Goal: Task Accomplishment & Management: Manage account settings

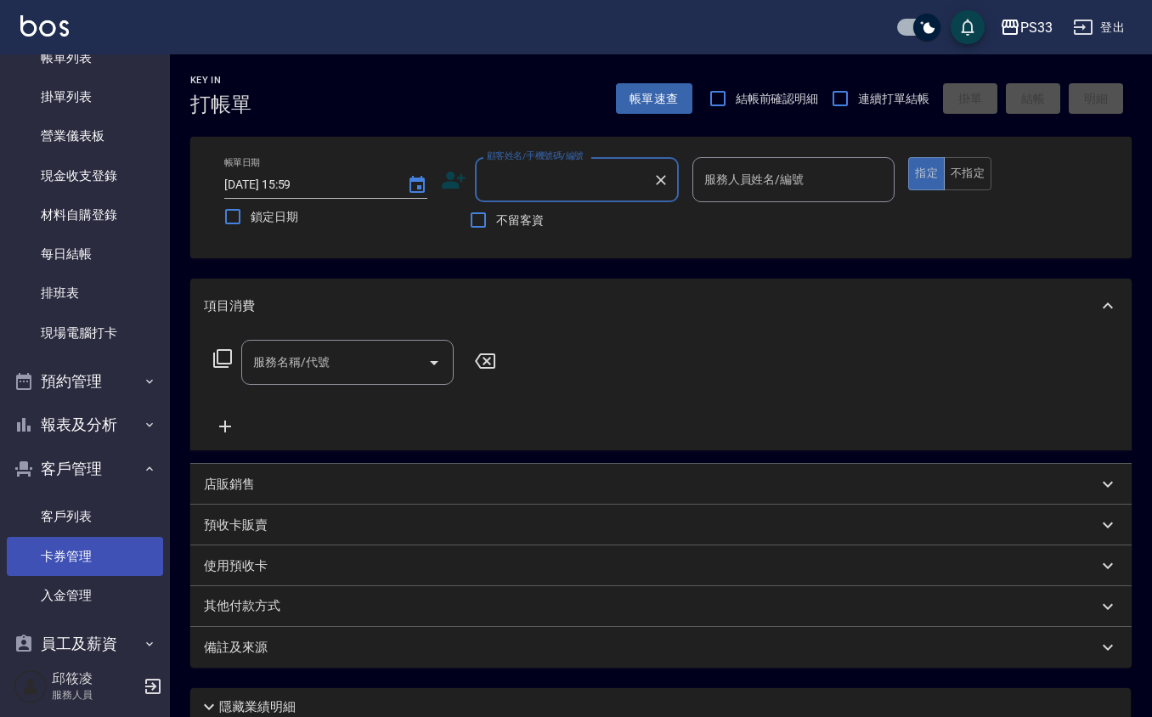
scroll to position [144, 0]
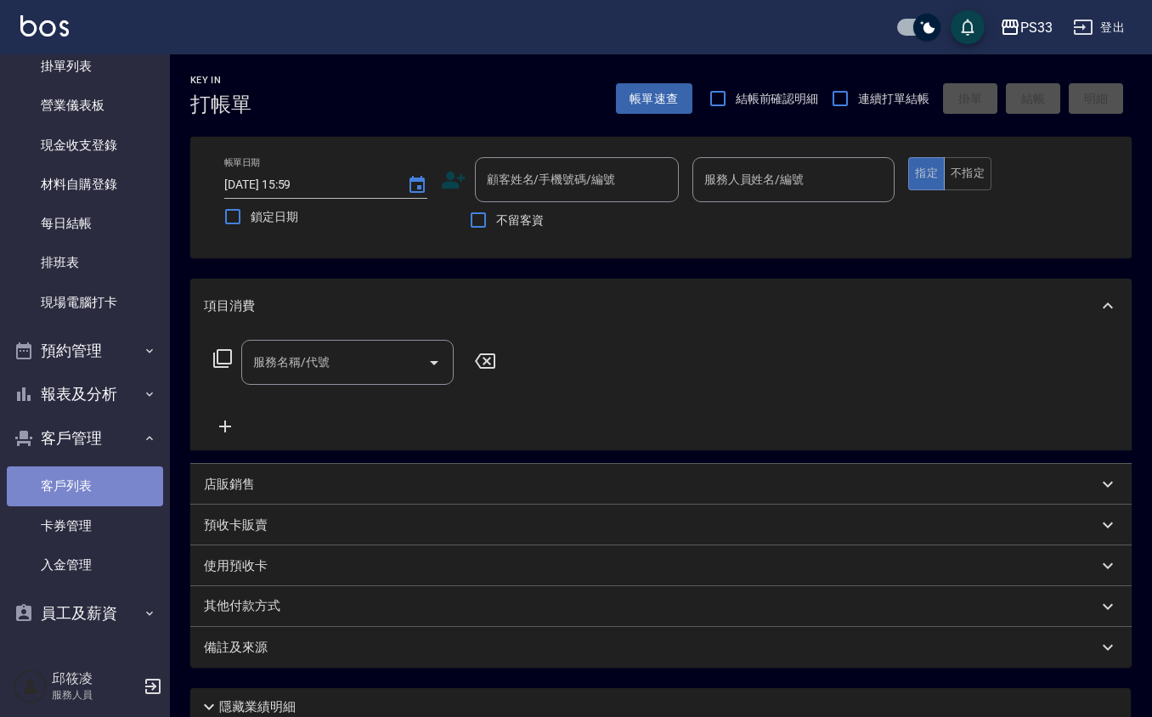
click at [109, 477] on link "客戶列表" at bounding box center [85, 485] width 156 height 39
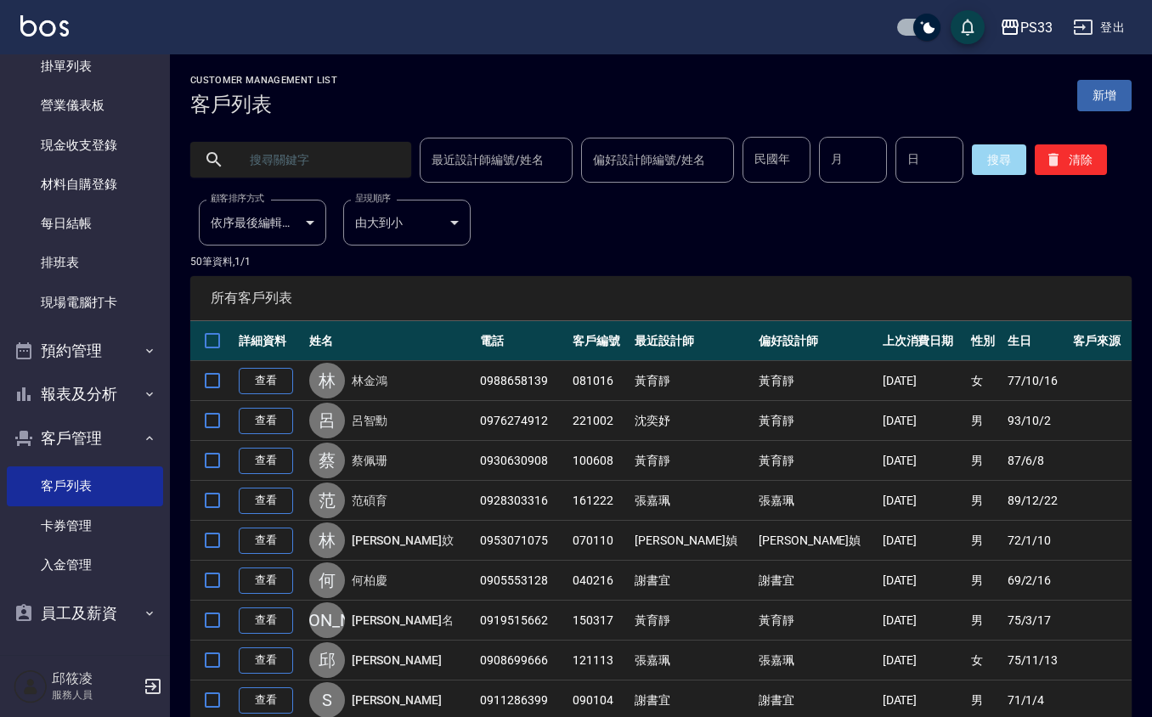
click at [327, 171] on input "text" at bounding box center [318, 160] width 160 height 46
click at [313, 165] on input "text" at bounding box center [318, 160] width 160 height 46
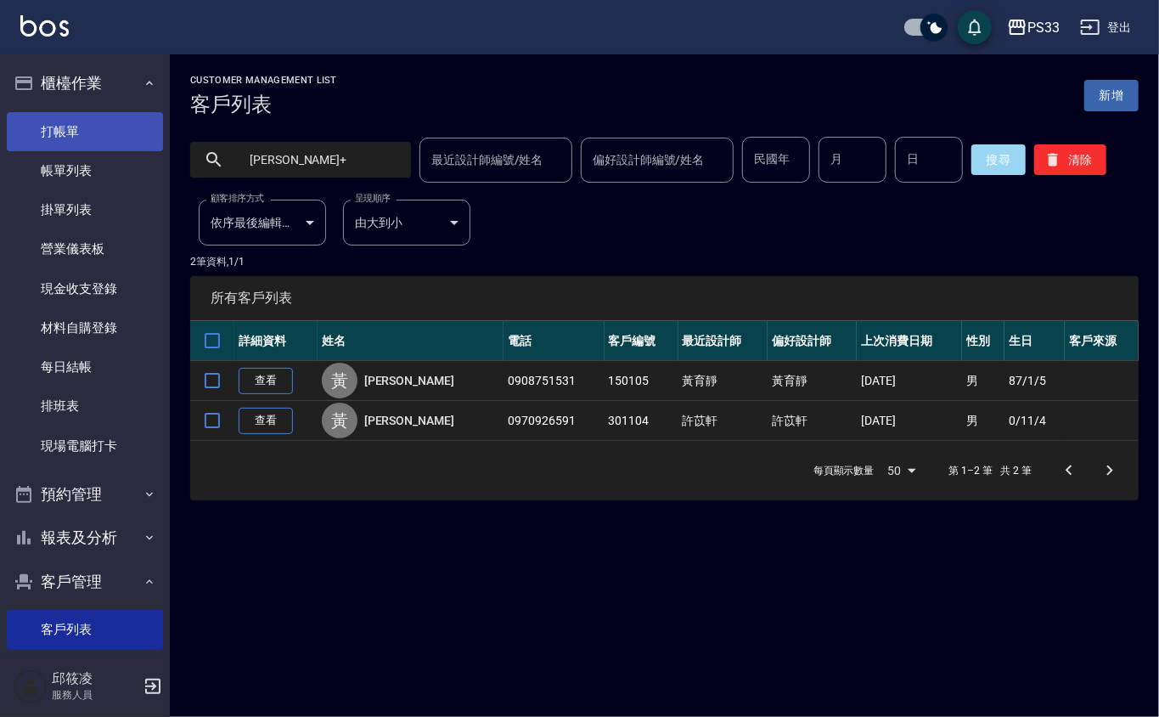
type input "[PERSON_NAME]+"
click at [82, 140] on link "打帳單" at bounding box center [85, 131] width 156 height 39
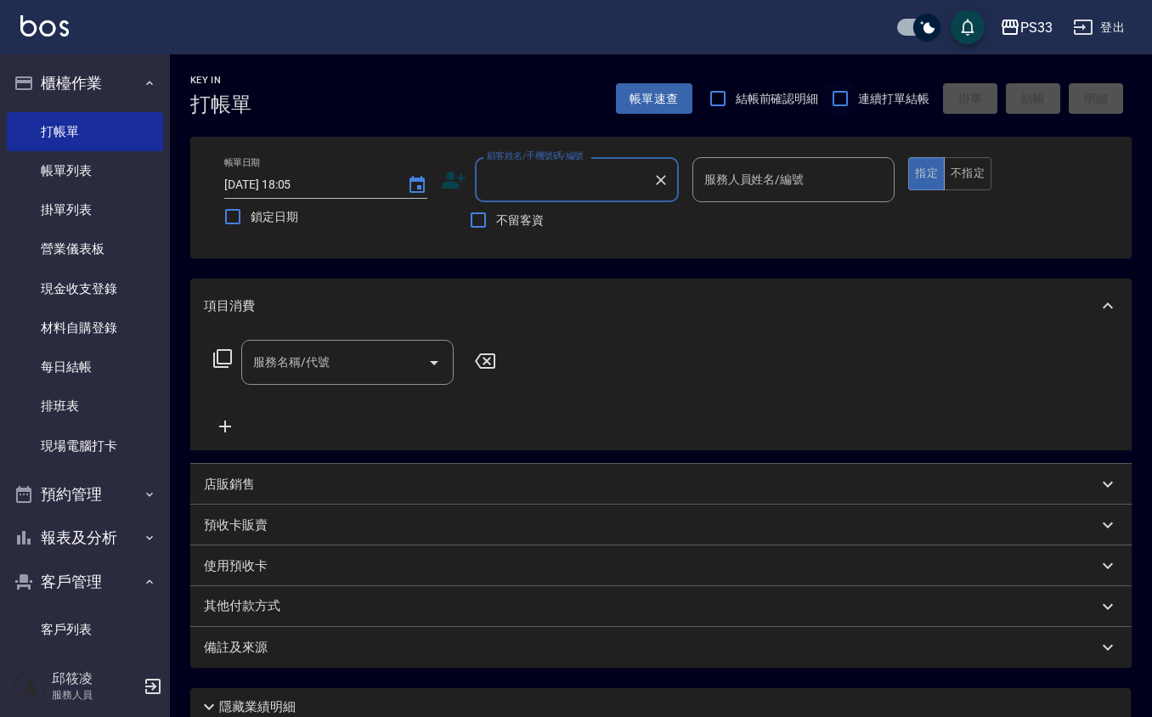
click at [854, 88] on input "連續打單結帳" at bounding box center [840, 99] width 36 height 36
checkbox input "true"
click at [449, 183] on icon at bounding box center [454, 180] width 24 height 17
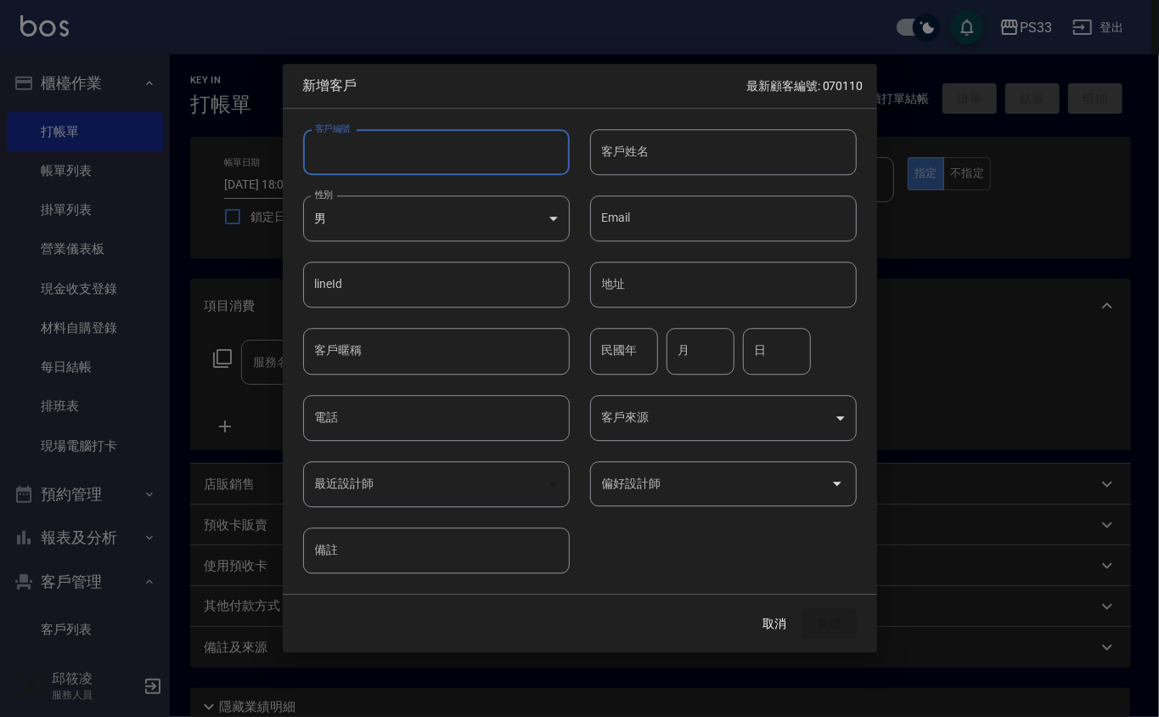
click at [449, 167] on input "客戶編號" at bounding box center [436, 152] width 267 height 46
type input "231024"
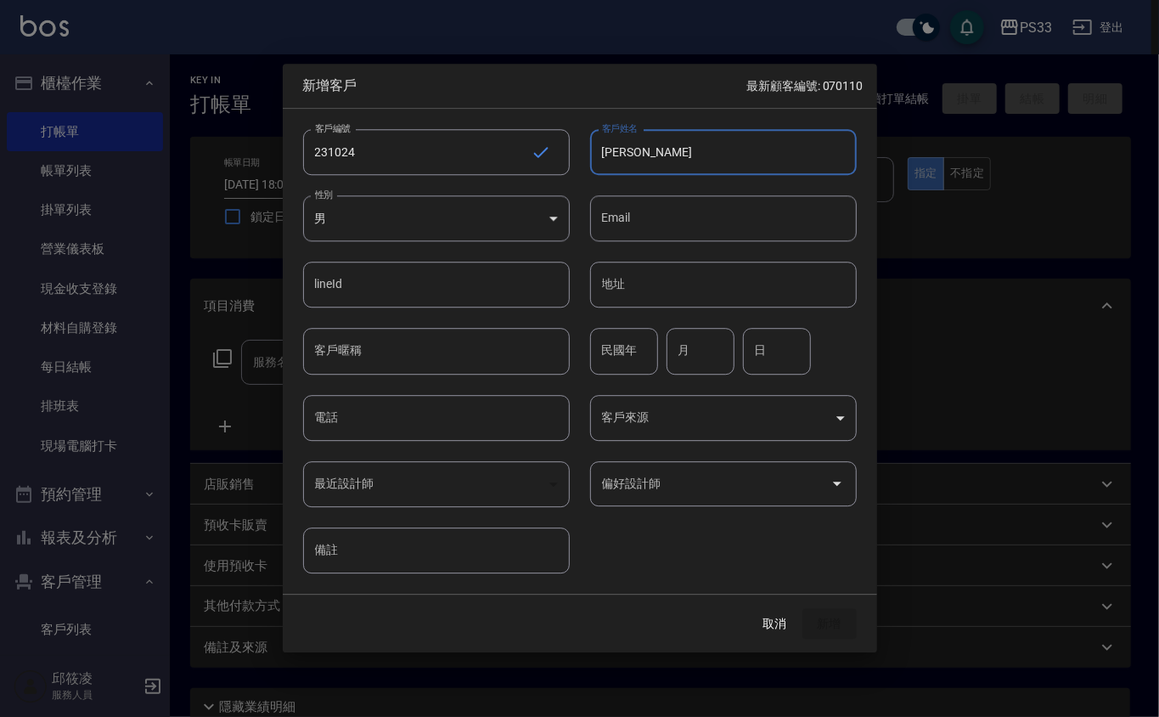
type input "[PERSON_NAME]"
type input "74"
type input "10"
type input "24"
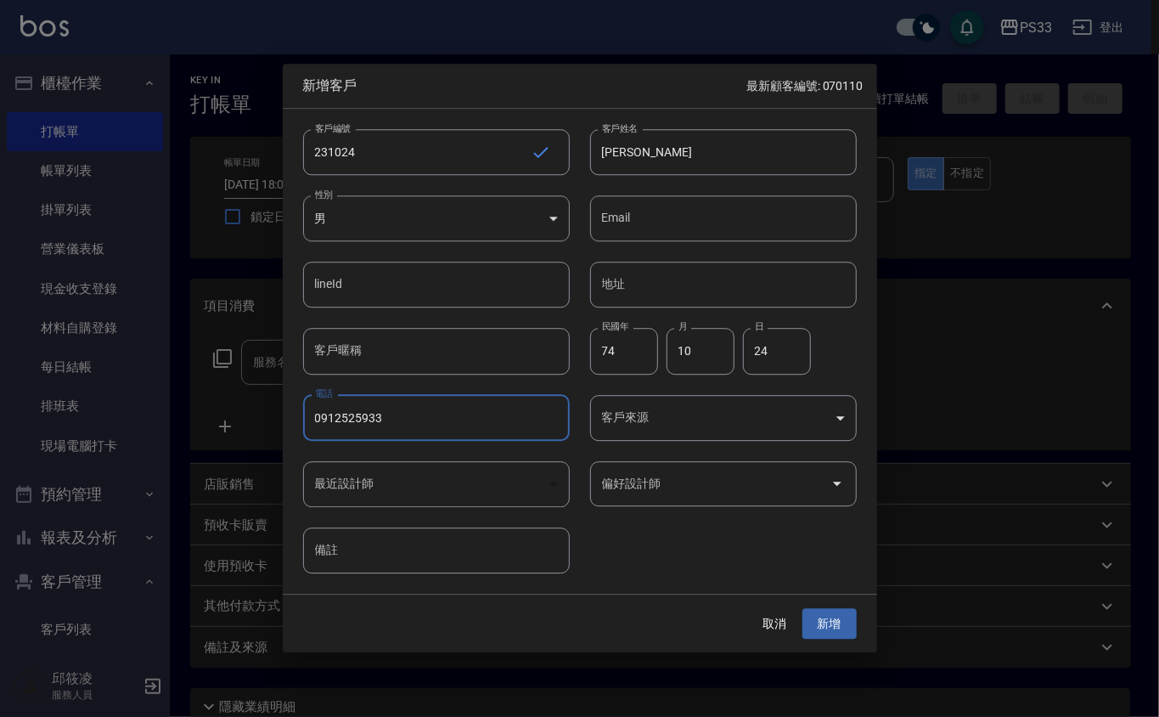
type input "0912525933"
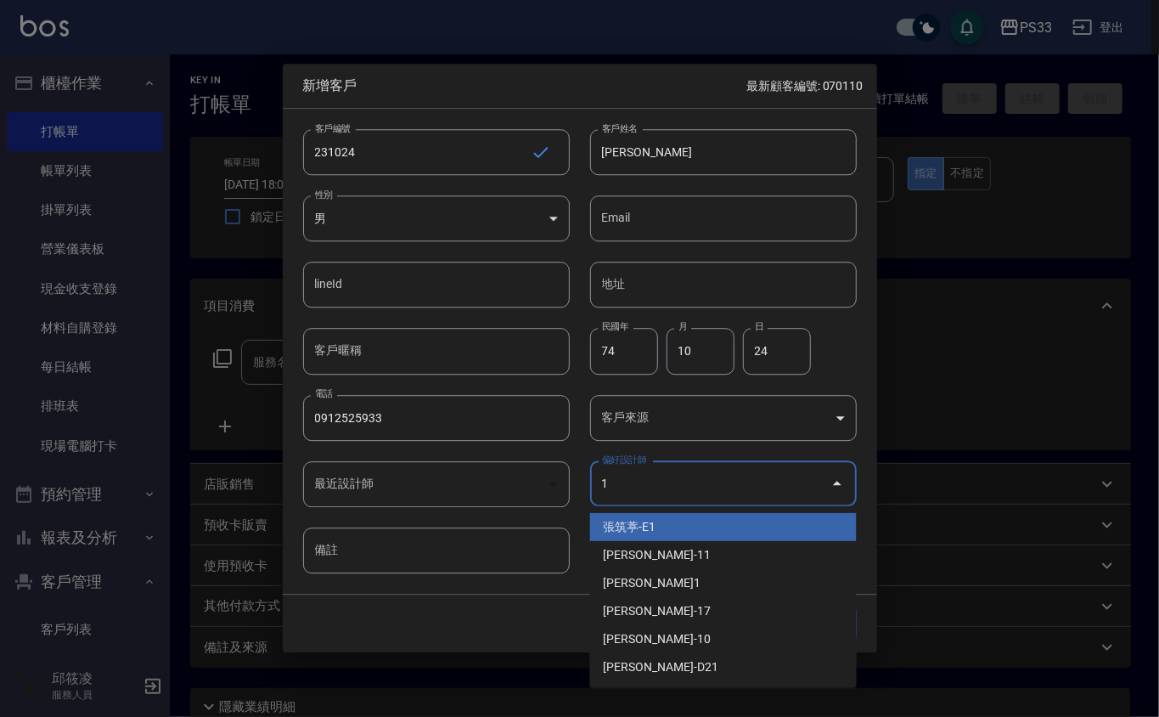
type input "張筑葶"
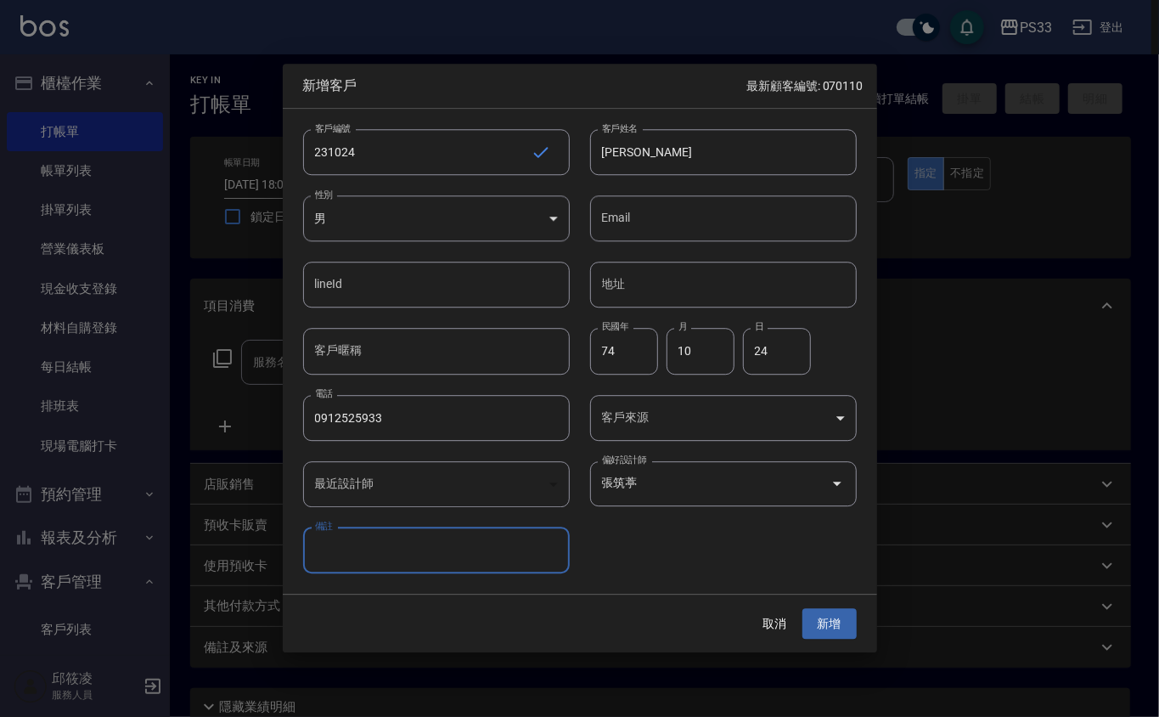
click at [803, 608] on button "新增" at bounding box center [830, 623] width 54 height 31
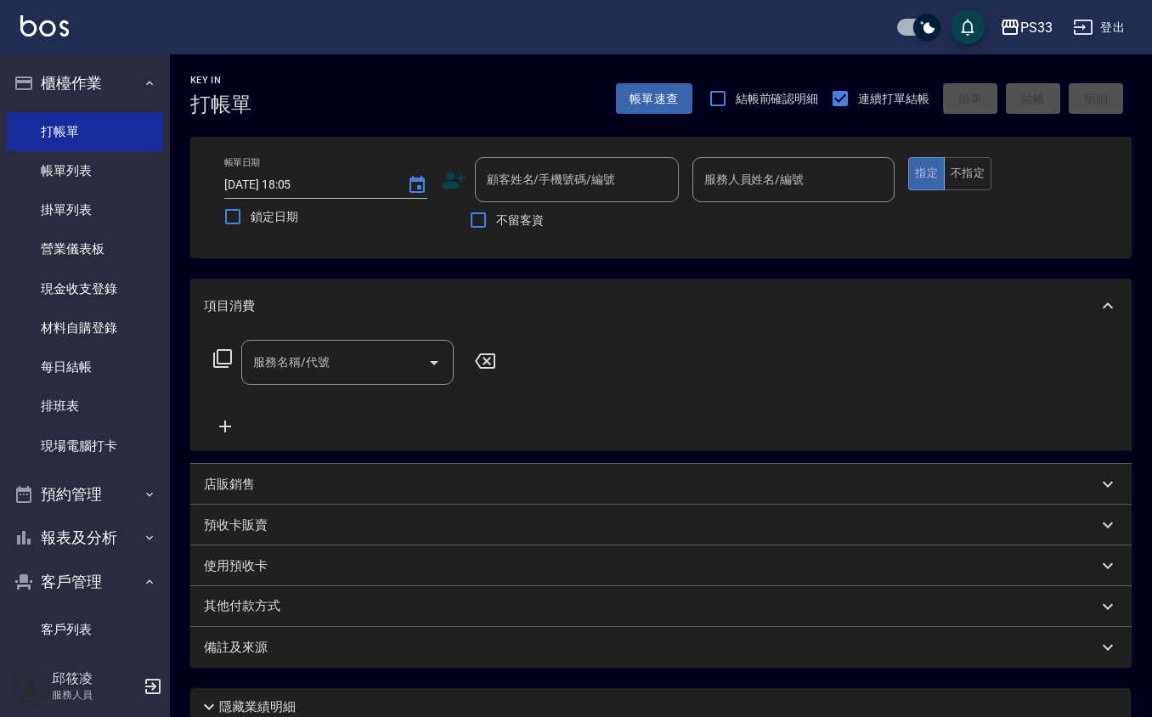
click at [447, 178] on icon at bounding box center [454, 180] width 24 height 17
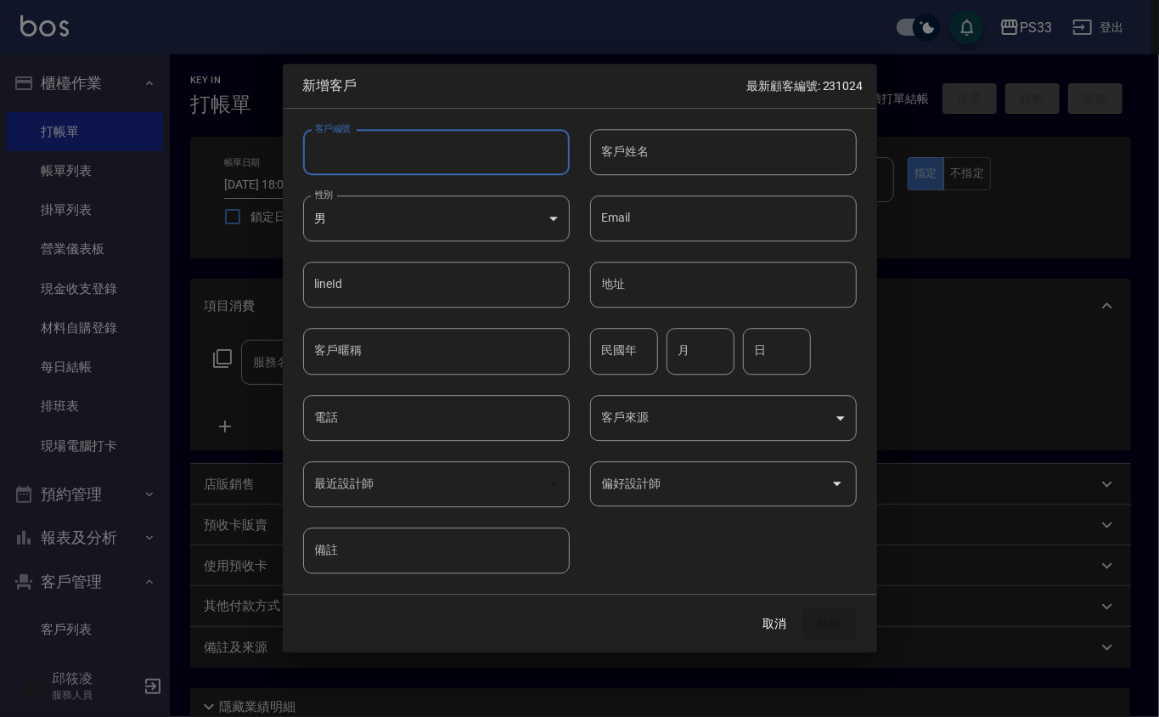
click at [448, 149] on input "客戶編號" at bounding box center [436, 152] width 267 height 46
type input "181113"
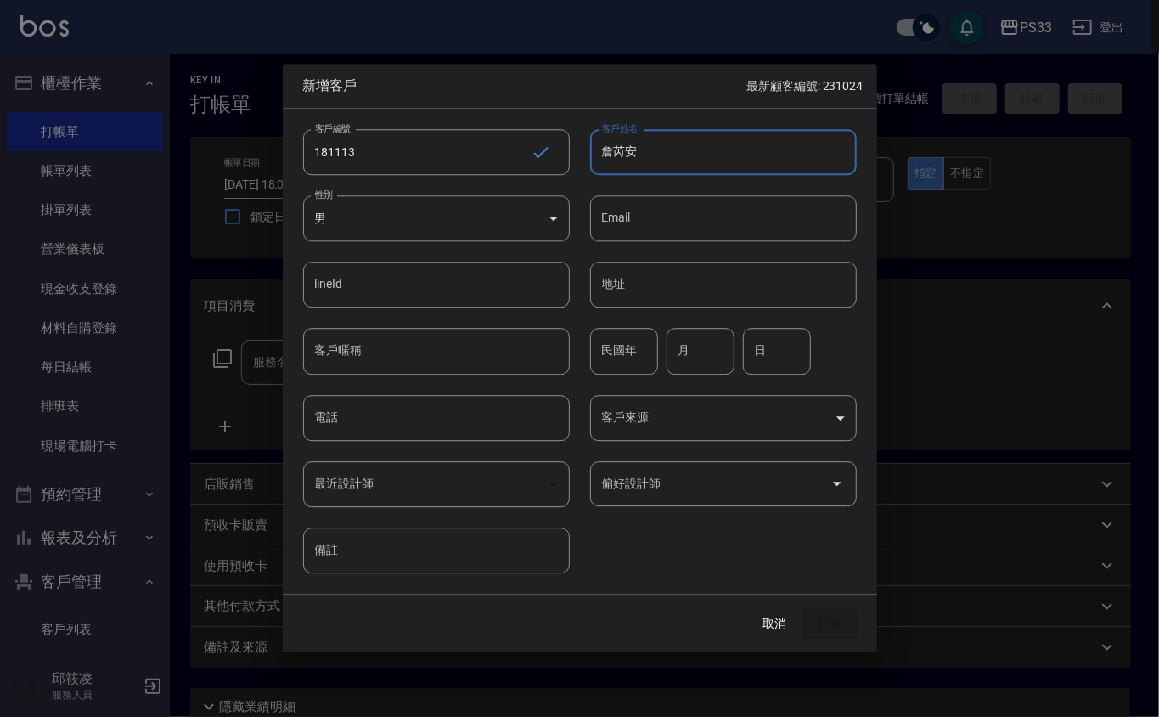
type input "詹芮安"
type input "96"
type input "11"
type input "13"
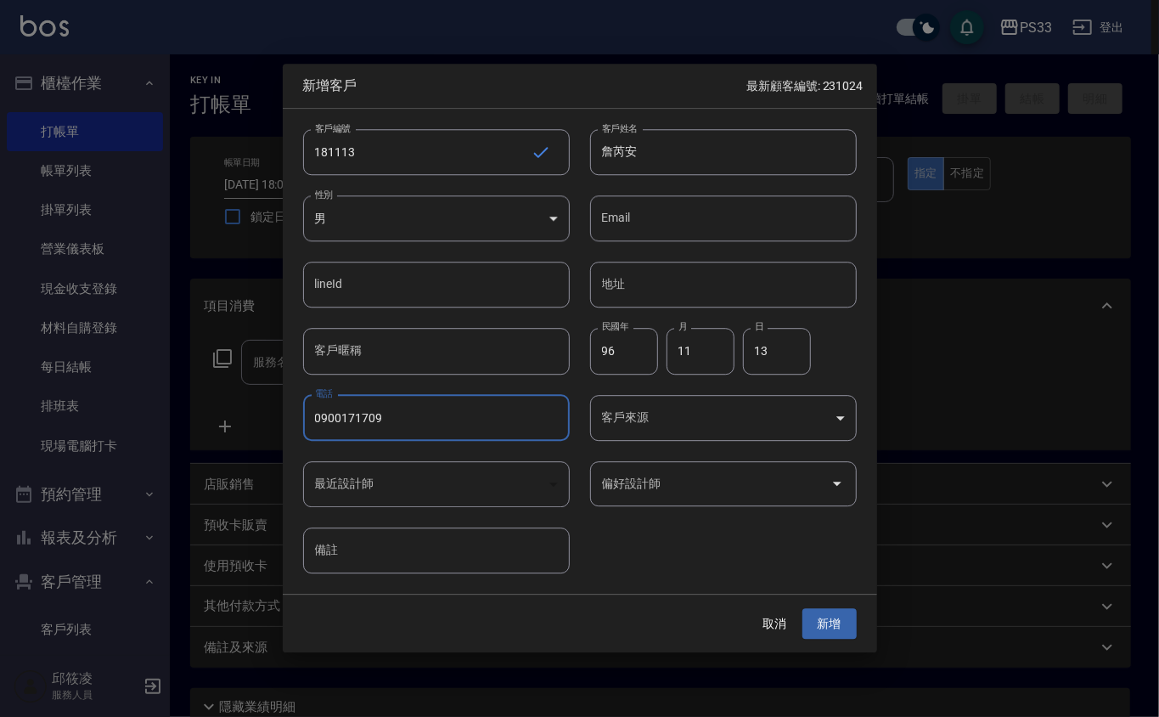
type input "0900171709"
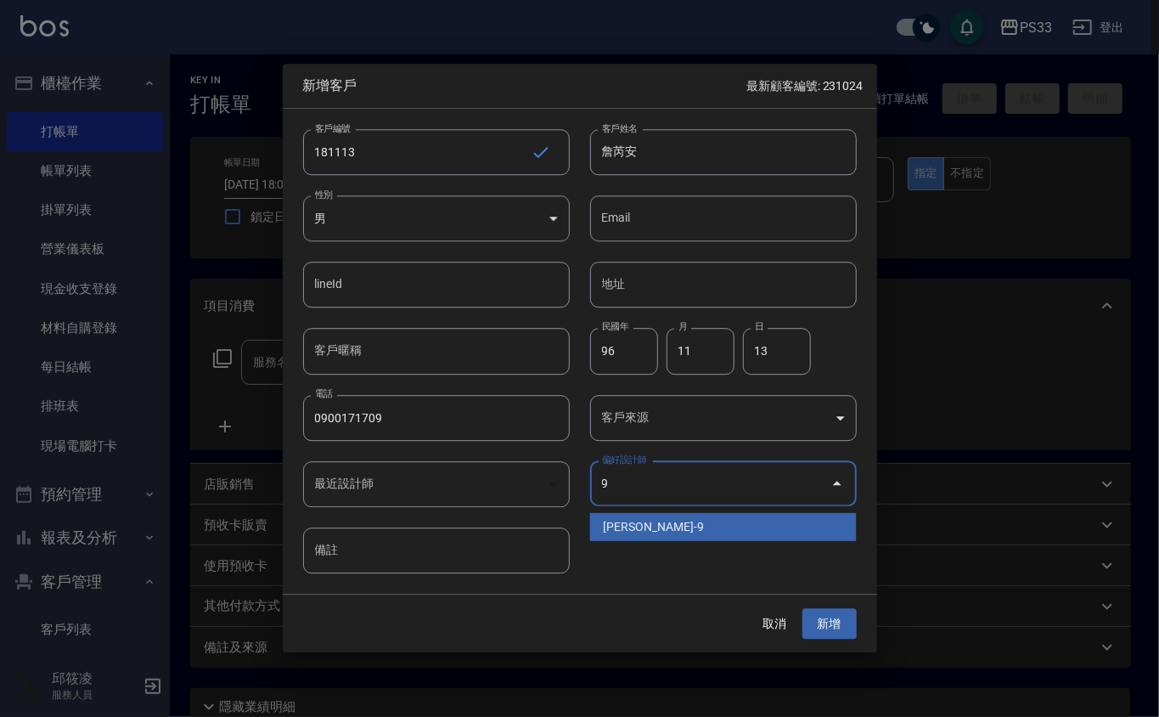
type input "許苡軒"
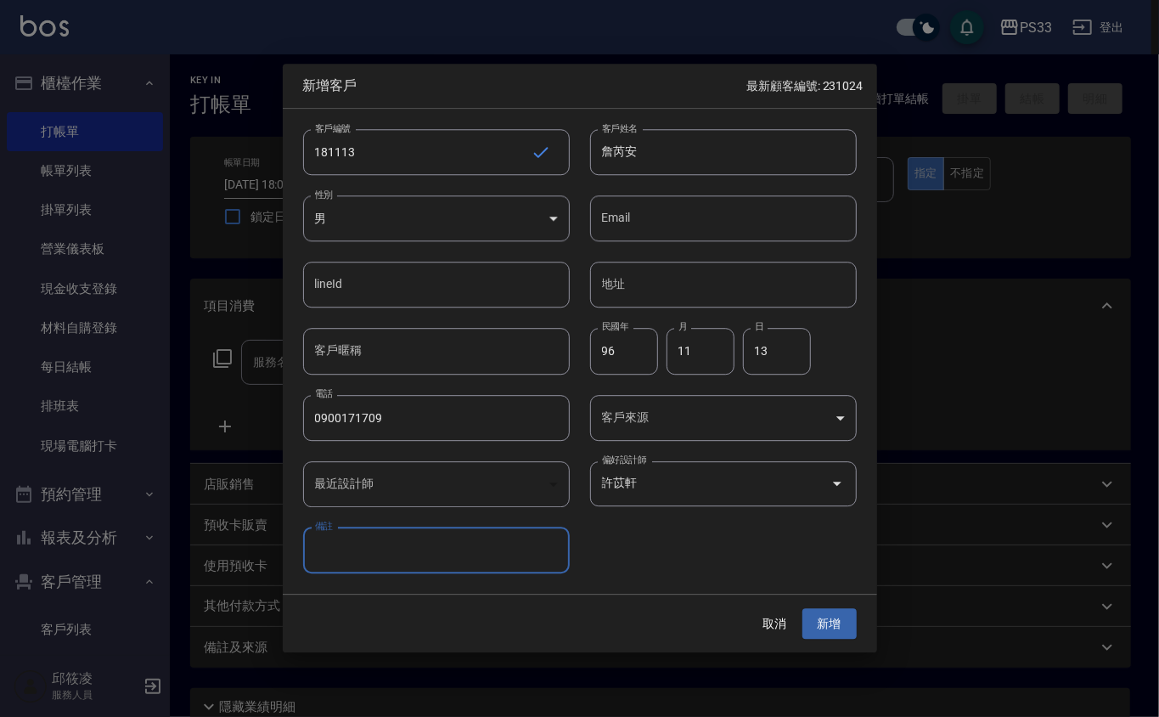
click at [803, 608] on button "新增" at bounding box center [830, 623] width 54 height 31
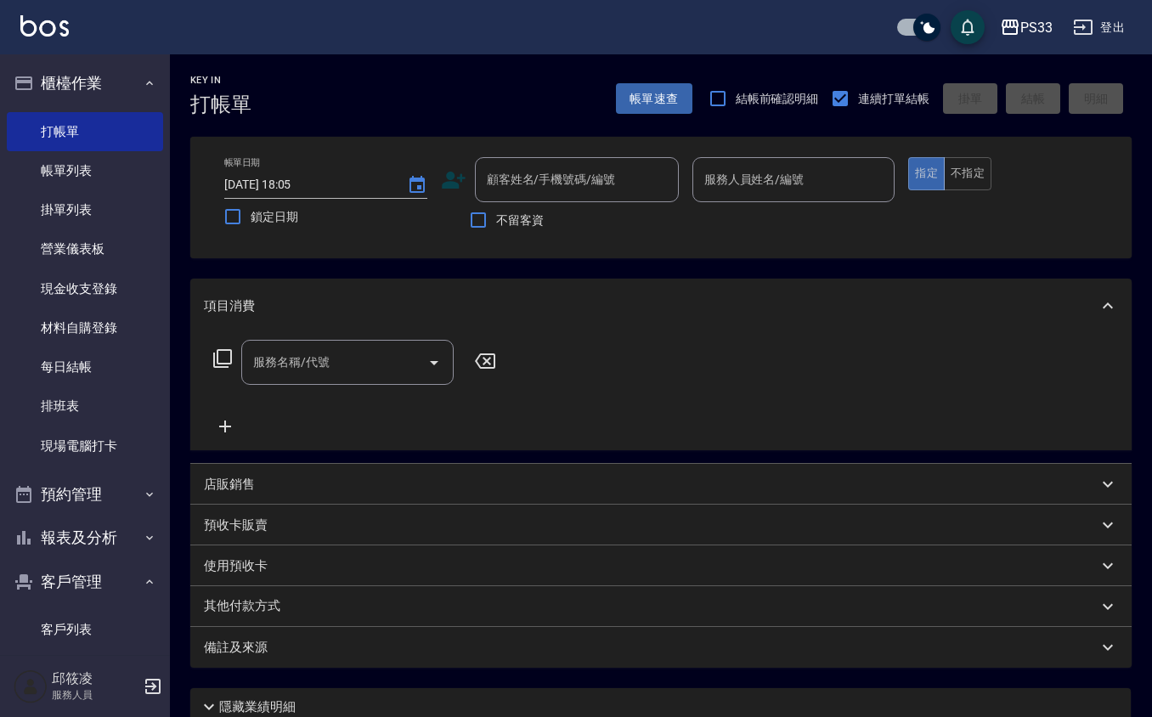
click at [446, 180] on icon at bounding box center [453, 179] width 25 height 25
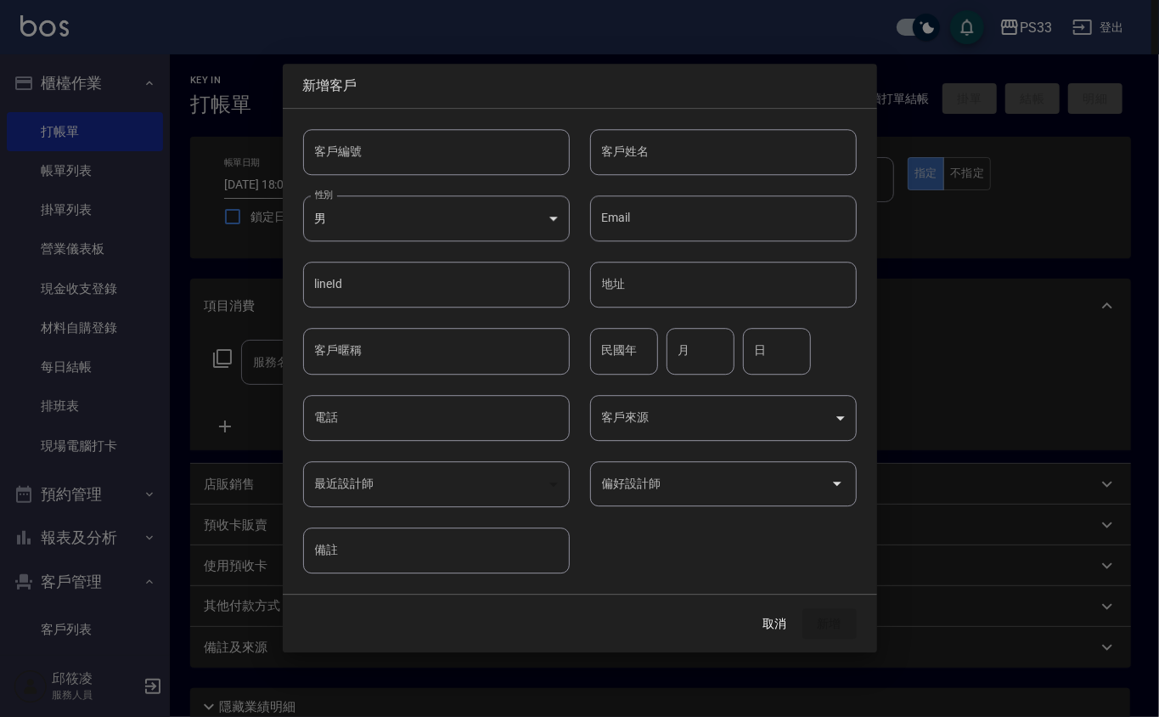
drag, startPoint x: 446, startPoint y: 180, endPoint x: 447, endPoint y: 165, distance: 15.3
click at [447, 165] on input "客戶編號" at bounding box center [436, 152] width 267 height 46
type input "250729"
type input "[PERSON_NAME]"
type input "96"
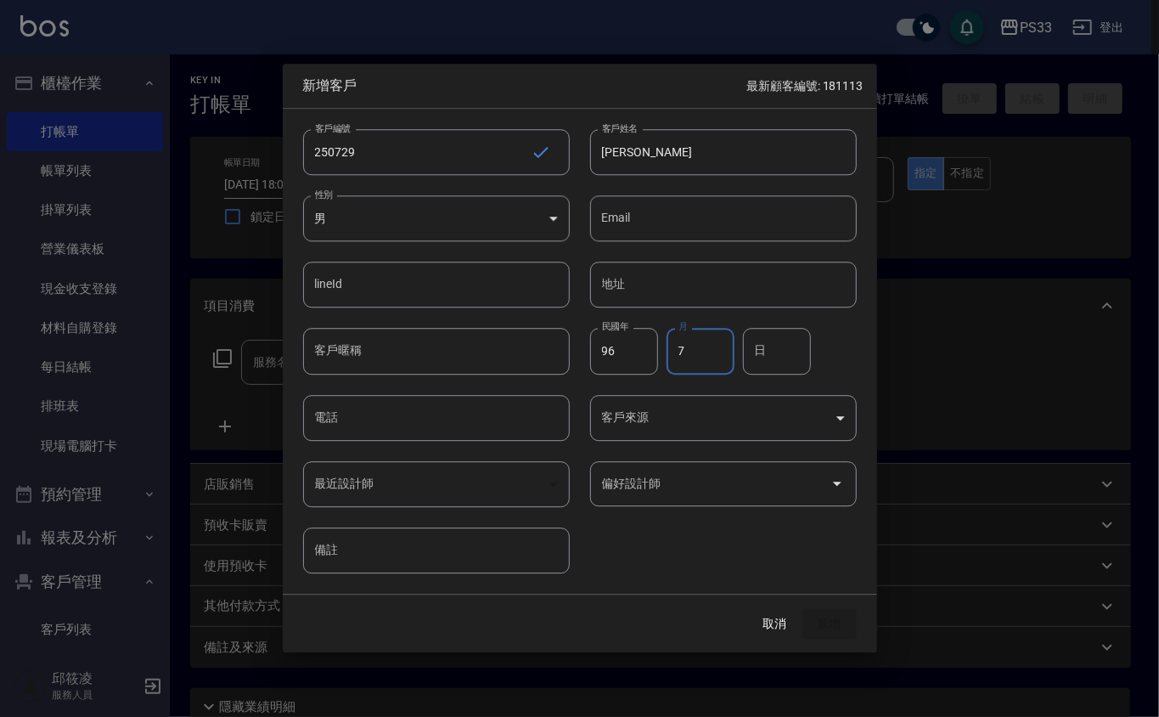
type input "7"
type input "29"
type input "0966195139"
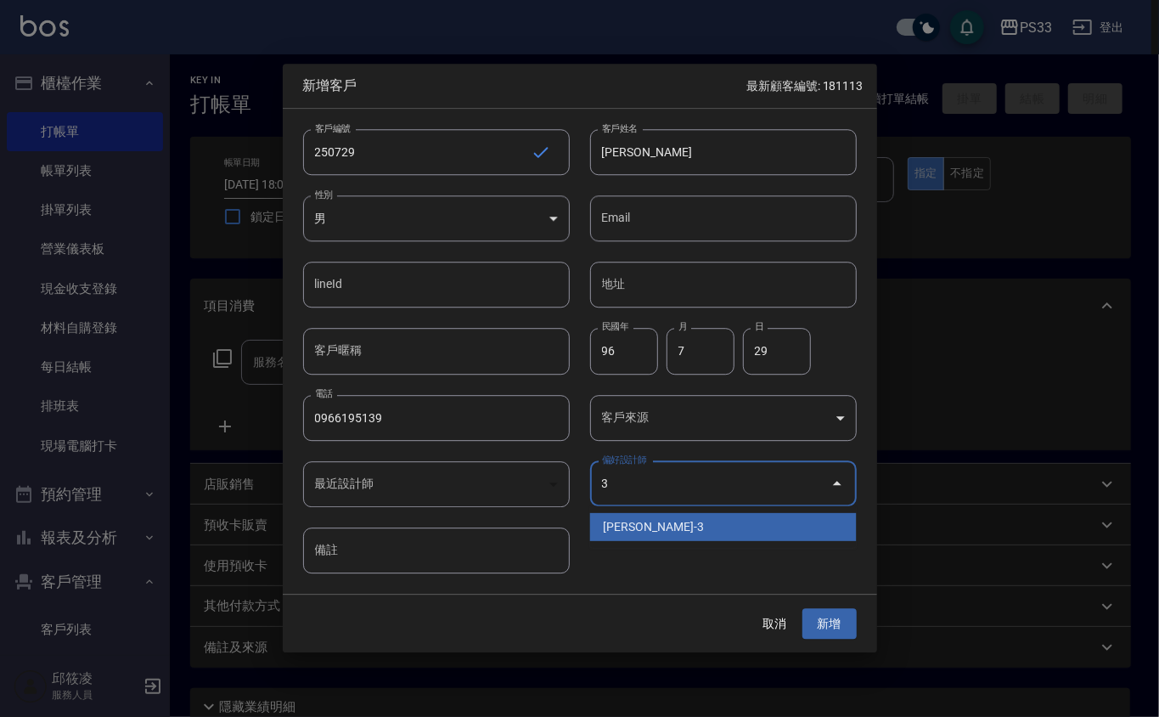
type input "[PERSON_NAME]"
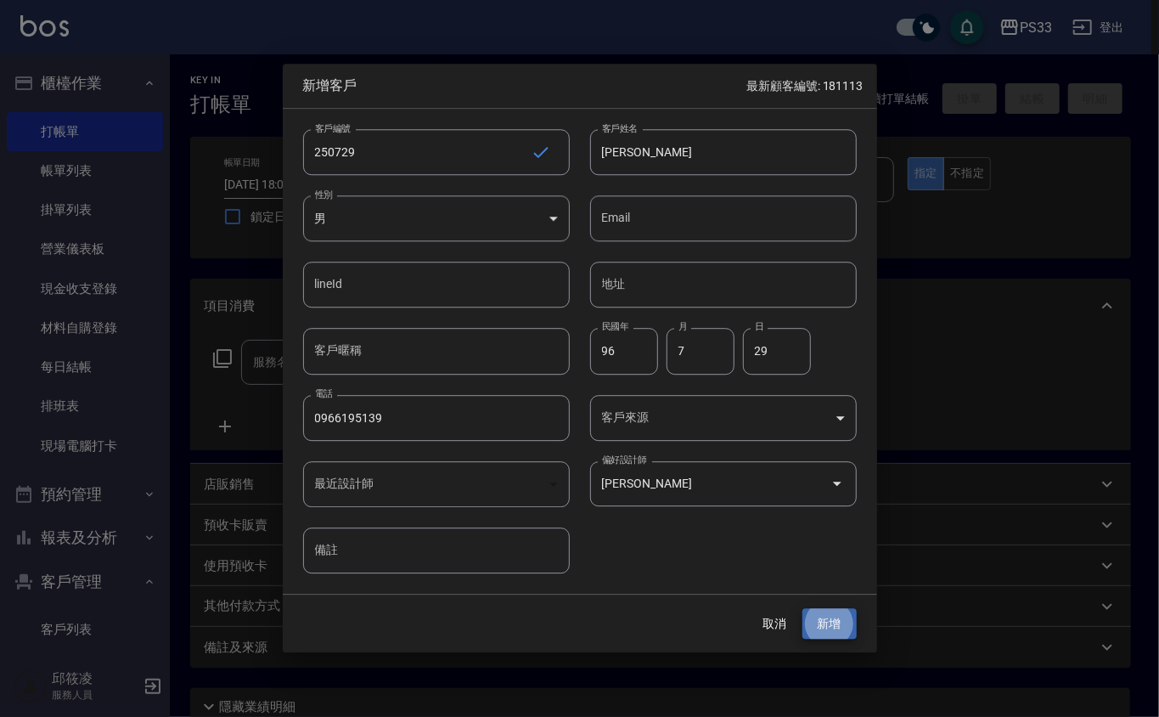
click at [803, 608] on button "新增" at bounding box center [830, 623] width 54 height 31
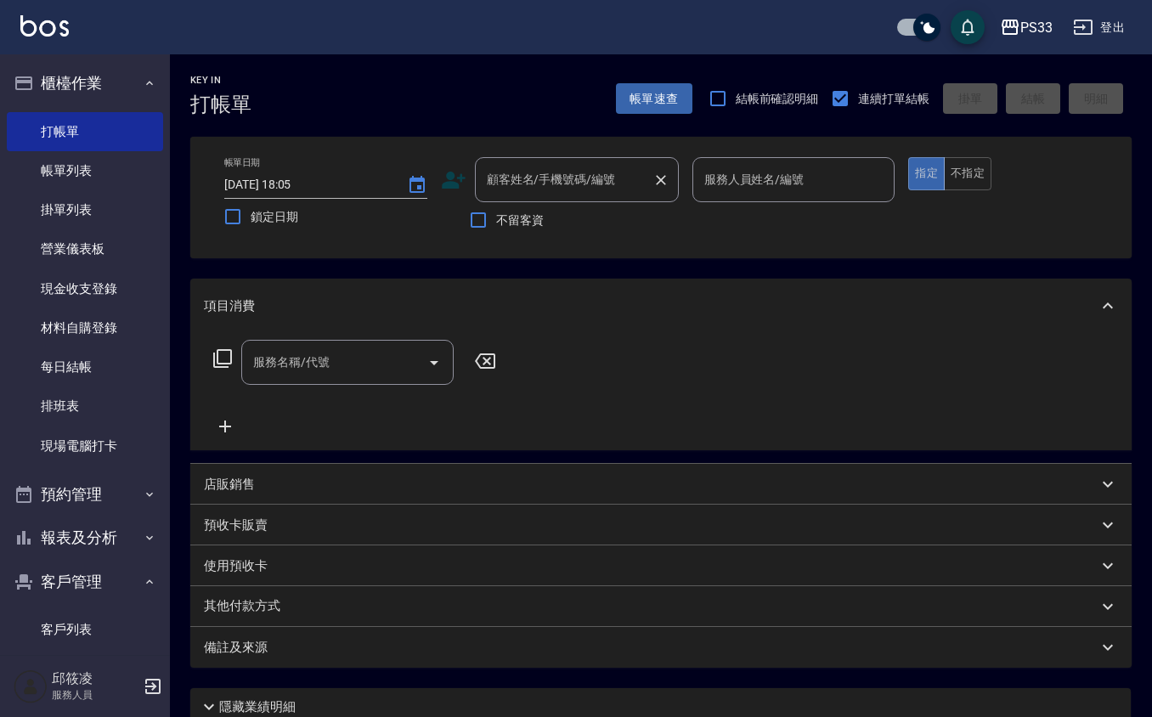
click at [566, 174] on input "顧客姓名/手機號碼/編號" at bounding box center [563, 180] width 163 height 30
click at [439, 189] on div "帳單日期 [DATE] 18:05 鎖定日期 顧客姓名/手機號碼/編號 顧客姓名/手機號碼/編號 不留客資 服務人員姓名/編號 服務人員姓名/編號 指定 不指定" at bounding box center [661, 197] width 900 height 81
click at [448, 178] on icon at bounding box center [454, 180] width 24 height 17
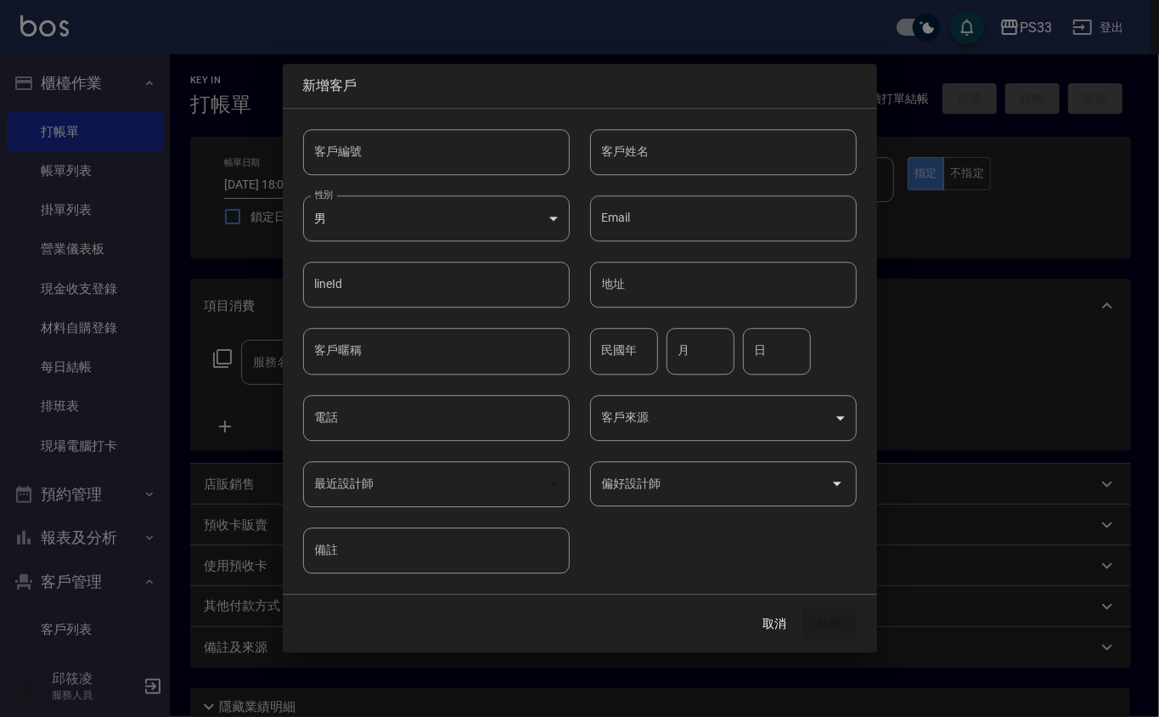
click at [455, 164] on input "客戶編號" at bounding box center [436, 152] width 267 height 46
type input "240815"
type input "[PERSON_NAME]"
type input "92"
type input "8"
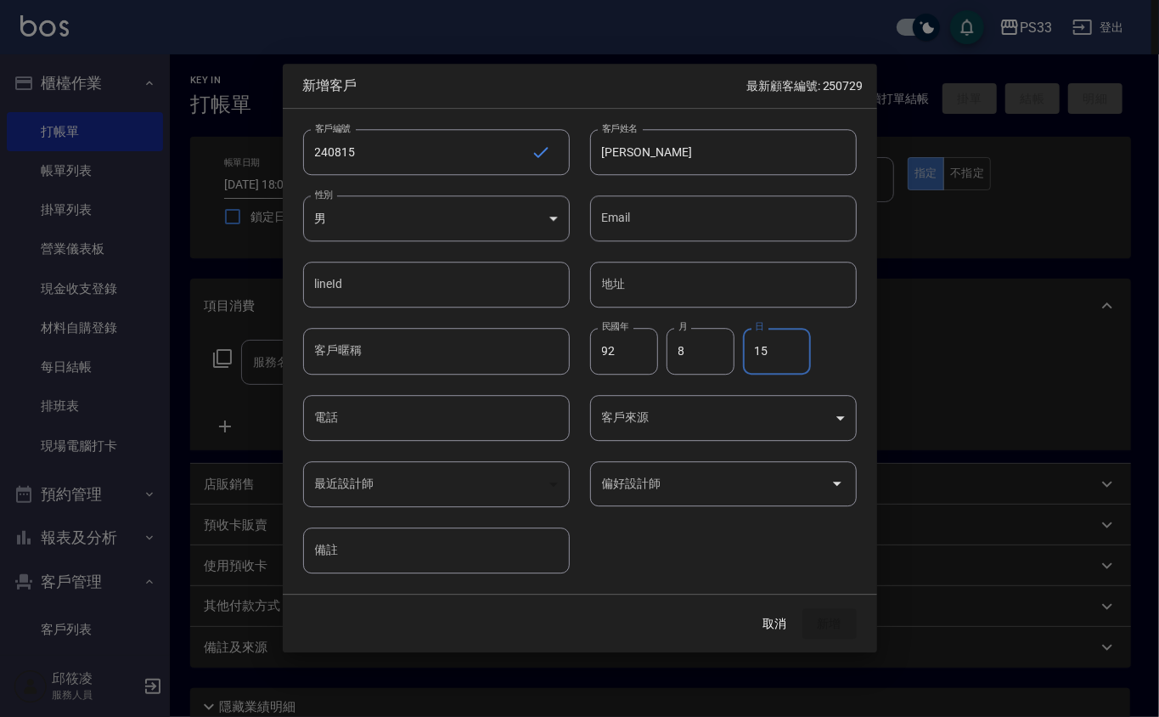
type input "15"
type input "0910015009"
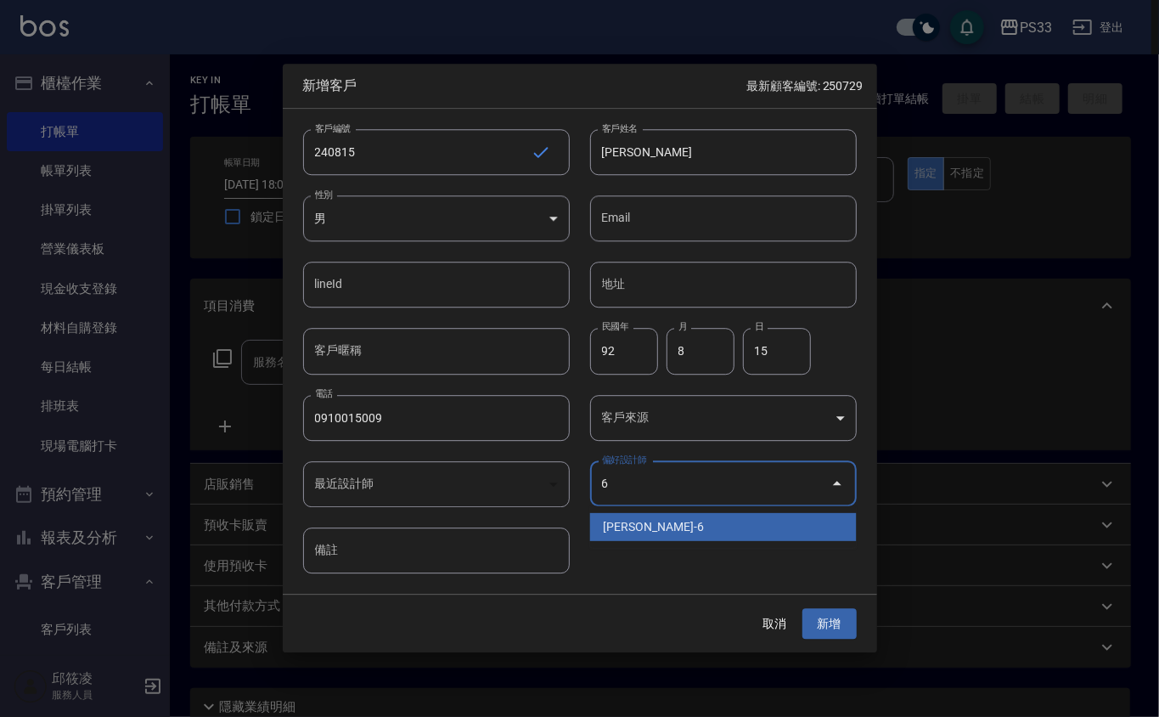
type input "黃育靜"
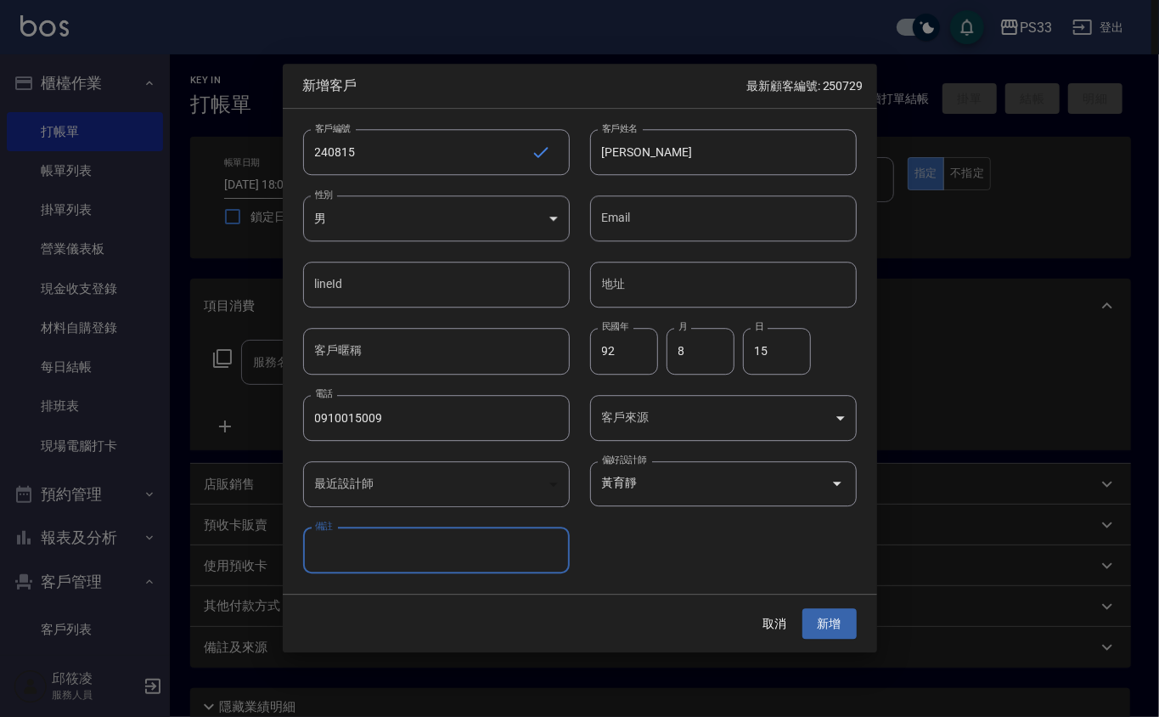
click at [803, 608] on button "新增" at bounding box center [830, 623] width 54 height 31
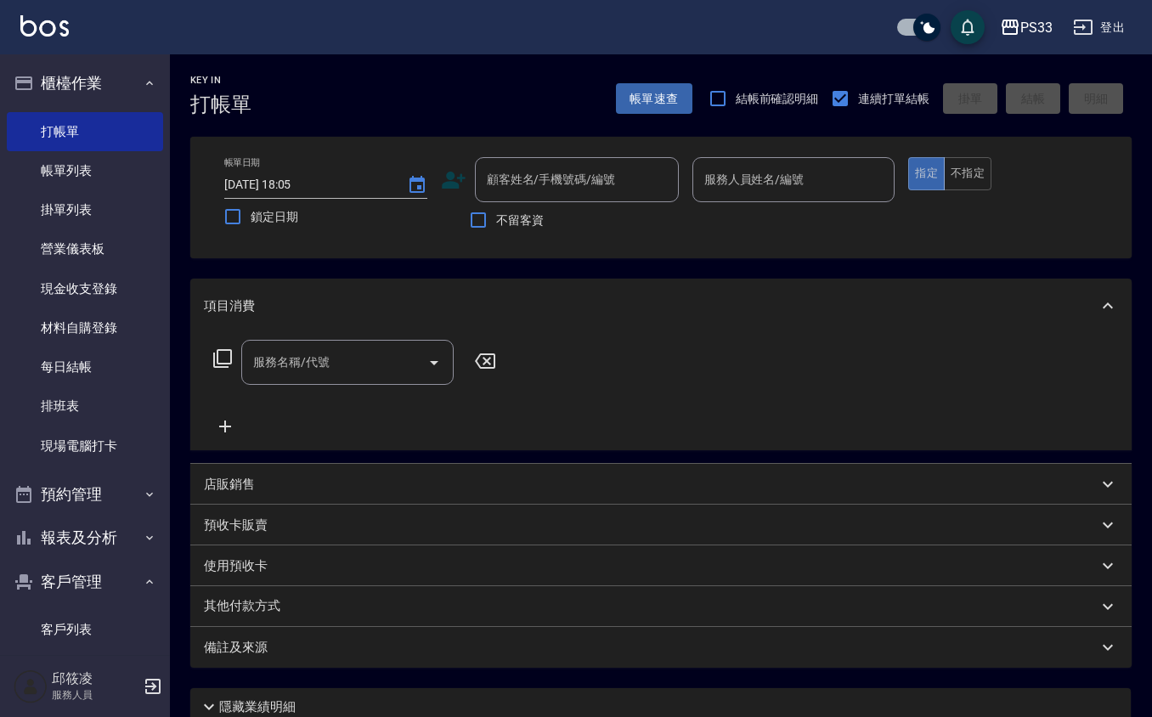
click at [445, 175] on icon at bounding box center [453, 179] width 25 height 25
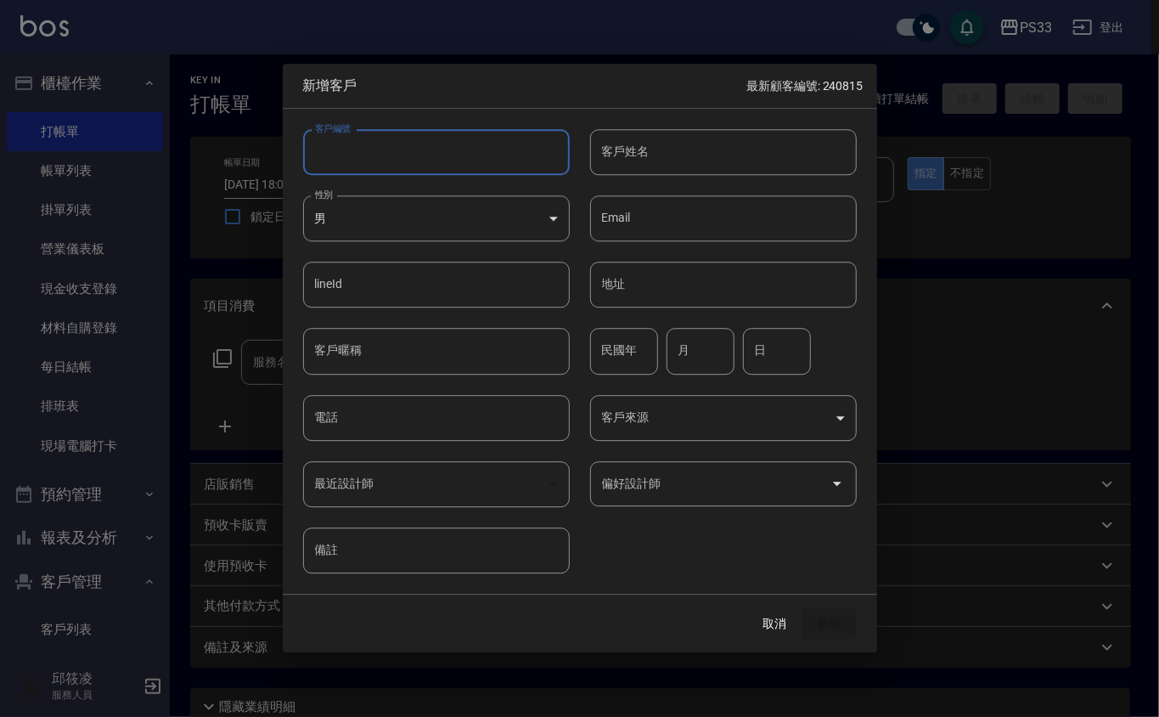
click at [455, 161] on input "客戶編號" at bounding box center [436, 152] width 267 height 46
type input "301108"
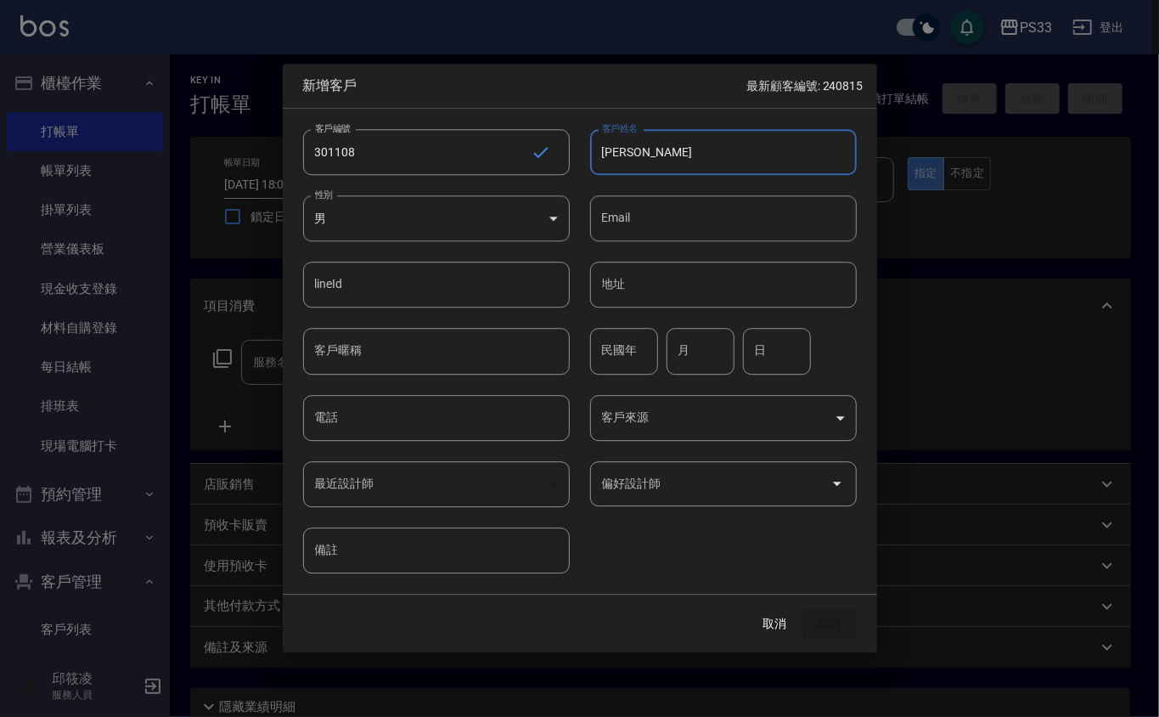
type input "[PERSON_NAME]"
type input "79"
type input "11"
type input "8"
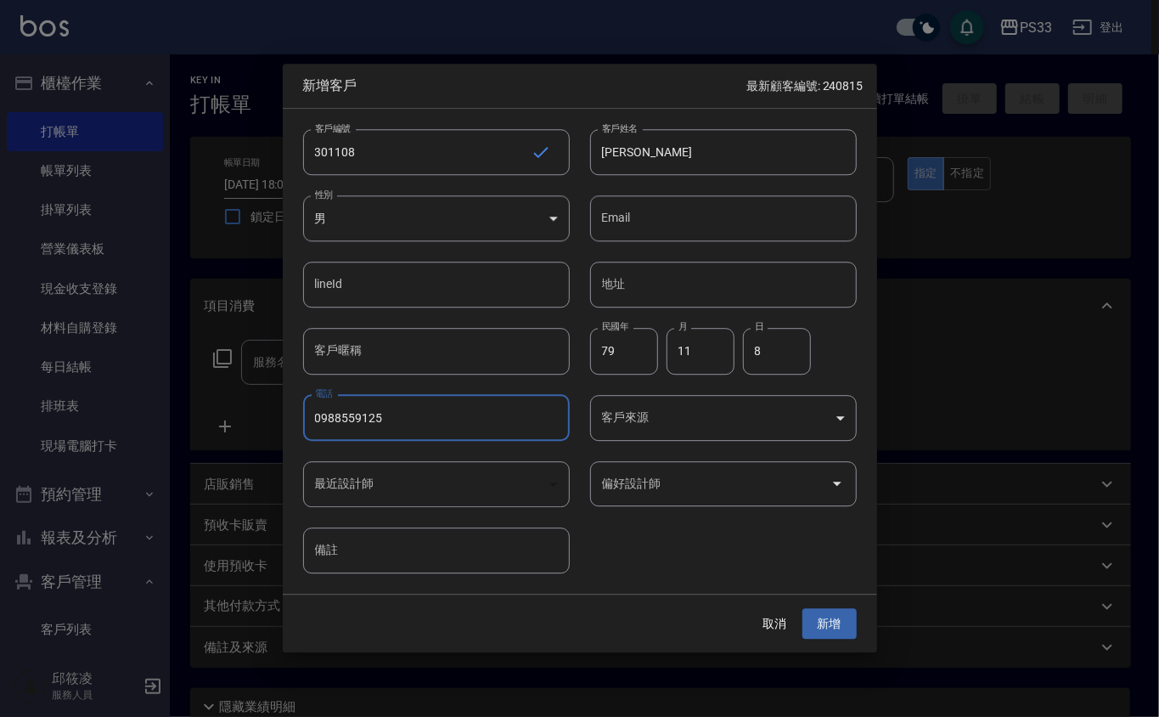
type input "0988559125"
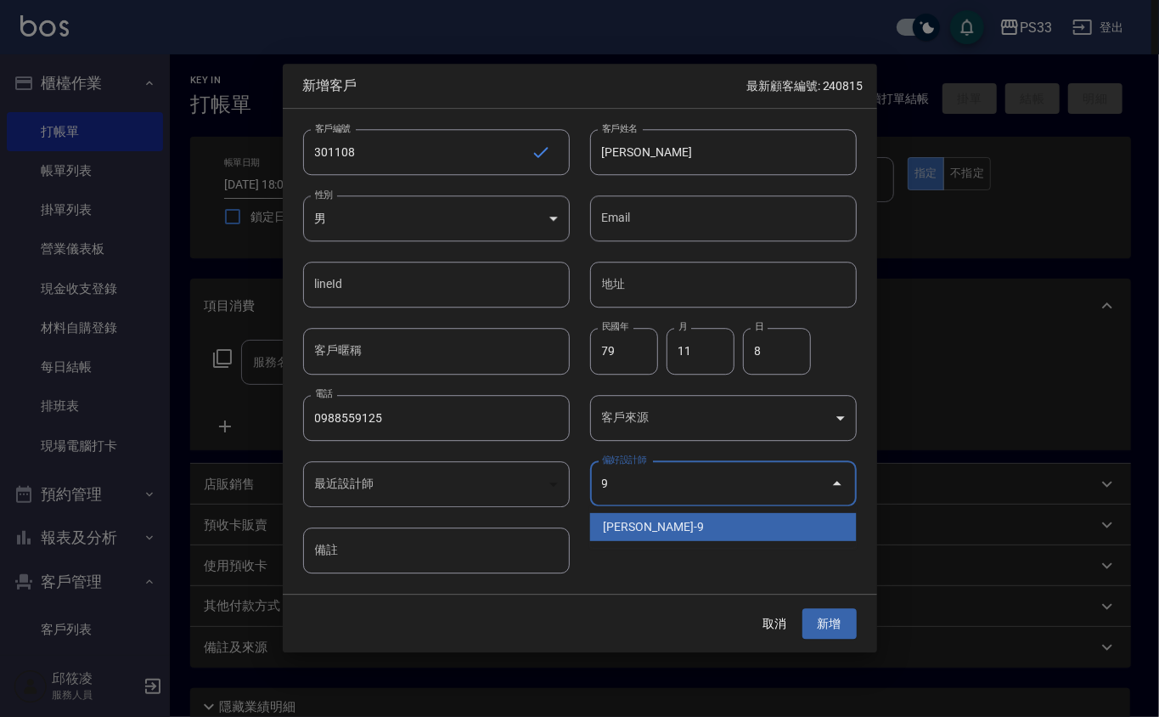
type input "許苡軒"
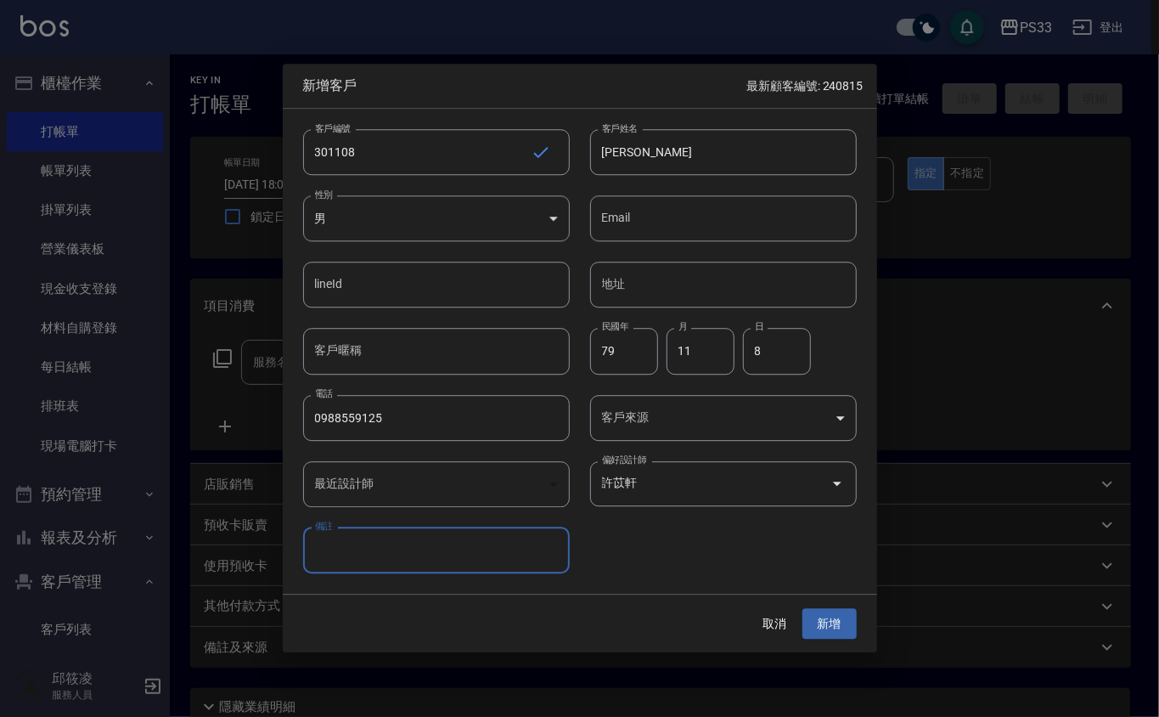
click at [803, 608] on button "新增" at bounding box center [830, 623] width 54 height 31
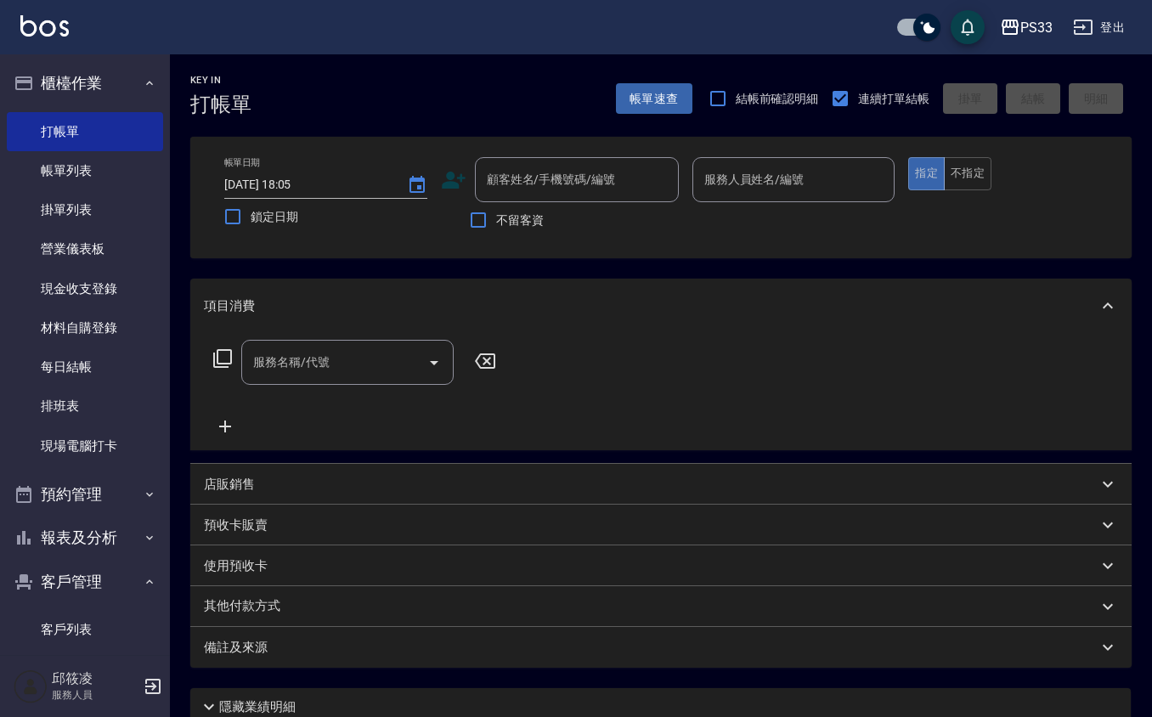
click at [450, 174] on icon at bounding box center [454, 180] width 24 height 17
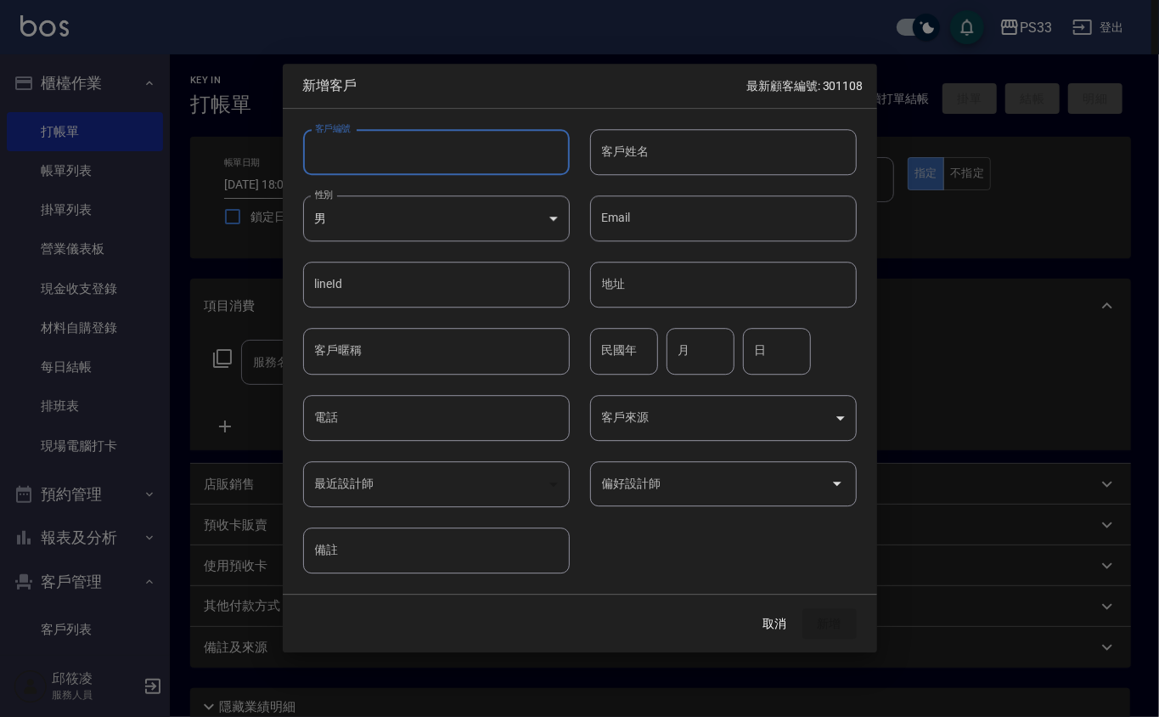
click at [452, 157] on input "客戶編號" at bounding box center [436, 152] width 267 height 46
type input "170708"
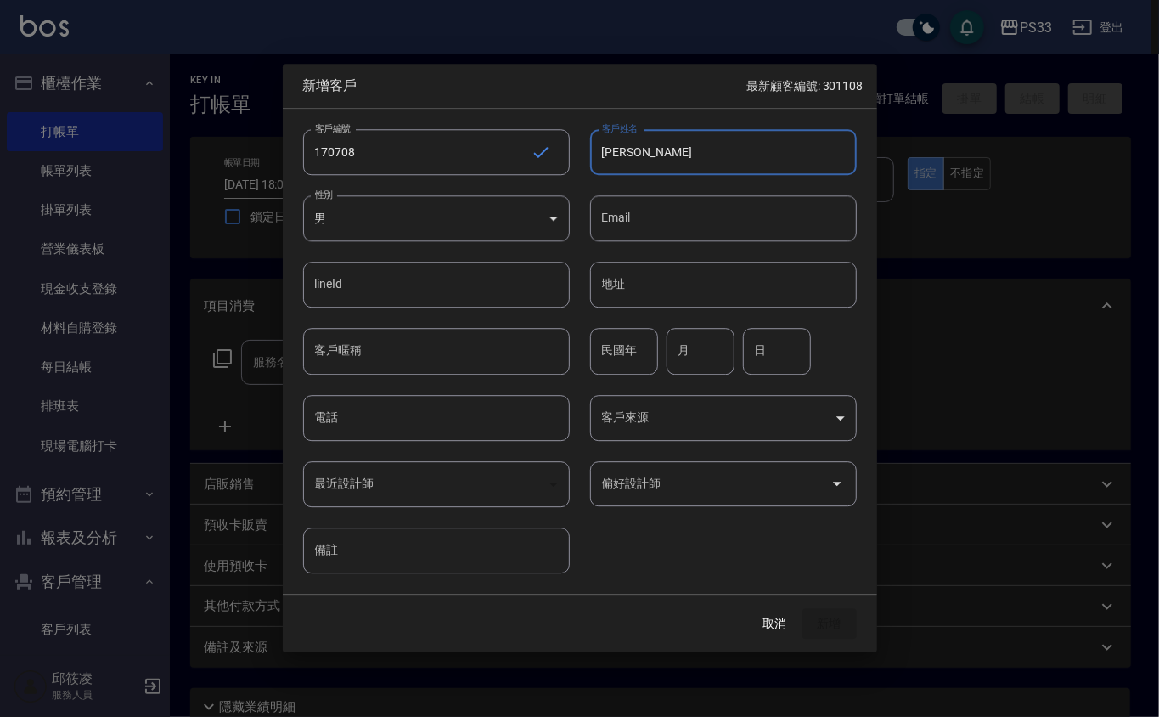
type input "[PERSON_NAME]"
type input "68"
type input "8"
type input "7"
type input "8"
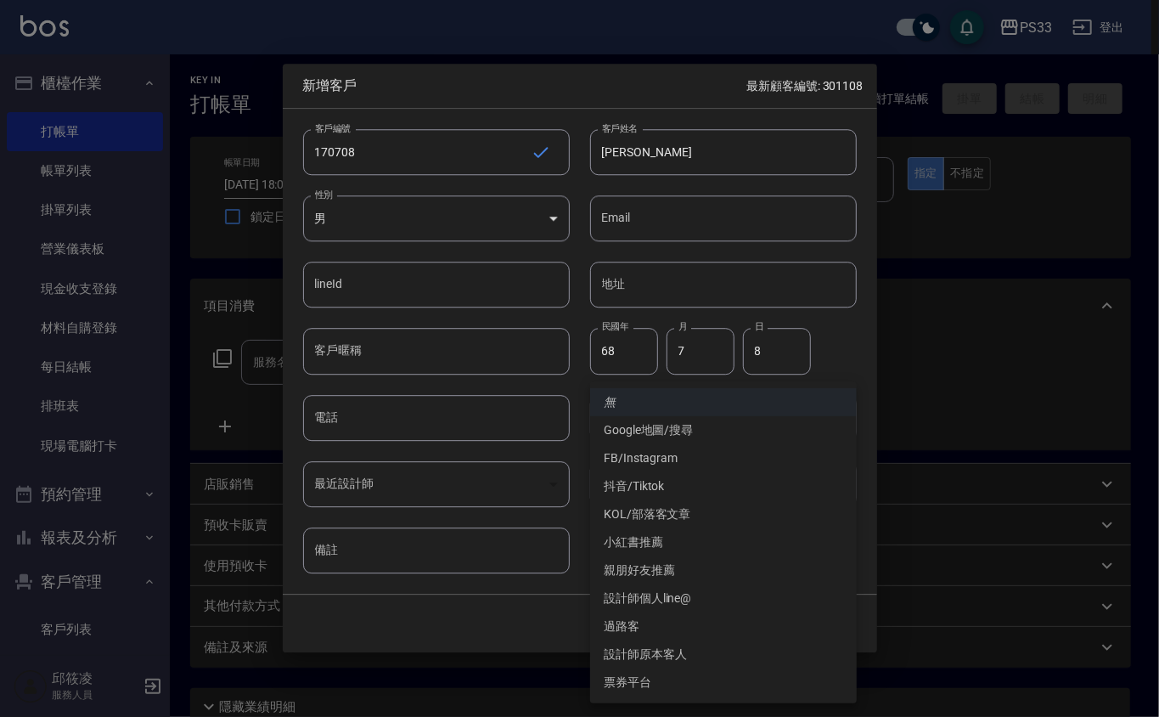
click at [334, 421] on div at bounding box center [579, 358] width 1159 height 717
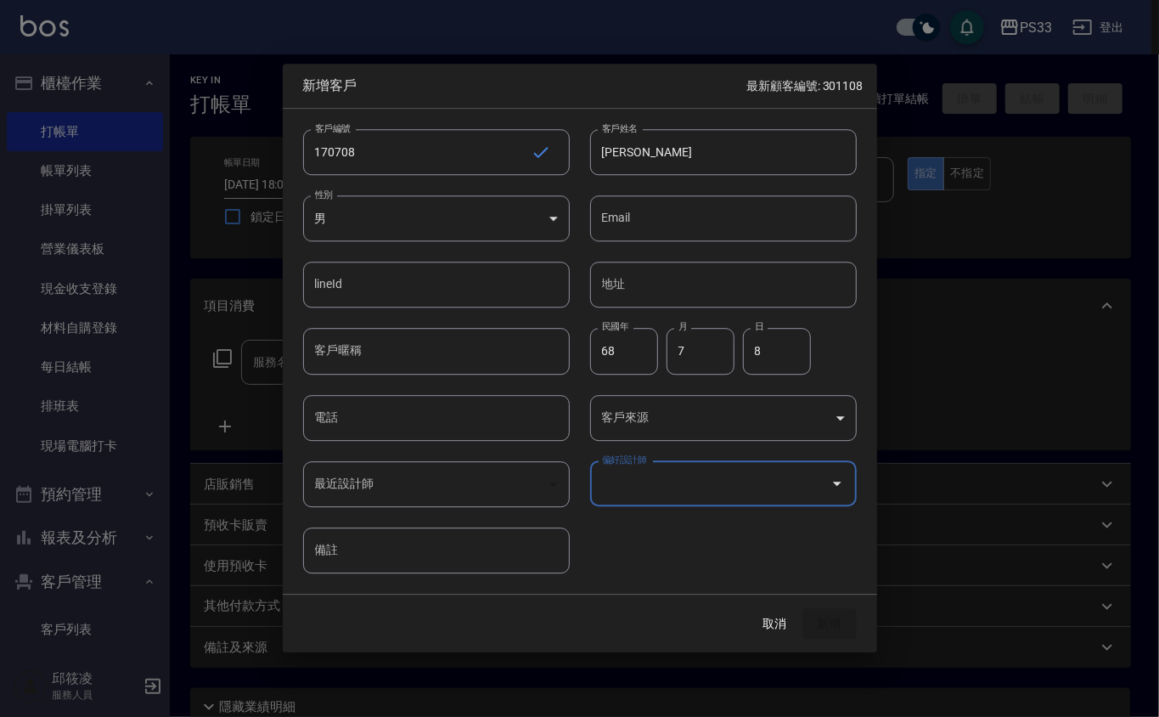
click at [334, 421] on div "無 Google地圖/搜尋 FB/Instagram 抖音/Tiktok KOL/部落客文章 小紅書推薦 親朋好友推薦 設計師個人line@ 過路客 設計師原…" at bounding box center [579, 358] width 1159 height 717
click at [336, 418] on input "電話" at bounding box center [436, 418] width 267 height 46
type input "0905828705"
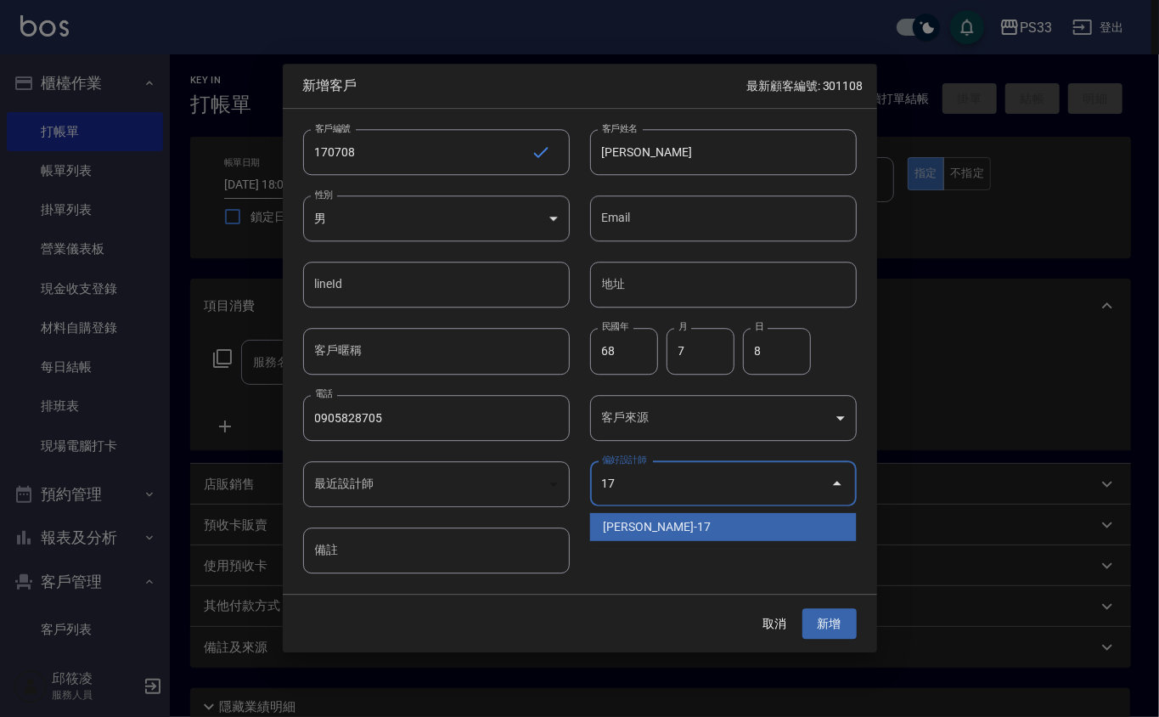
type input "張嘉珮"
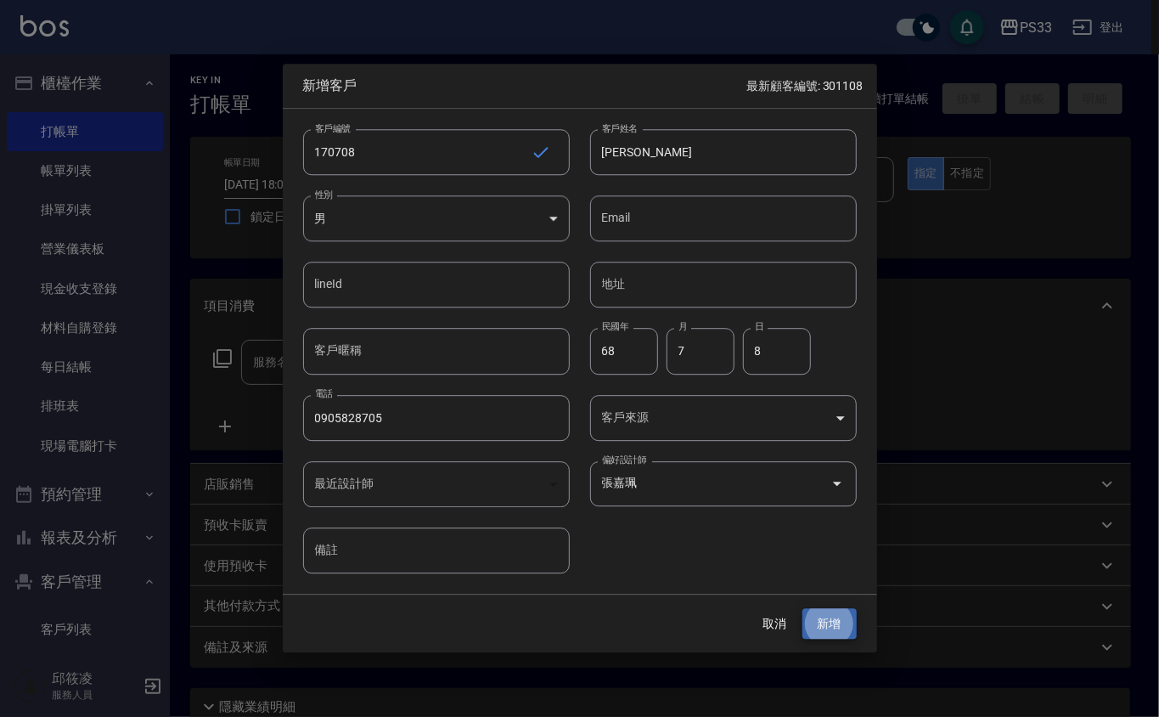
click at [803, 608] on button "新增" at bounding box center [830, 623] width 54 height 31
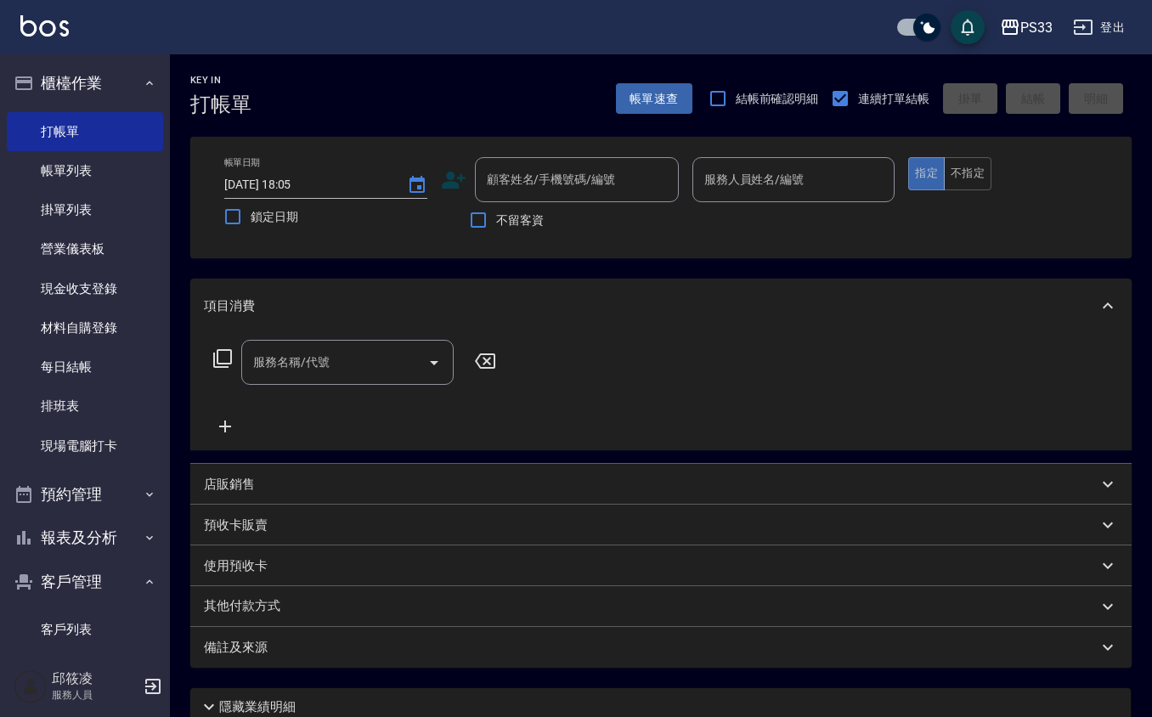
click at [455, 173] on icon at bounding box center [453, 179] width 25 height 25
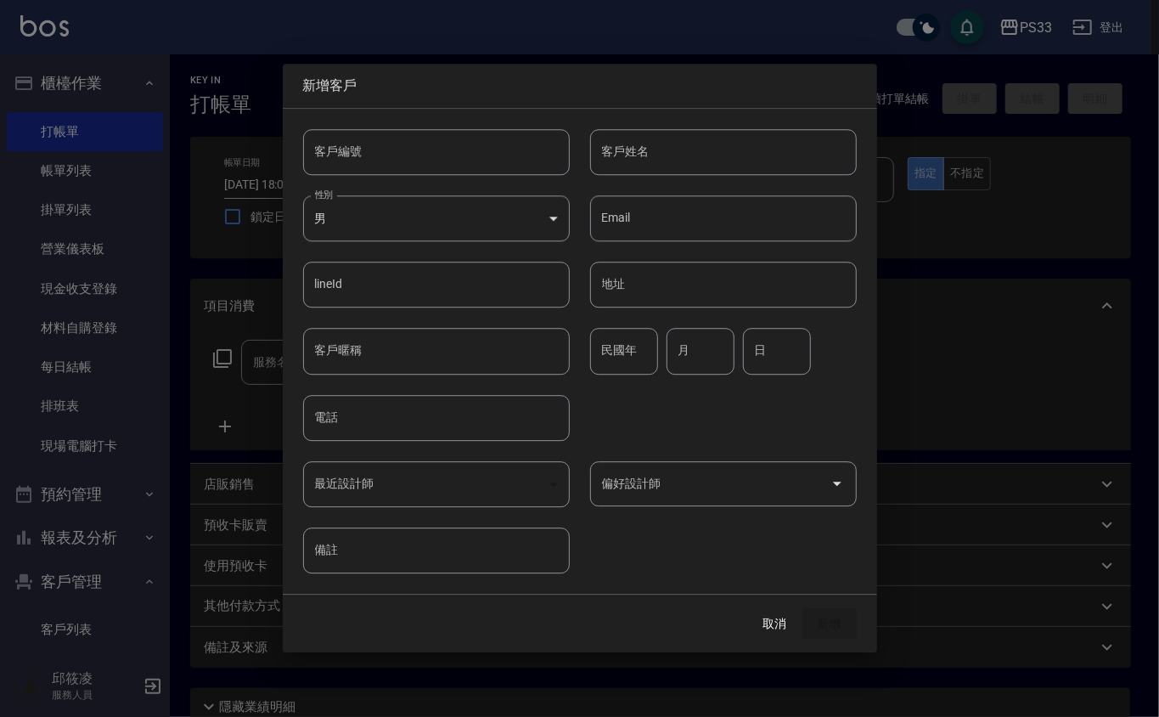
click at [449, 144] on input "客戶編號" at bounding box center [436, 152] width 267 height 46
type input "090215"
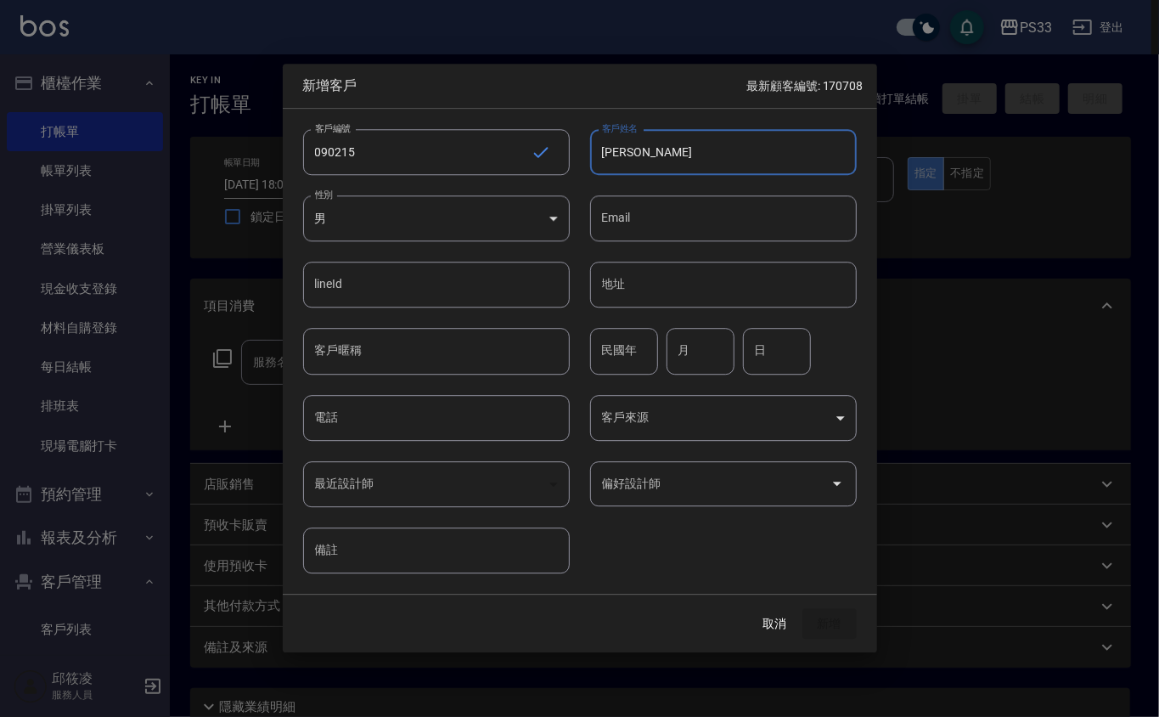
type input "[PERSON_NAME]"
type input "70"
type input "2"
type input "15"
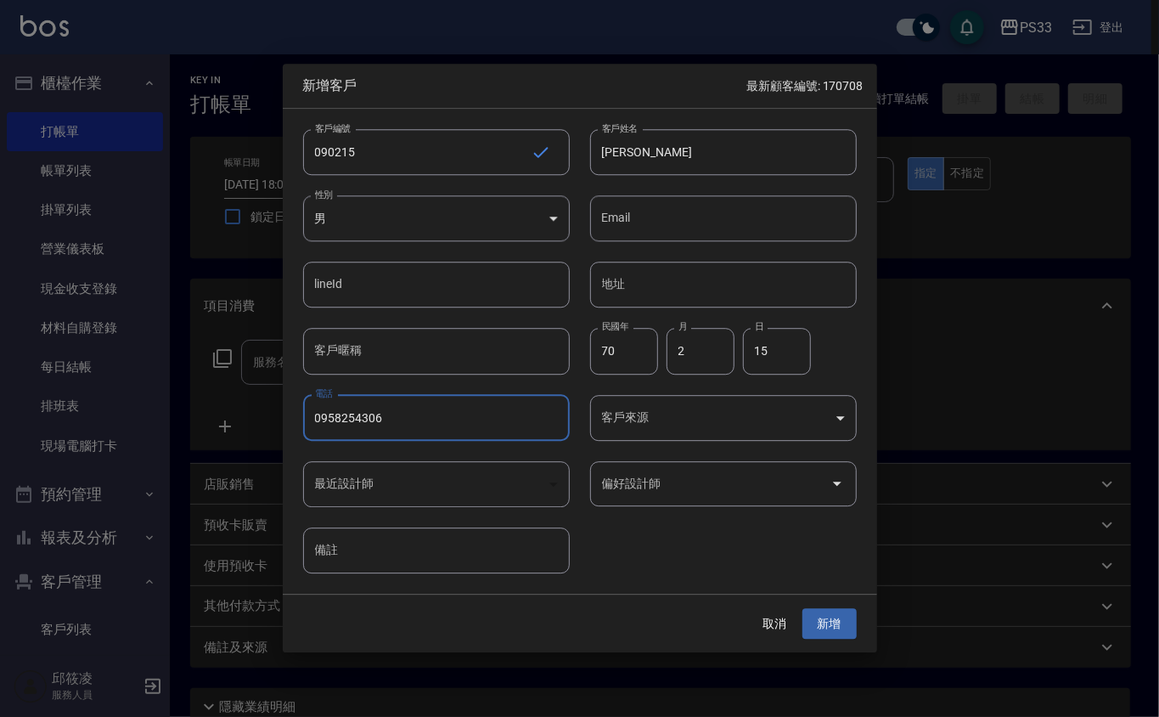
type input "0958254306"
type input "黃筱筑"
click at [803, 608] on button "新增" at bounding box center [830, 623] width 54 height 31
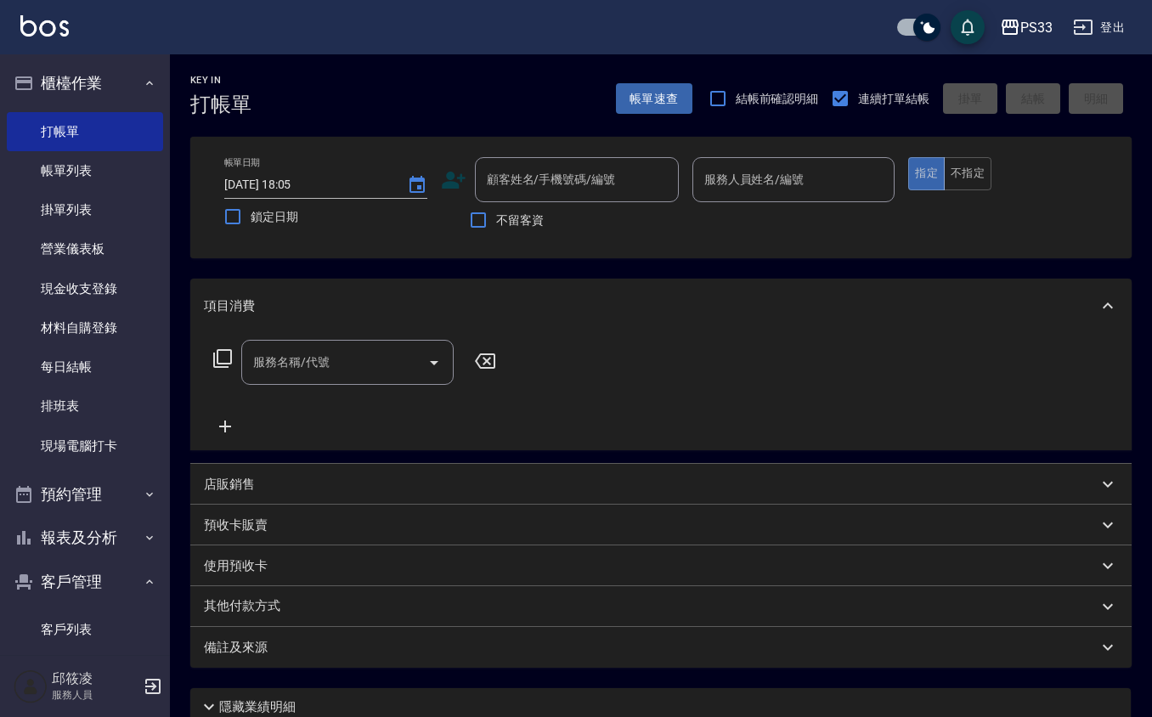
click at [463, 172] on icon at bounding box center [453, 179] width 25 height 25
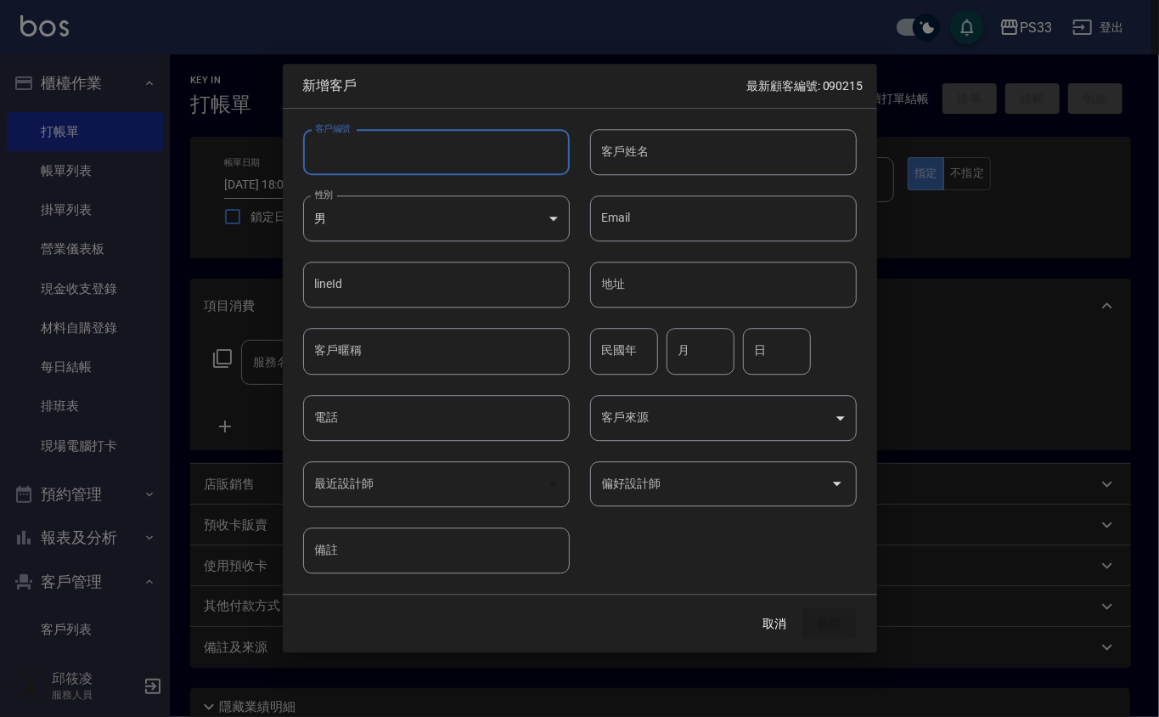
click at [456, 158] on input "客戶編號" at bounding box center [436, 152] width 267 height 46
type input "\"
type input "221106"
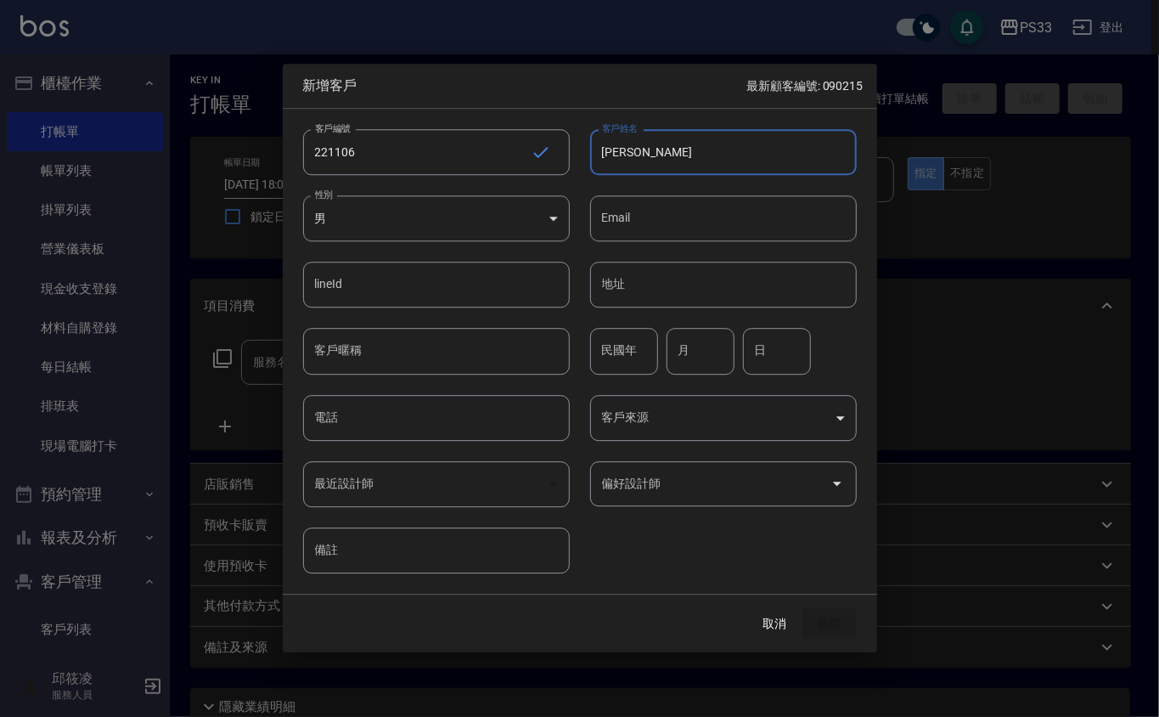
type input "[PERSON_NAME]"
type input "72"
type input "11"
type input "6"
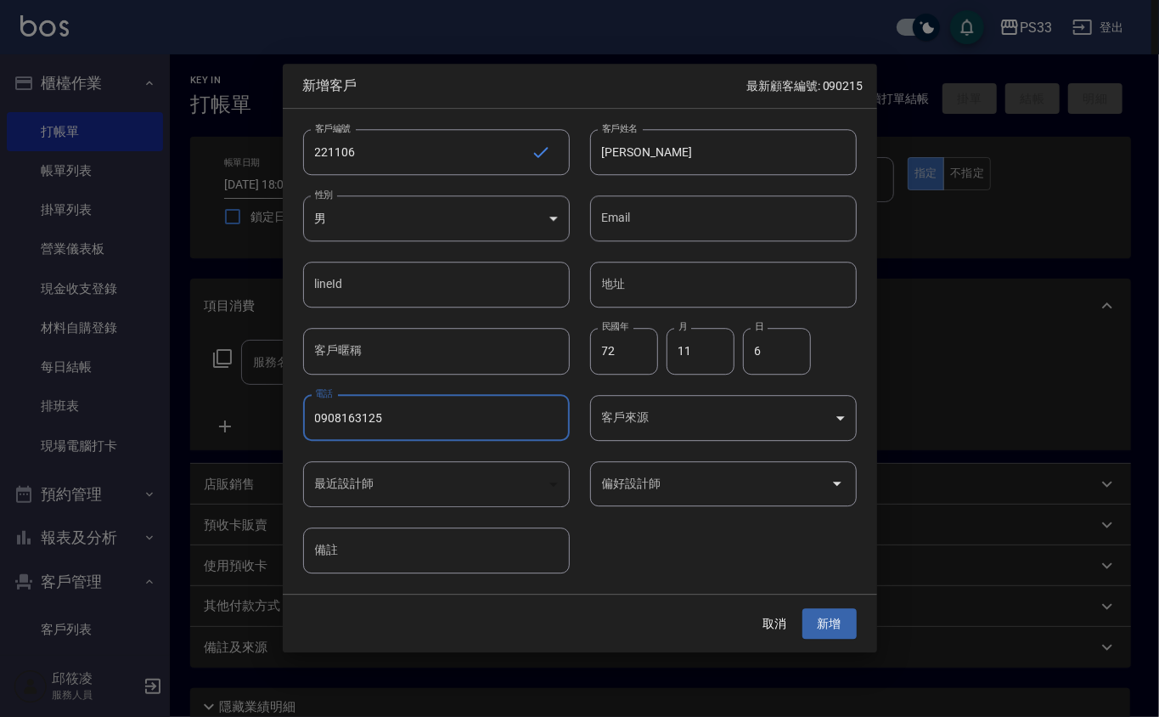
type input "0908163125"
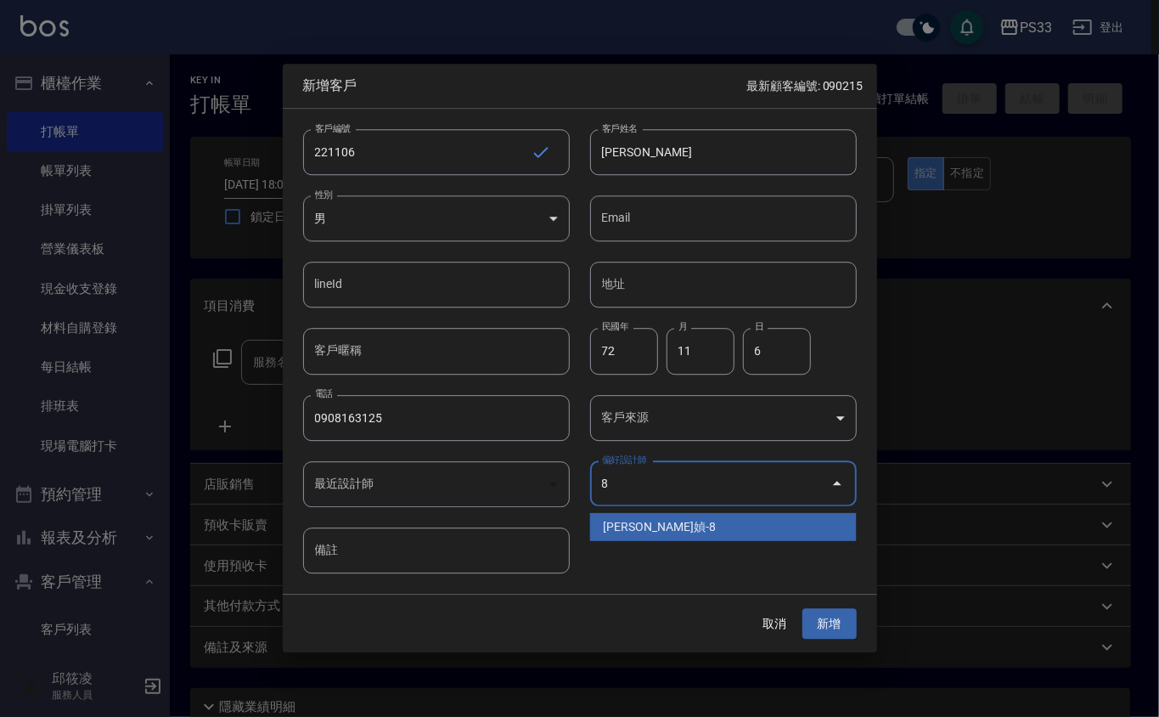
type input "[PERSON_NAME]媜"
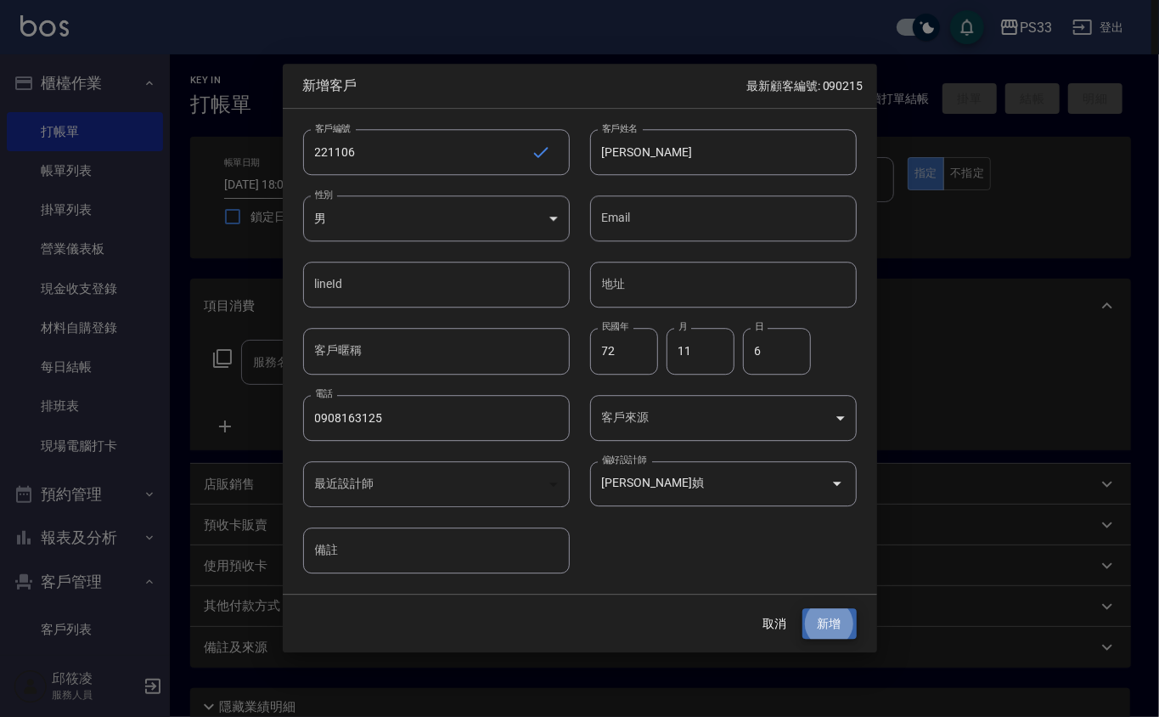
click at [803, 608] on button "新增" at bounding box center [830, 623] width 54 height 31
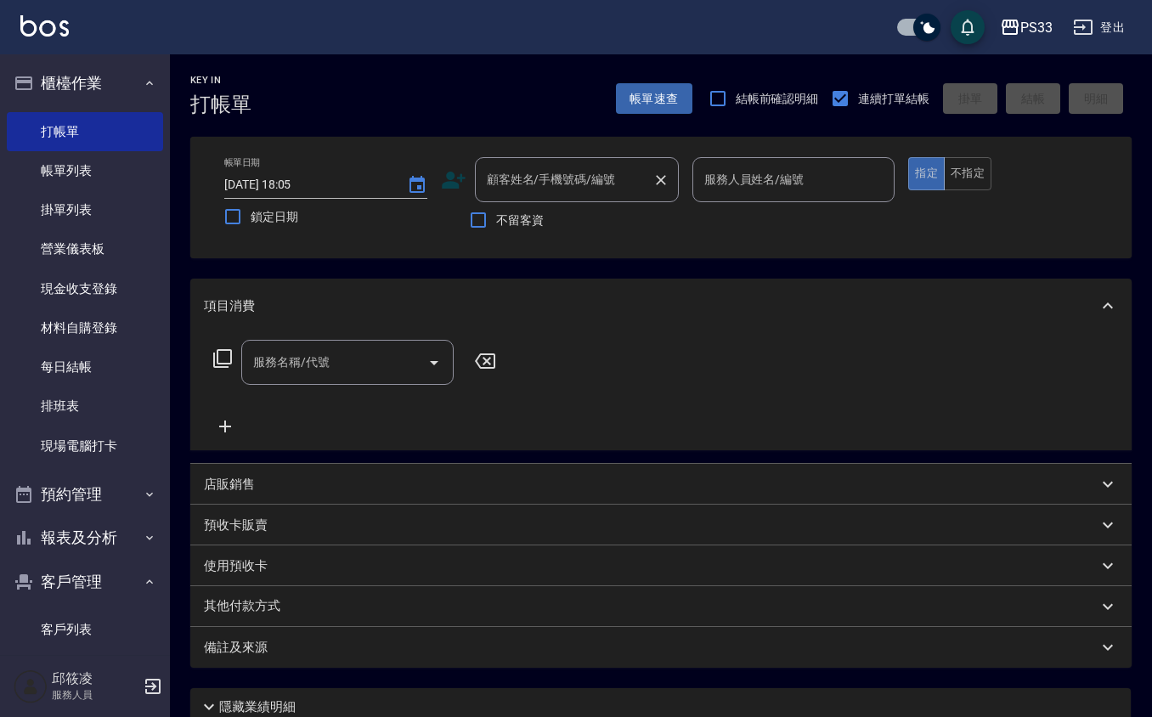
click at [565, 184] on input "顧客姓名/手機號碼/編號" at bounding box center [563, 180] width 163 height 30
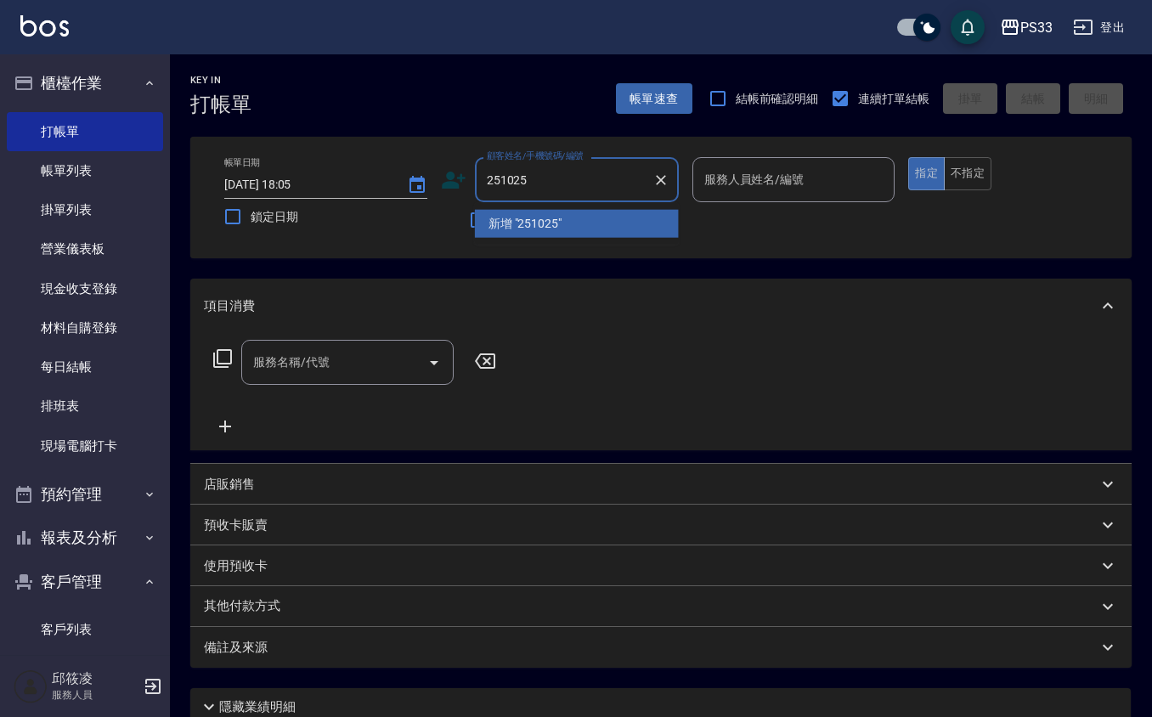
type input "251025"
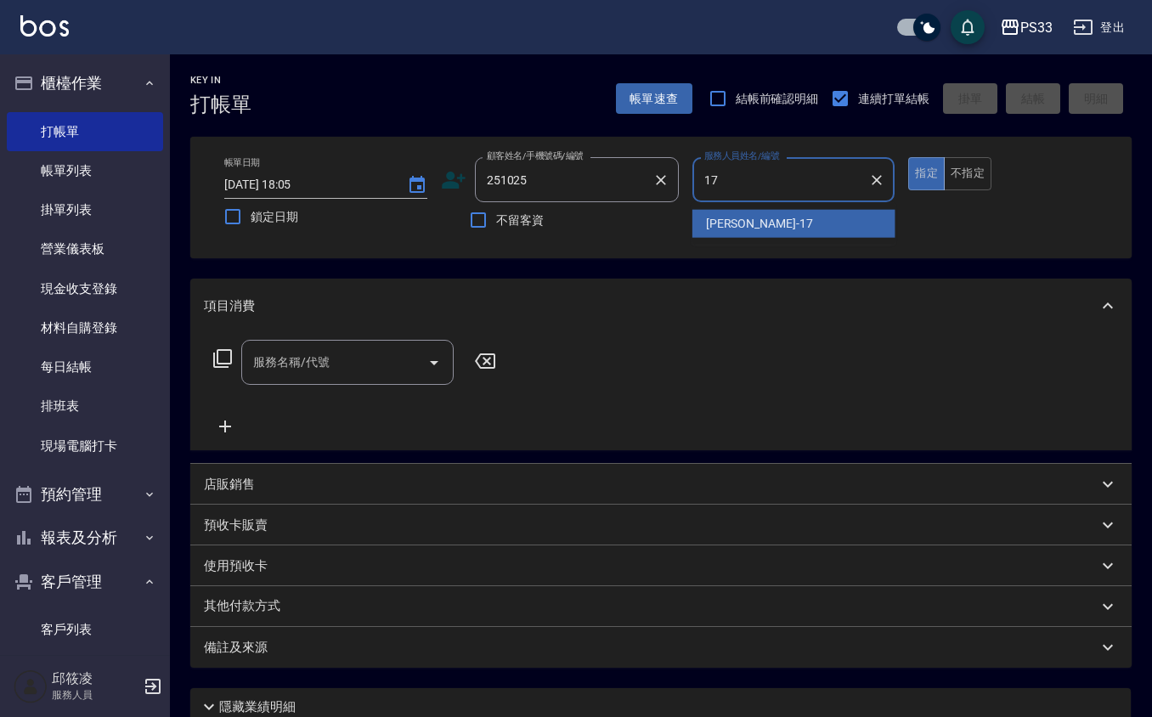
type input "[PERSON_NAME]-17"
type button "true"
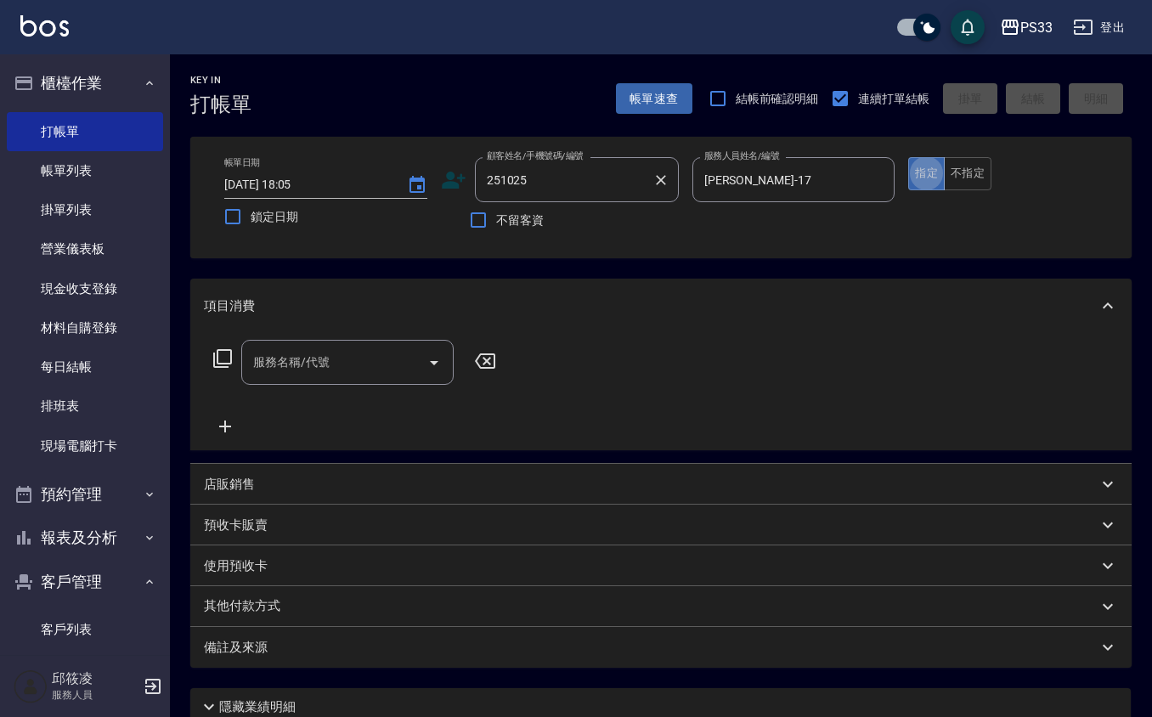
type input "[PERSON_NAME]/0930329469/251025"
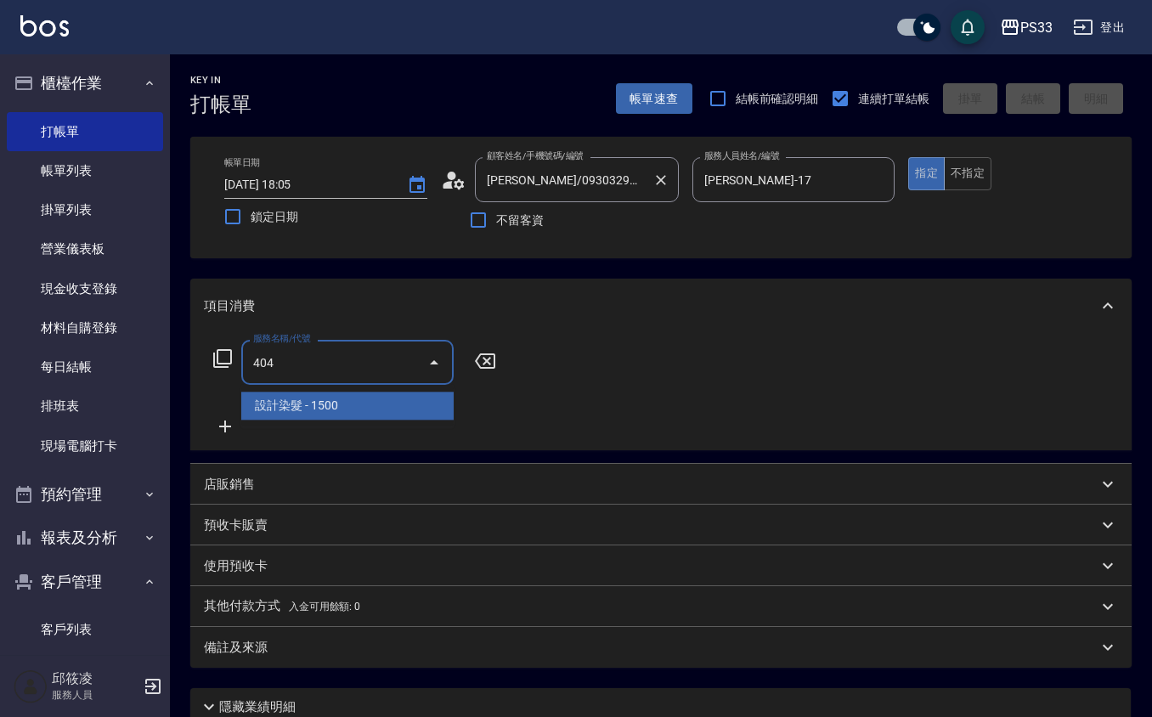
type input "設計染髮(404)"
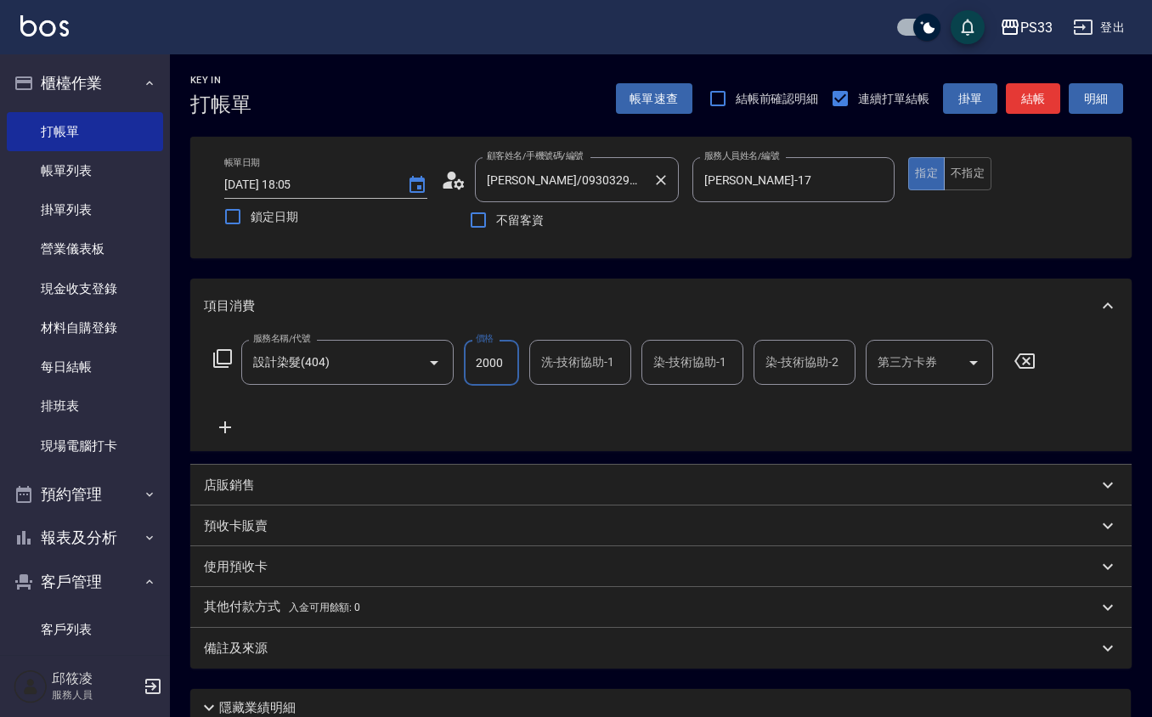
type input "2000"
type input "[PERSON_NAME]-22"
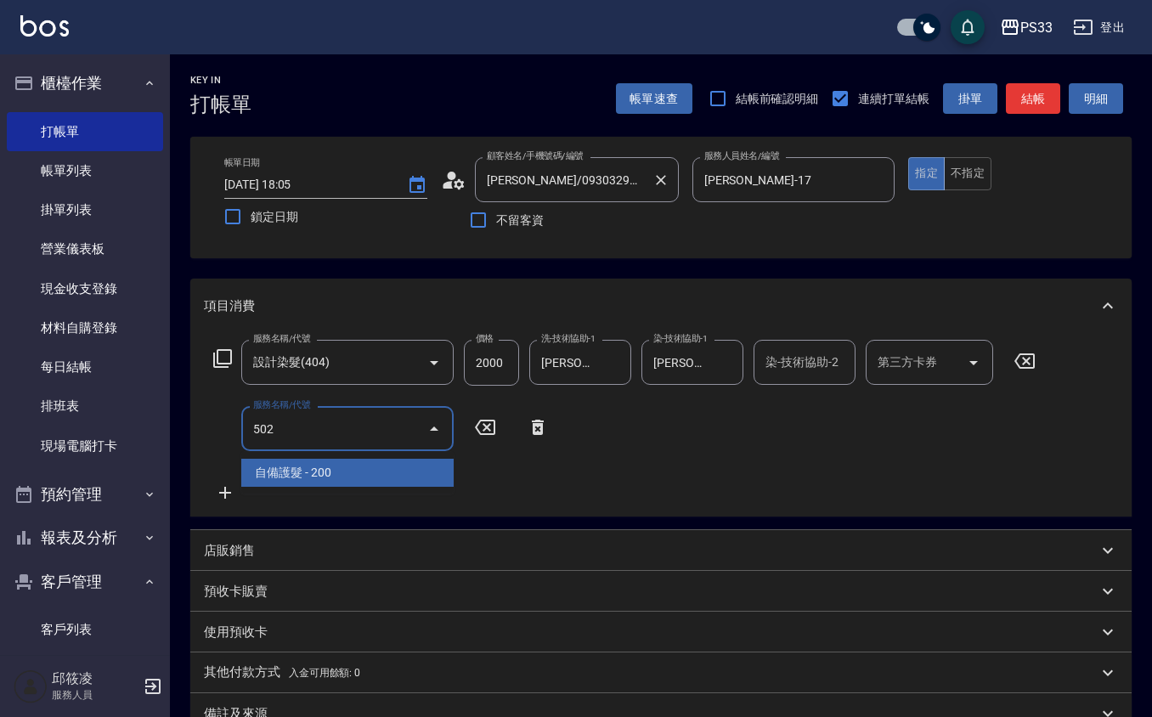
type input "自備護髮(502)"
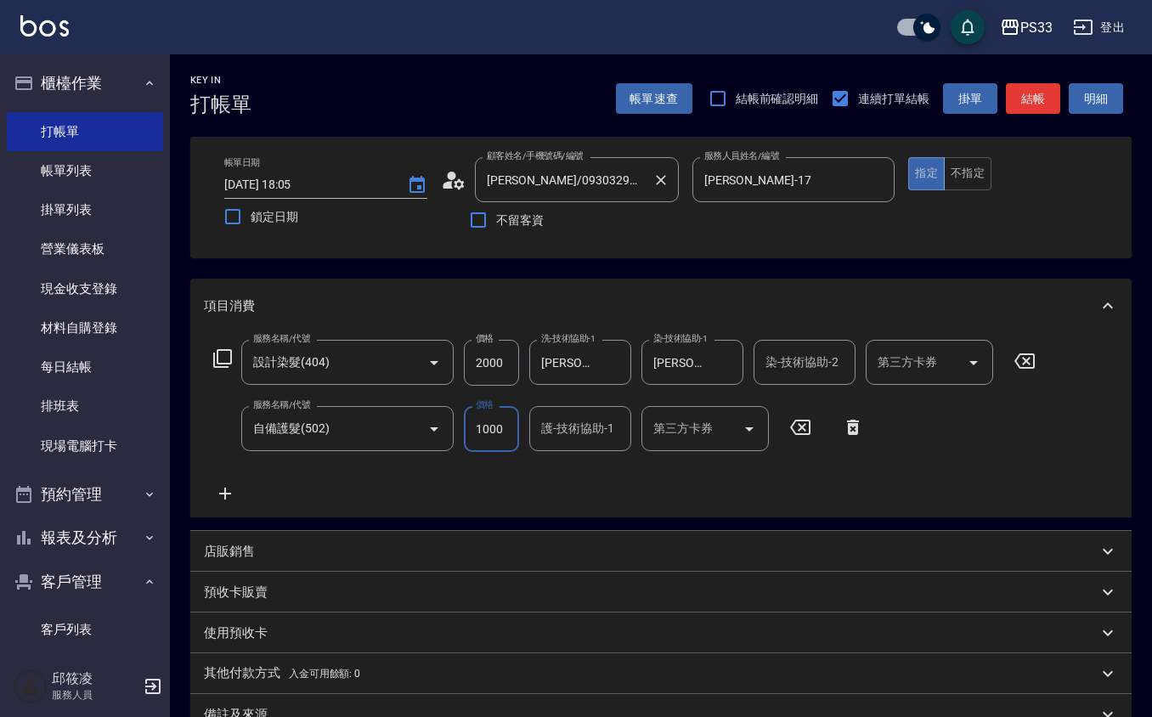
type input "1000"
type input "[PERSON_NAME]-22"
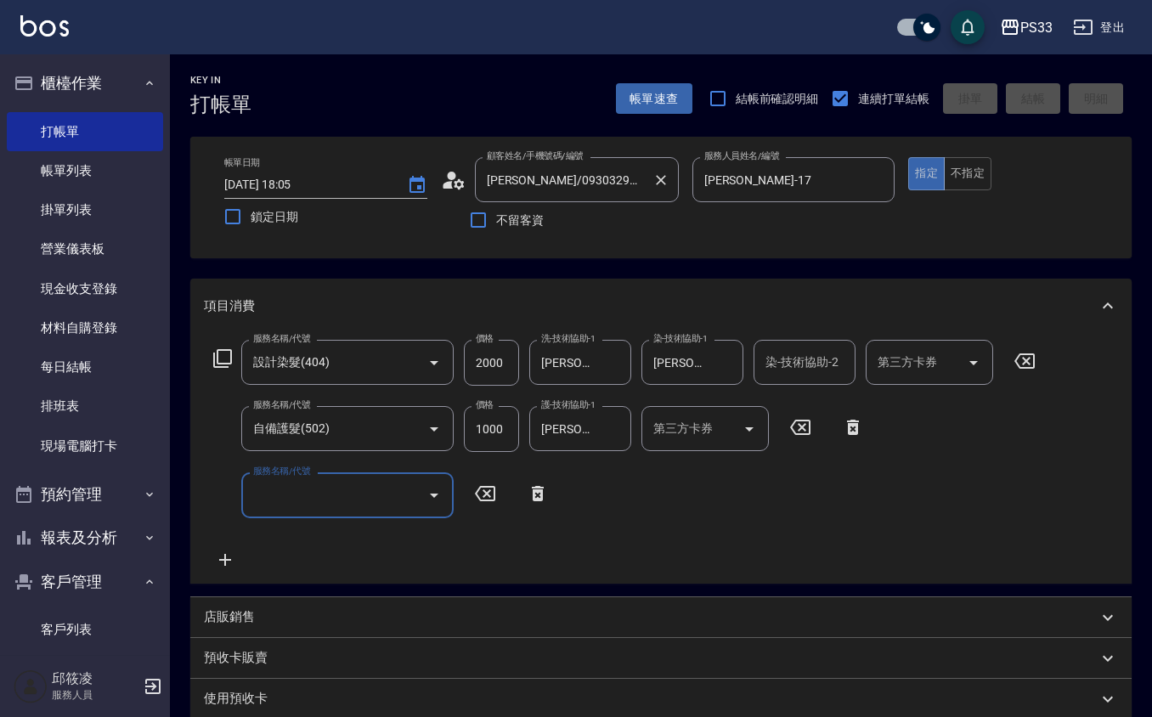
type input "[DATE] 18:38"
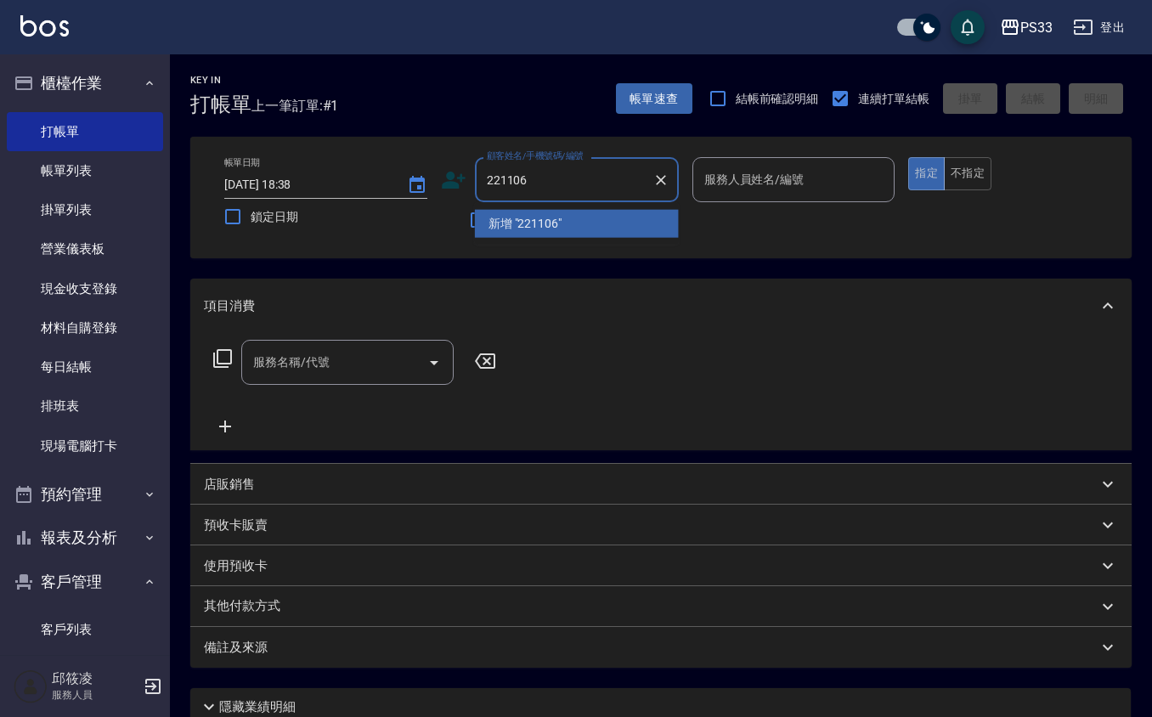
type input "221106"
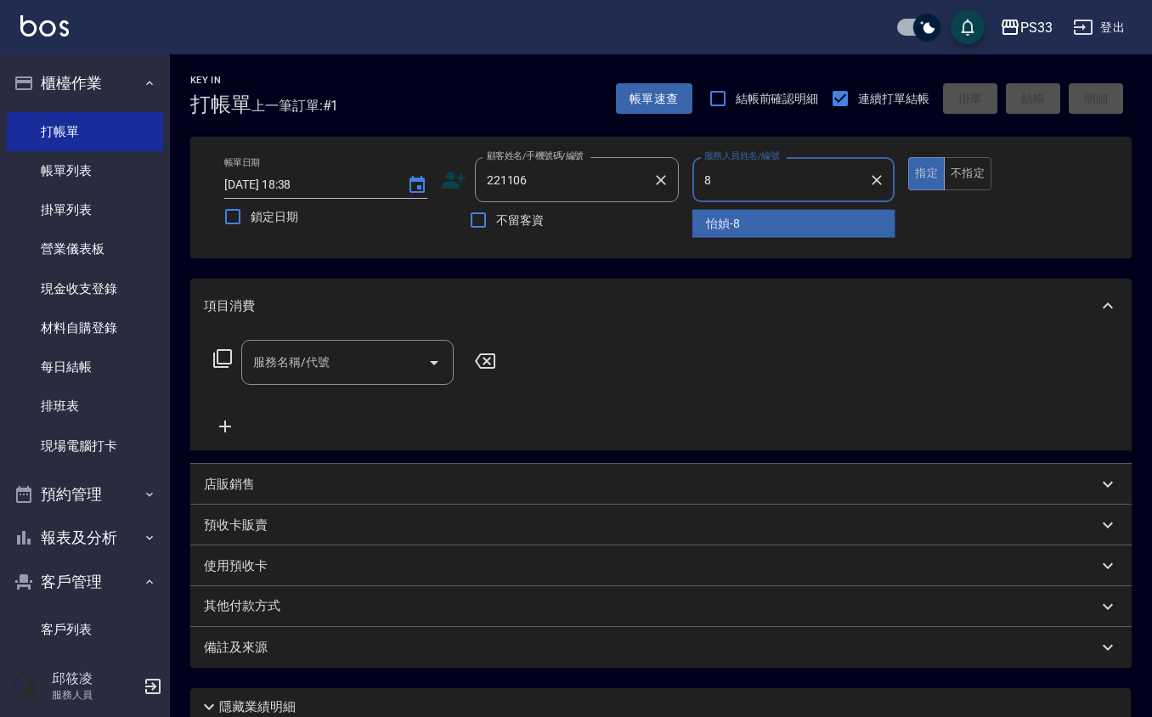
type input "怡媜-8"
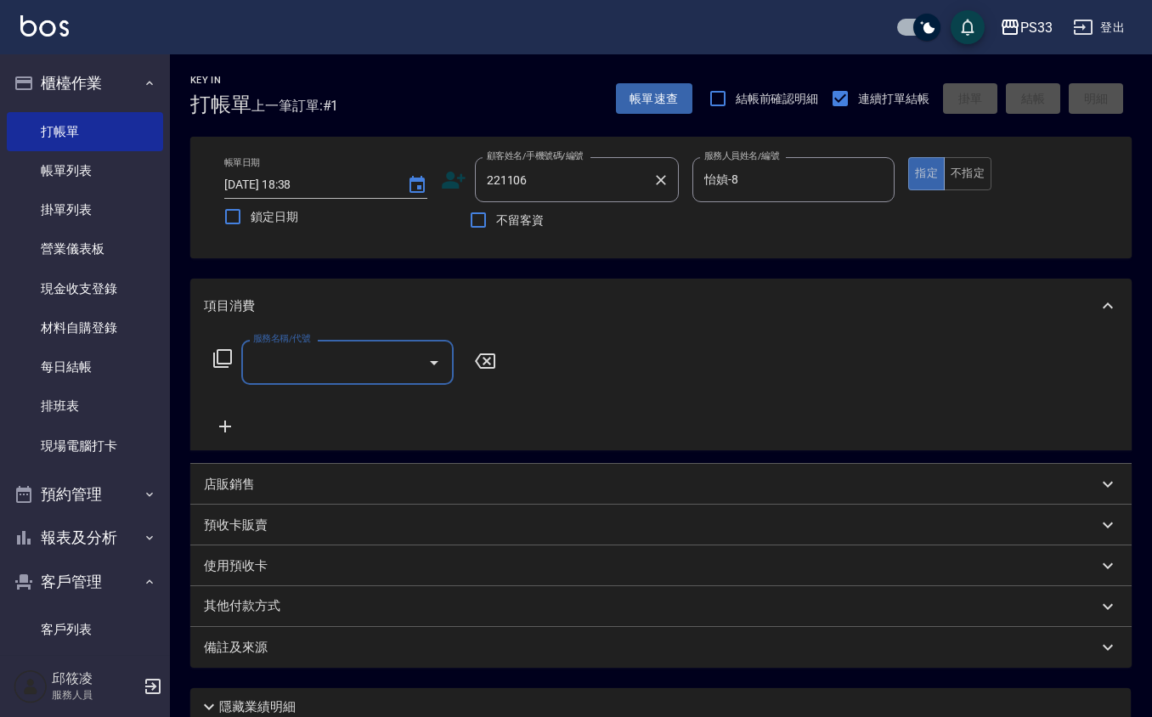
type input "[PERSON_NAME]/0908163125/221106"
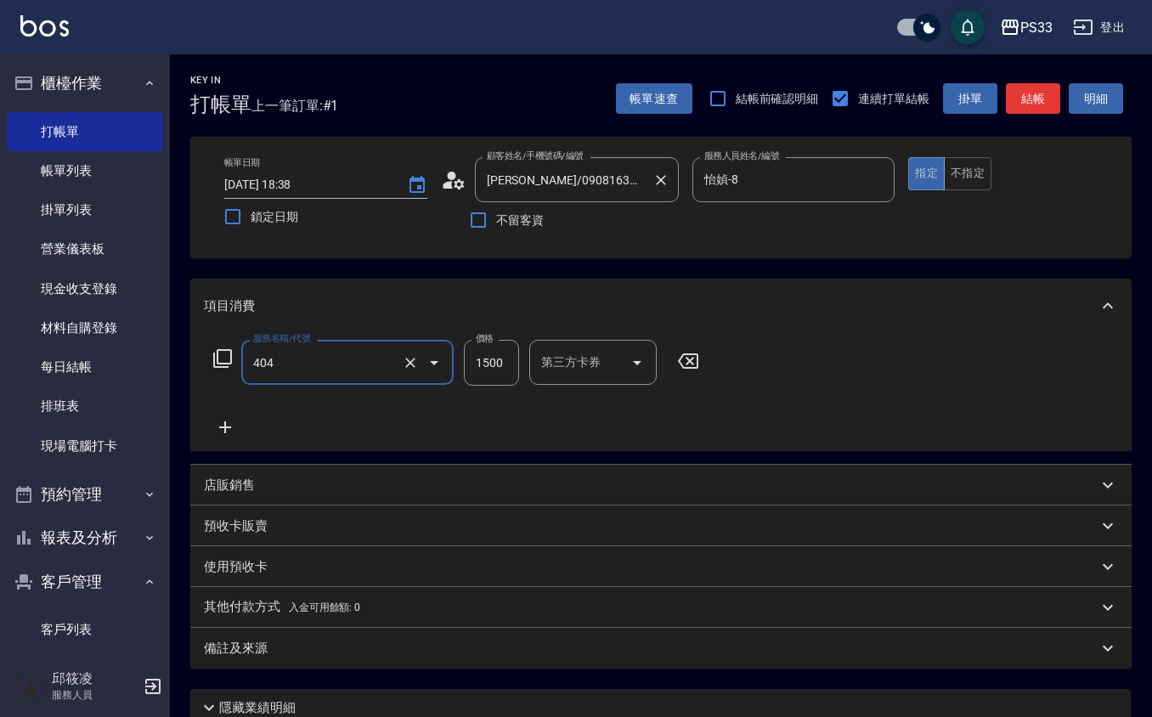
type input "設計染髮(404)"
type input "1099"
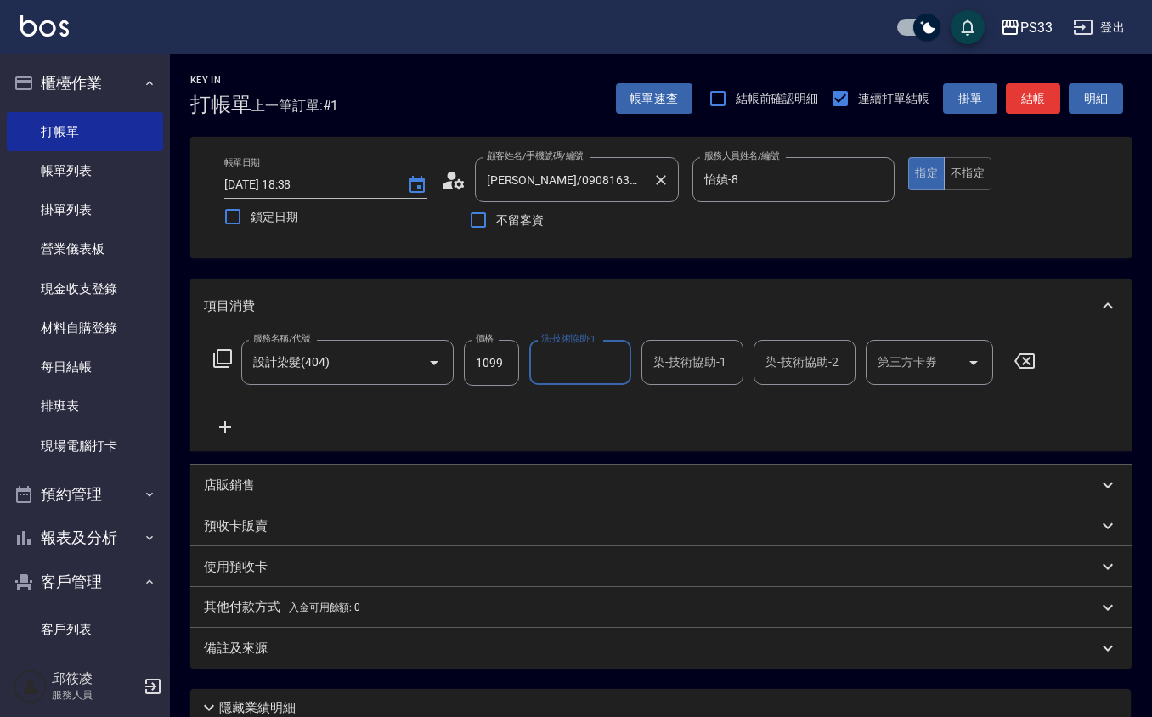
type input "9"
type input "怡媜-8"
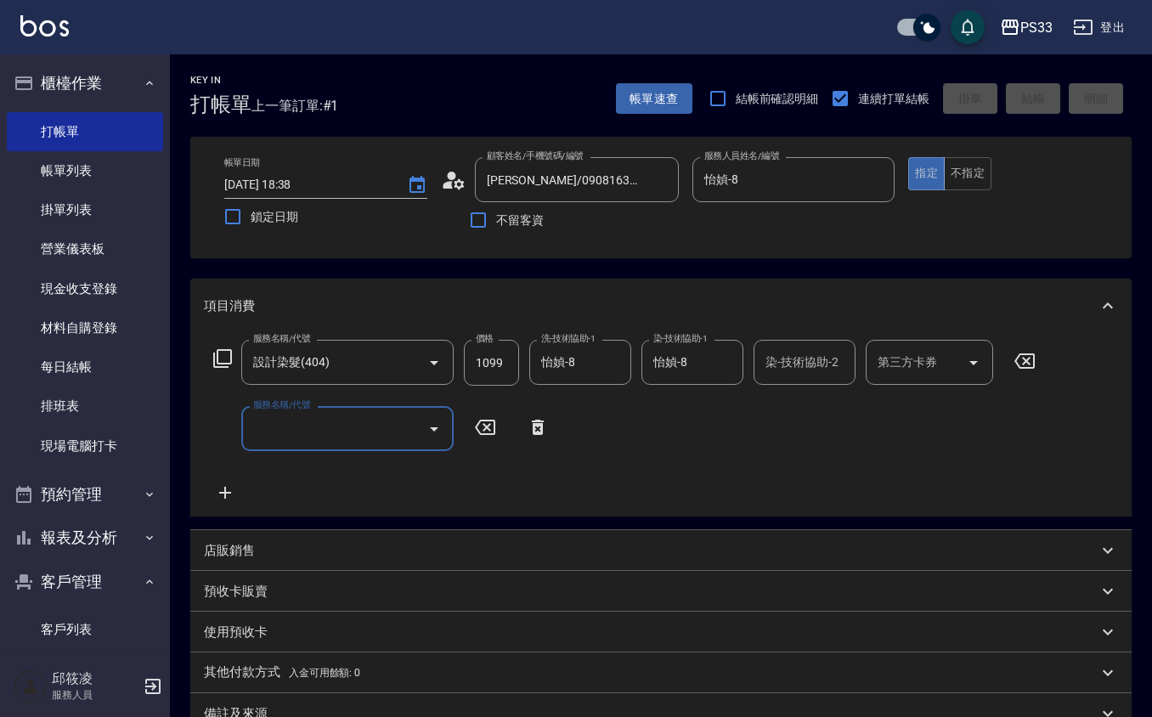
type input "[DATE] 18:39"
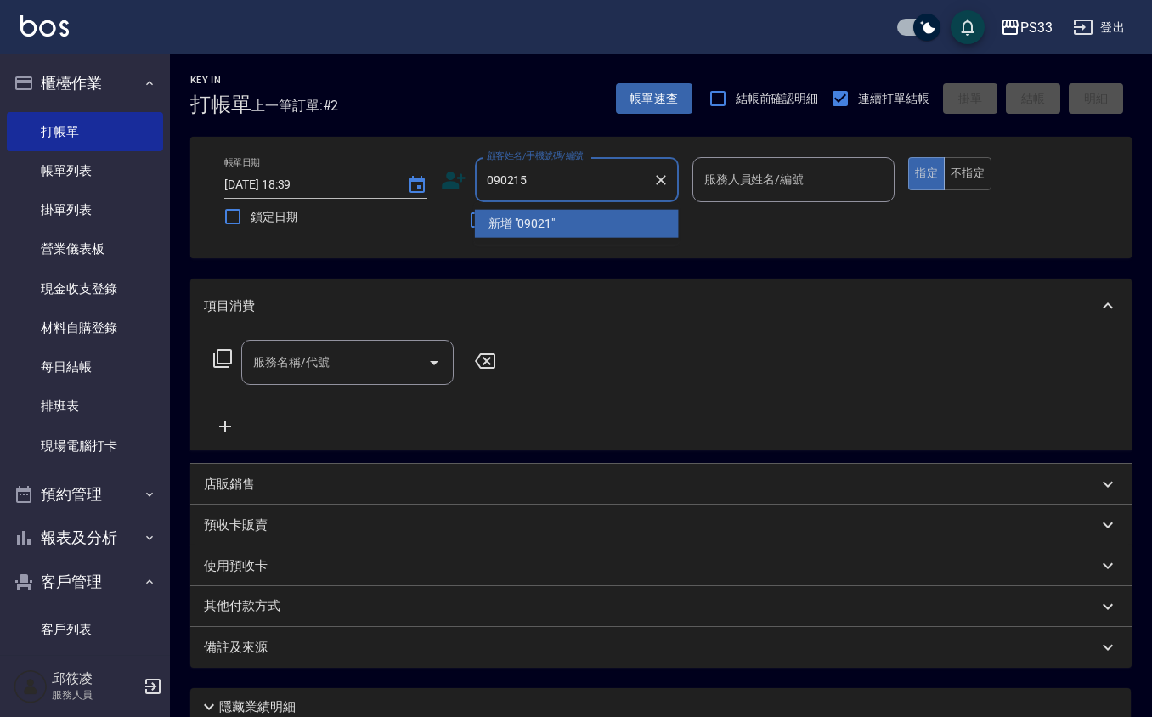
type input "090215"
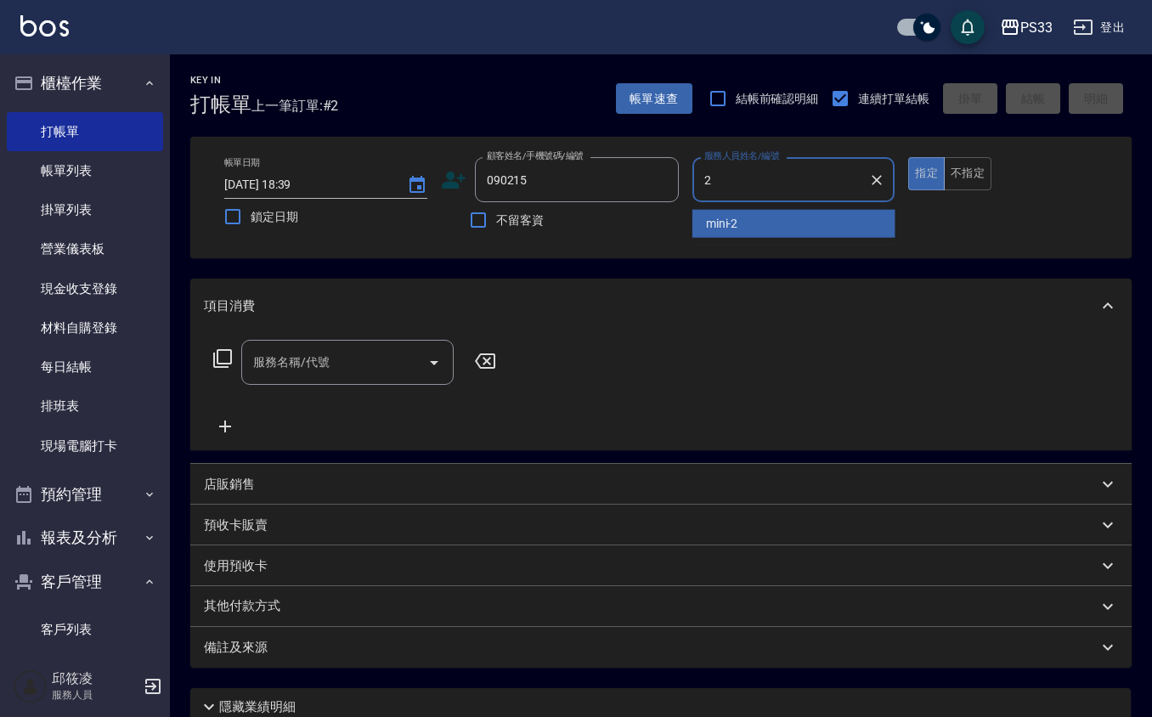
type input "mini-2"
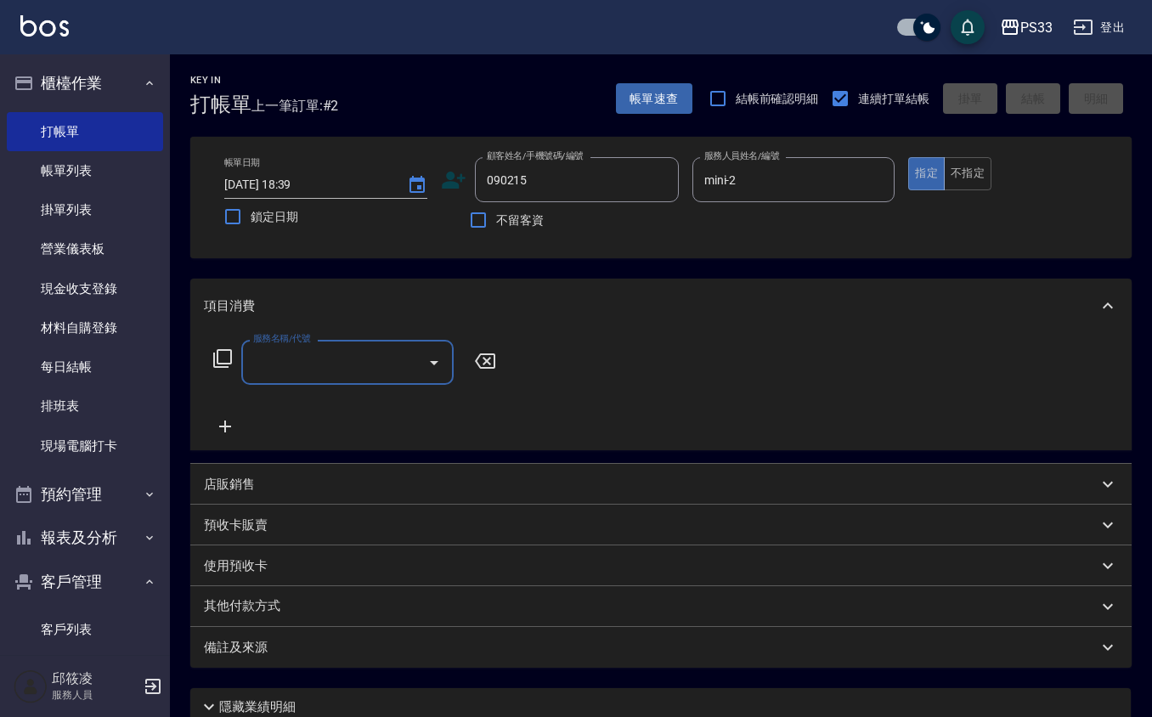
type input "[PERSON_NAME]/0958254306/090215"
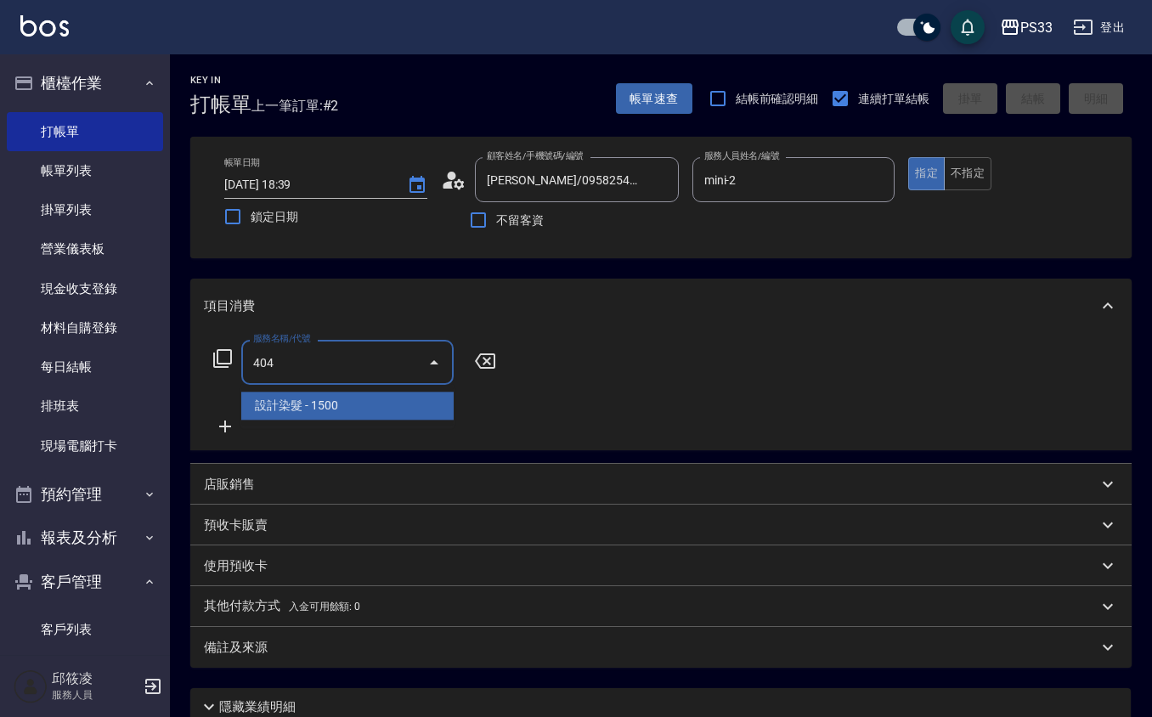
type input "設計染髮(404)"
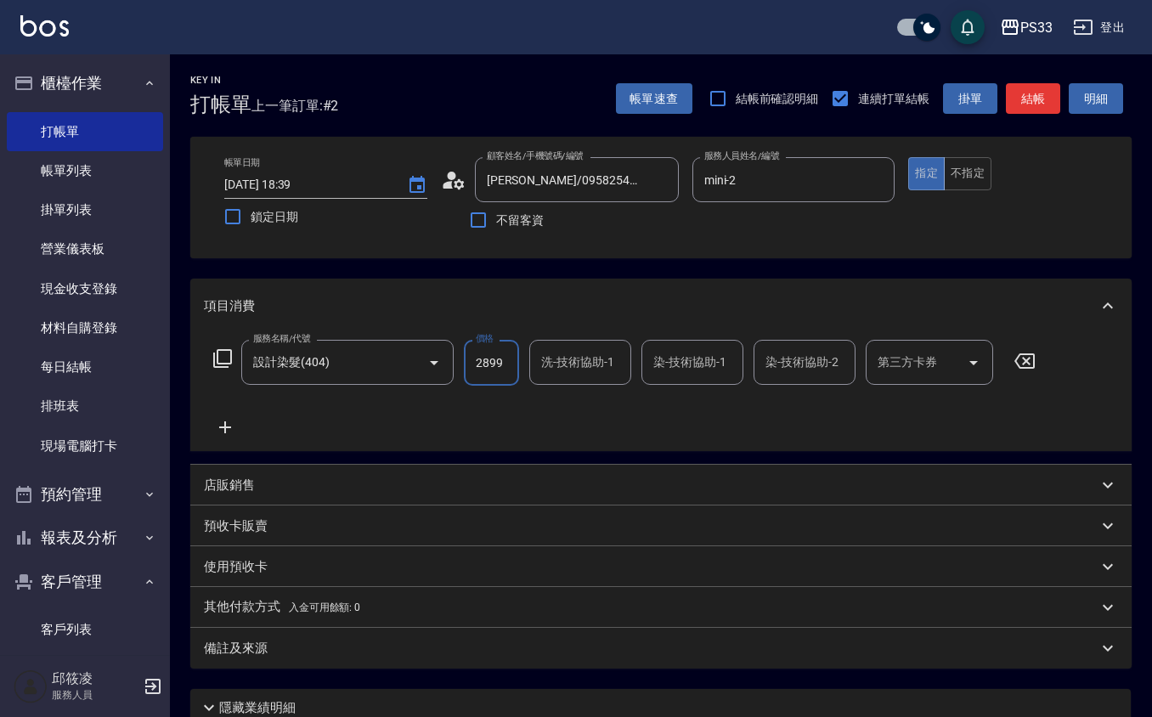
type input "2899"
type input "mini-2"
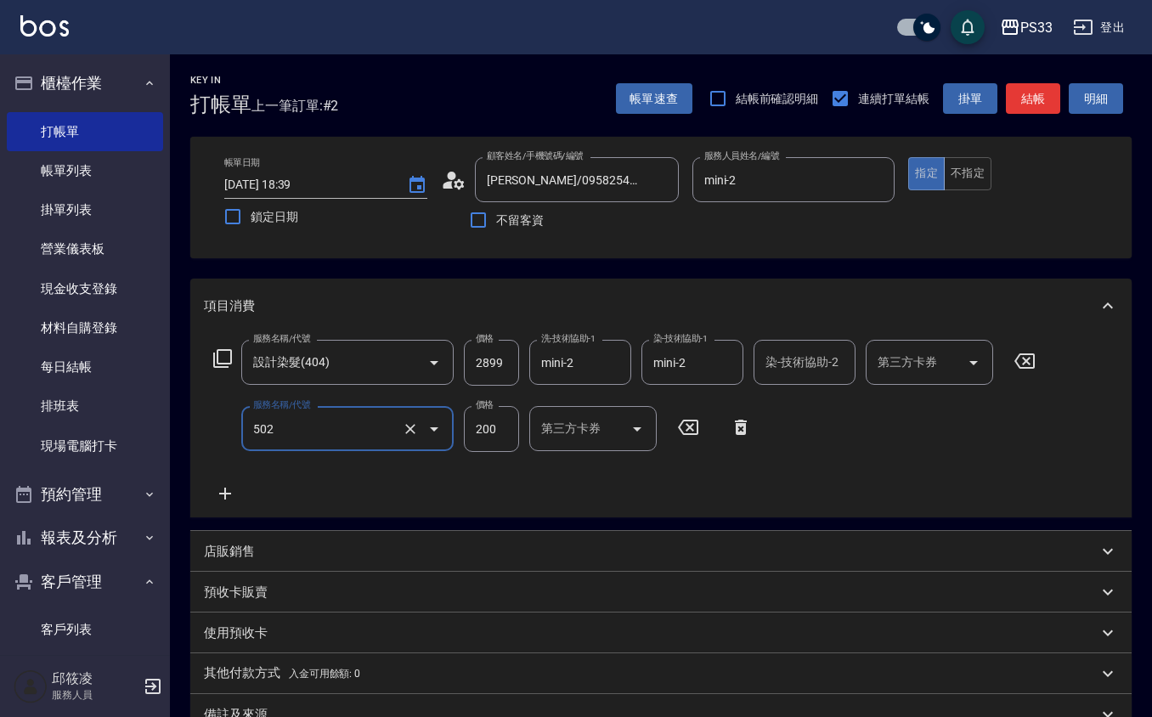
type input "自備護髮(502)"
type input "800"
type input "mini-2"
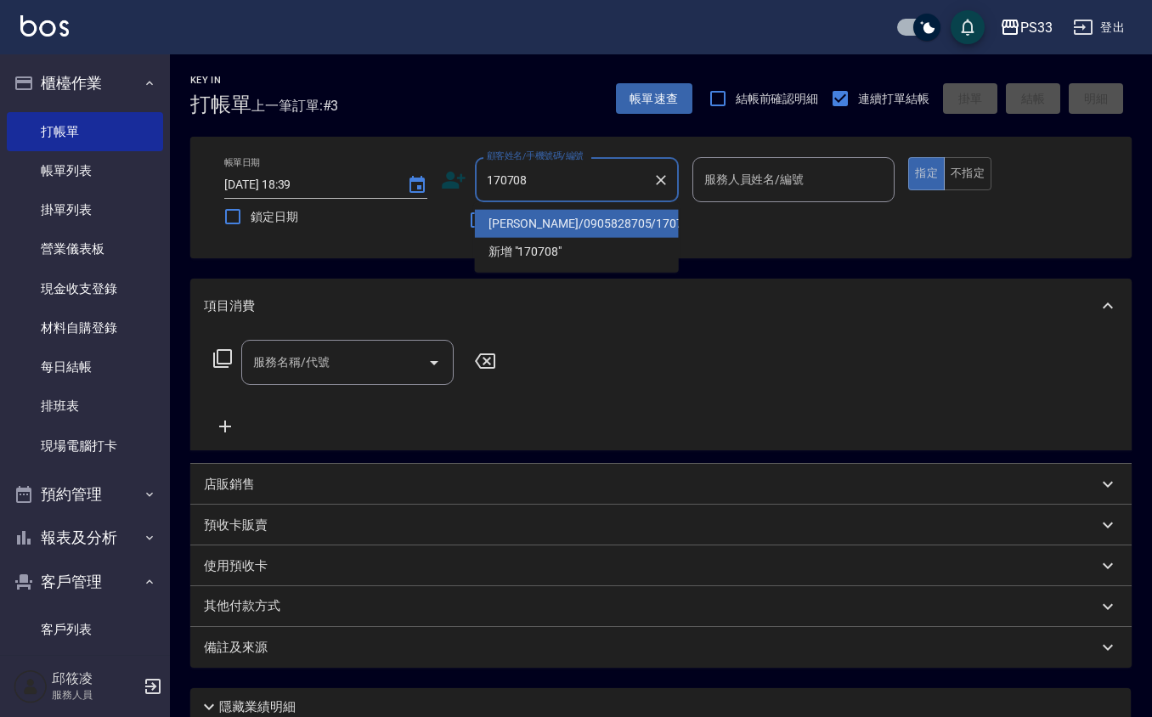
type input "[PERSON_NAME]/0905828705/170708"
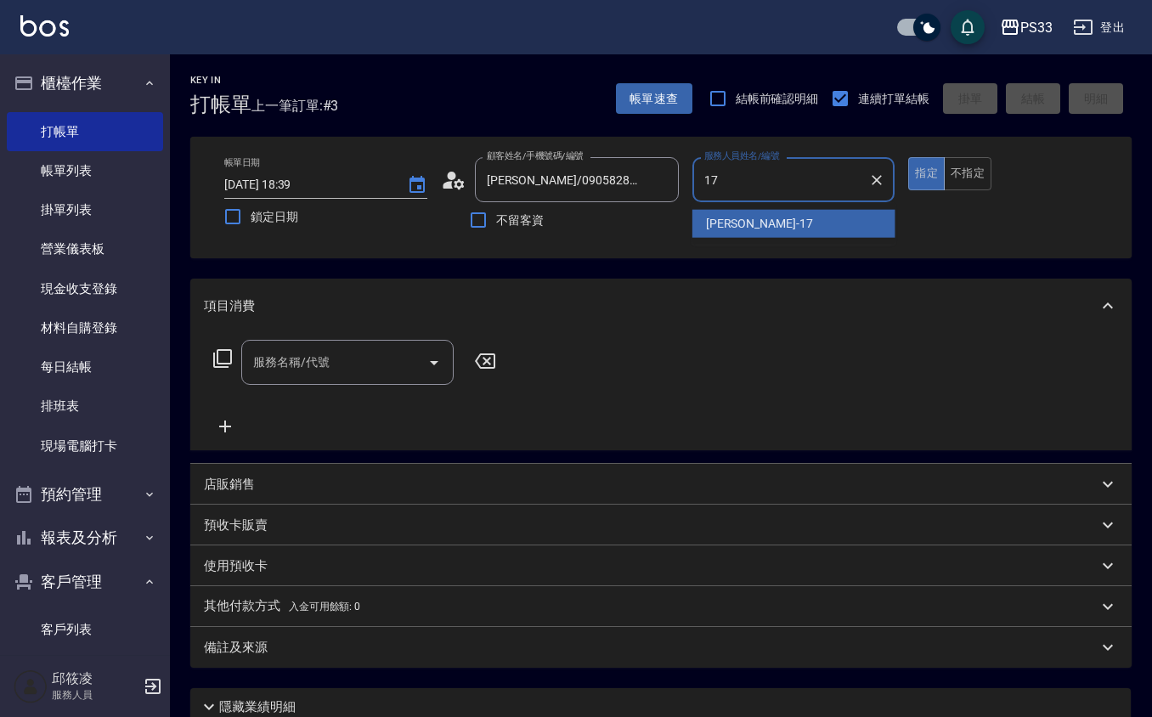
type input "[PERSON_NAME]-17"
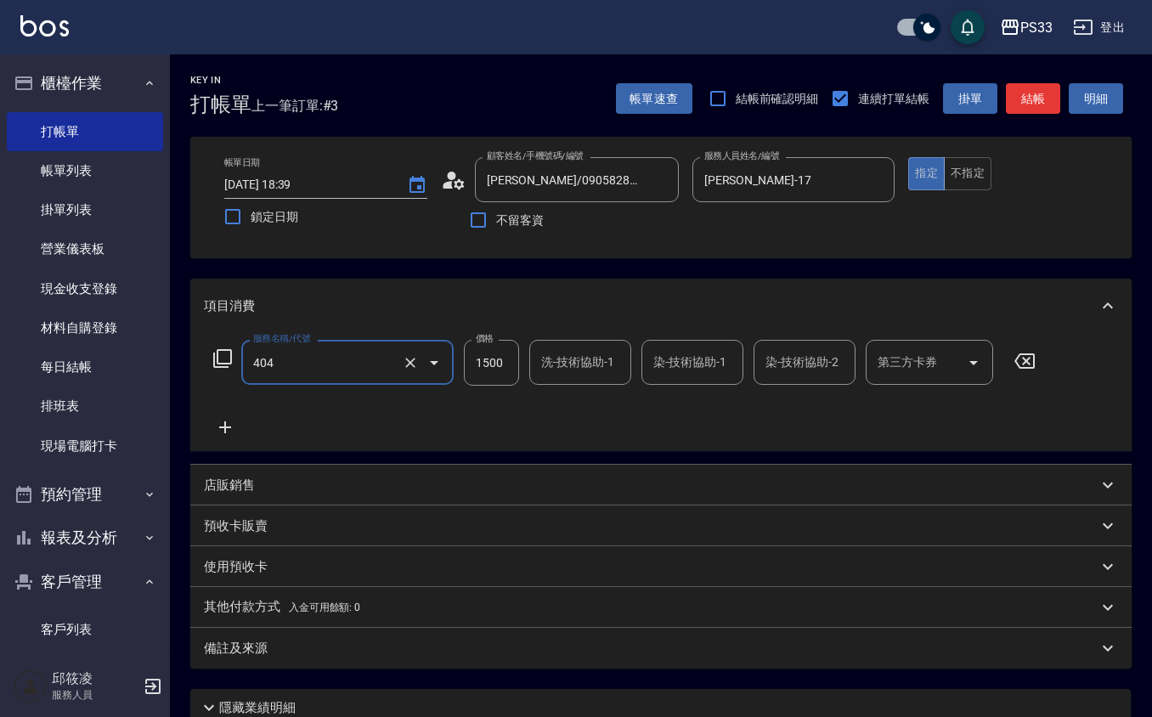
type input "設計染髮(404)"
type input "1299"
type input "[PERSON_NAME]-17"
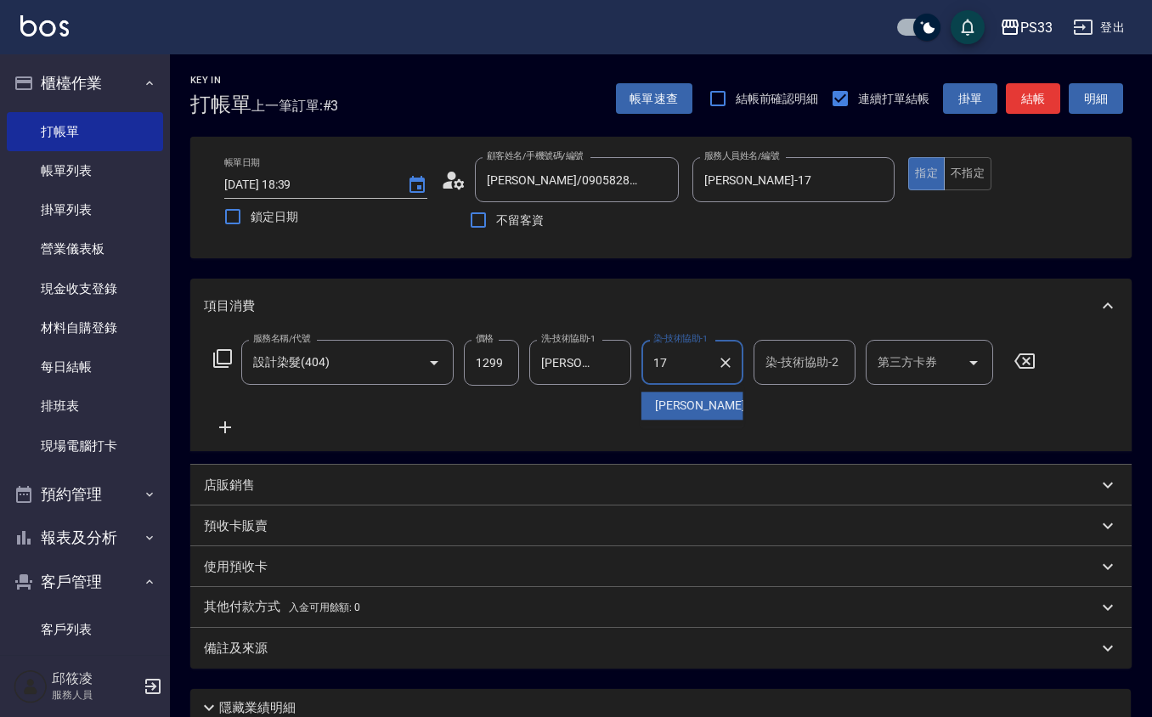
type input "[PERSON_NAME]-17"
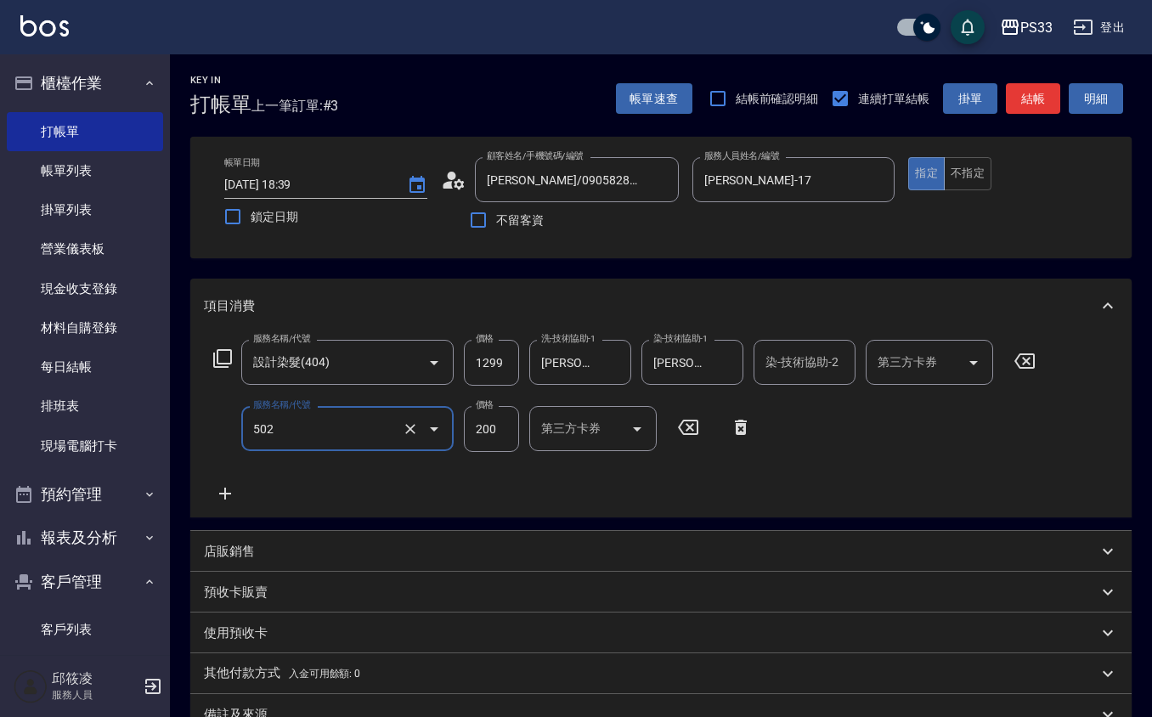
type input "自備護髮(502)"
type input "500"
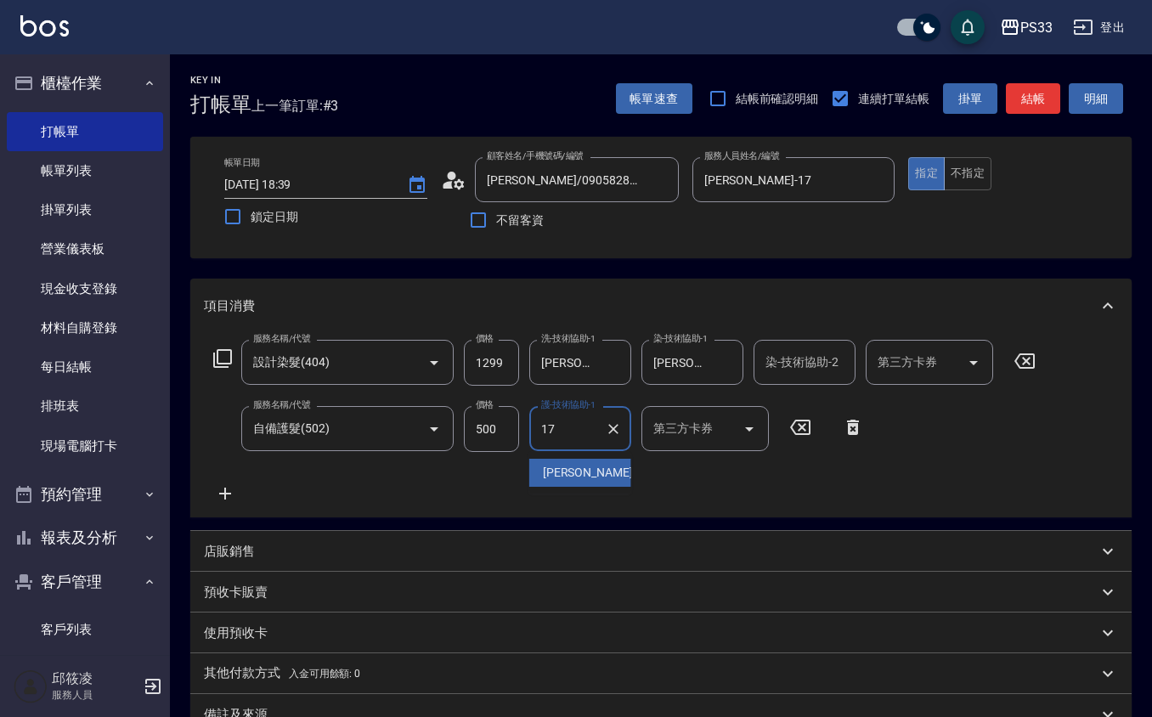
type input "[PERSON_NAME]-17"
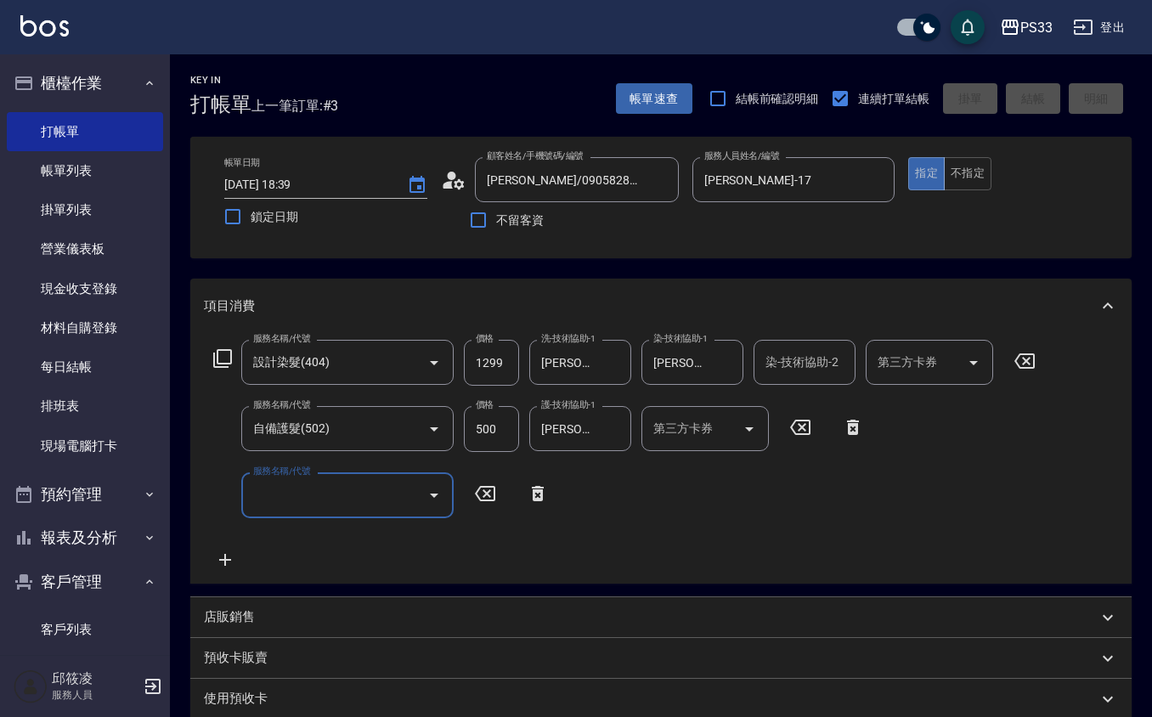
type input "[DATE] 18:40"
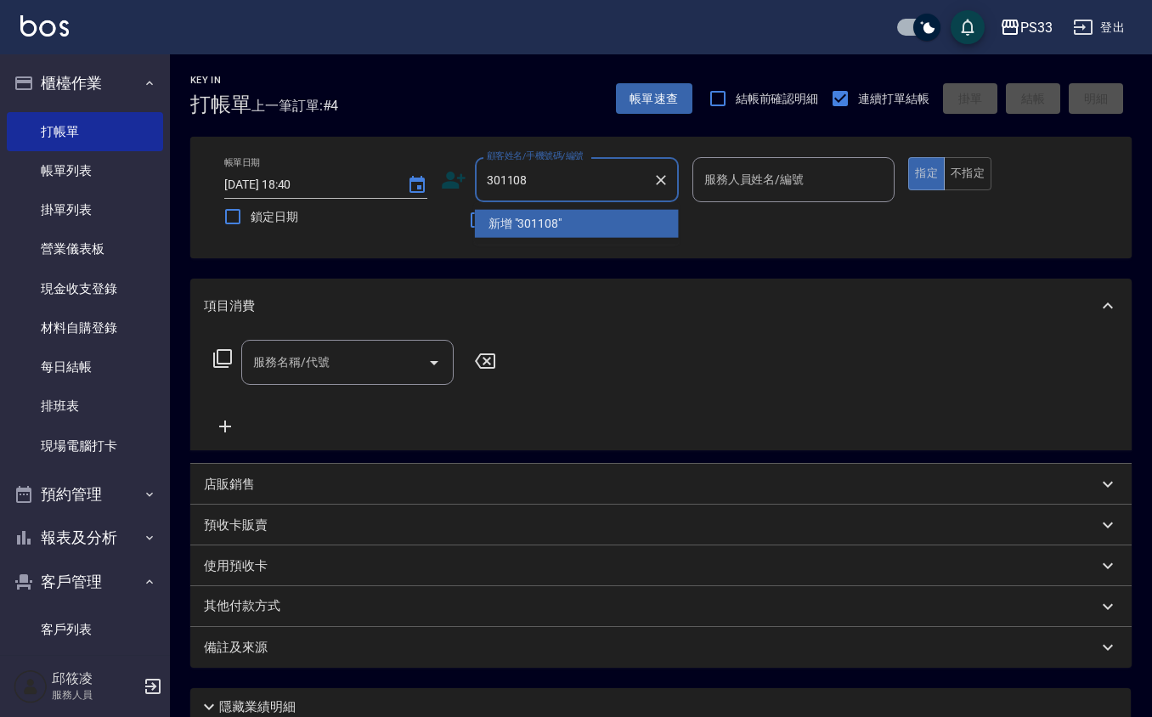
type input "301108"
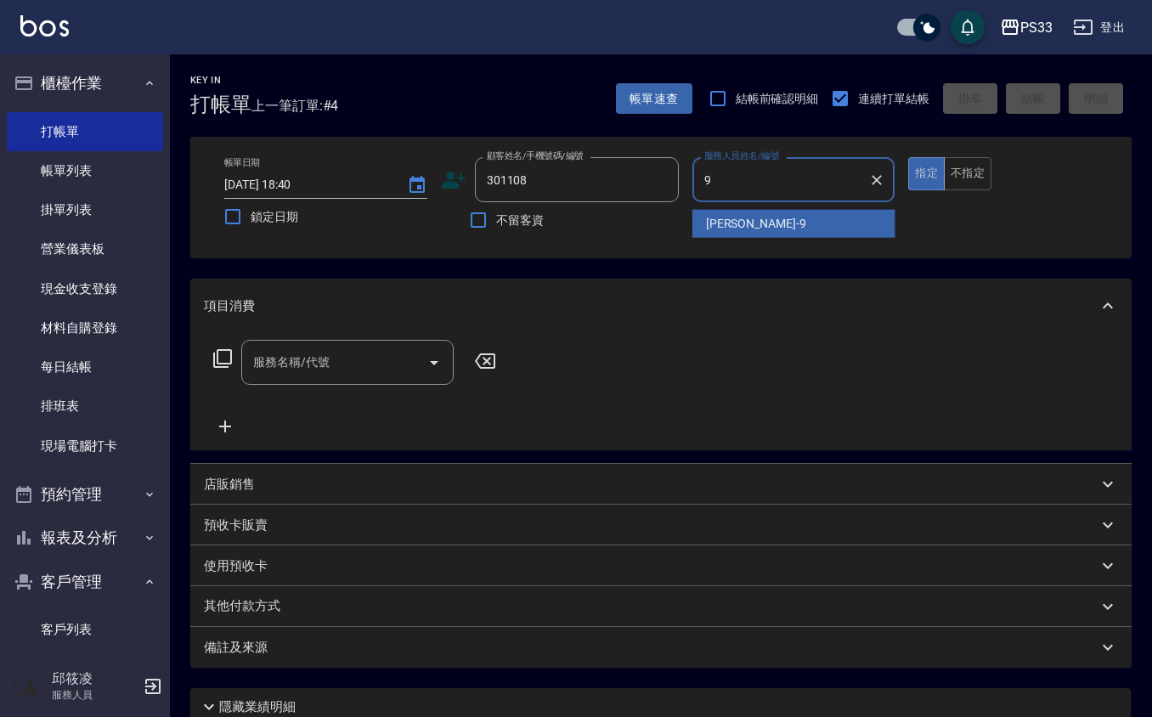
type input "苡軒-9"
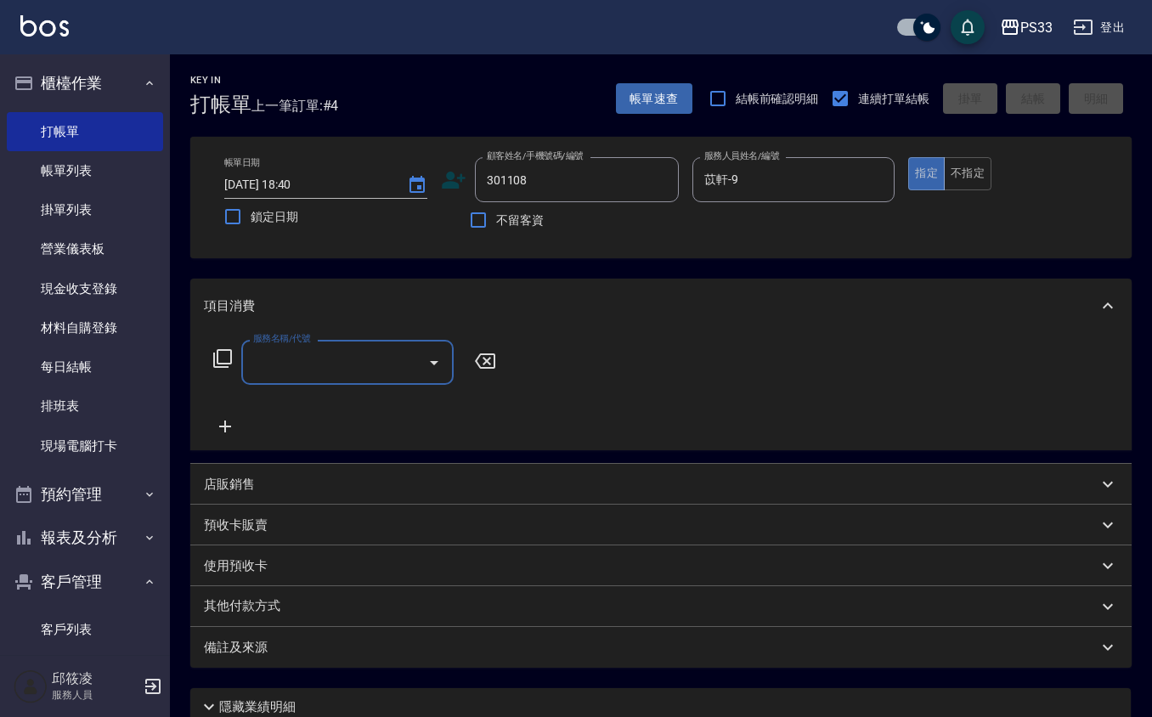
type input "[PERSON_NAME]/0988559125/301108"
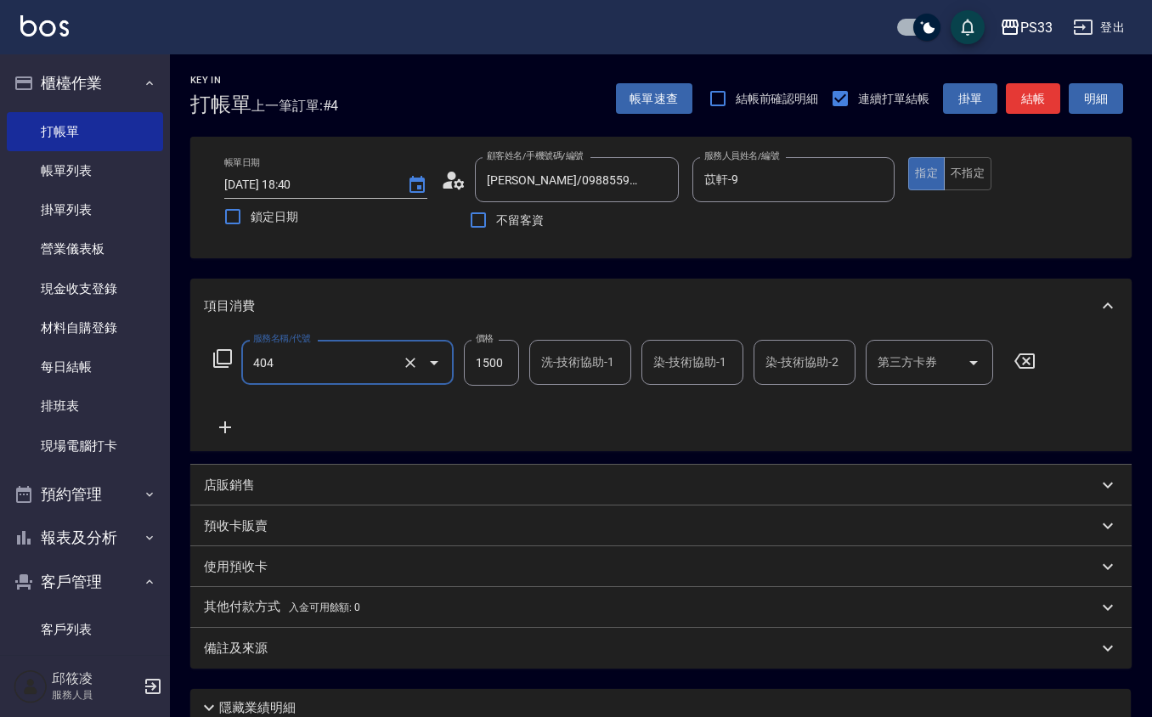
type input "設計染髮(404)"
type input "1099"
type input "苡軒-9"
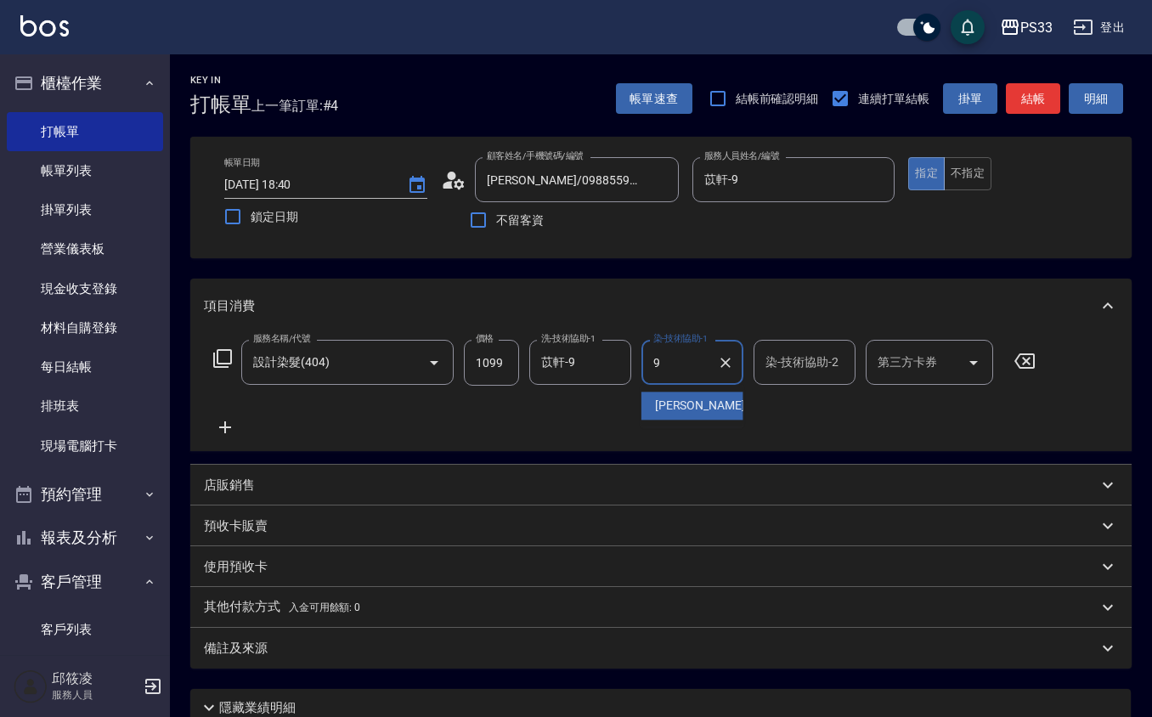
type input "苡軒-9"
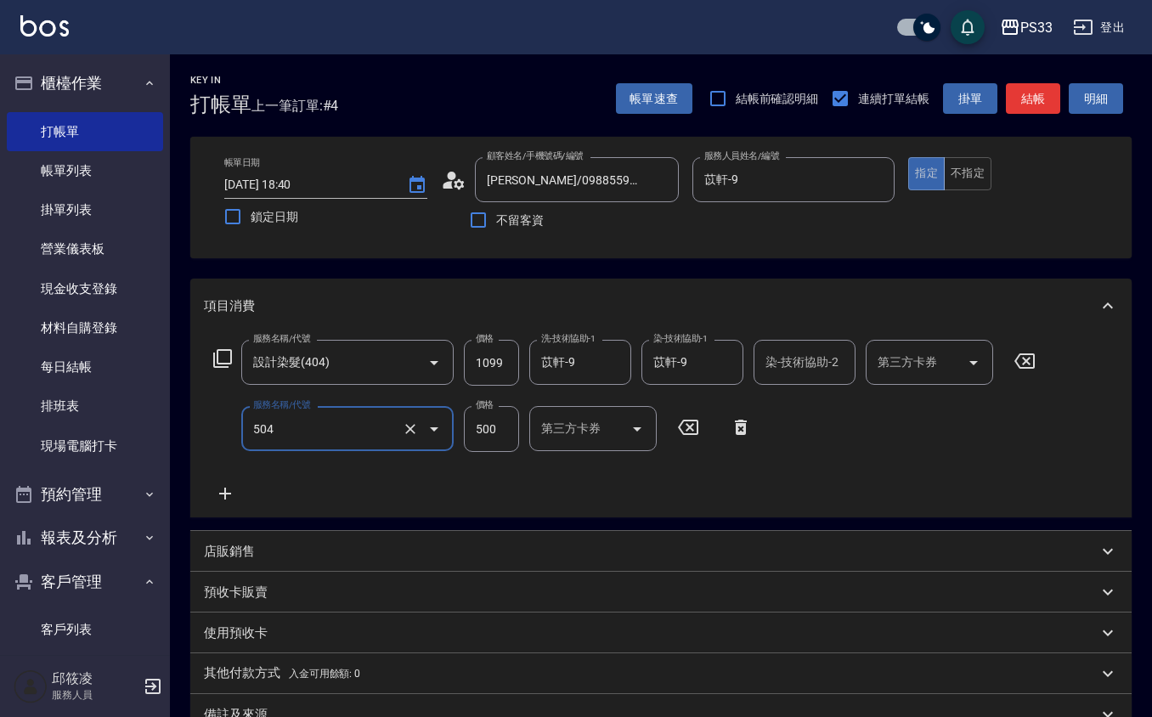
type input "順子護髮(504)"
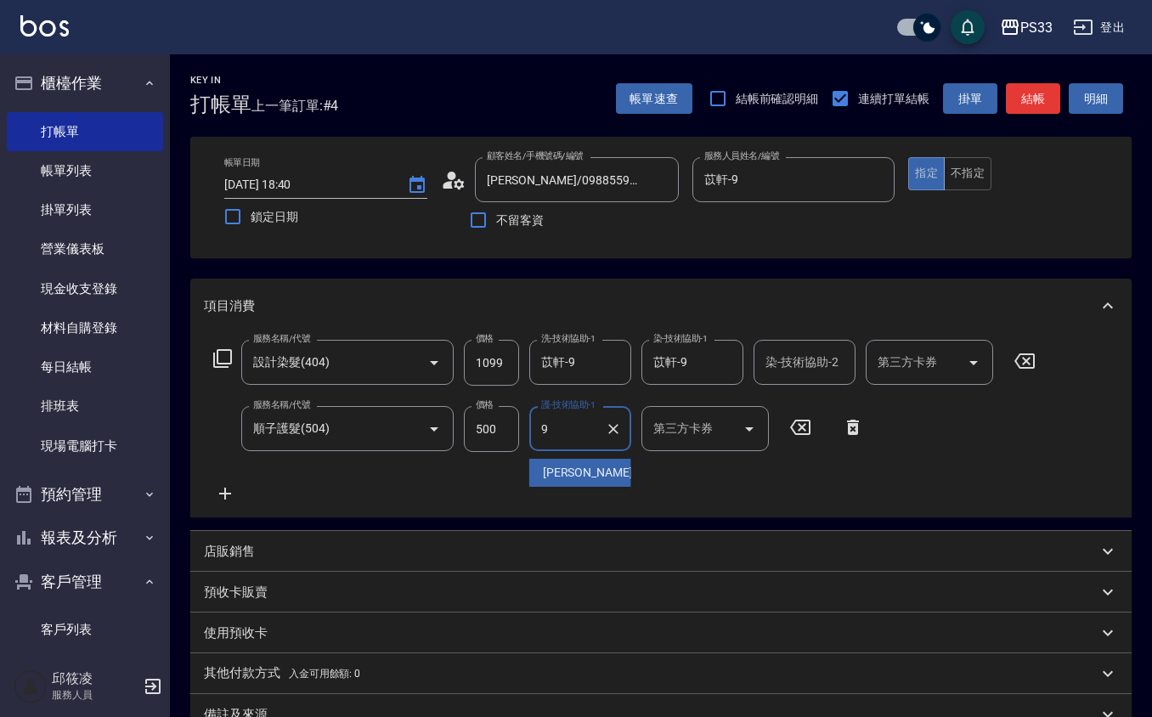
type input "苡軒-9"
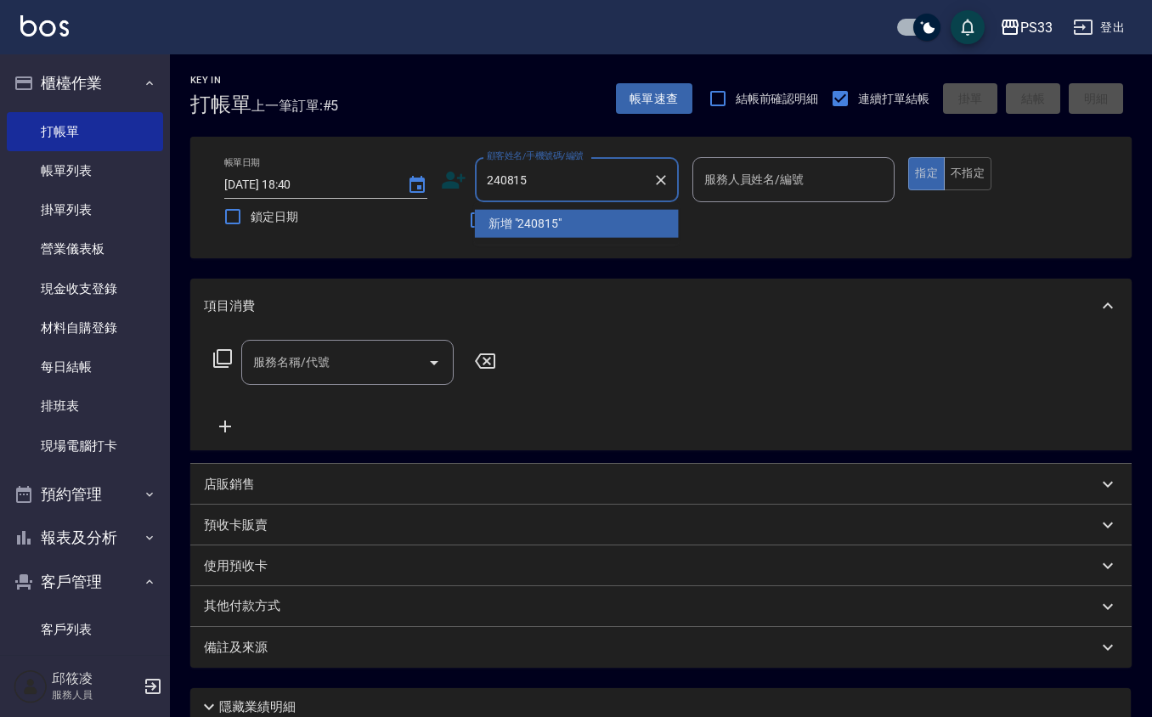
type input "240815"
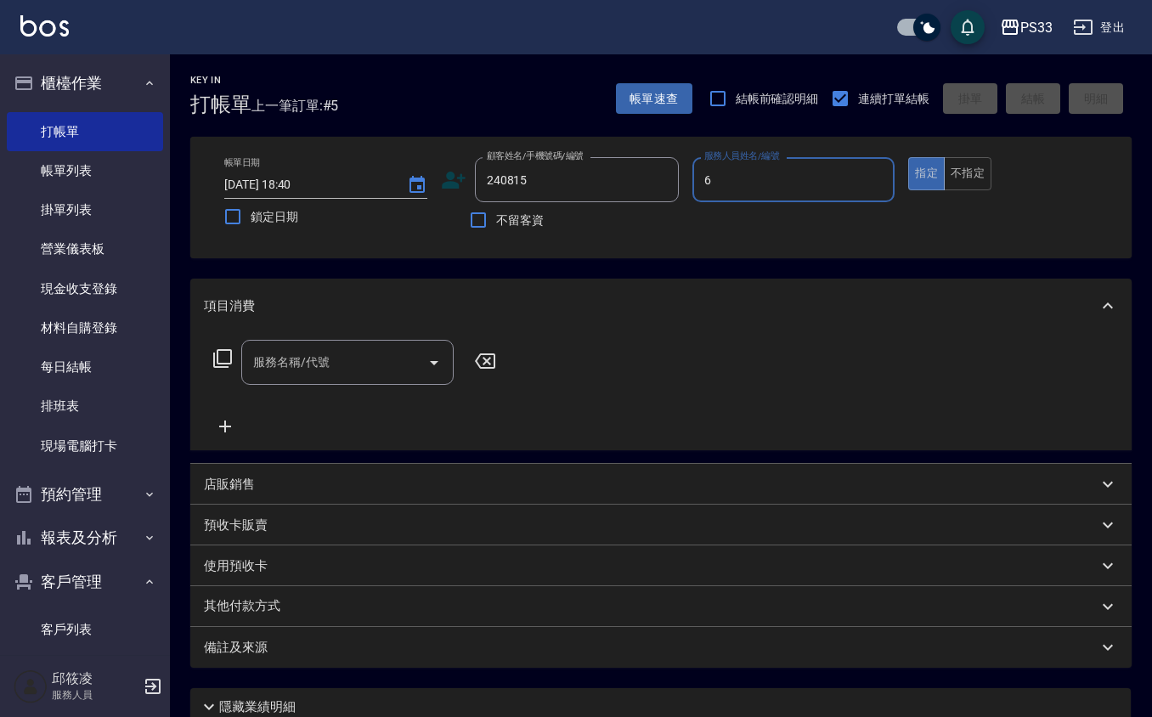
type input "VIVI-6"
type input "[PERSON_NAME]/0910015009/240815"
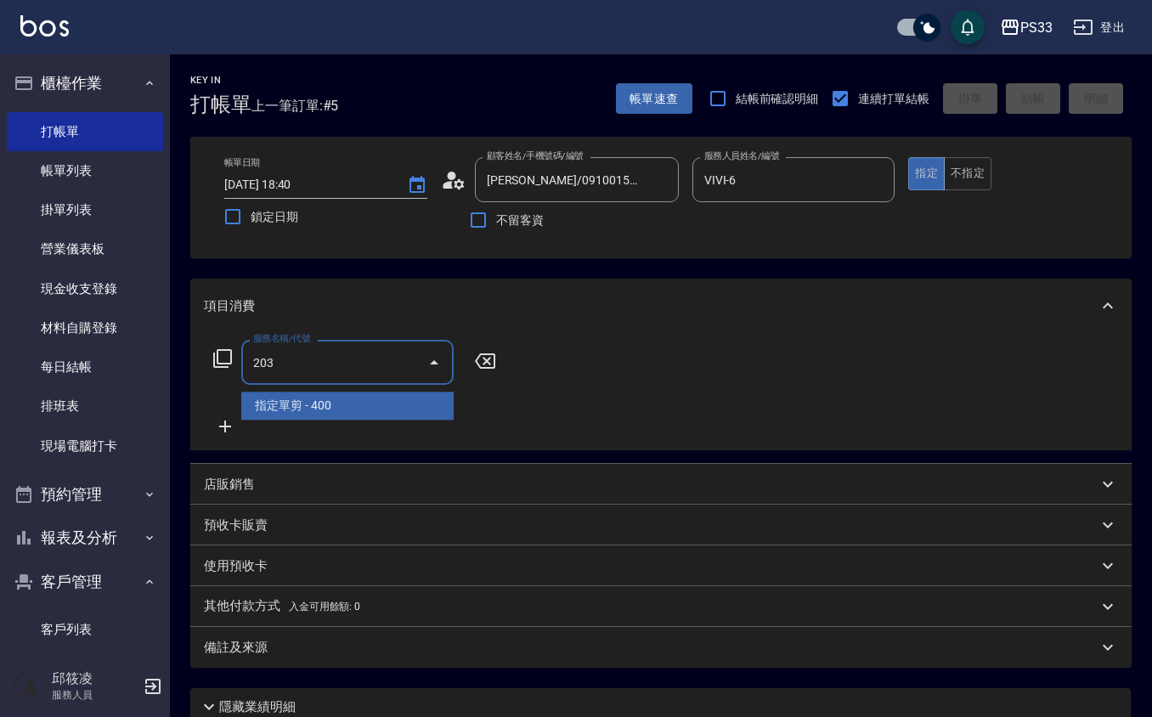
type input "指定單剪(203)"
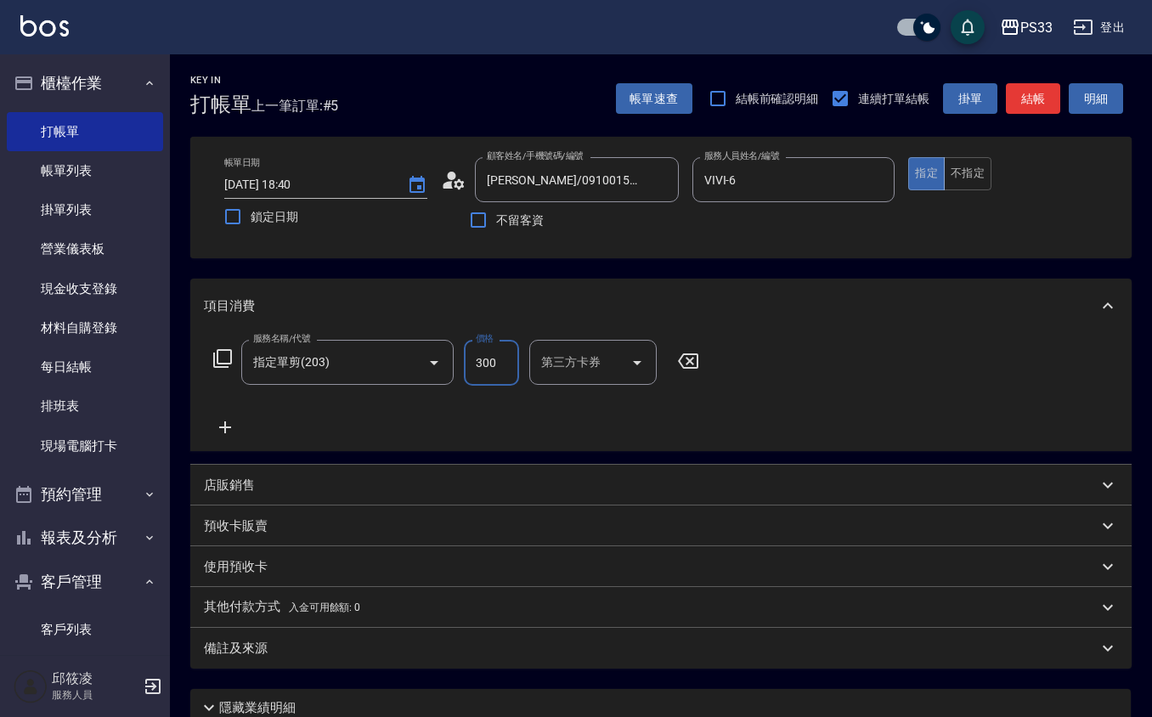
type input "300"
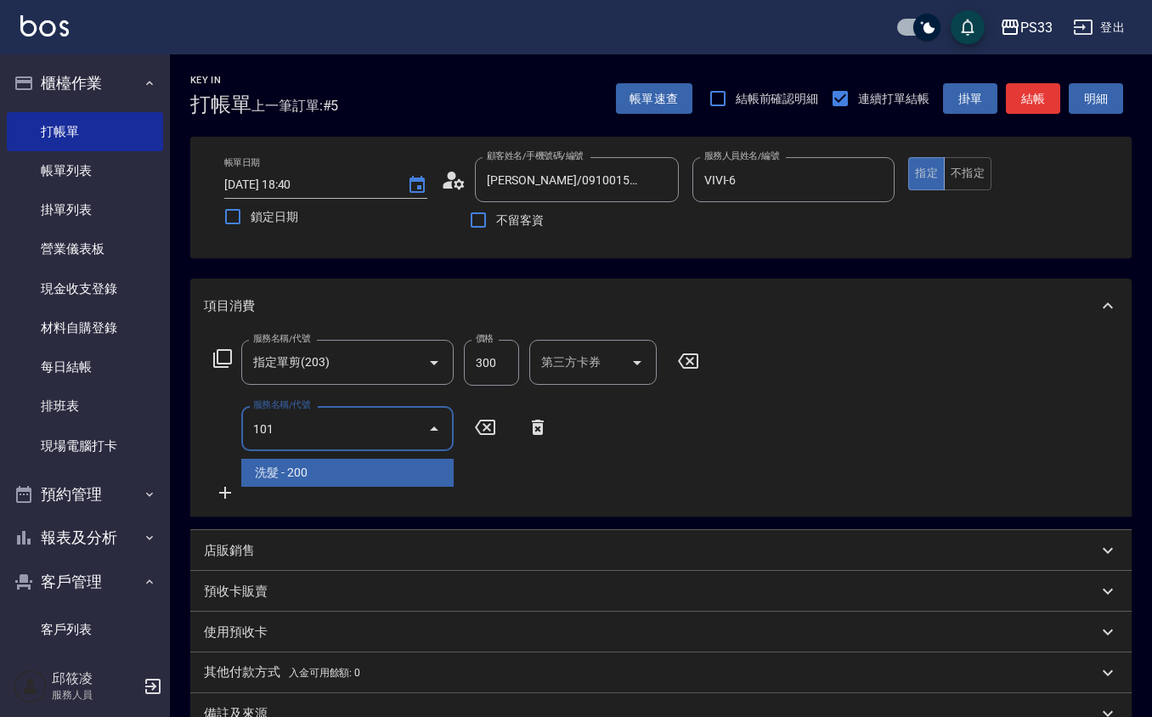
type input "洗髮(101)"
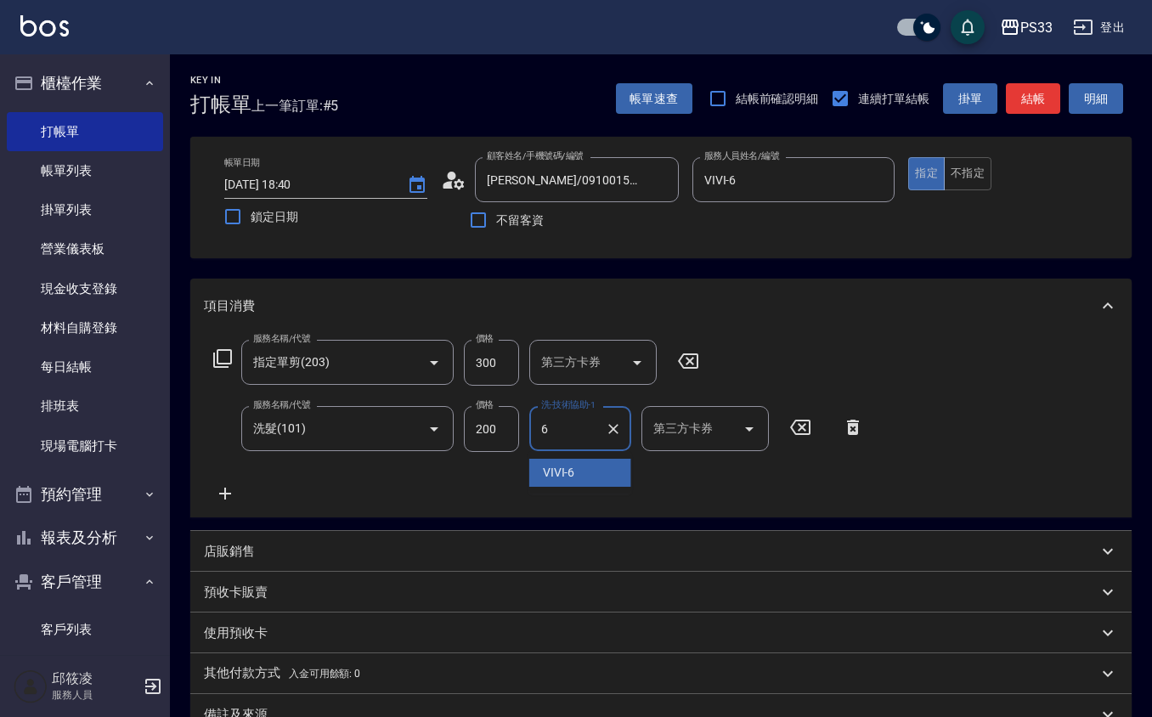
type input "VIVI-6"
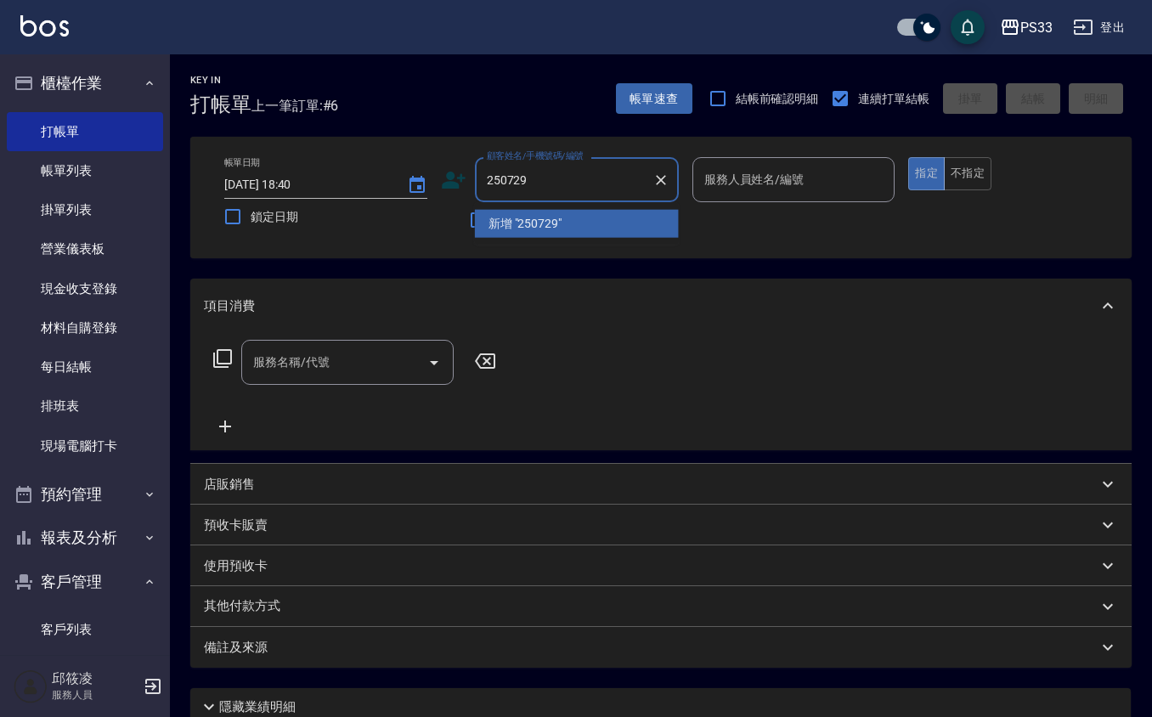
type input "250729"
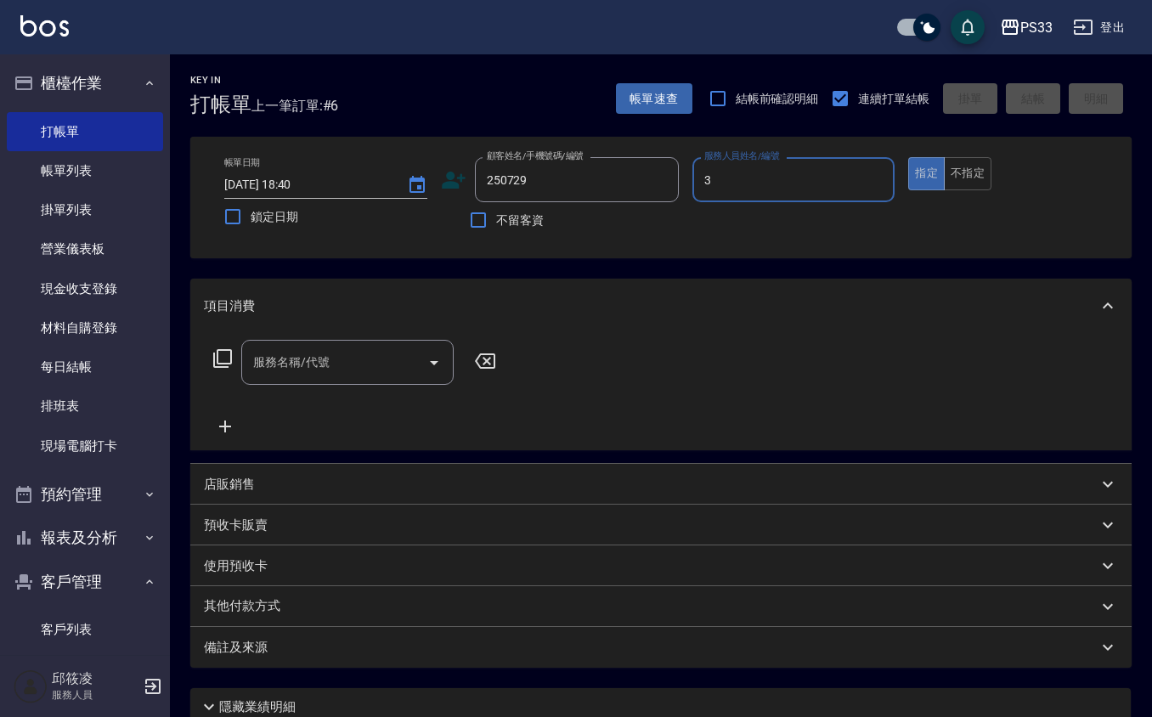
type input "[PERSON_NAME]-3"
type input "[PERSON_NAME]/0966195139/250729"
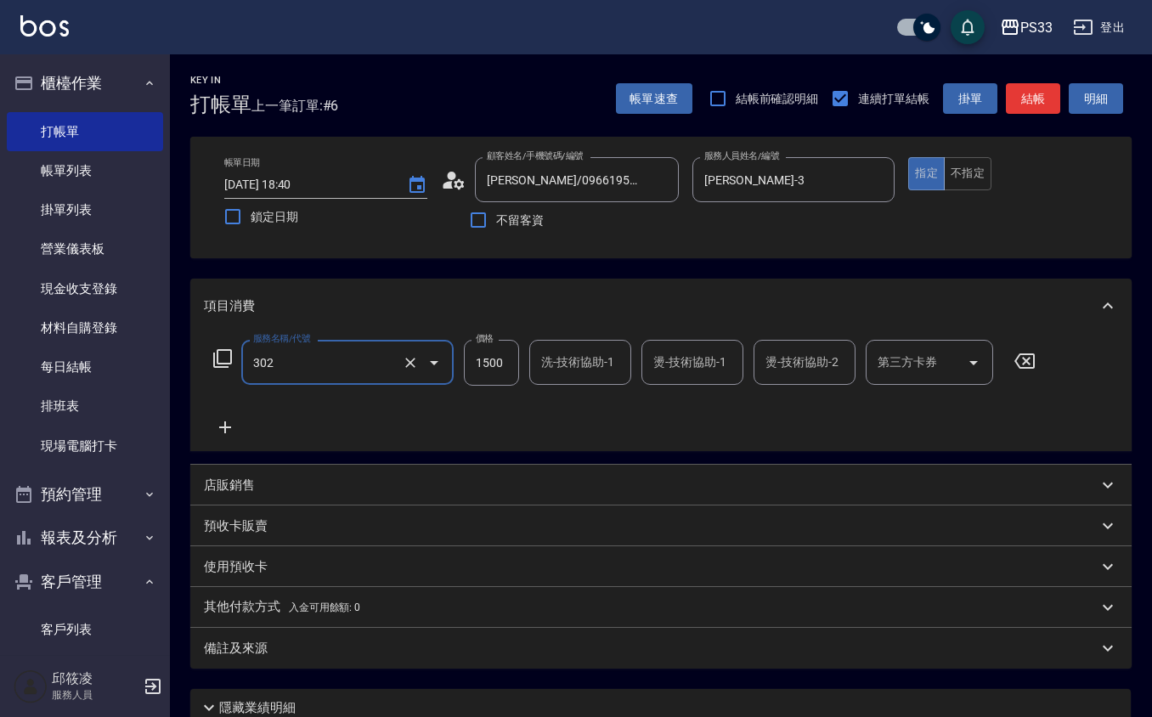
type input "設計燙髮(302)"
type input "1299"
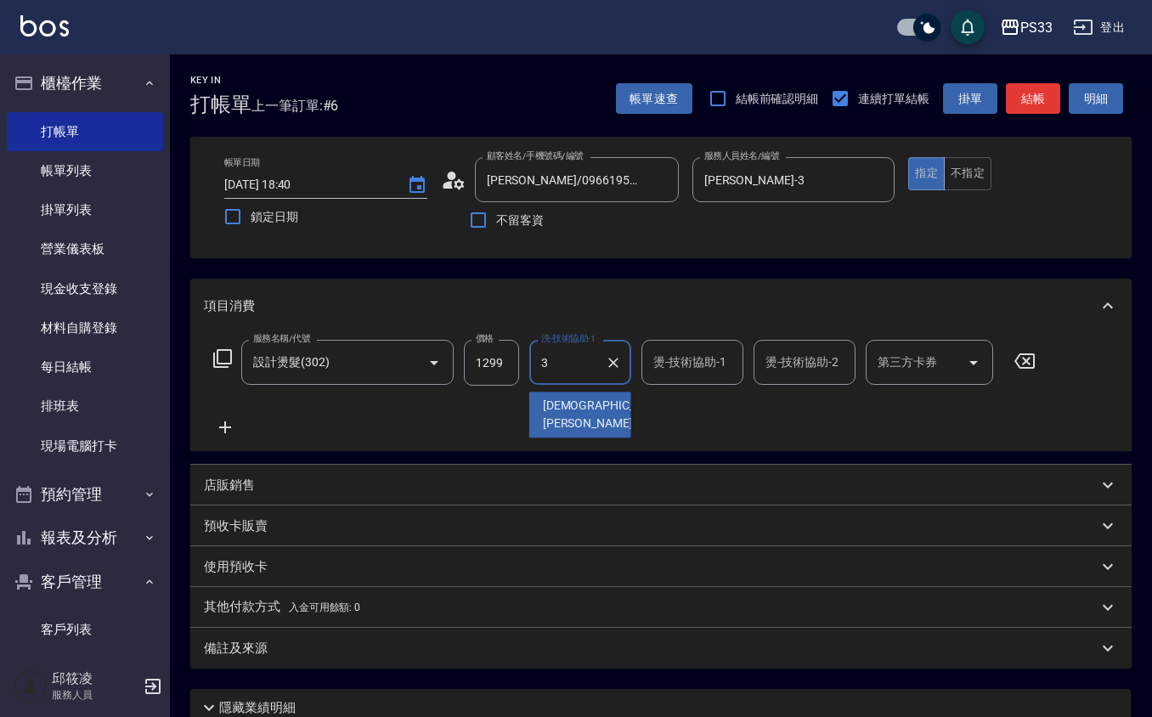
type input "[PERSON_NAME]-3"
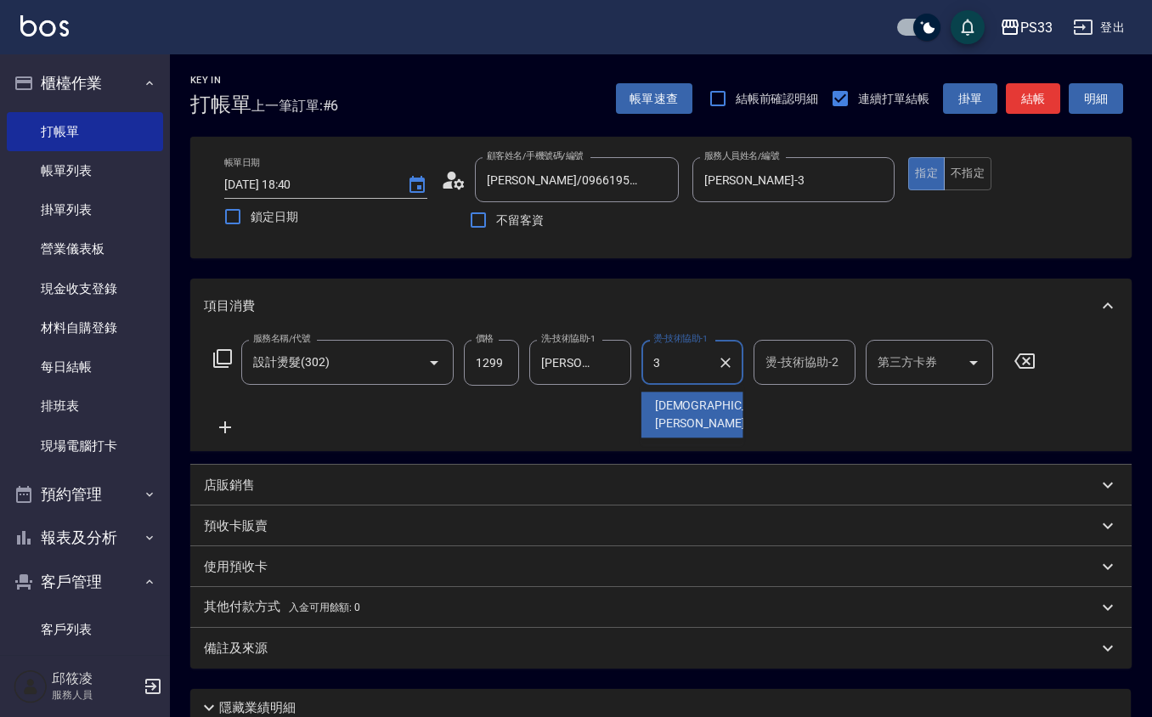
type input "[PERSON_NAME]-3"
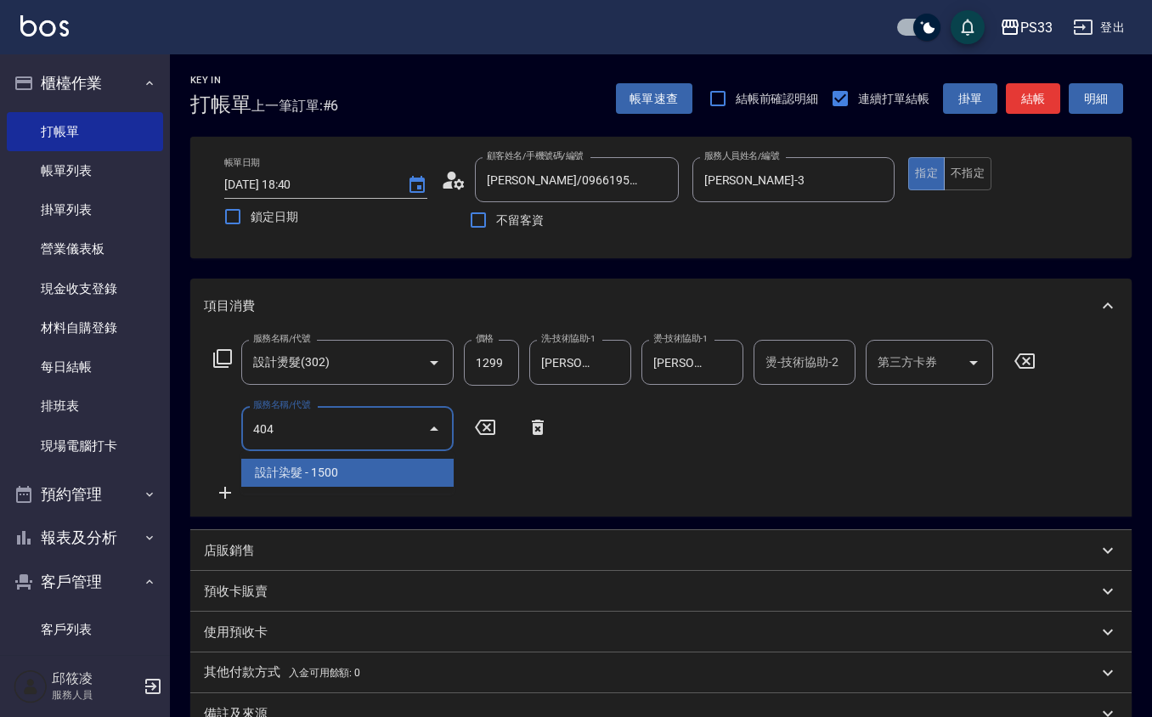
type input "設計染髮(404)"
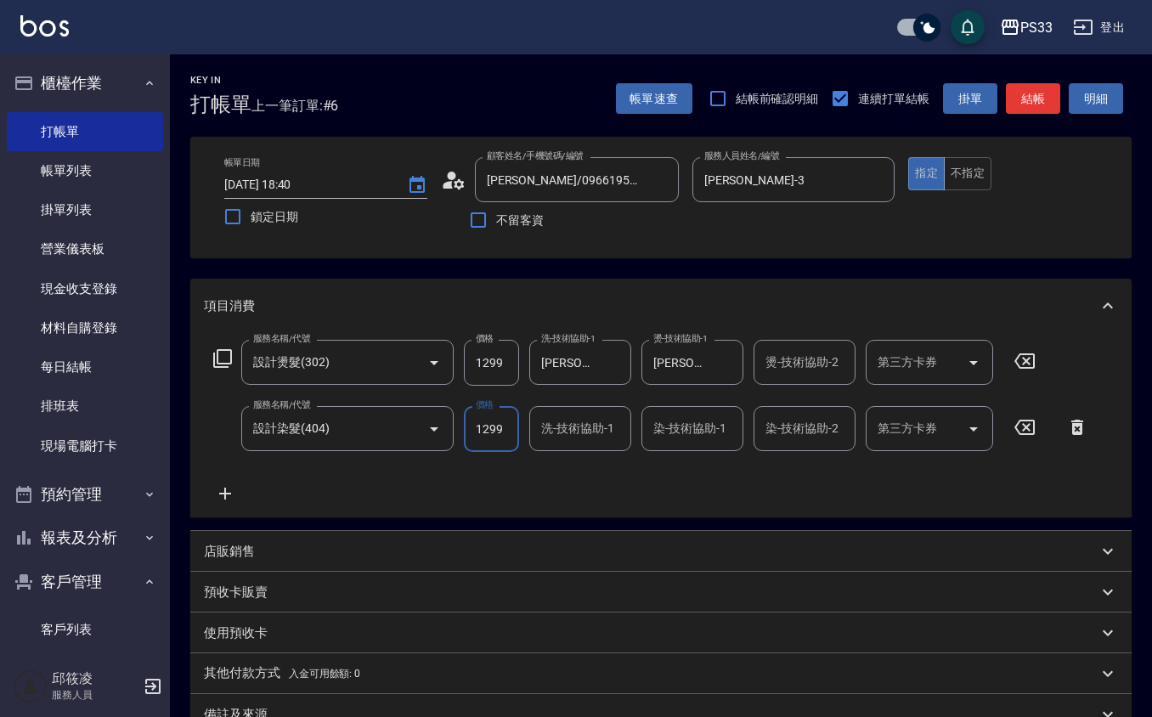
type input "1299"
type input "[PERSON_NAME]-3"
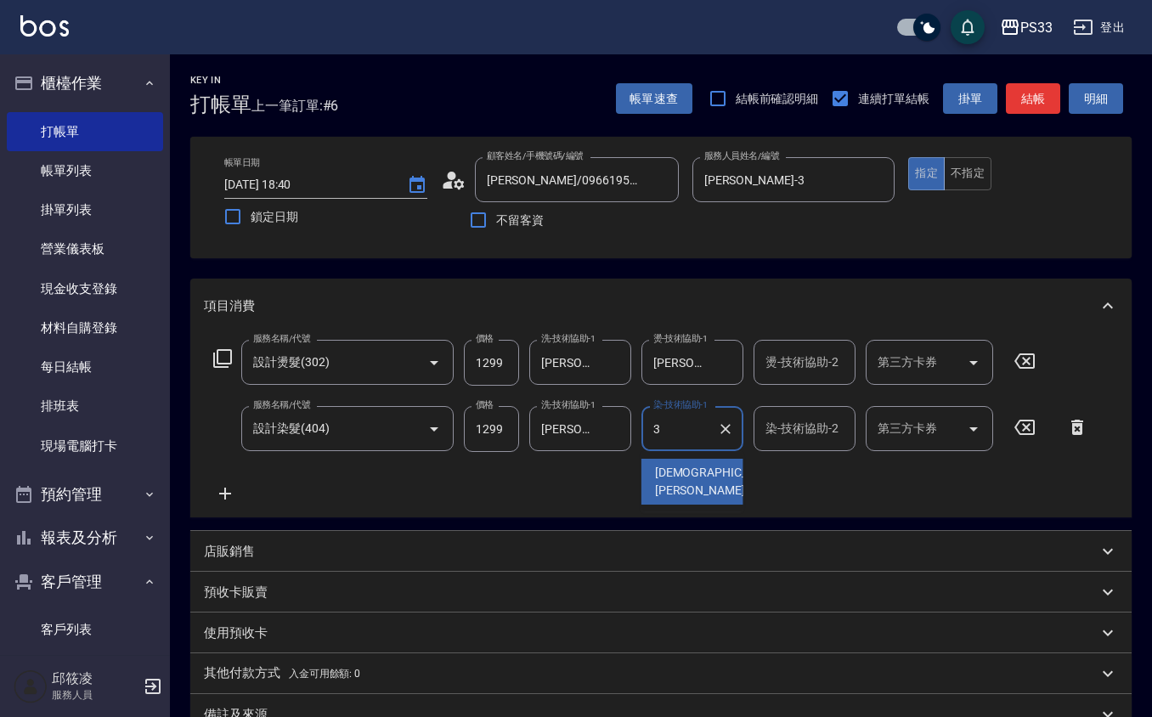
type input "[PERSON_NAME]-3"
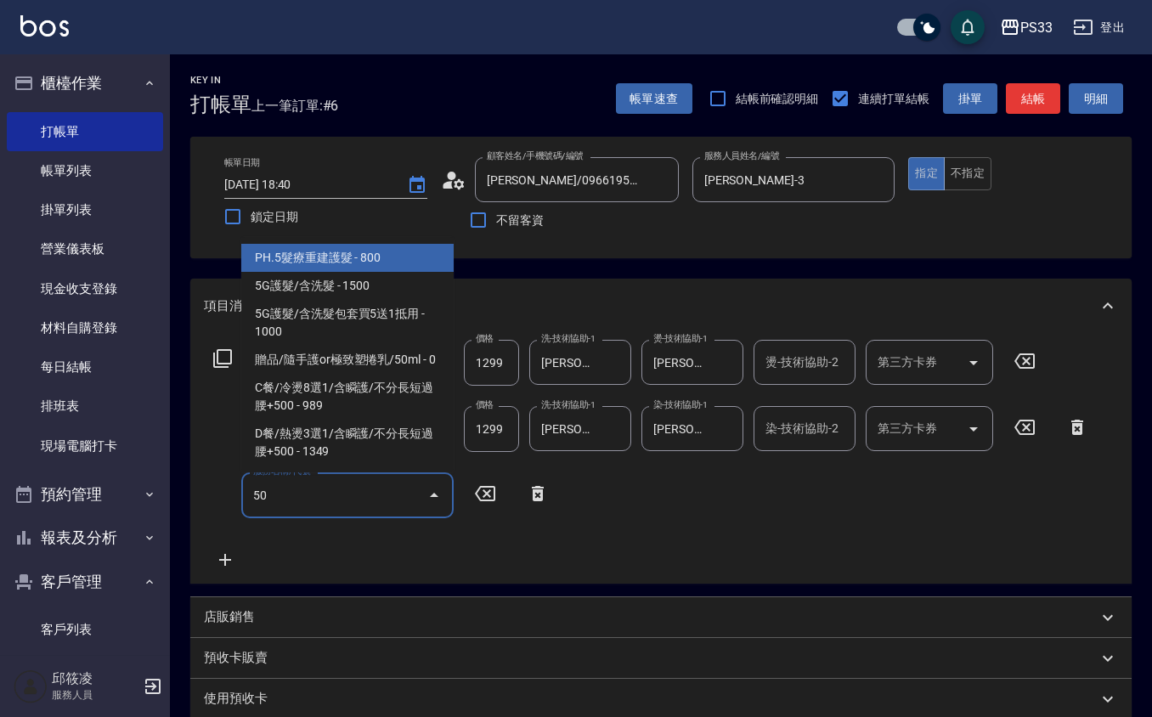
type input "502"
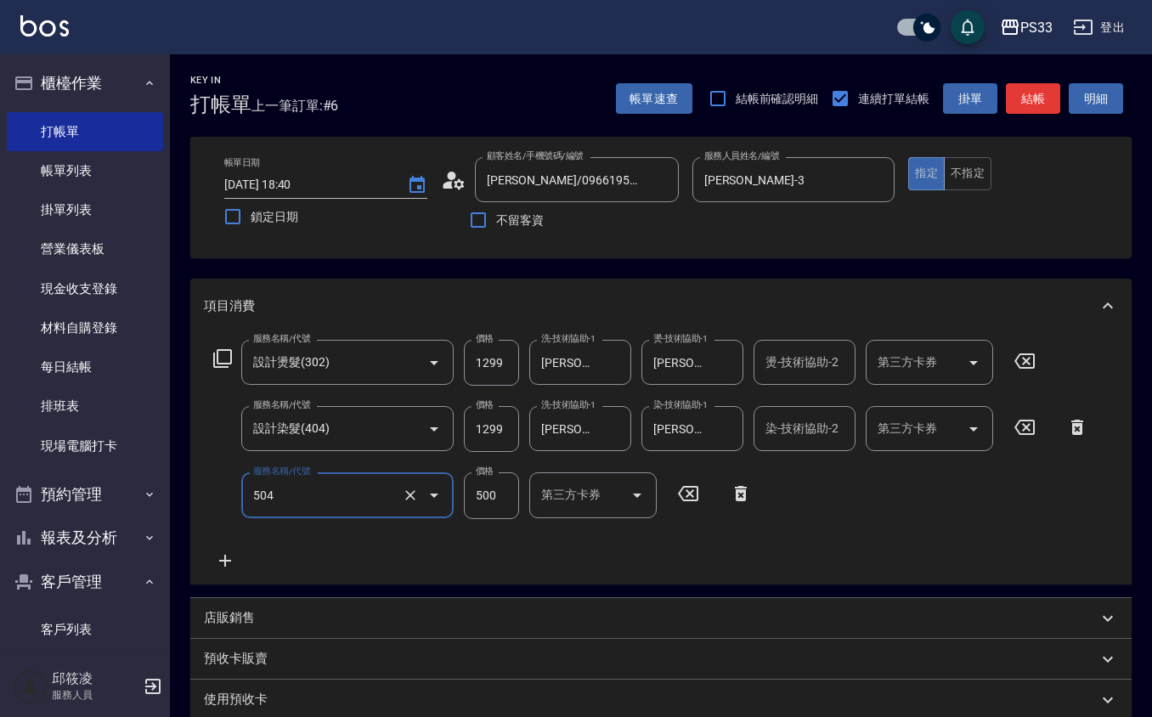
type input "順子護髮(504)"
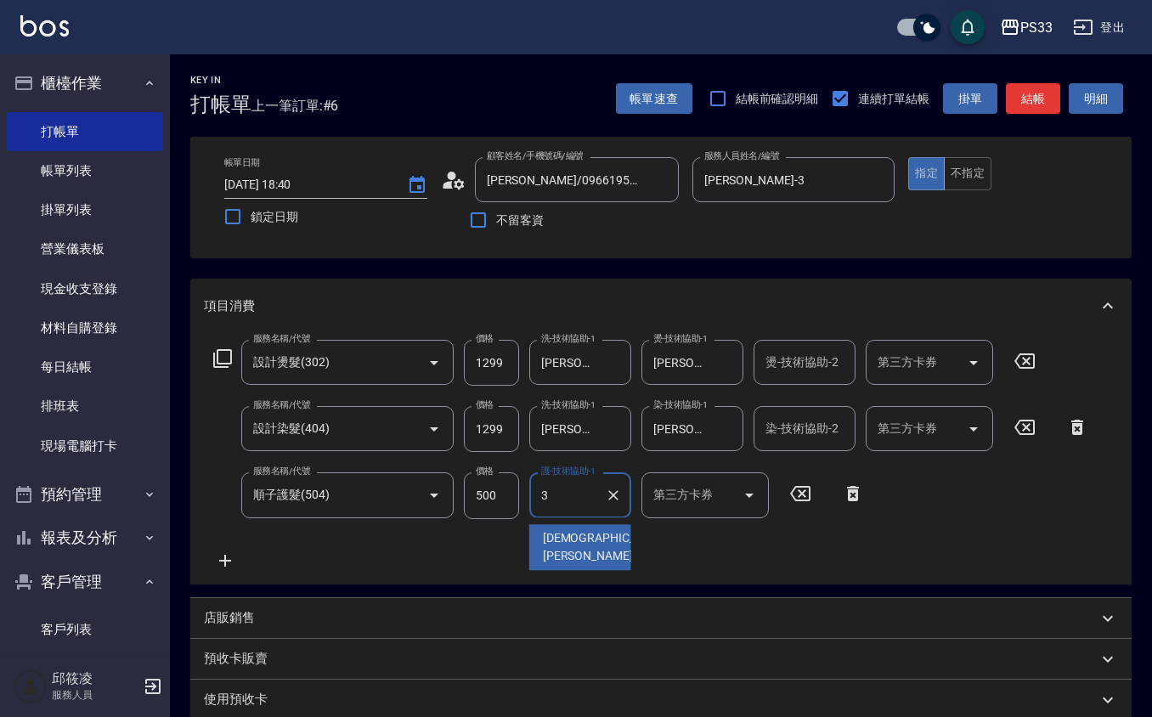
type input "[PERSON_NAME]-3"
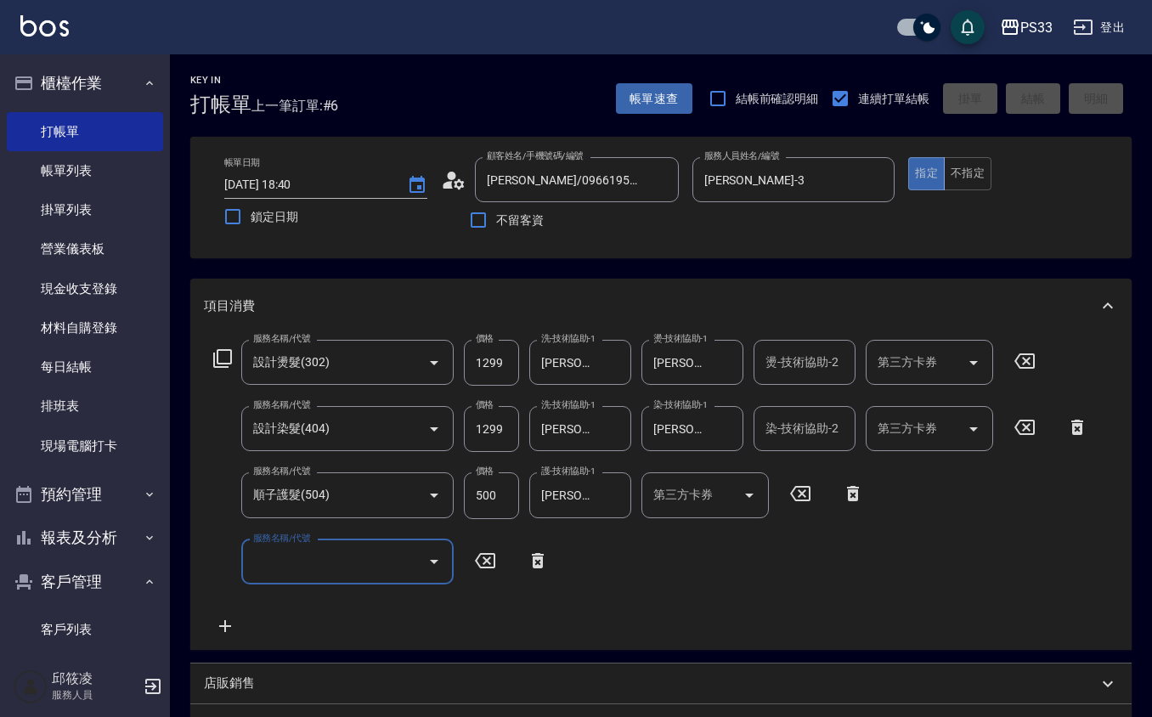
type input "[DATE] 18:41"
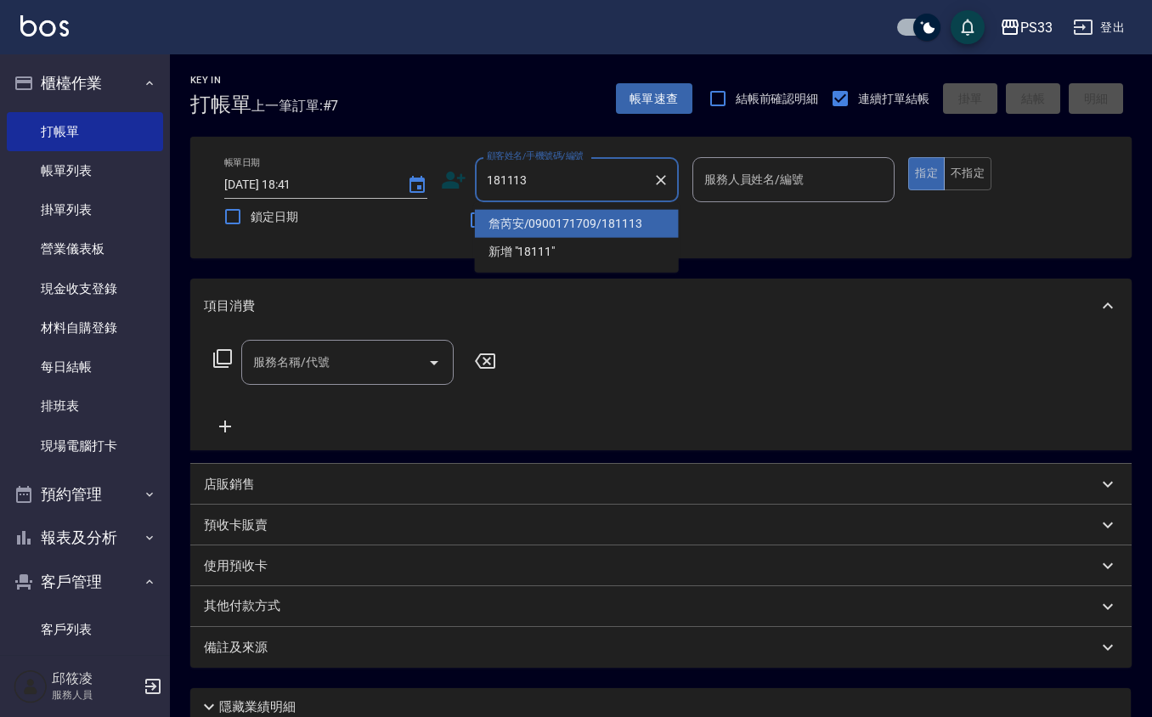
type input "詹芮安/0900171709/181113"
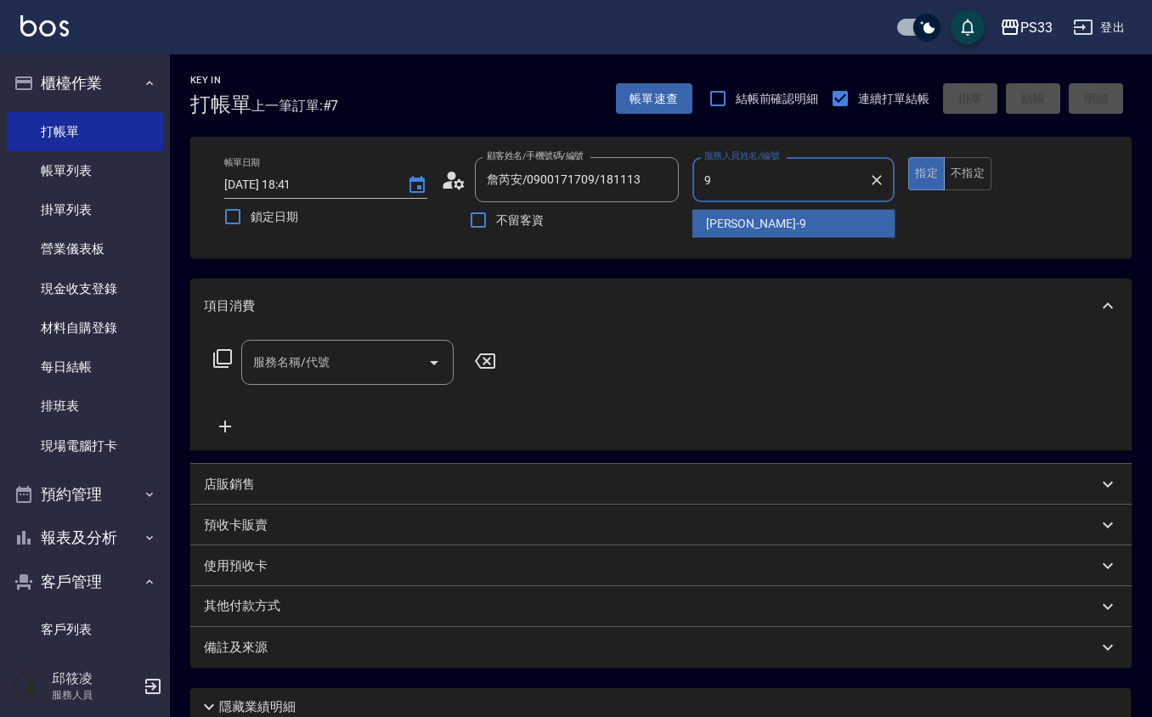
type input "苡軒-9"
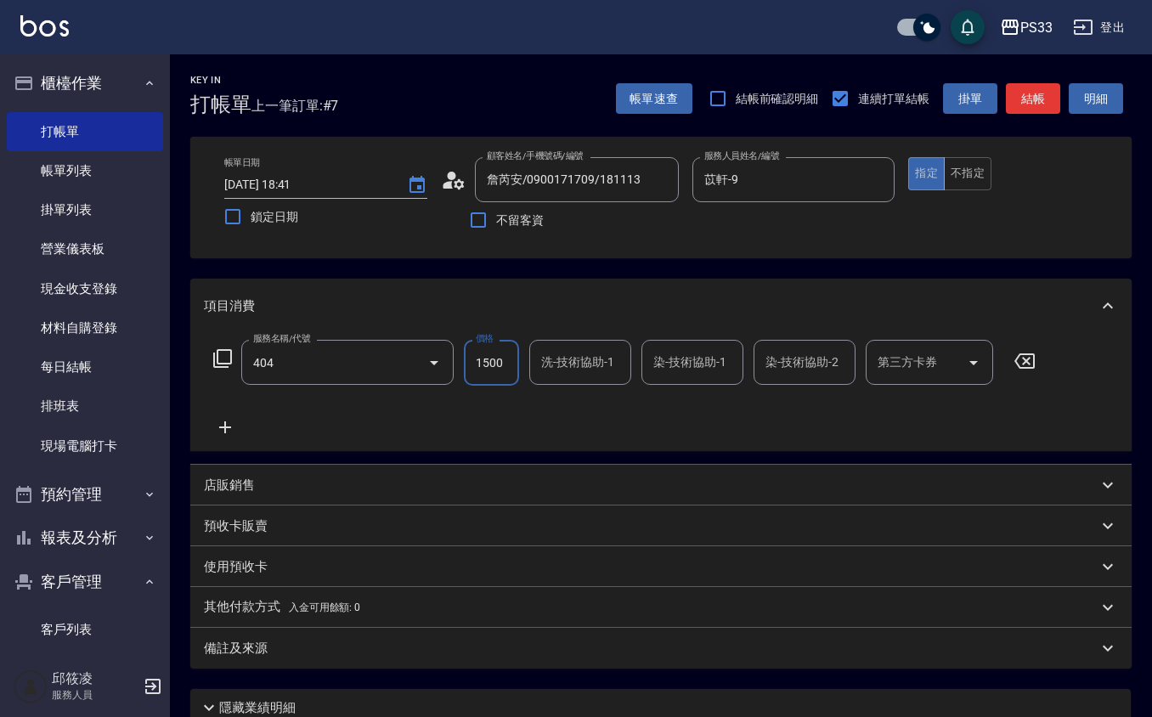
type input "設計染髮(404)"
type input "1099"
type input "苡軒-9"
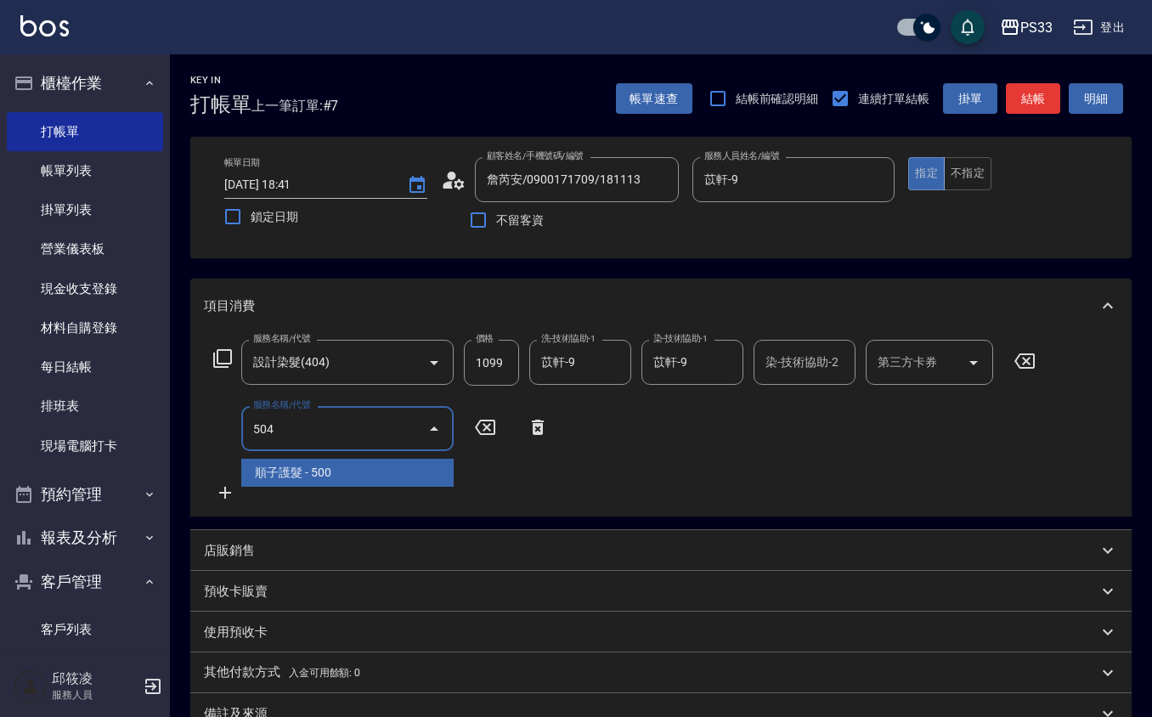
type input "順子護髮(504)"
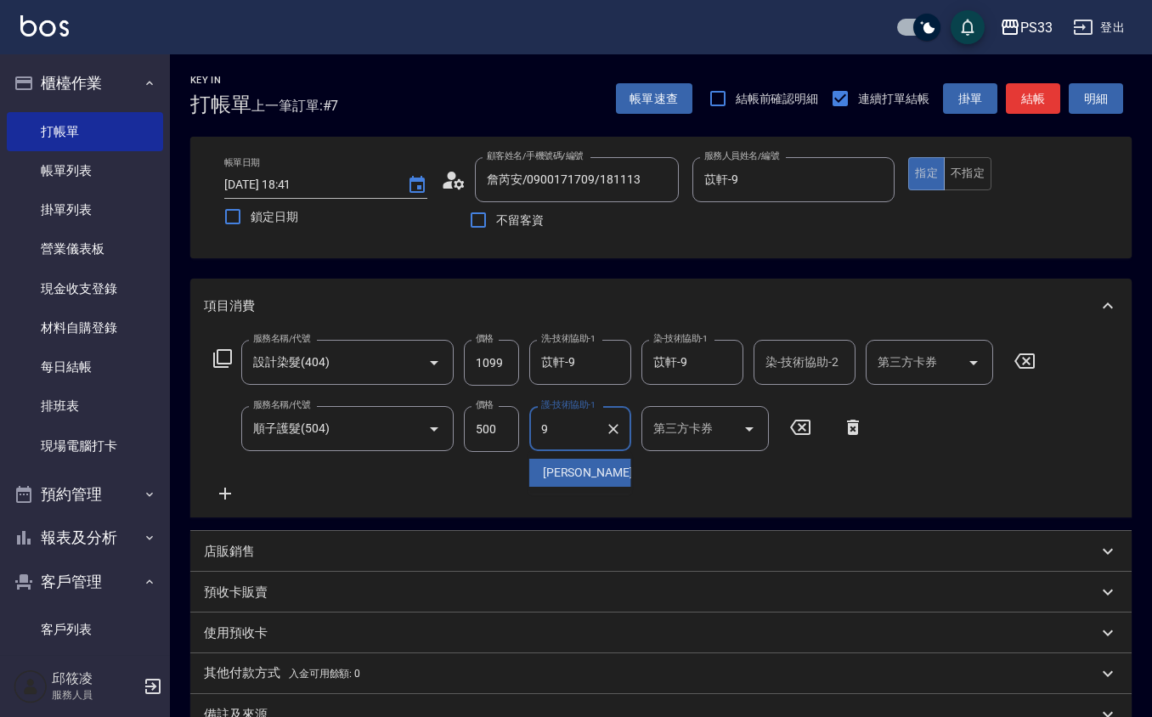
type input "苡軒-9"
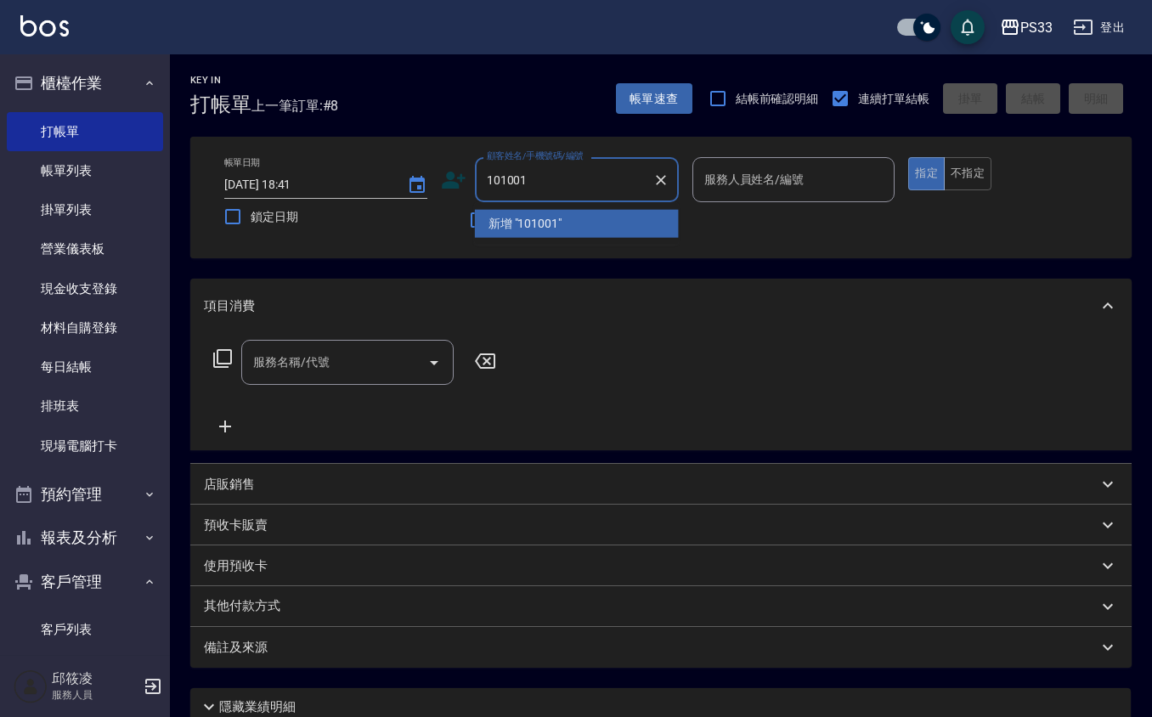
type input "101001"
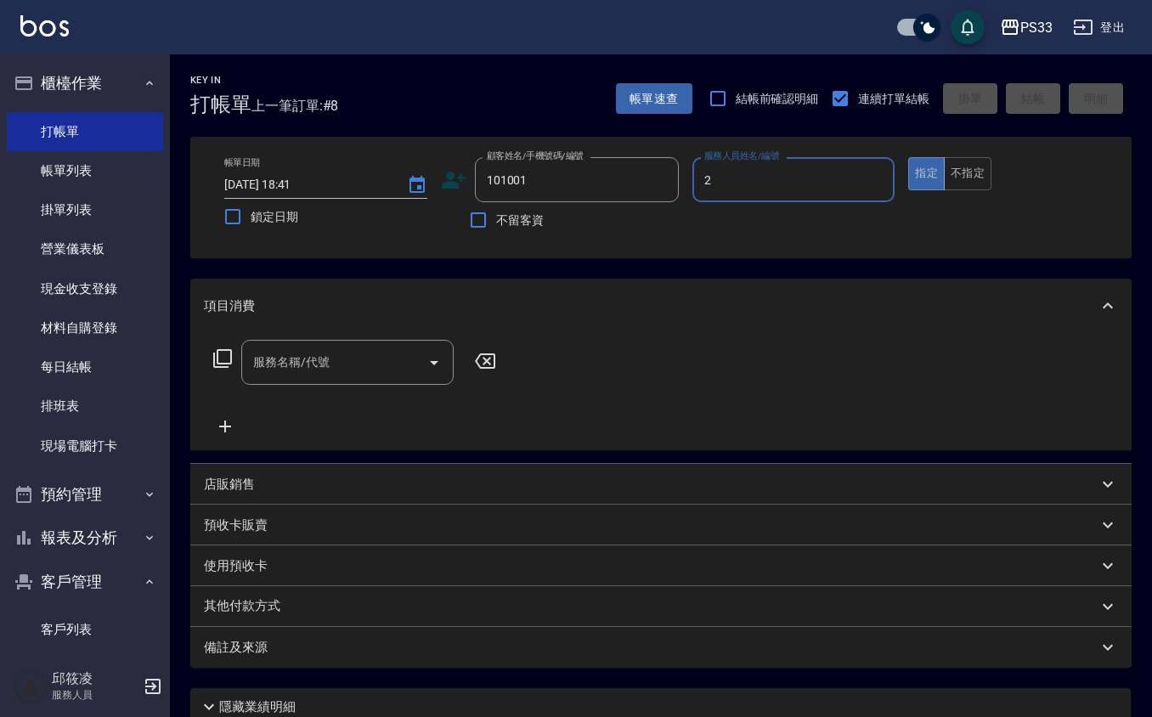
type input "mini-2"
type input "[PERSON_NAME]/0987161603/101001"
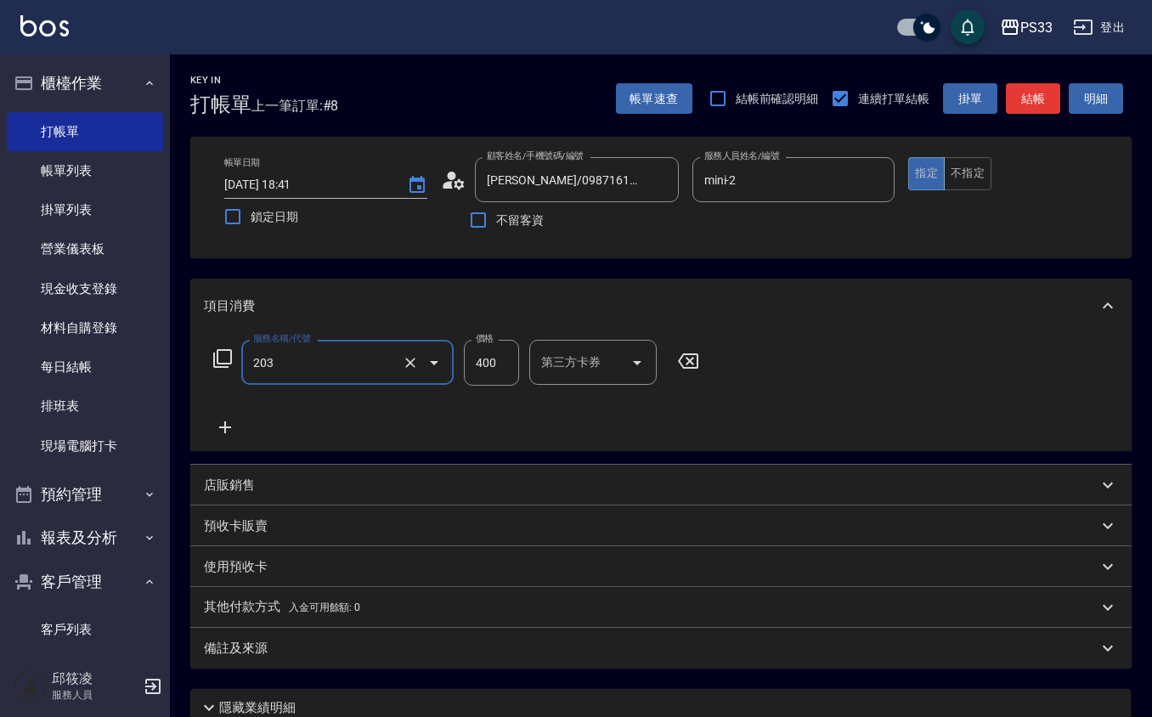
type input "指定單剪(203)"
type input "200"
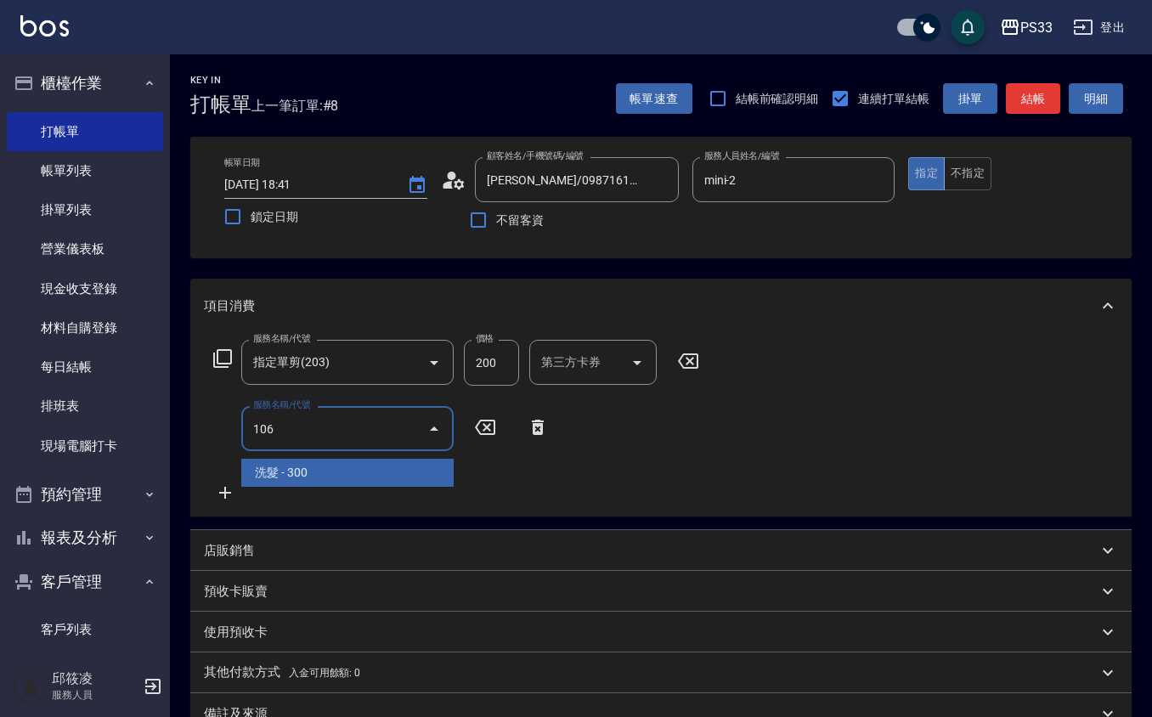
type input "洗髮(106)"
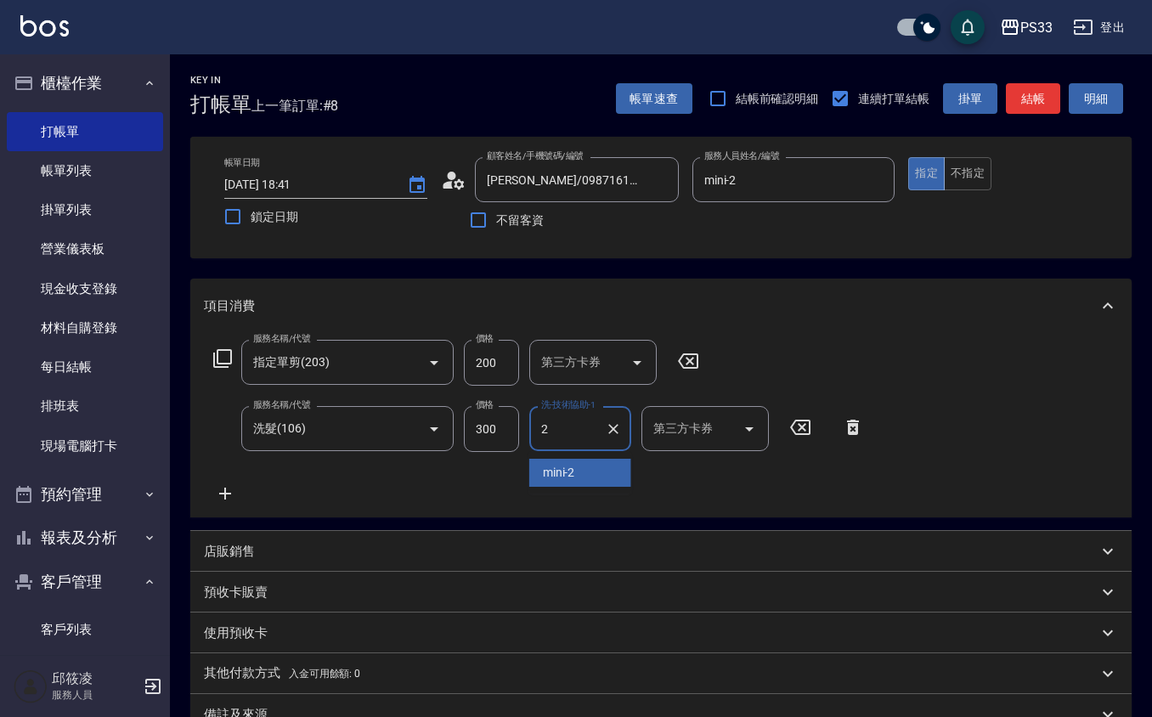
type input "mini-2"
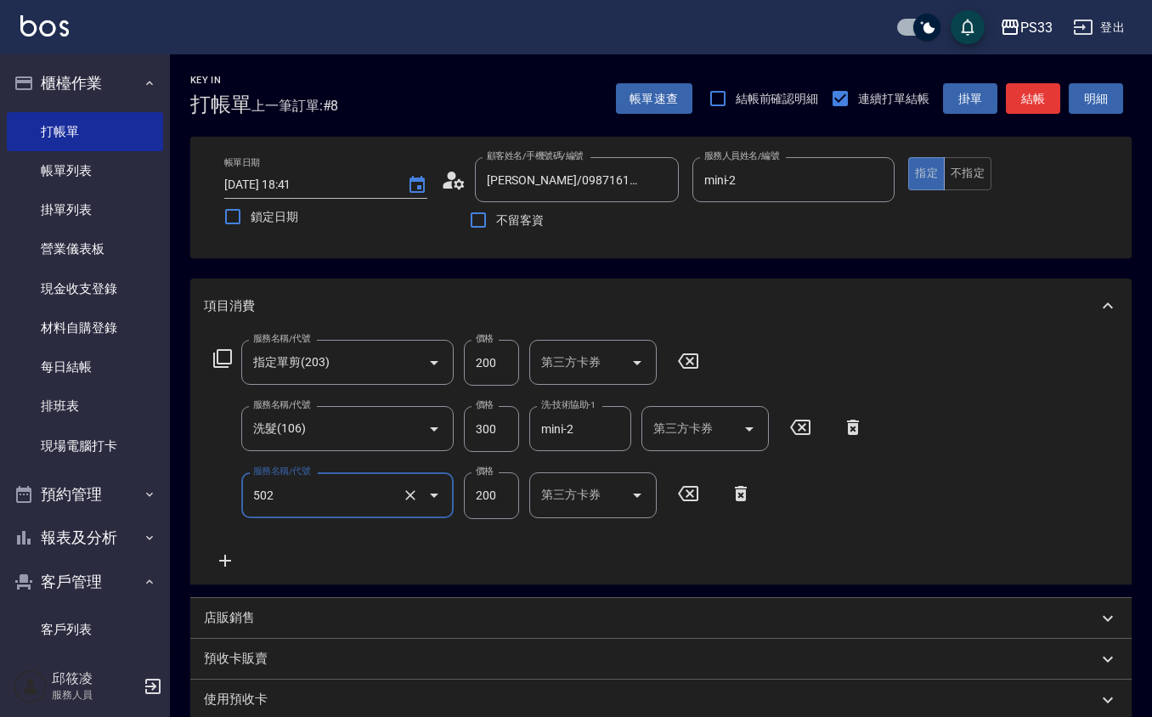
type input "自備護髮(502)"
type input "600"
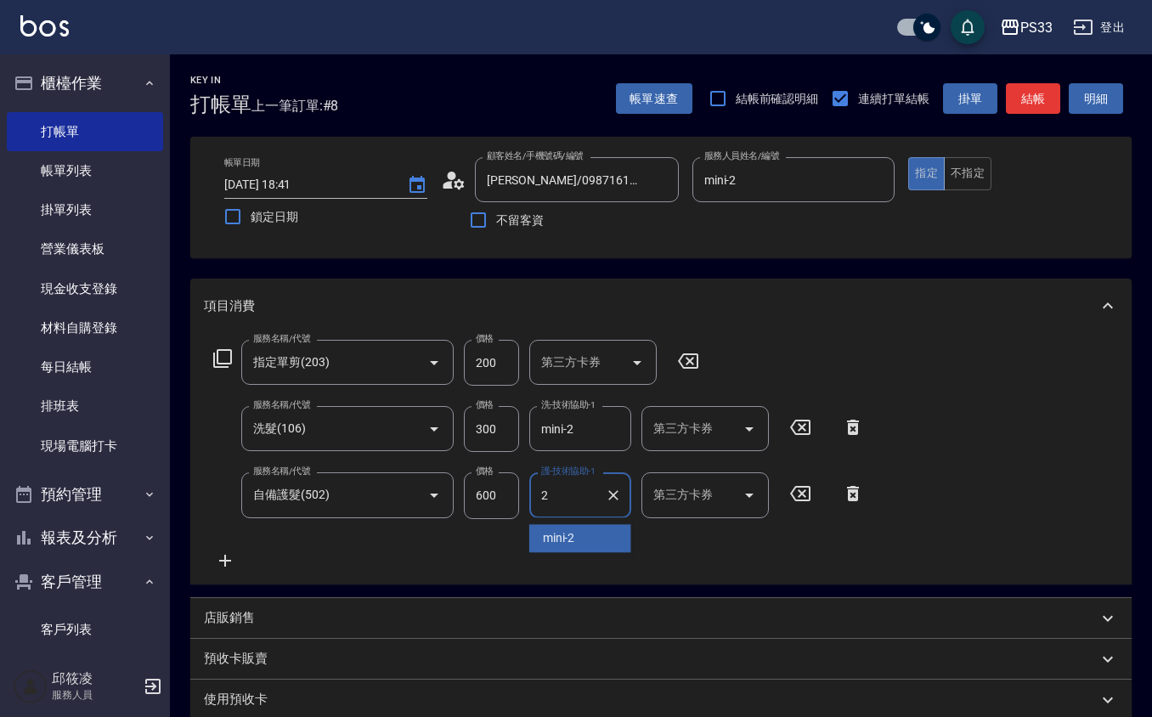
type input "mini-2"
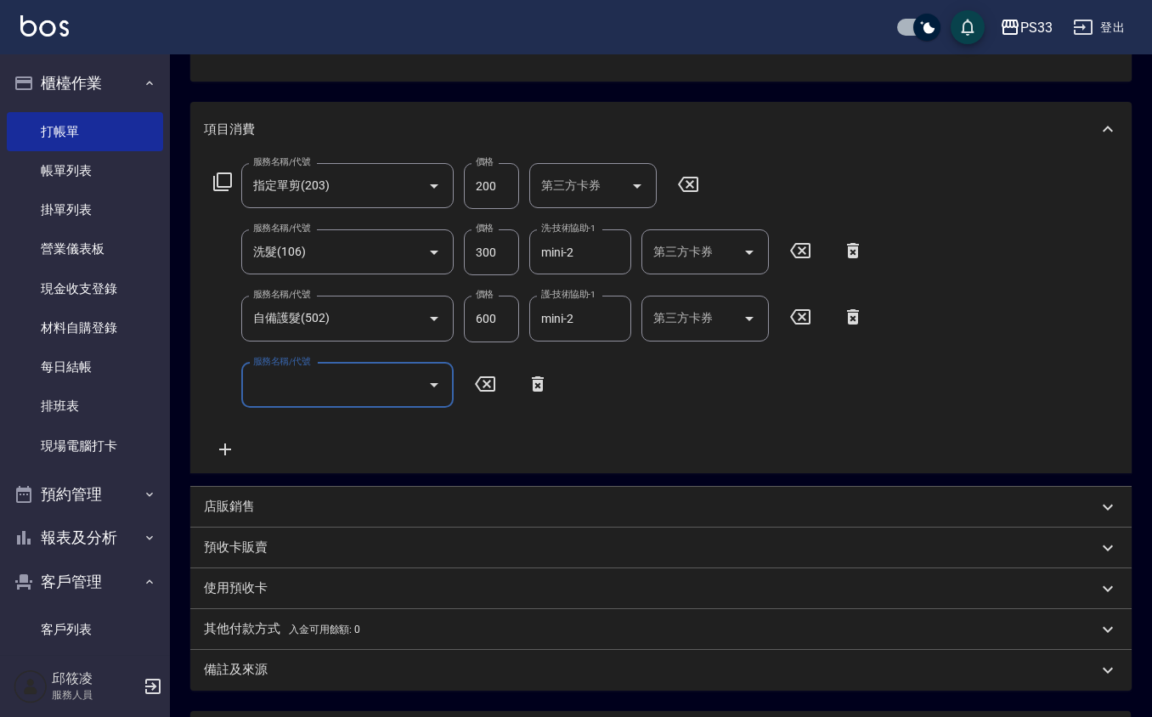
scroll to position [338, 0]
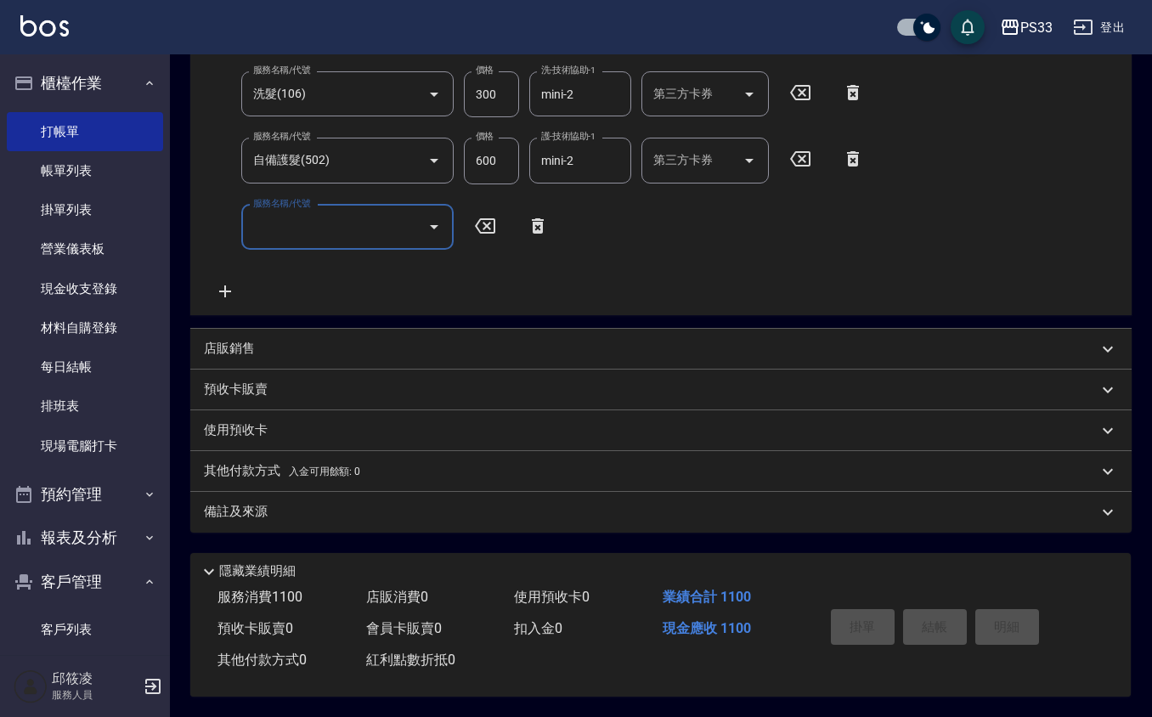
type input "[DATE] 18:48"
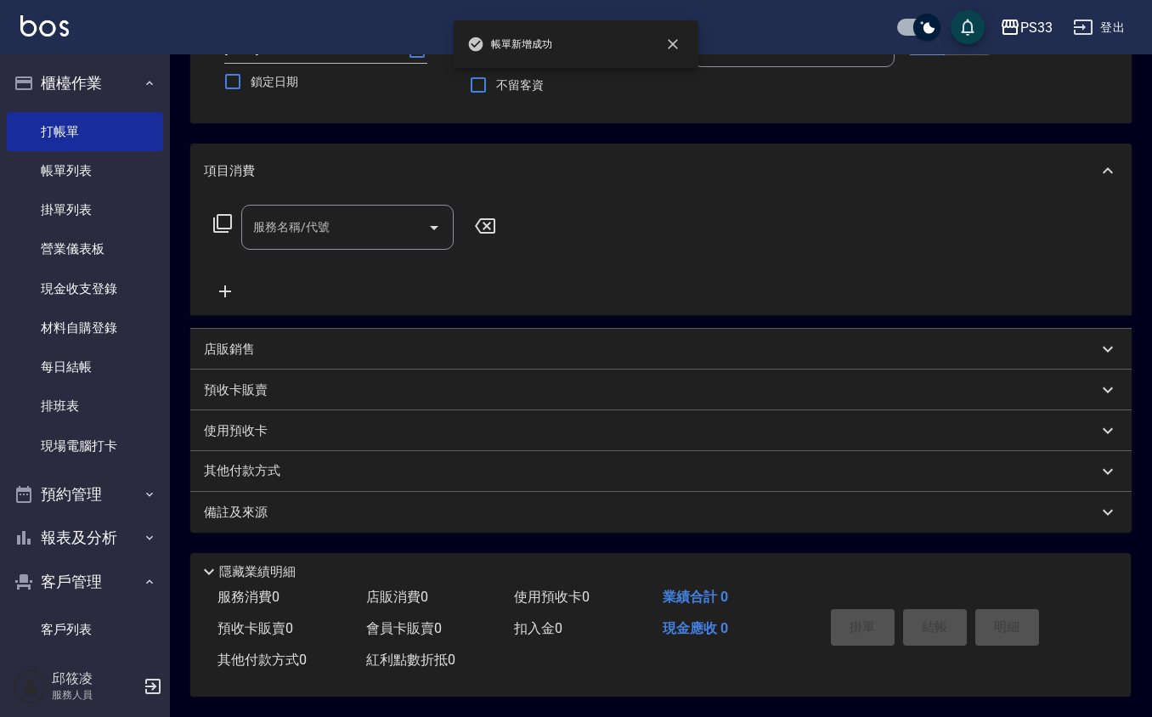
scroll to position [0, 0]
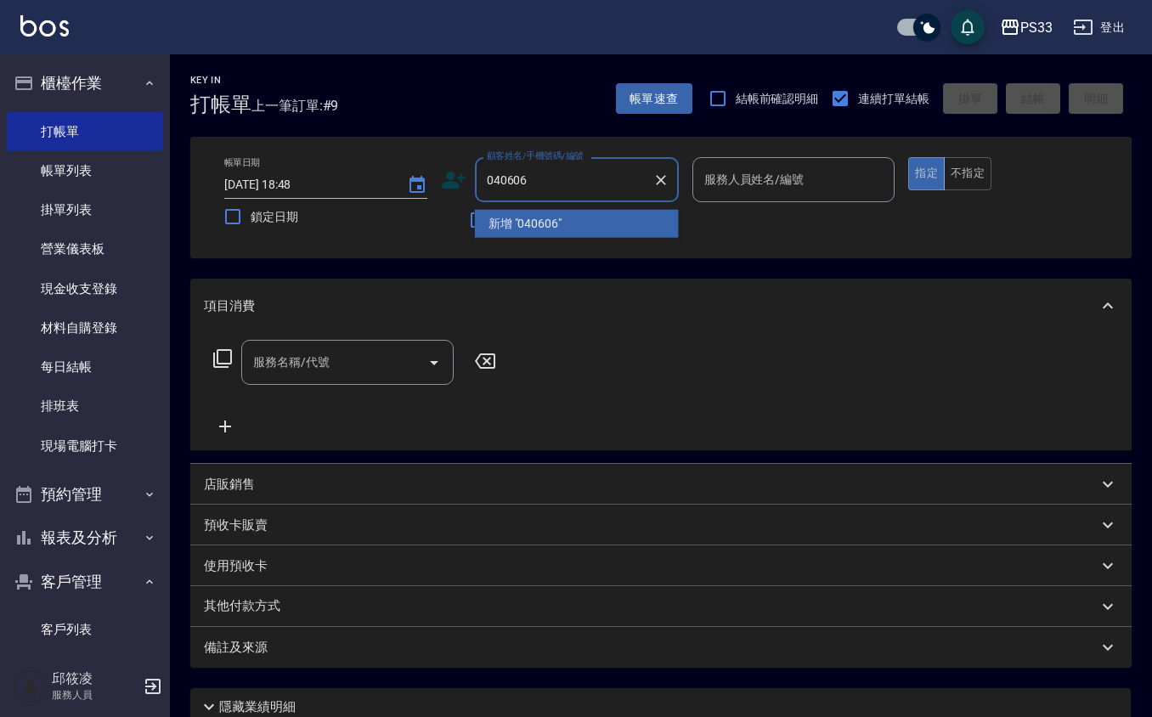
type input "040606"
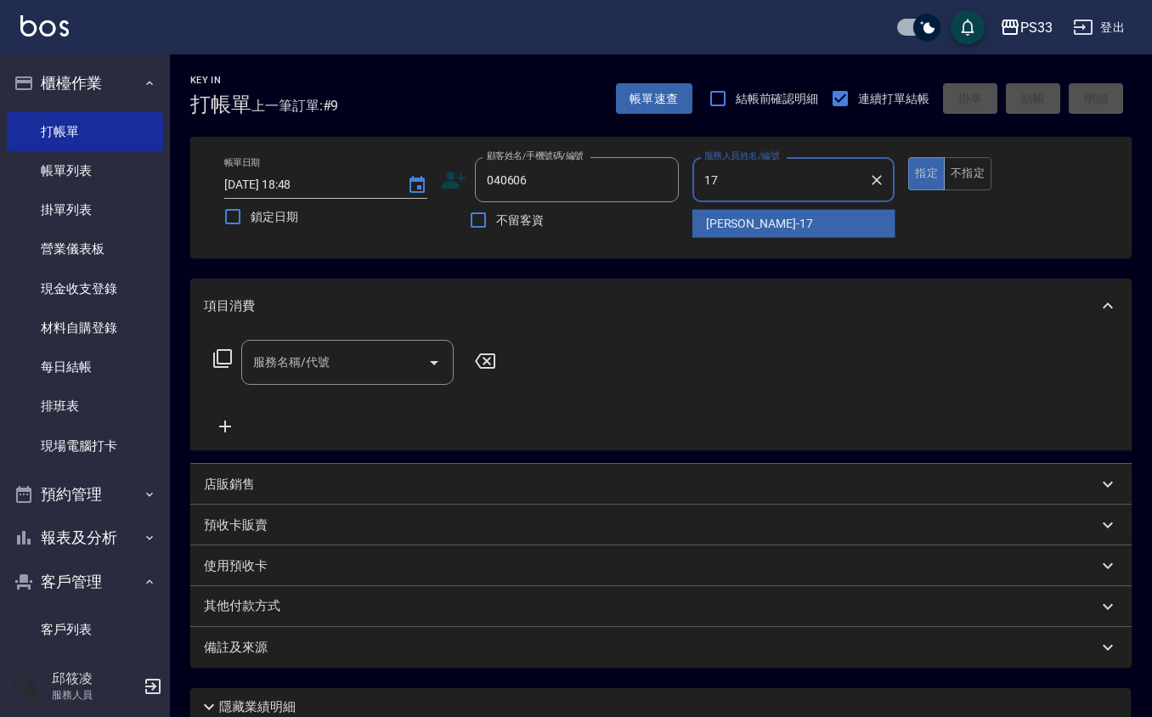
type input "[PERSON_NAME]-17"
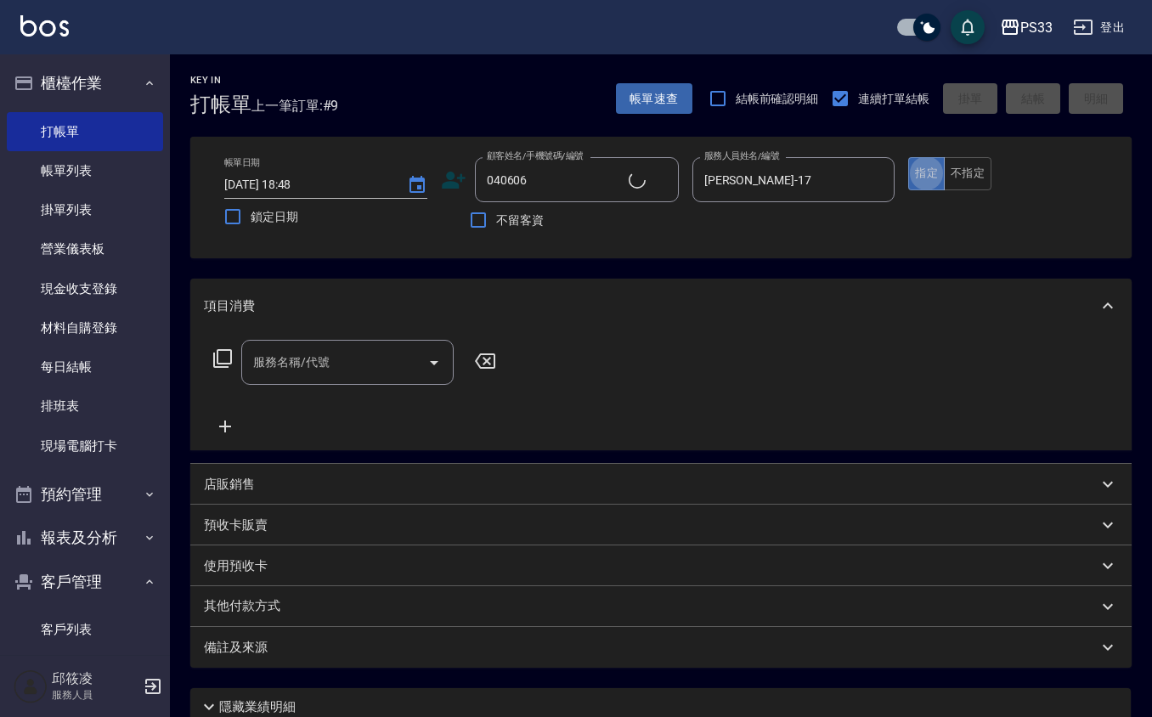
type input "[PERSON_NAME]/0912533665/040606"
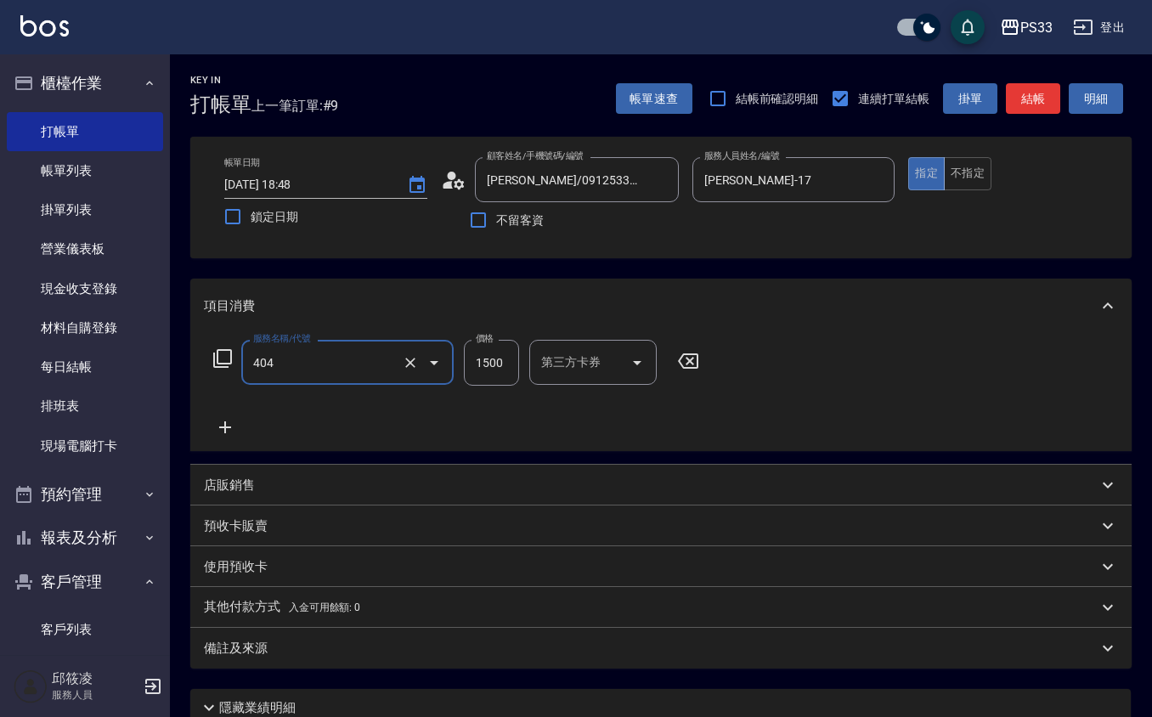
type input "設計染髮(404)"
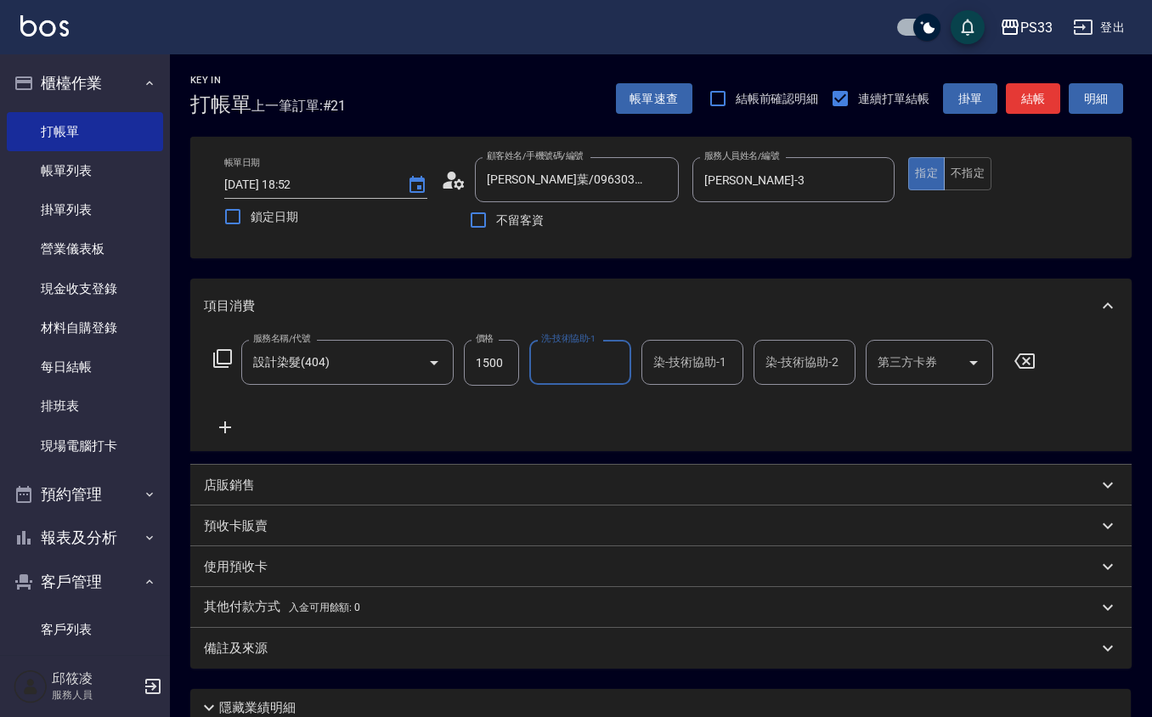
click at [488, 358] on input "1500" at bounding box center [491, 363] width 55 height 46
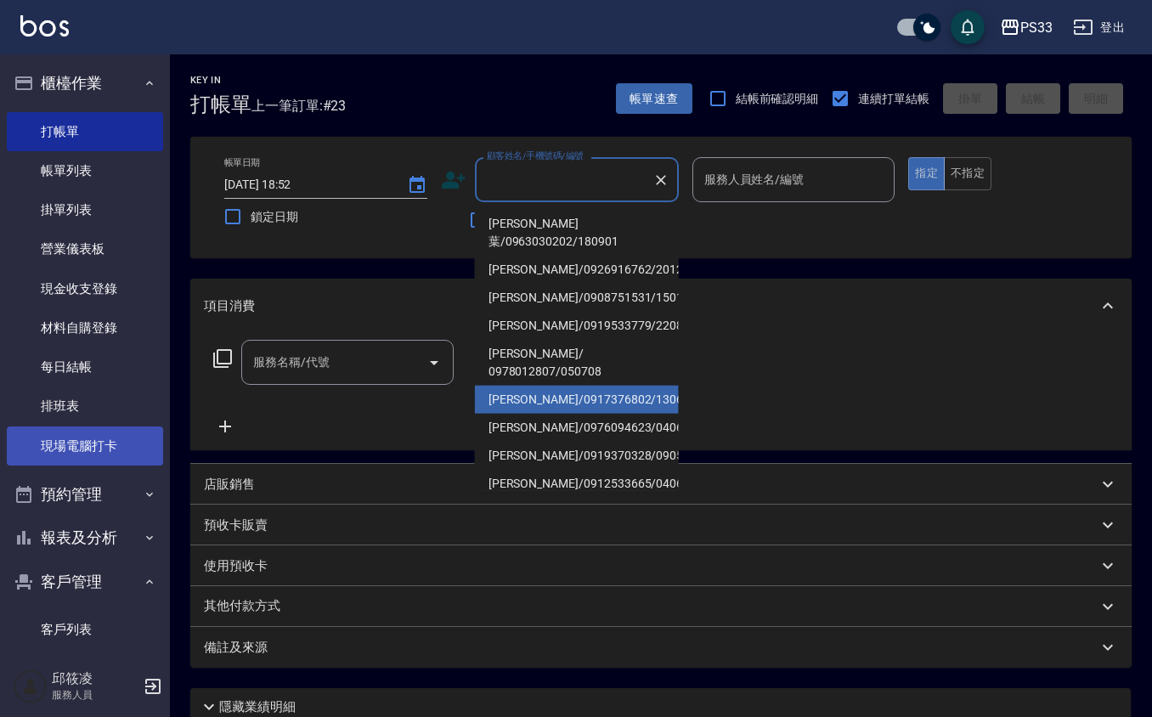
click at [87, 450] on link "現場電腦打卡" at bounding box center [85, 445] width 156 height 39
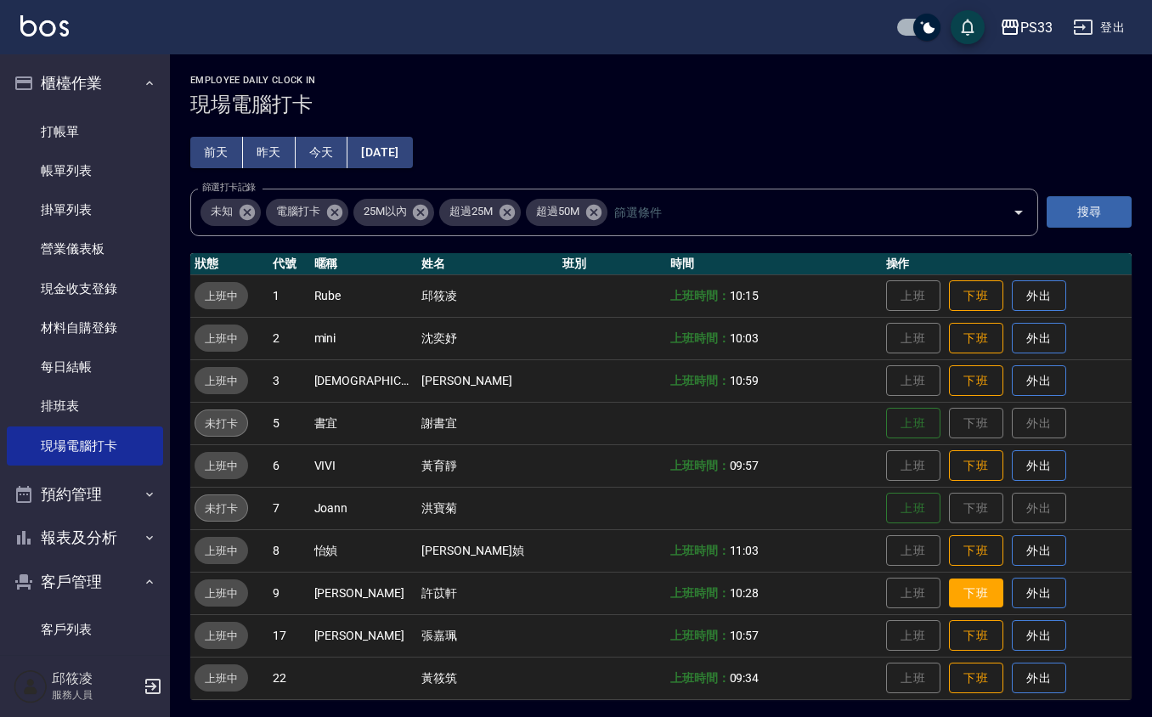
click at [949, 586] on button "下班" at bounding box center [976, 593] width 54 height 30
click at [100, 133] on link "打帳單" at bounding box center [85, 131] width 156 height 39
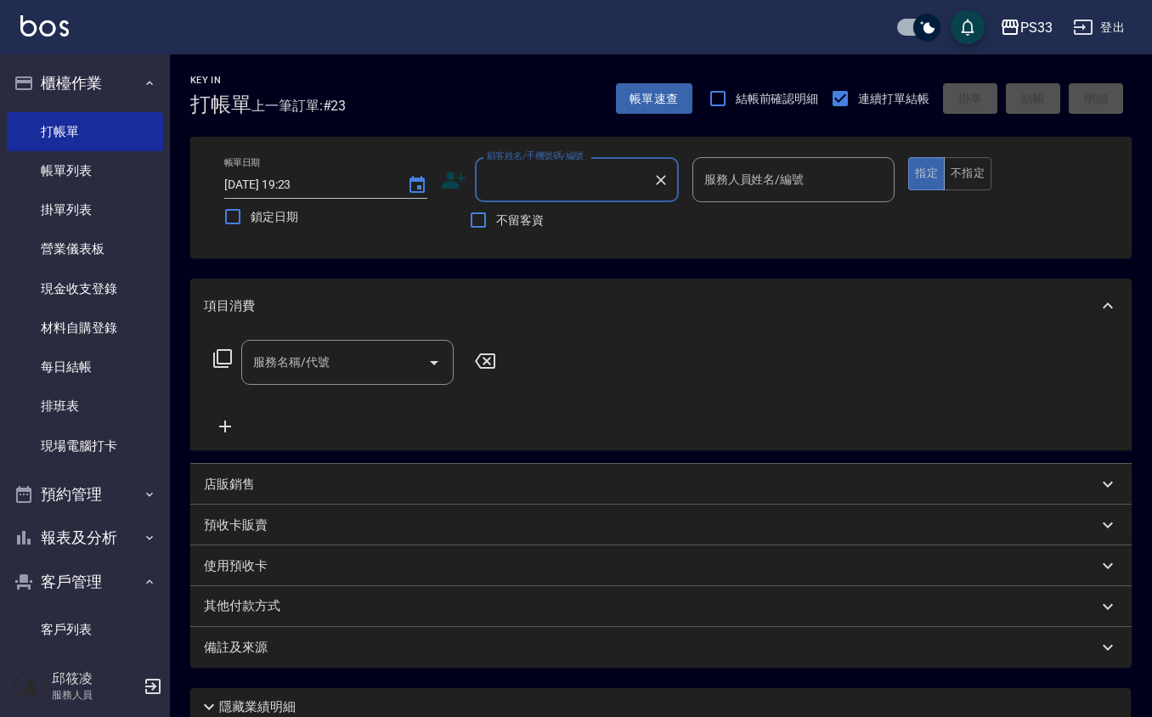
click at [449, 175] on icon at bounding box center [454, 180] width 24 height 17
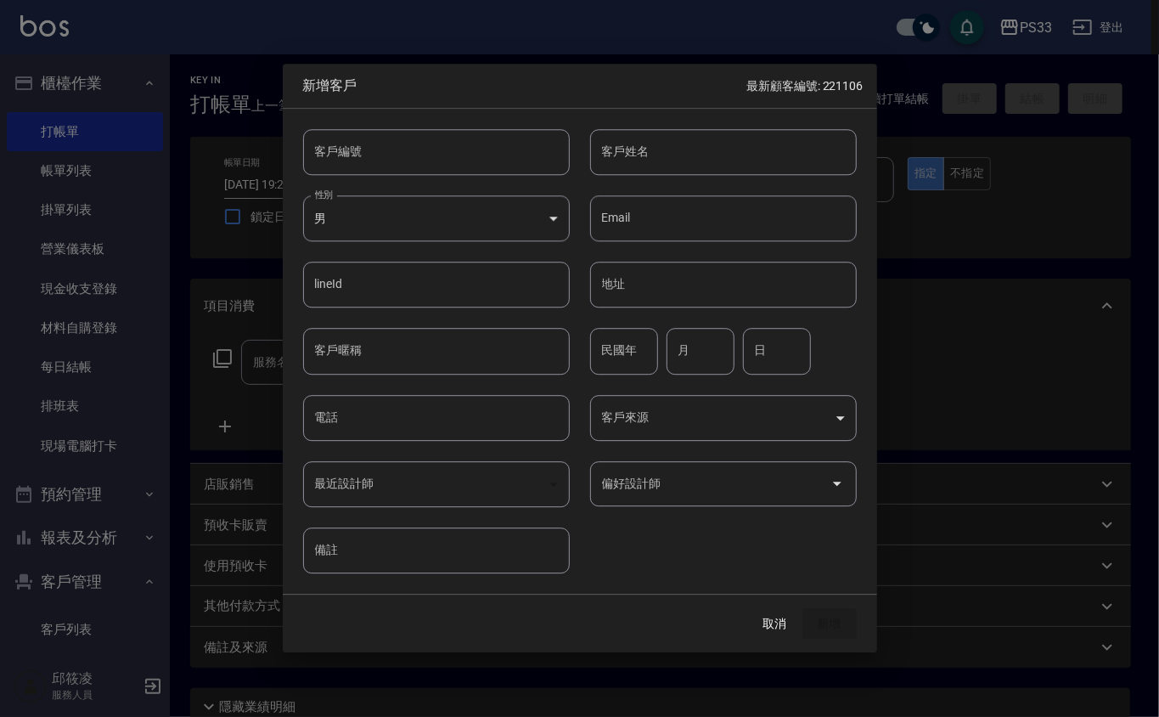
click at [446, 163] on input "客戶編號" at bounding box center [436, 152] width 267 height 46
click at [803, 608] on button "新增" at bounding box center [830, 623] width 54 height 31
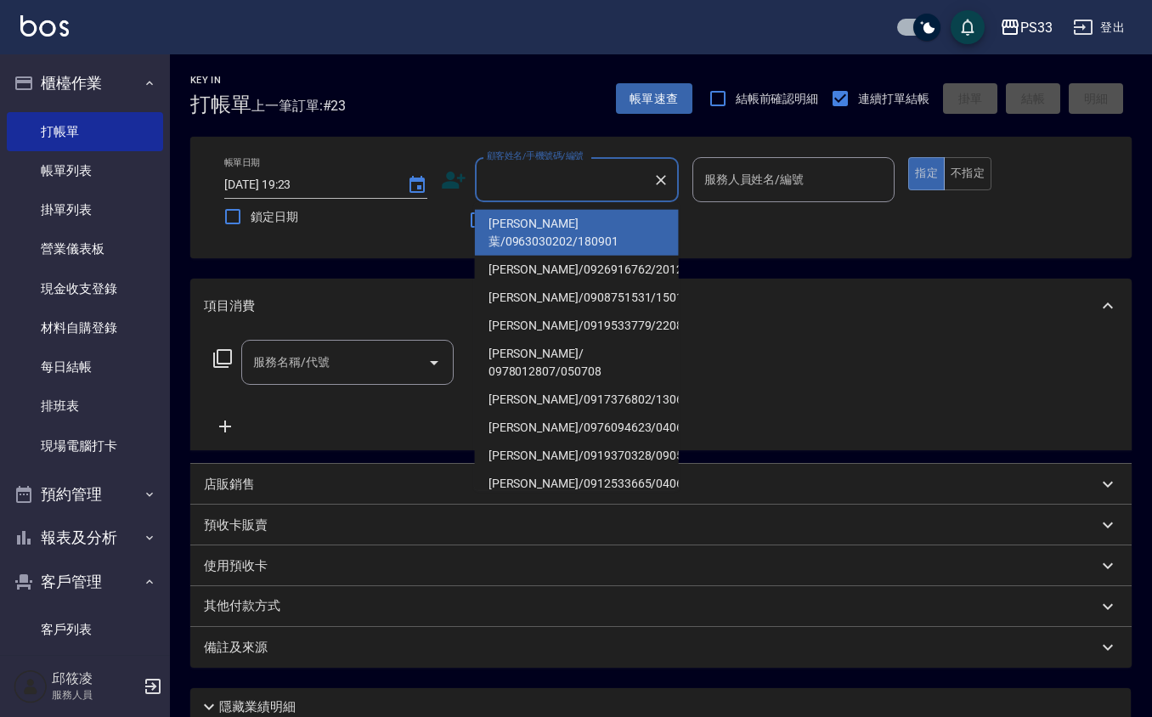
click at [635, 173] on input "顧客姓名/手機號碼/編號" at bounding box center [563, 180] width 163 height 30
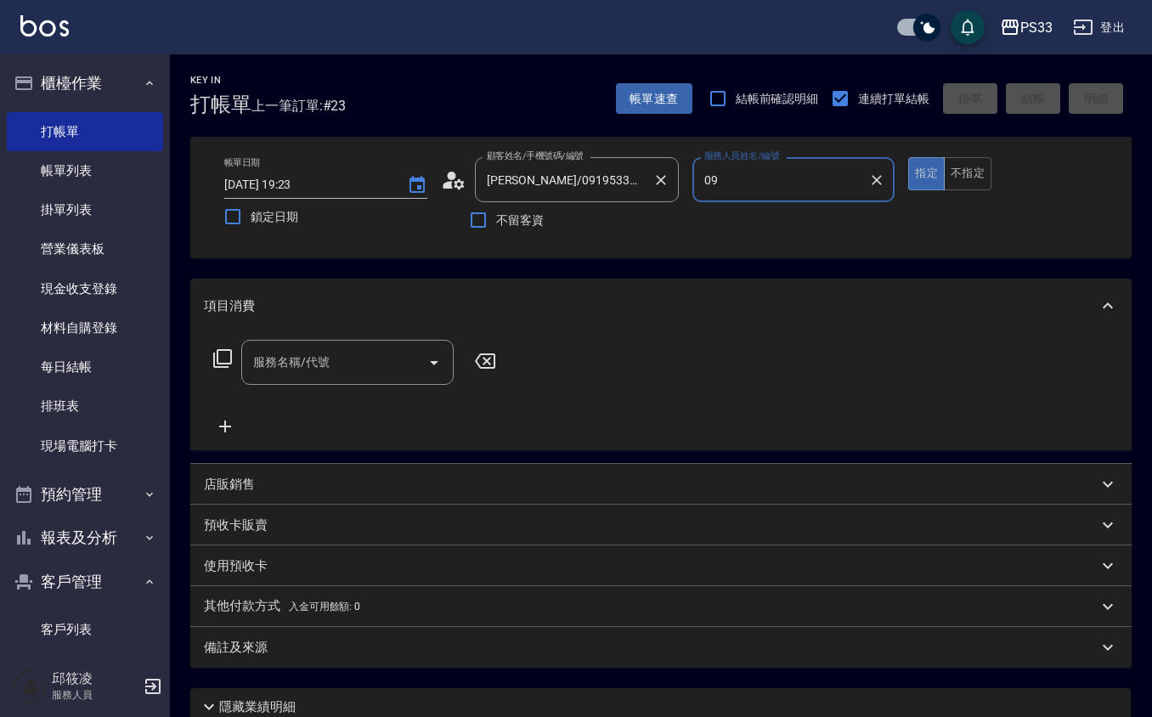
click at [660, 185] on icon "Clear" at bounding box center [660, 180] width 17 height 17
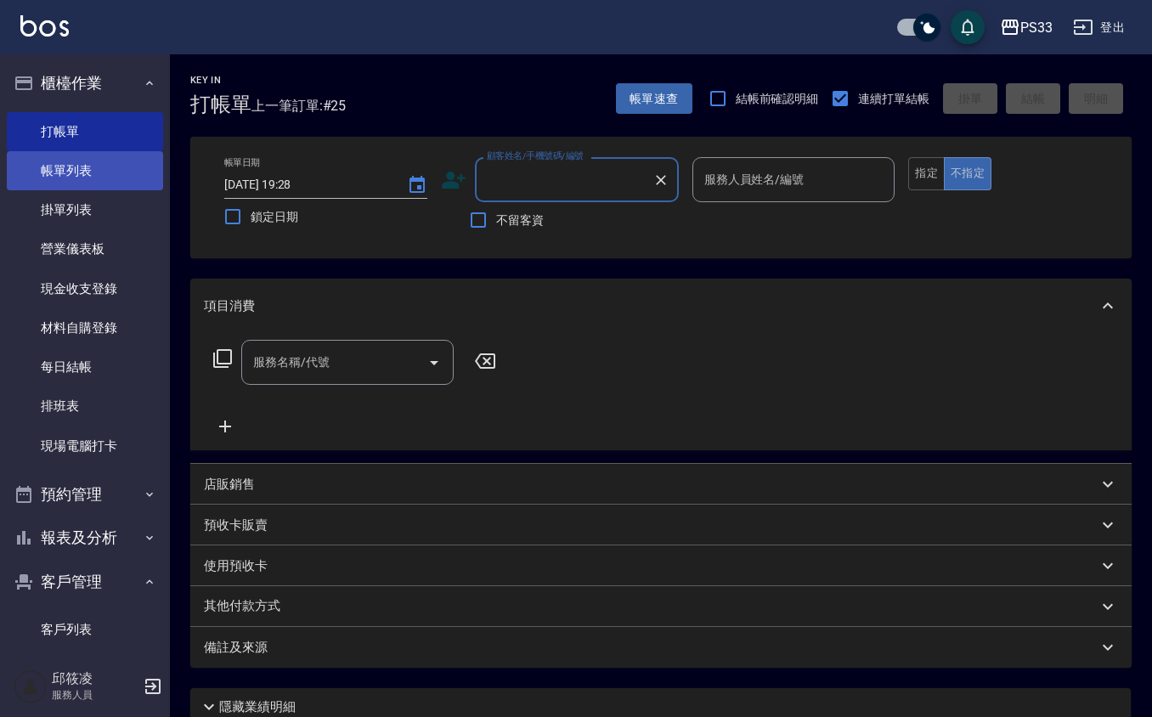
click at [105, 177] on link "帳單列表" at bounding box center [85, 170] width 156 height 39
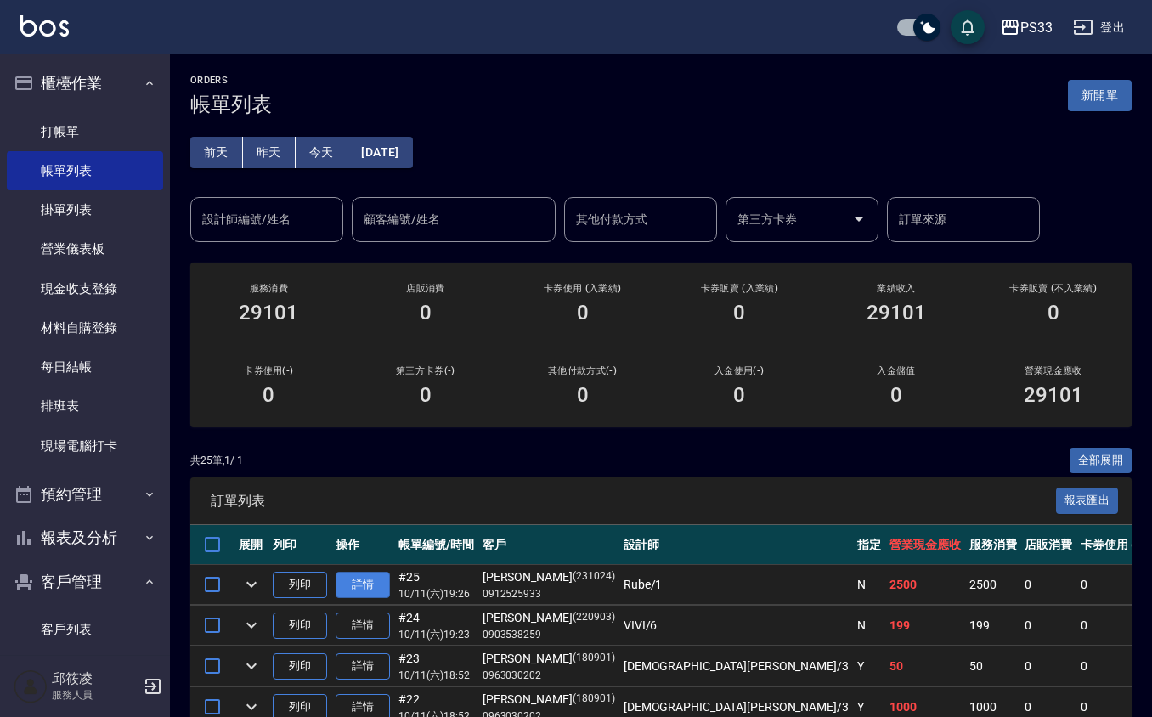
click at [377, 584] on link "詳情" at bounding box center [363, 585] width 54 height 26
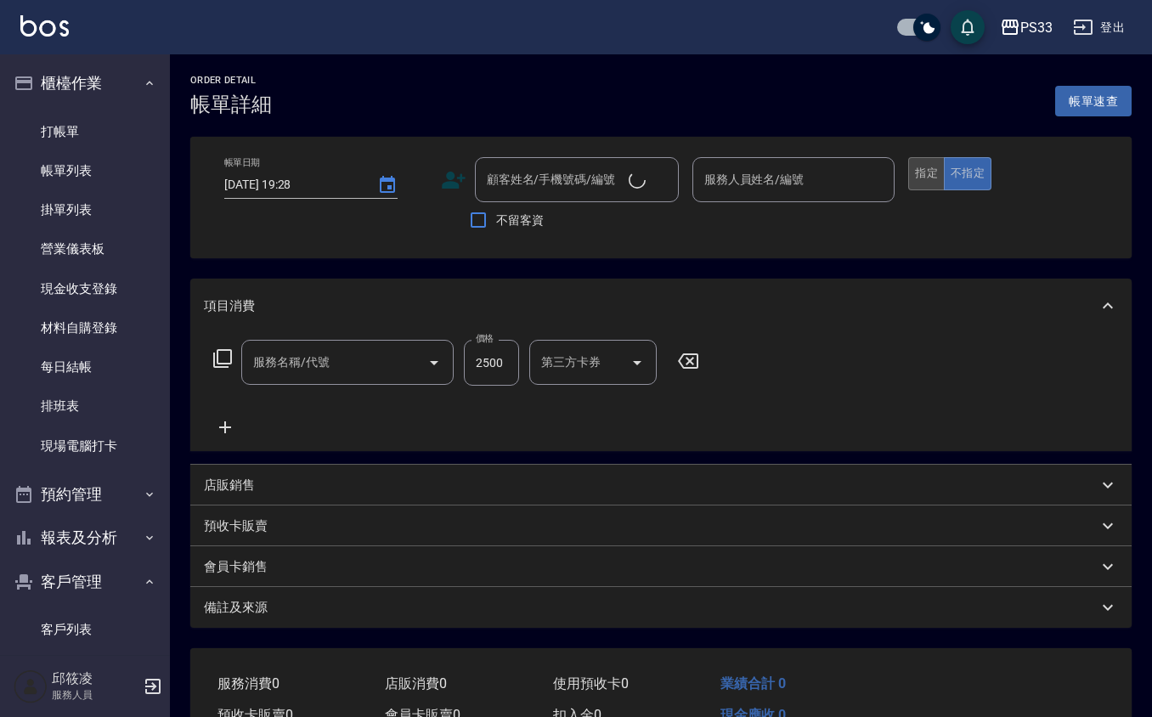
click at [941, 178] on button "指定" at bounding box center [926, 173] width 37 height 33
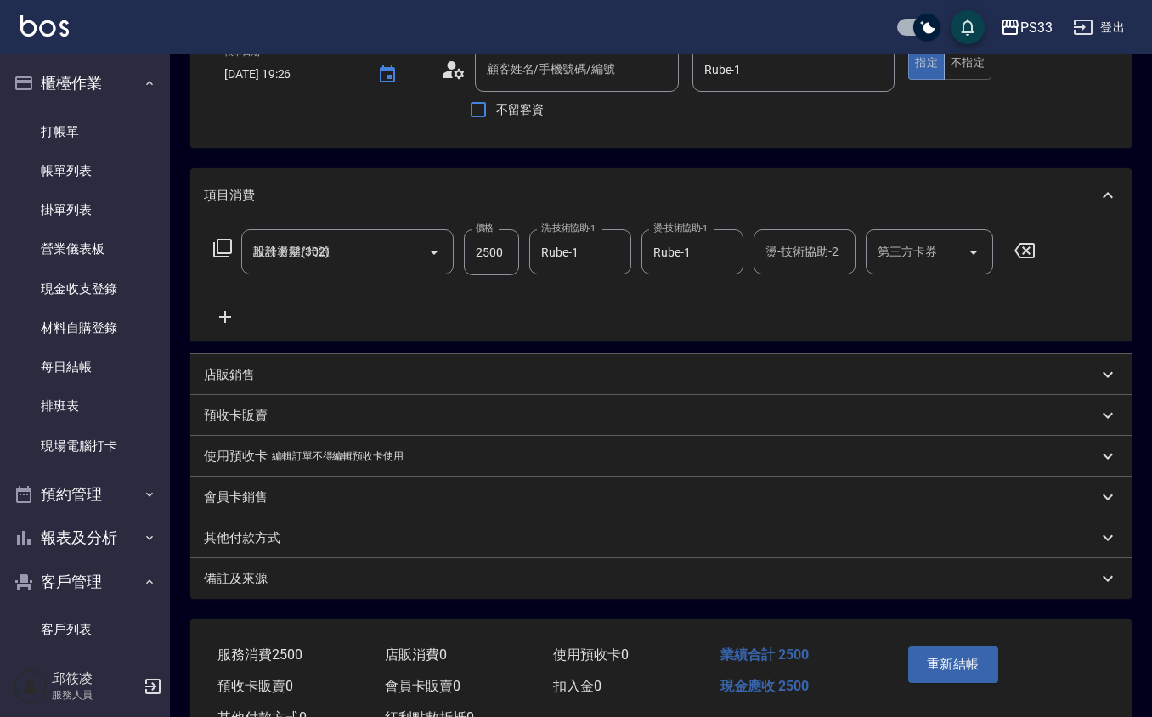
scroll to position [172, 0]
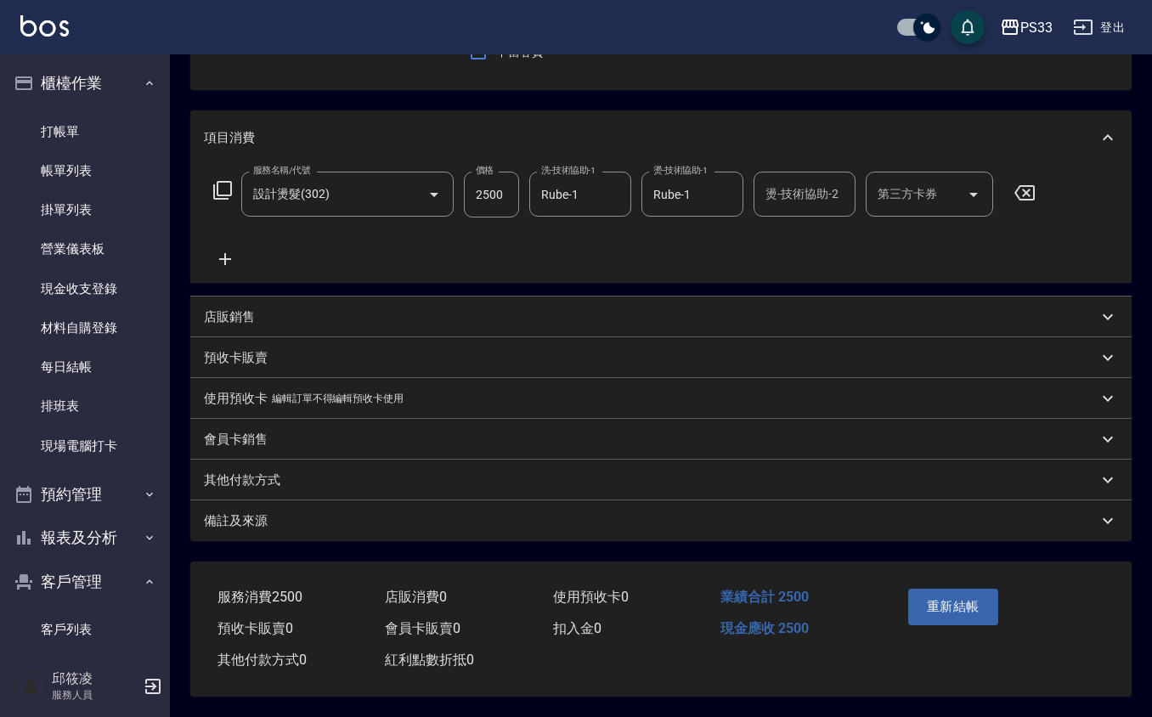
click at [982, 603] on button "重新結帳" at bounding box center [953, 607] width 90 height 36
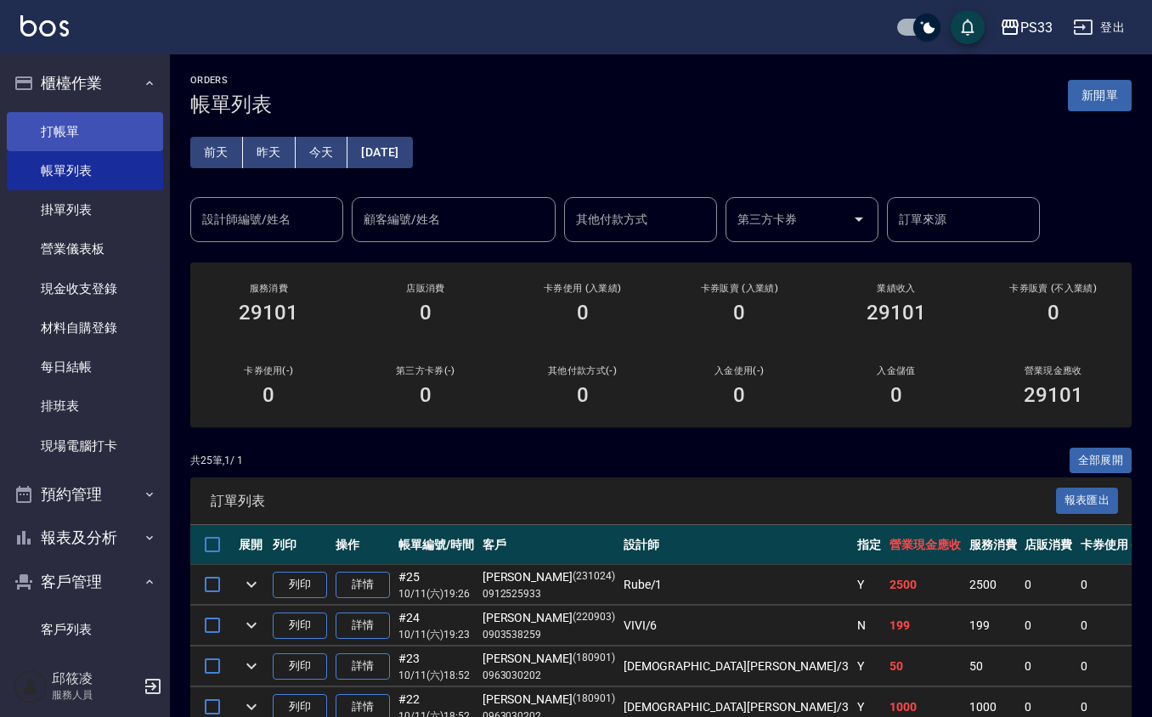
click at [93, 147] on link "打帳單" at bounding box center [85, 131] width 156 height 39
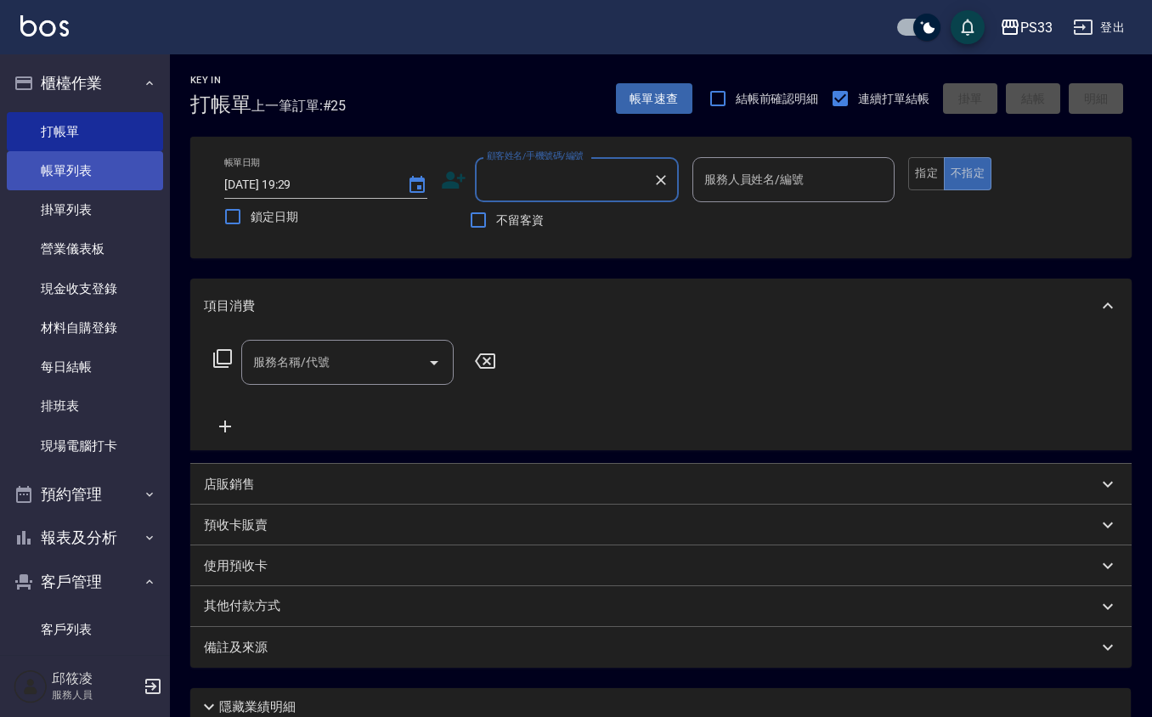
click at [96, 165] on link "帳單列表" at bounding box center [85, 170] width 156 height 39
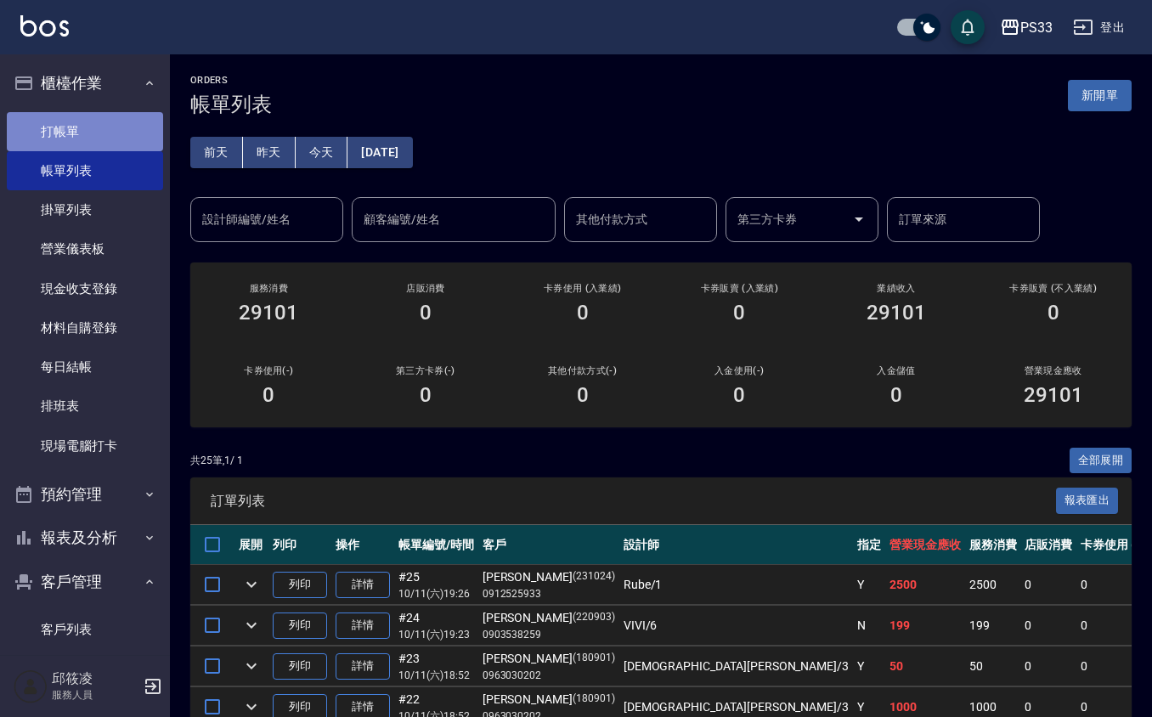
click at [107, 134] on link "打帳單" at bounding box center [85, 131] width 156 height 39
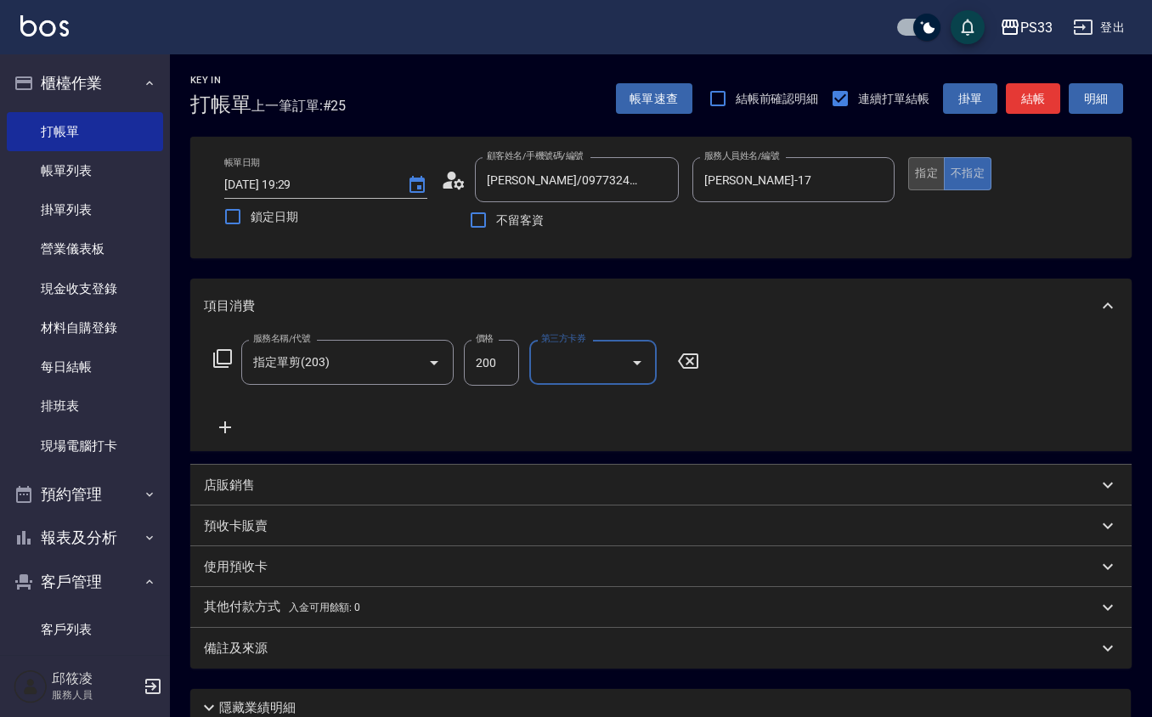
click at [924, 164] on button "指定" at bounding box center [926, 173] width 37 height 33
click at [235, 479] on p "店販銷售" at bounding box center [229, 486] width 51 height 18
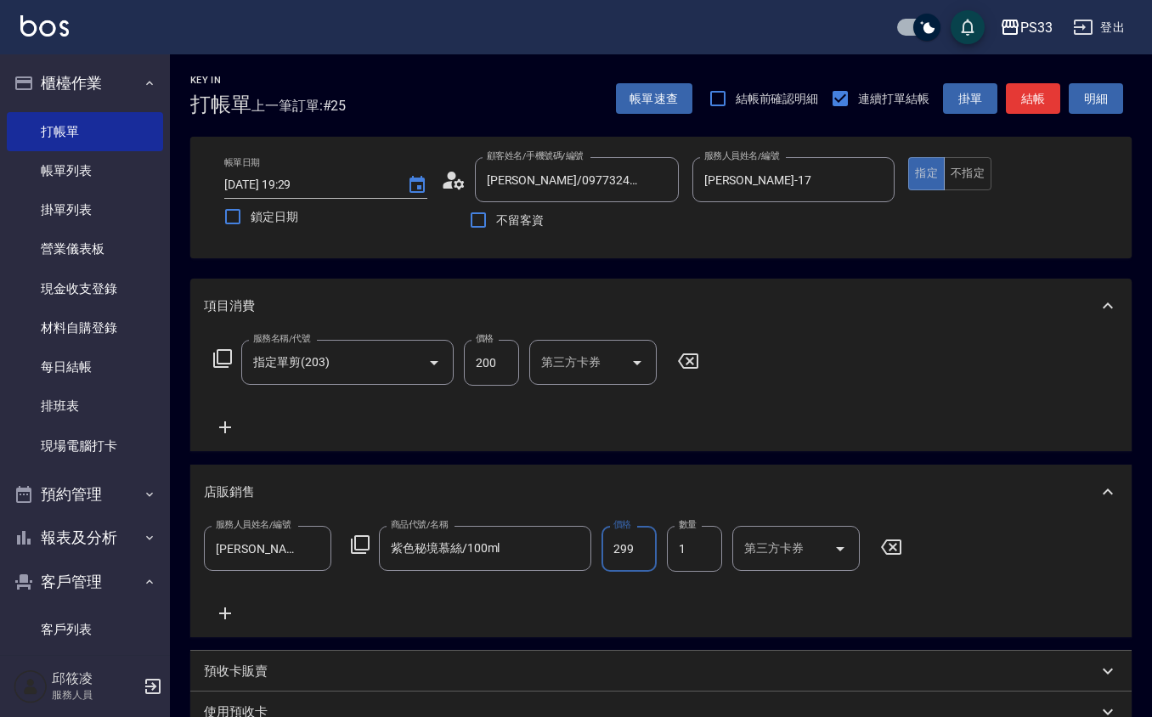
click at [636, 542] on input "299" at bounding box center [628, 549] width 55 height 46
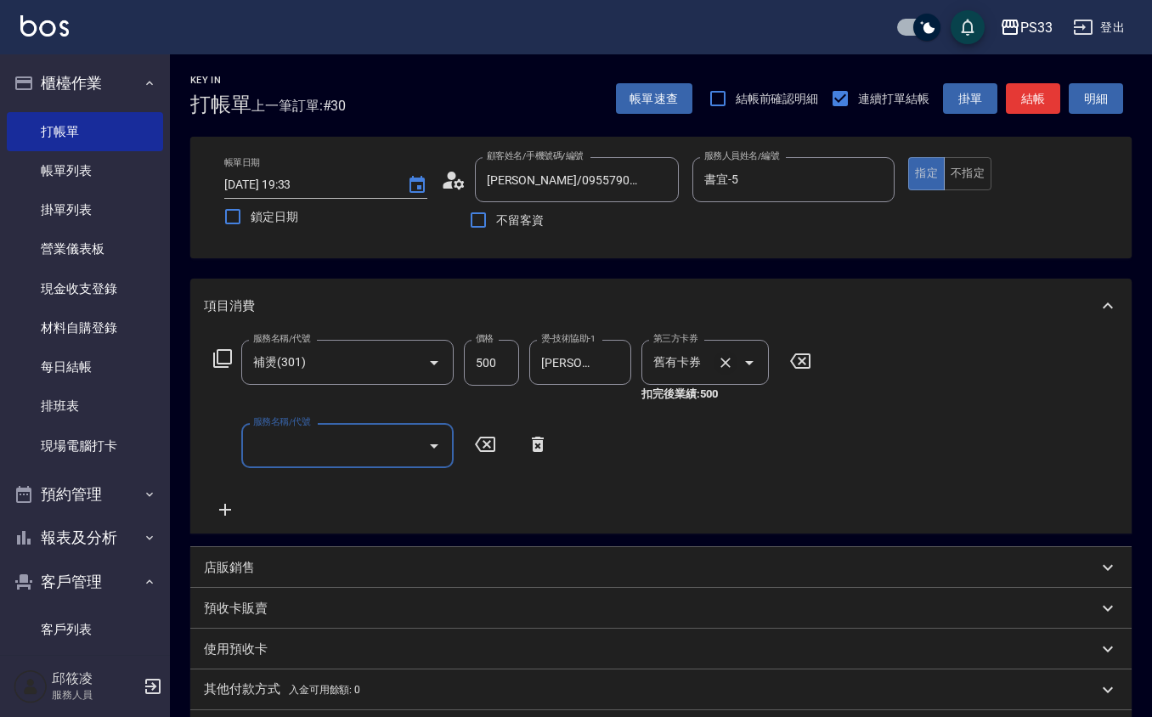
click at [721, 352] on button "Clear" at bounding box center [725, 363] width 24 height 24
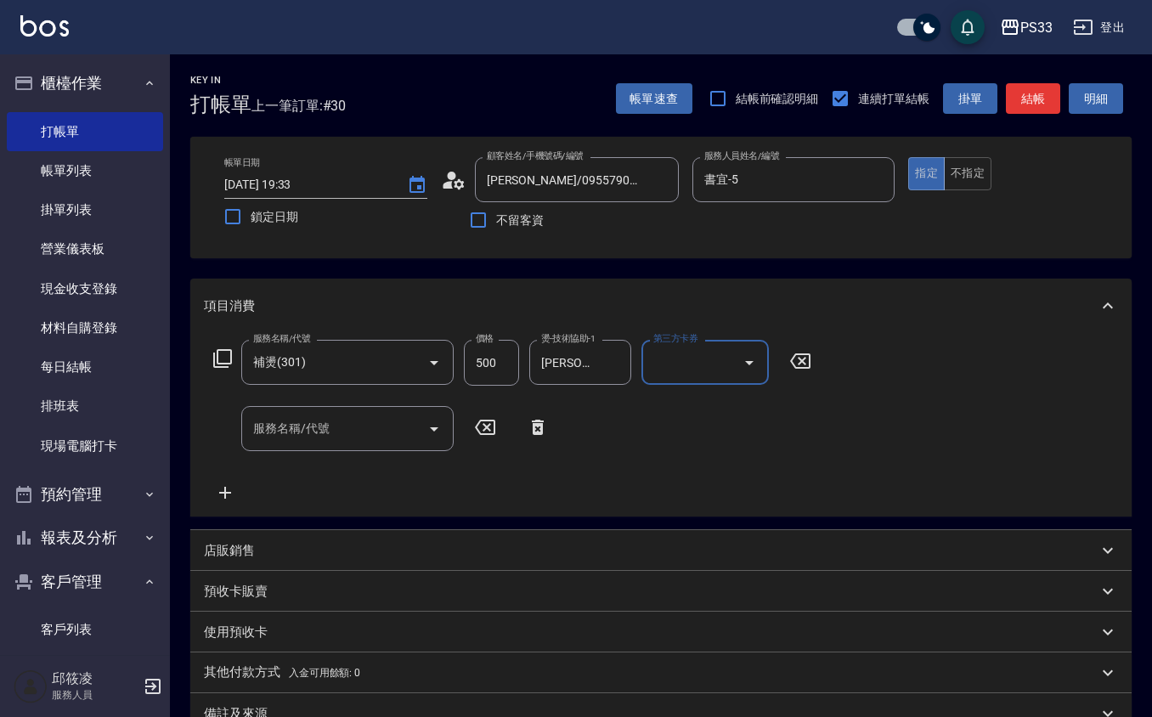
click at [341, 454] on div "服務名稱/代號 補燙(301) 服務名稱/代號 價格 500 價格 燙-技術協助-1 [PERSON_NAME]-22 燙-技術協助-1 第三方卡券 第三方卡…" at bounding box center [513, 421] width 618 height 163
click at [341, 453] on div "服務名稱/代號 補燙(301) 服務名稱/代號 價格 500 價格 燙-技術協助-1 [PERSON_NAME]-22 燙-技術協助-1 第三方卡券 第三方卡…" at bounding box center [513, 421] width 618 height 163
click at [347, 432] on input "服務名稱/代號" at bounding box center [335, 429] width 172 height 30
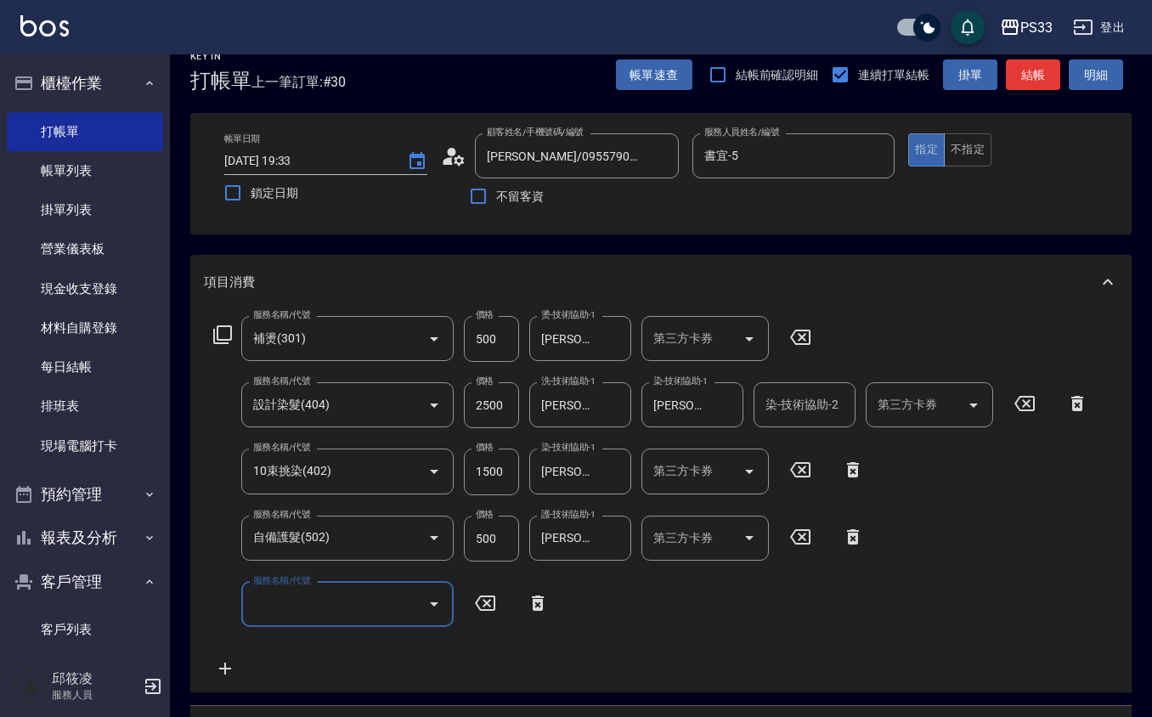
scroll to position [405, 0]
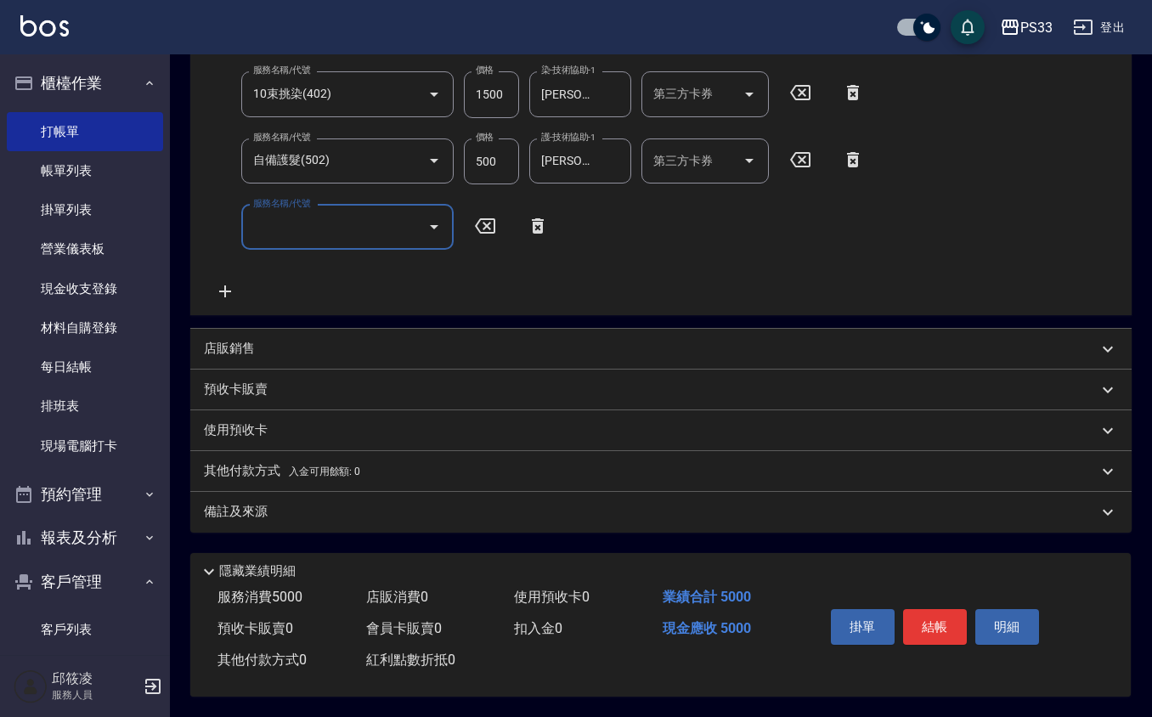
click at [265, 329] on div "店販銷售" at bounding box center [660, 349] width 941 height 41
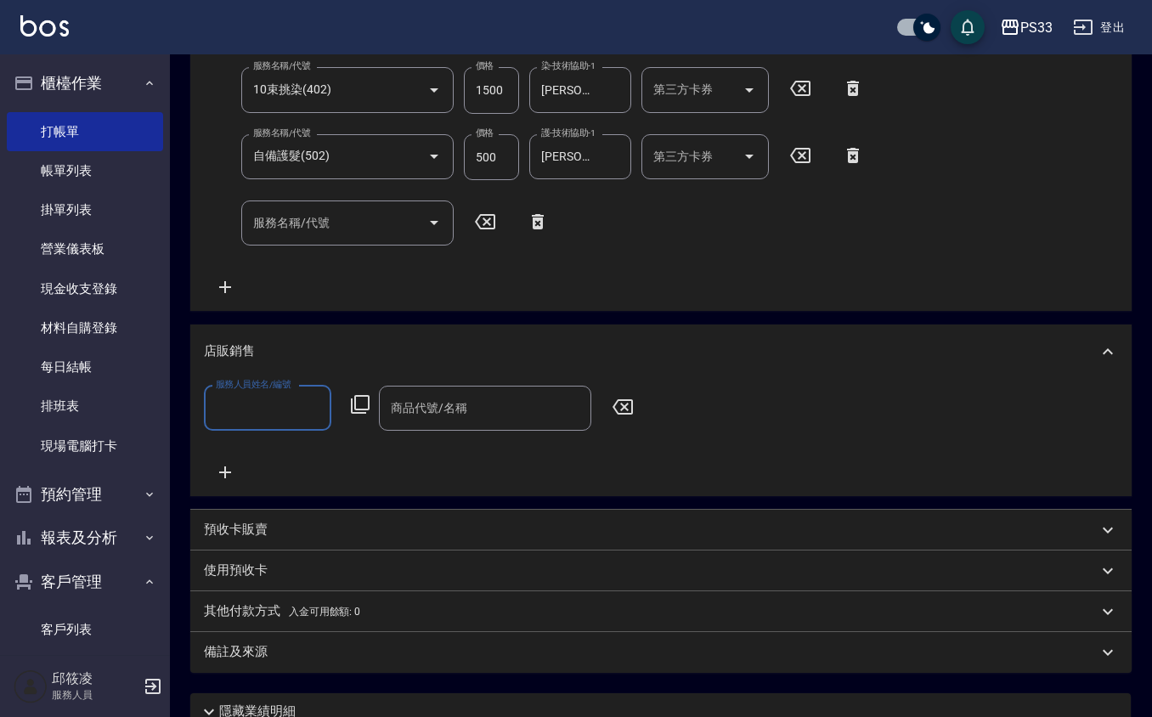
scroll to position [1, 0]
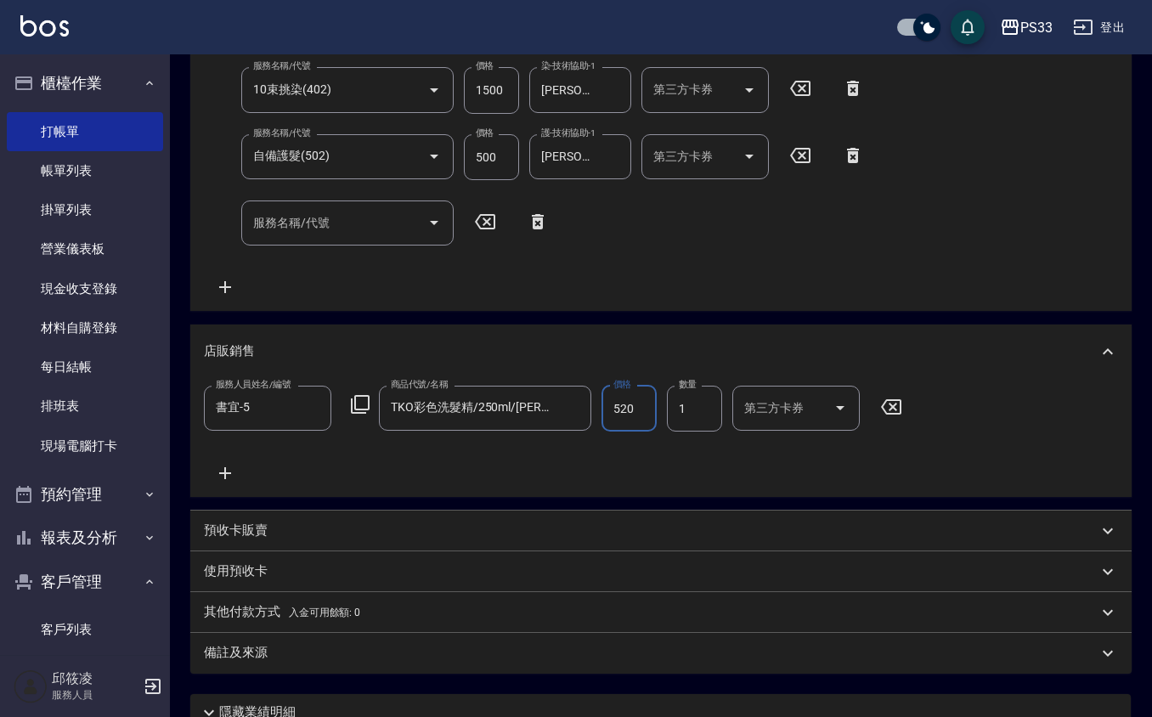
click at [646, 406] on input "520" at bounding box center [628, 409] width 55 height 46
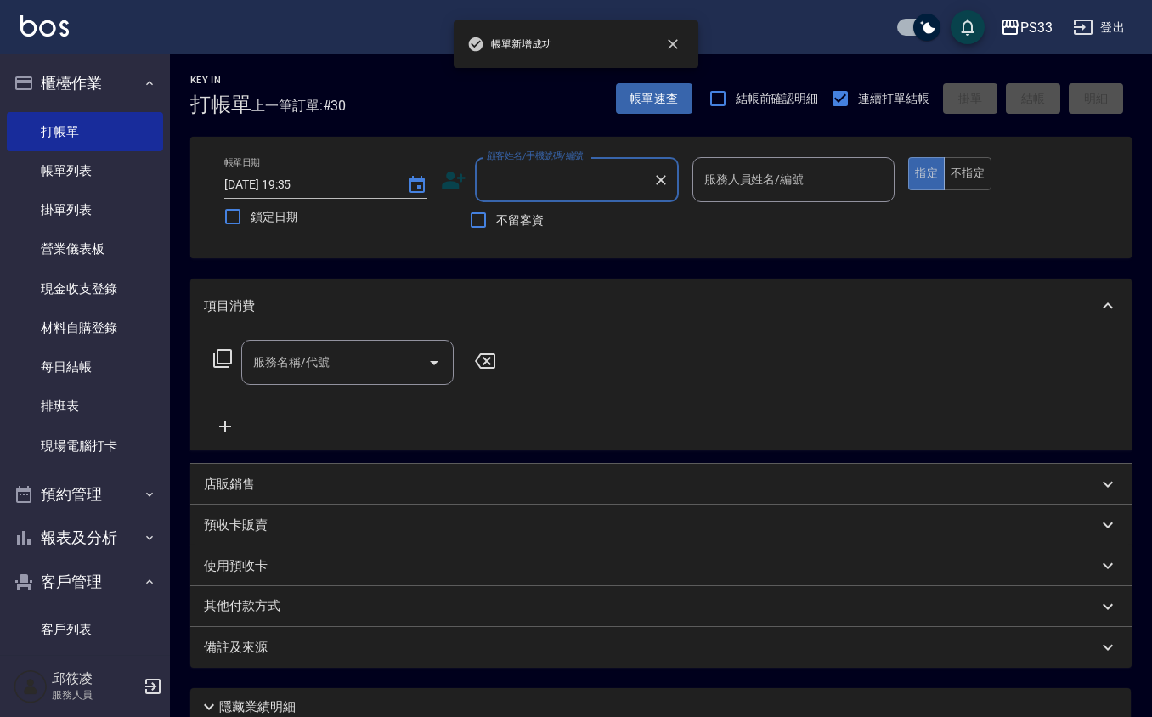
scroll to position [0, 0]
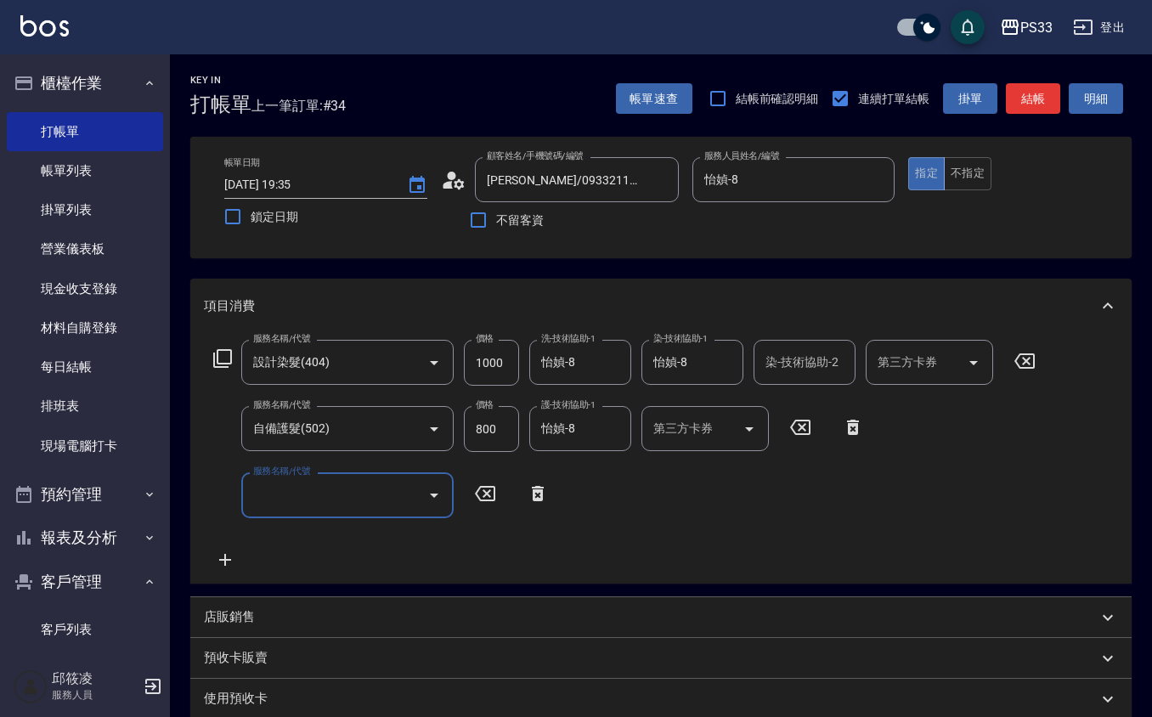
click at [405, 625] on div "店販銷售" at bounding box center [651, 617] width 894 height 18
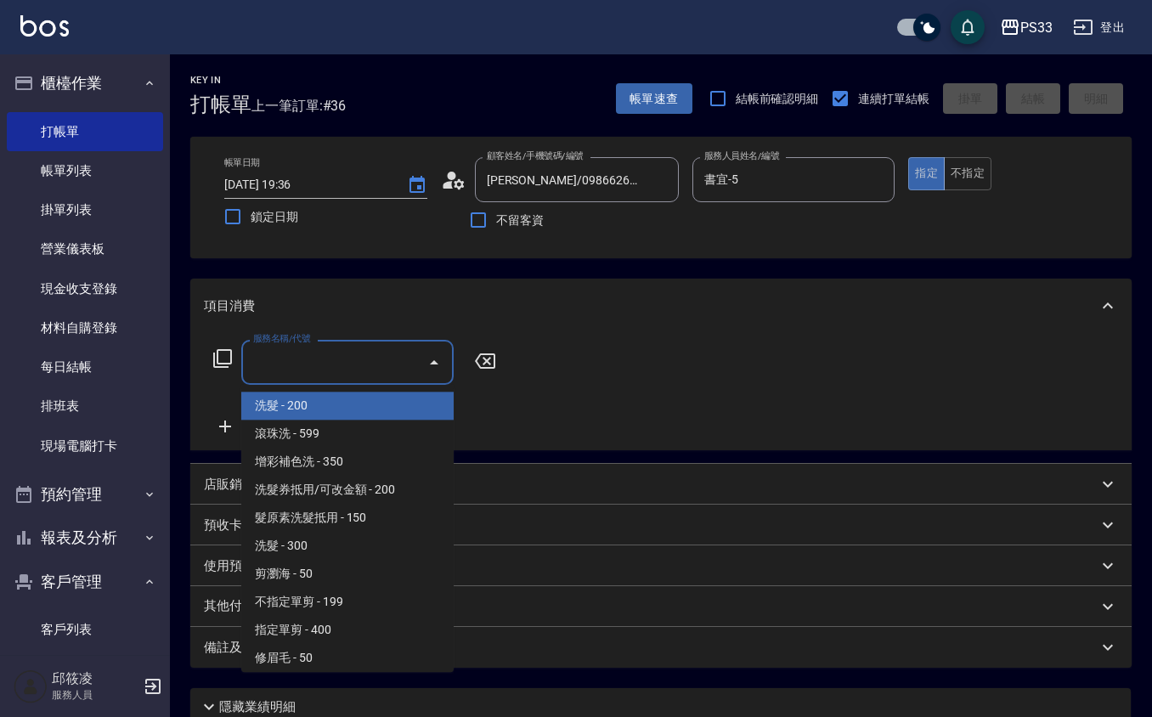
click at [372, 381] on div "服務名稱/代號" at bounding box center [347, 362] width 212 height 45
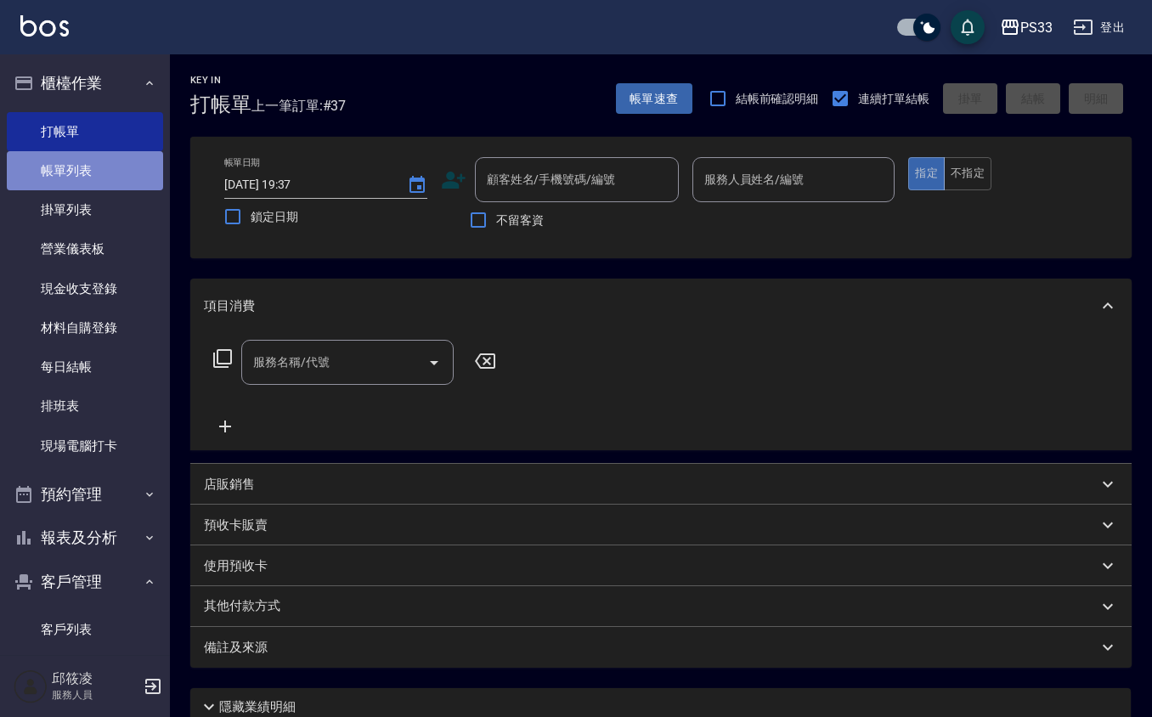
click at [87, 163] on link "帳單列表" at bounding box center [85, 170] width 156 height 39
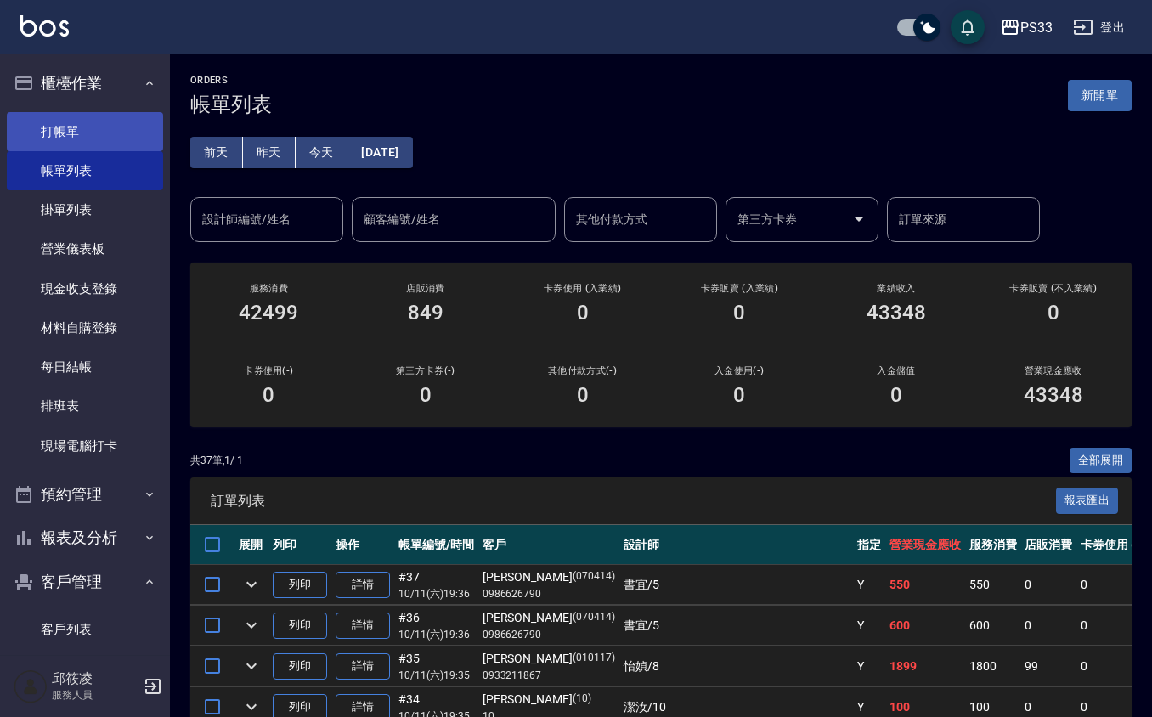
click at [104, 133] on link "打帳單" at bounding box center [85, 131] width 156 height 39
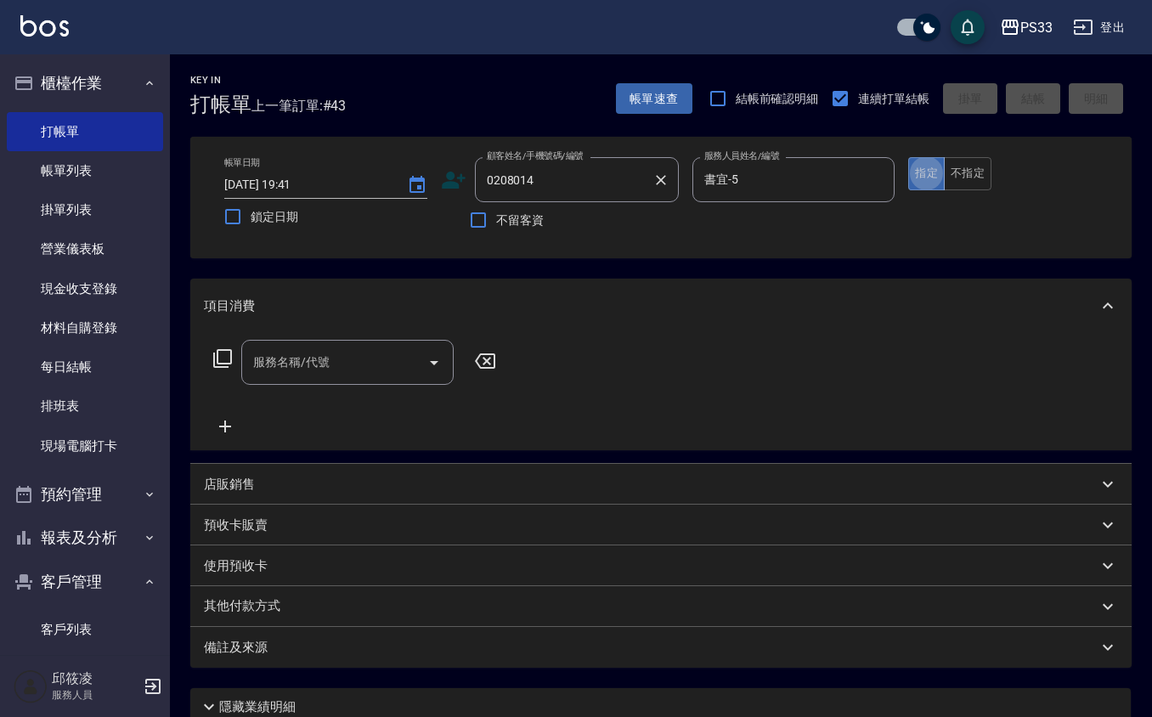
click at [615, 161] on div "0208014 顧客姓名/手機號碼/編號" at bounding box center [577, 179] width 204 height 45
drag, startPoint x: 615, startPoint y: 161, endPoint x: 600, endPoint y: 183, distance: 26.9
click at [613, 163] on div "0208014 顧客姓名/手機號碼/編號" at bounding box center [577, 179] width 204 height 45
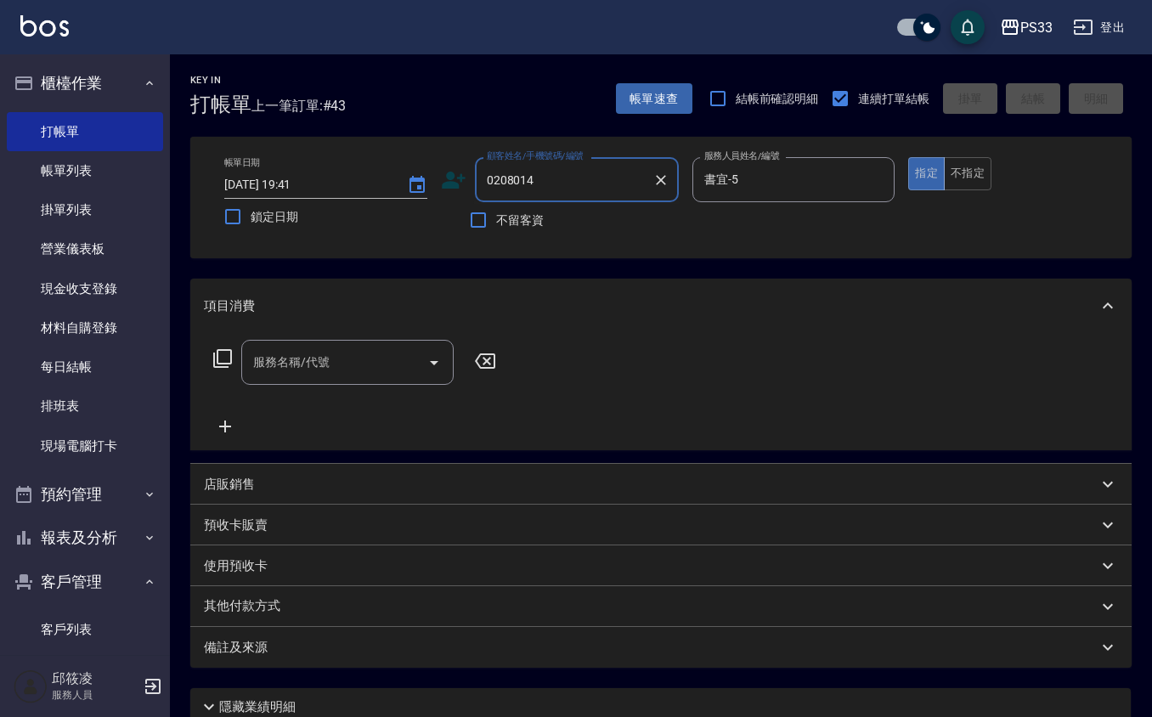
click at [600, 183] on input "0208014" at bounding box center [563, 180] width 163 height 30
click at [908, 157] on button "指定" at bounding box center [926, 173] width 37 height 33
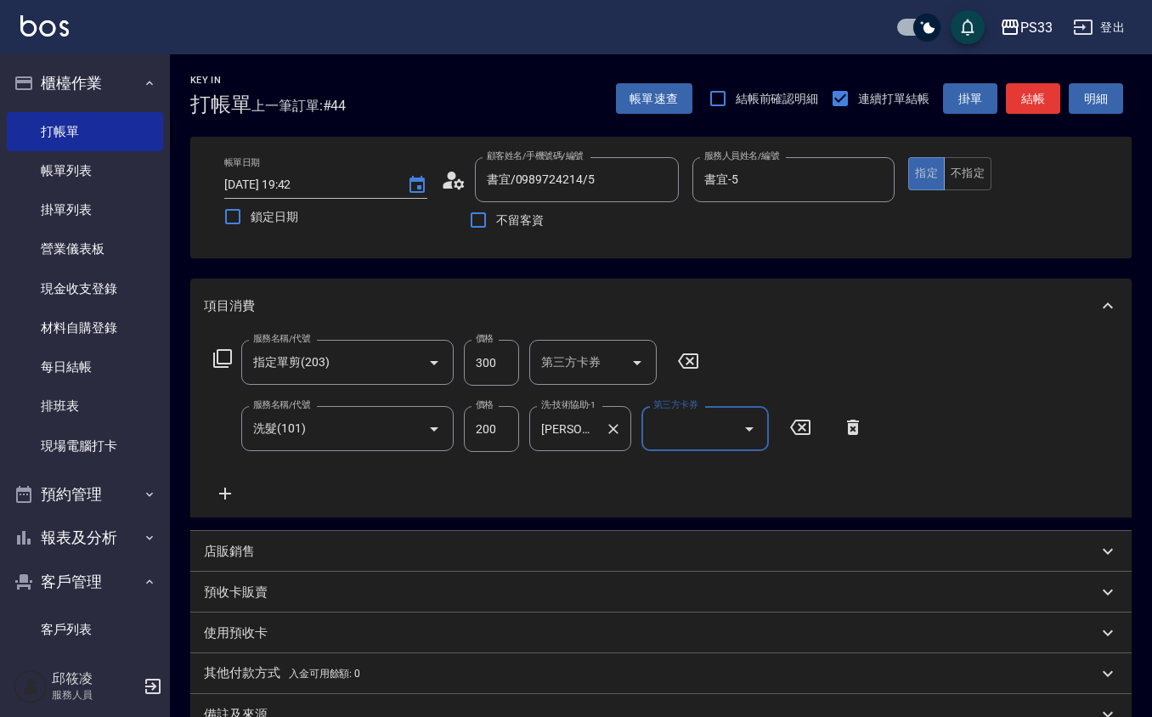
click at [572, 430] on input "[PERSON_NAME]-22" at bounding box center [567, 429] width 61 height 30
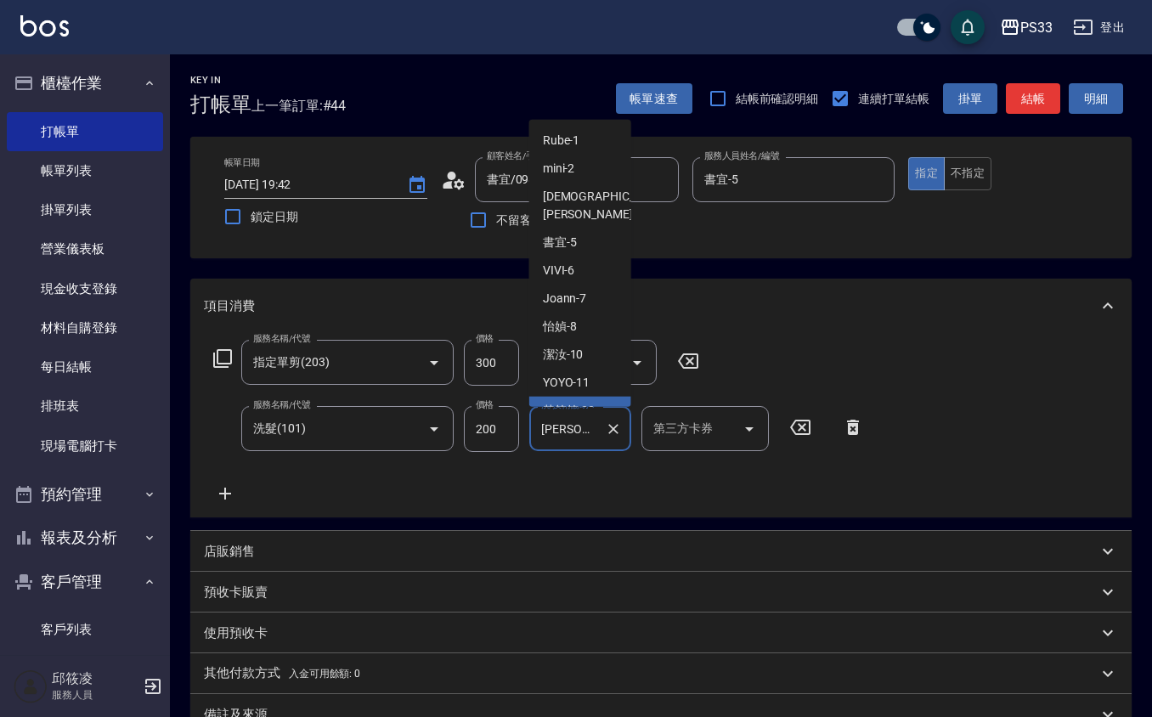
click at [572, 430] on input "[PERSON_NAME]-22" at bounding box center [567, 429] width 61 height 30
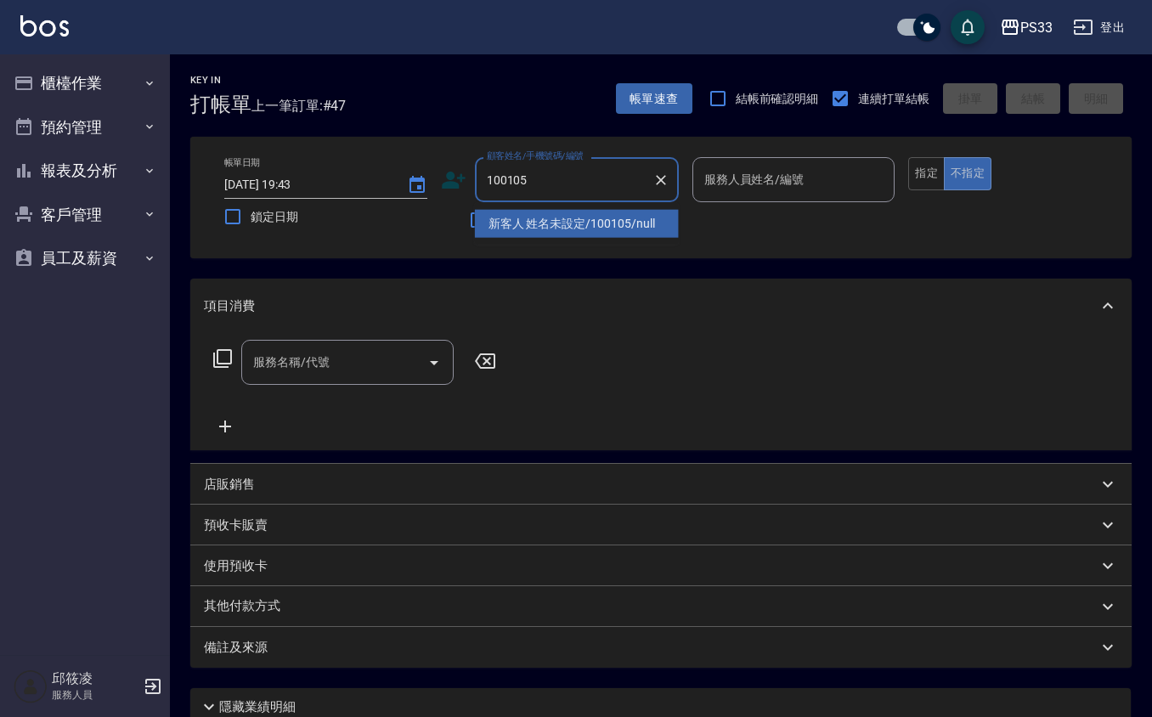
type input "新客人 姓名未設定/100105/null"
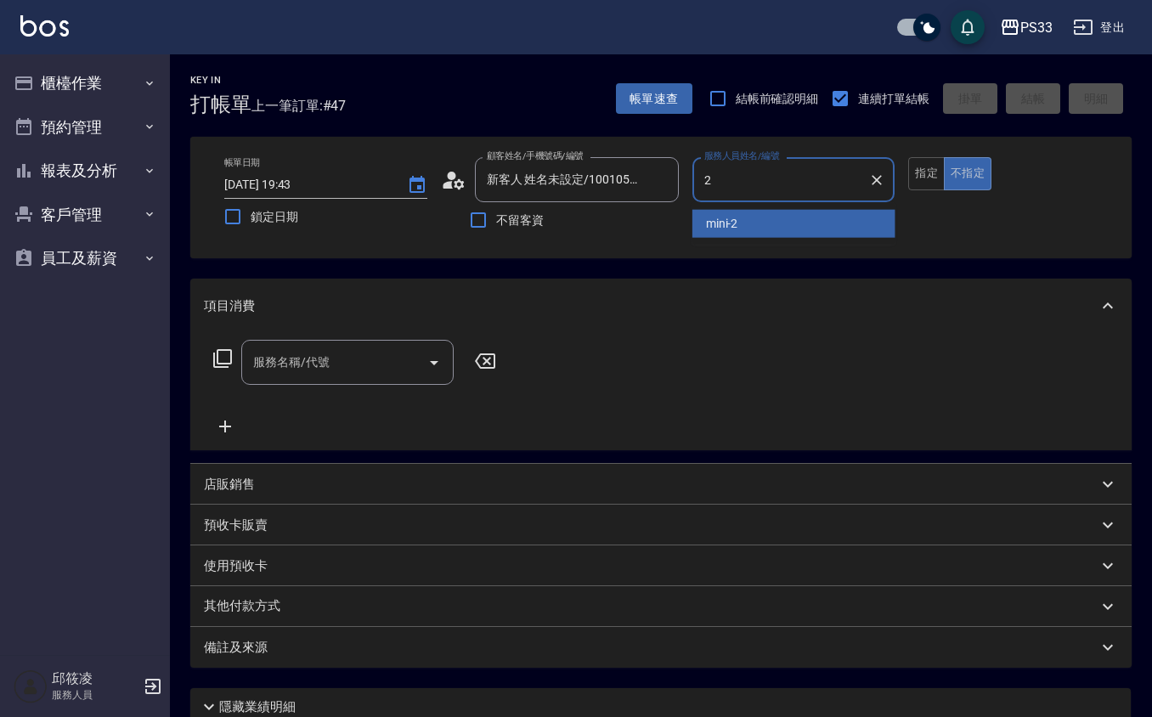
type input "mini-2"
type button "false"
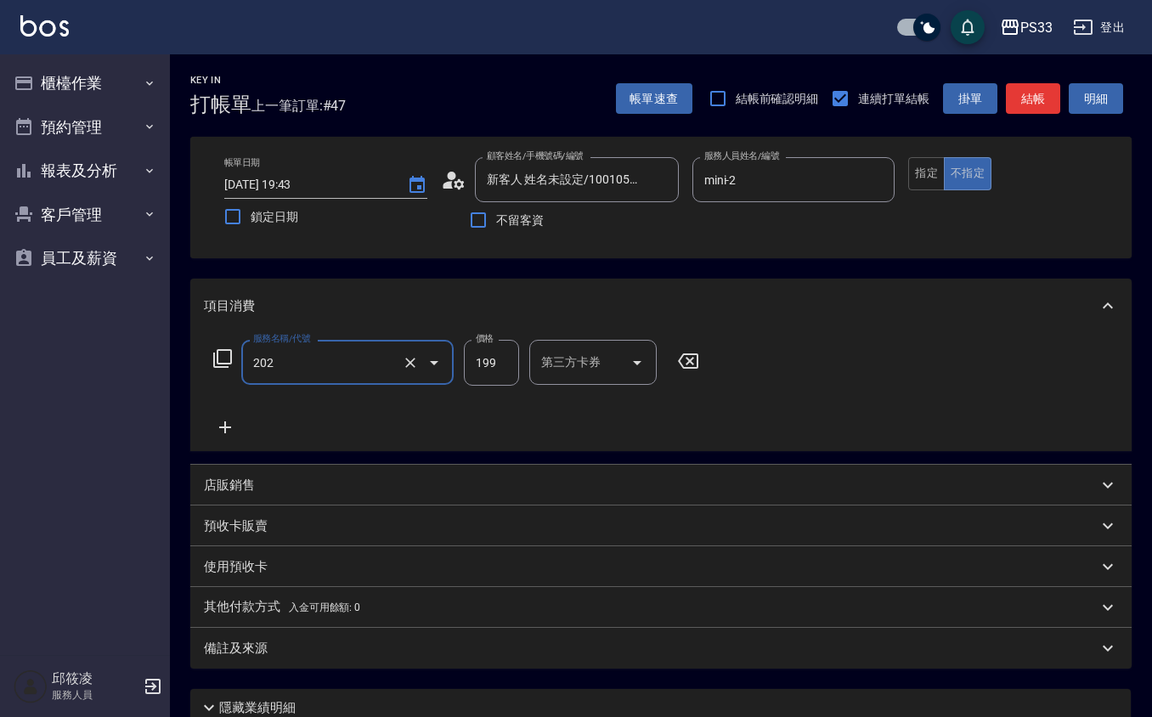
type input "不指定單剪(202)"
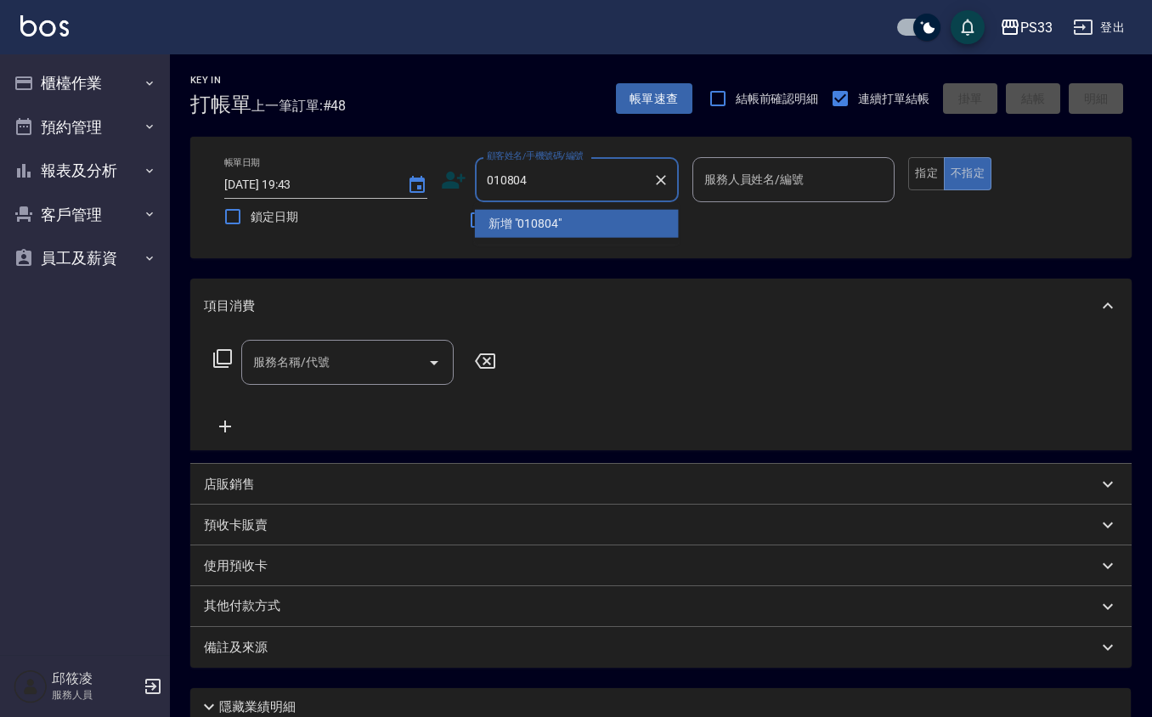
type input "010804"
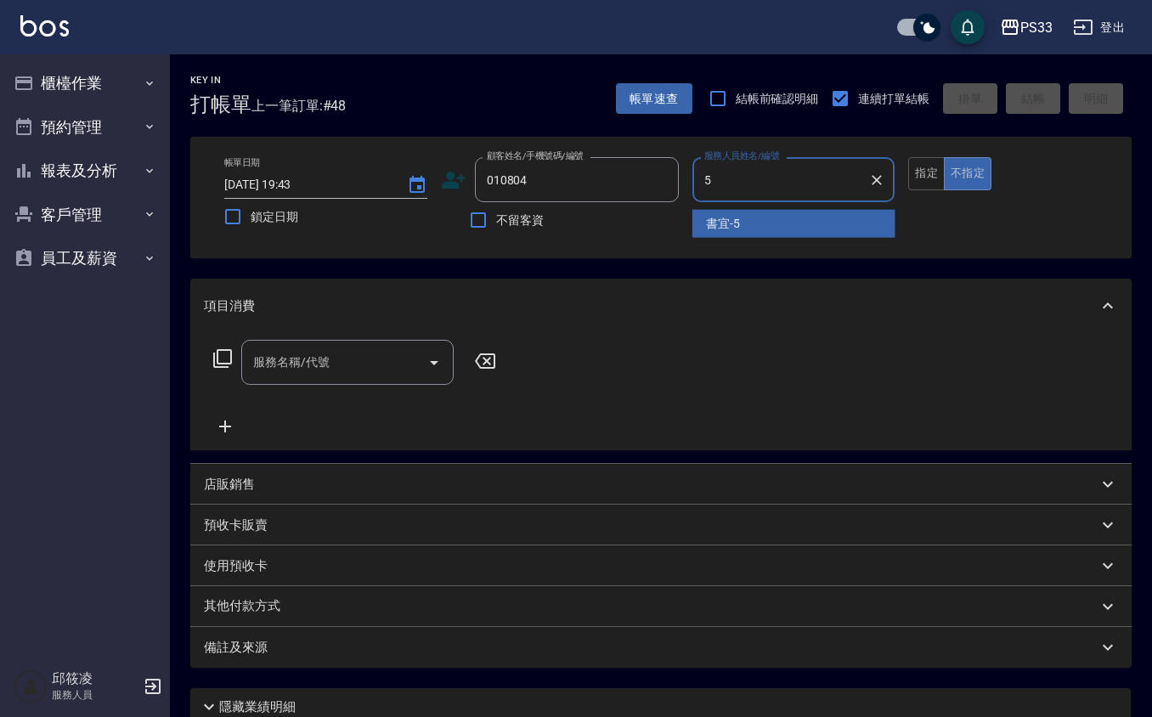
type input "書宜-5"
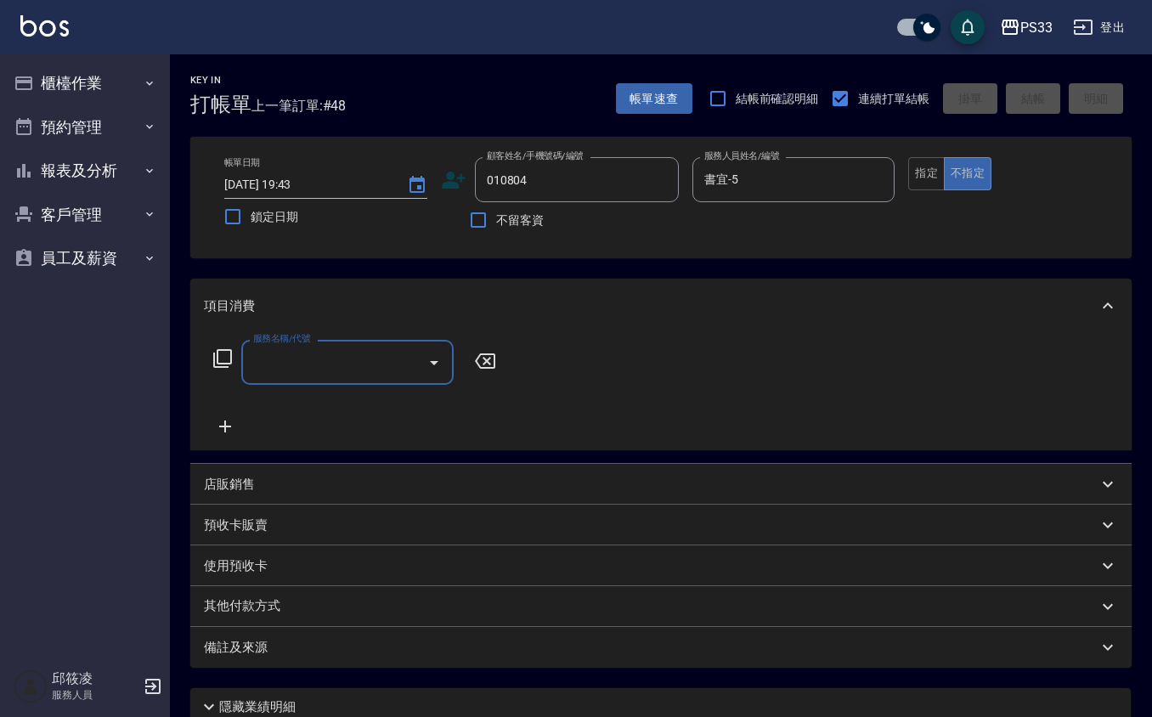
type input "陳孟竺/0972756930/010804"
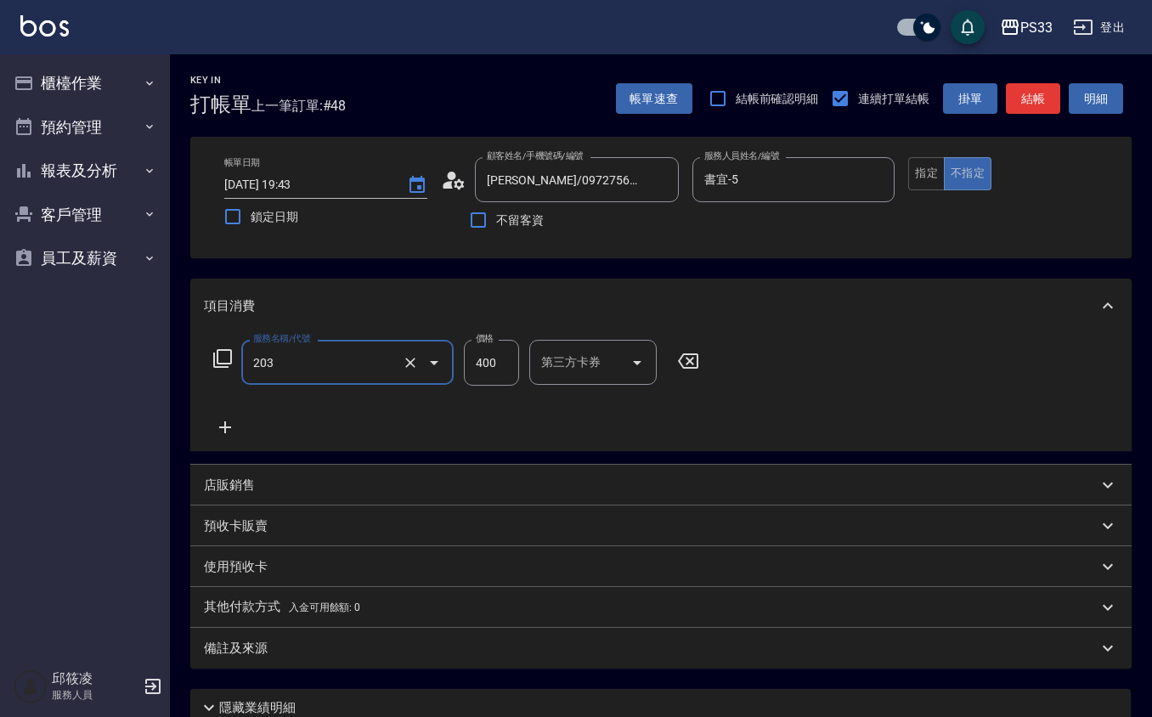
type input "指定單剪(203)"
type input "300"
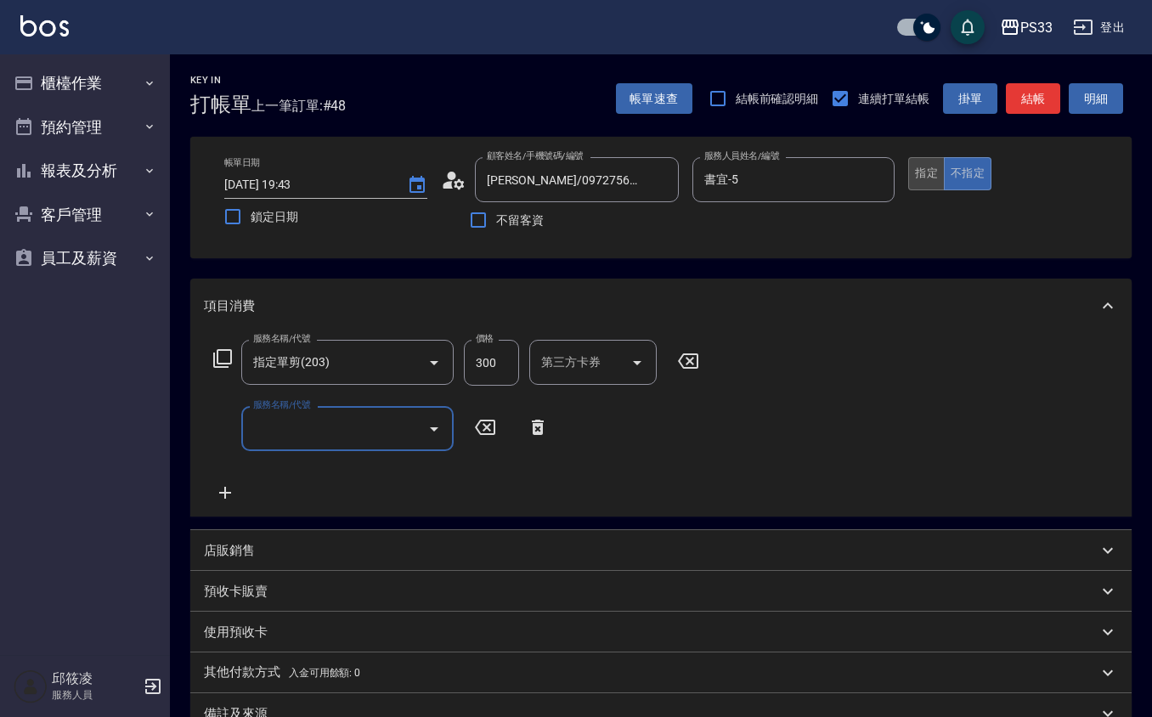
click at [931, 178] on button "指定" at bounding box center [926, 173] width 37 height 33
type button "true"
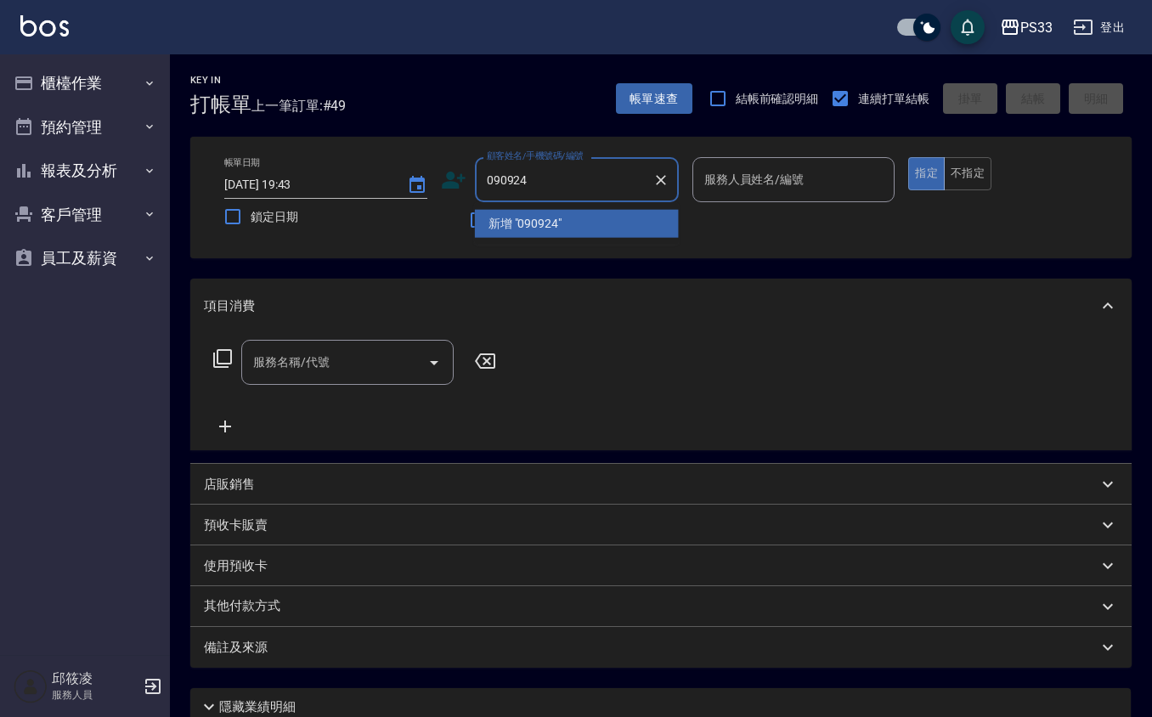
type input "090924"
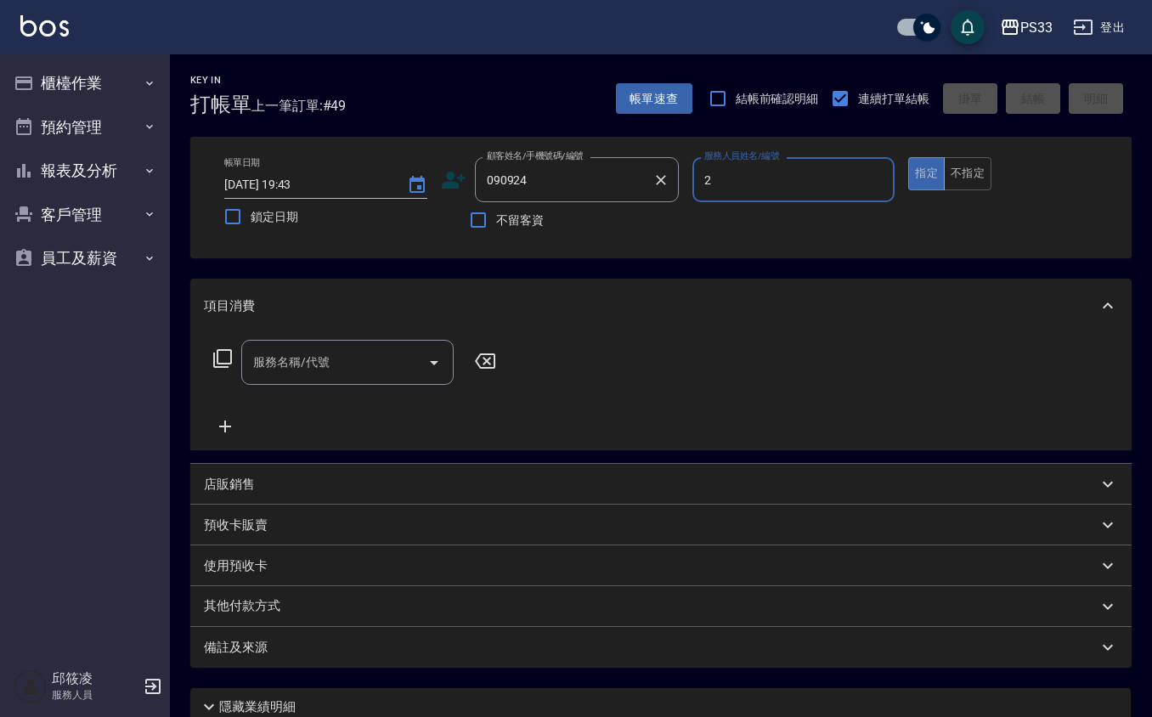
type input "mini-2"
type input "紀承譯/0901052989/090924"
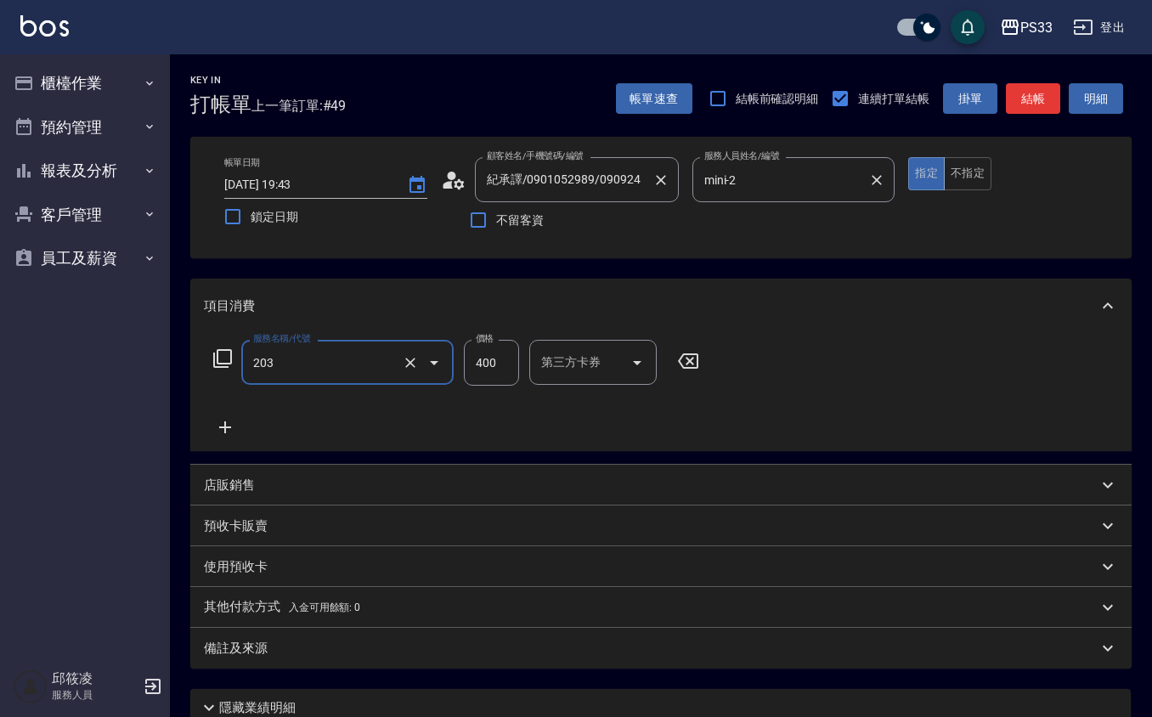
type input "指定單剪(203)"
type input "300"
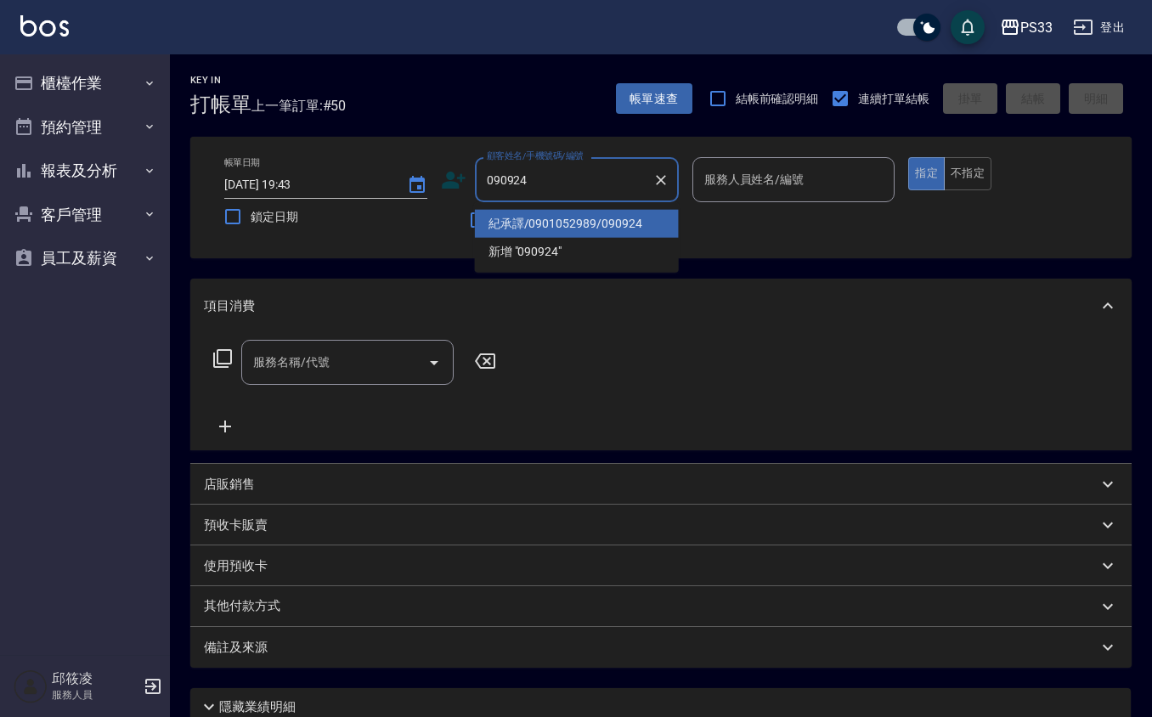
type input "紀承譯/0901052989/090924"
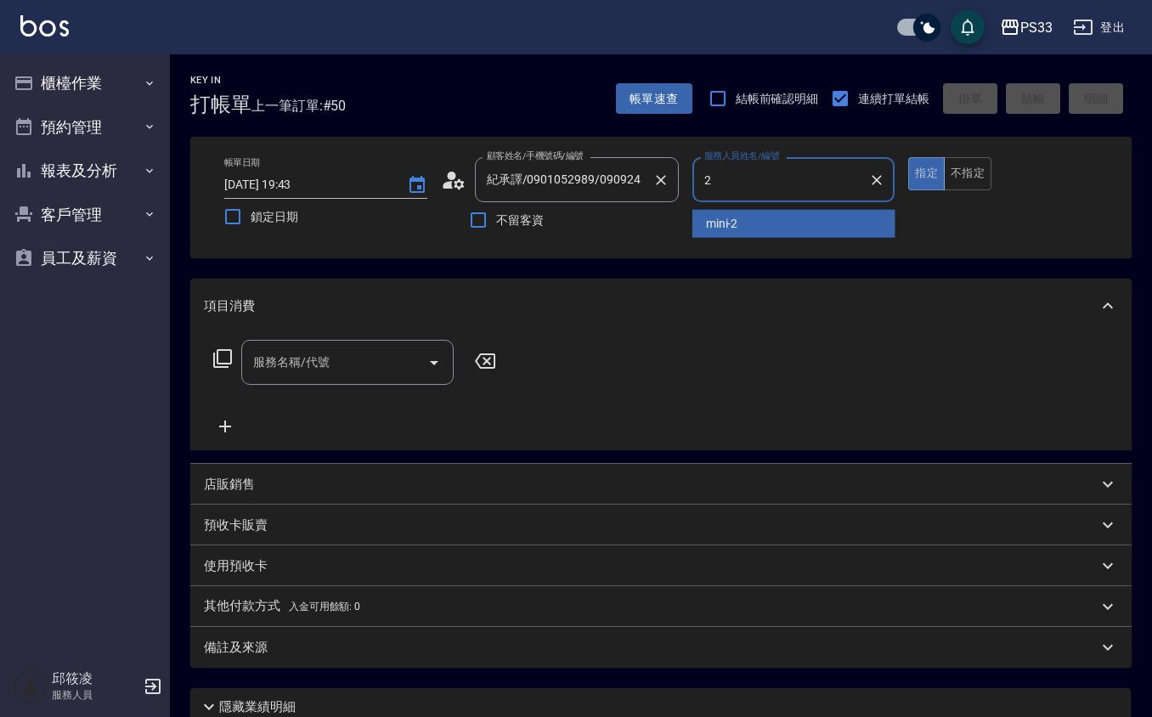
type input "mini-2"
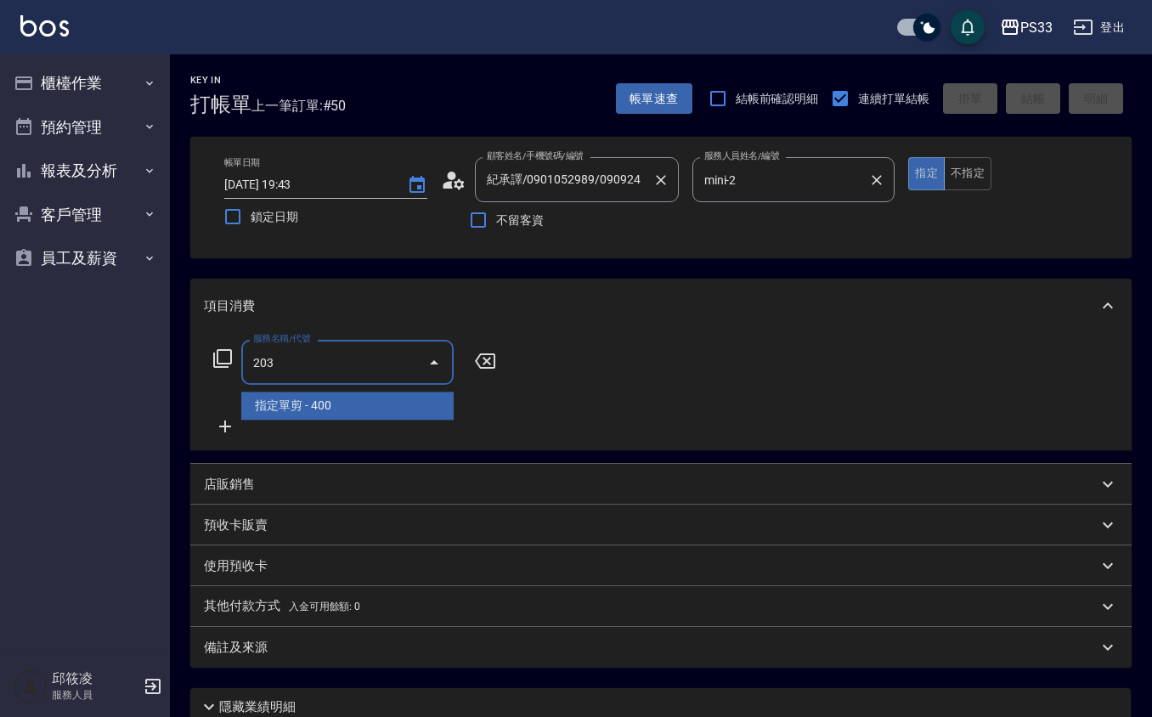
type input "指定單剪(203)"
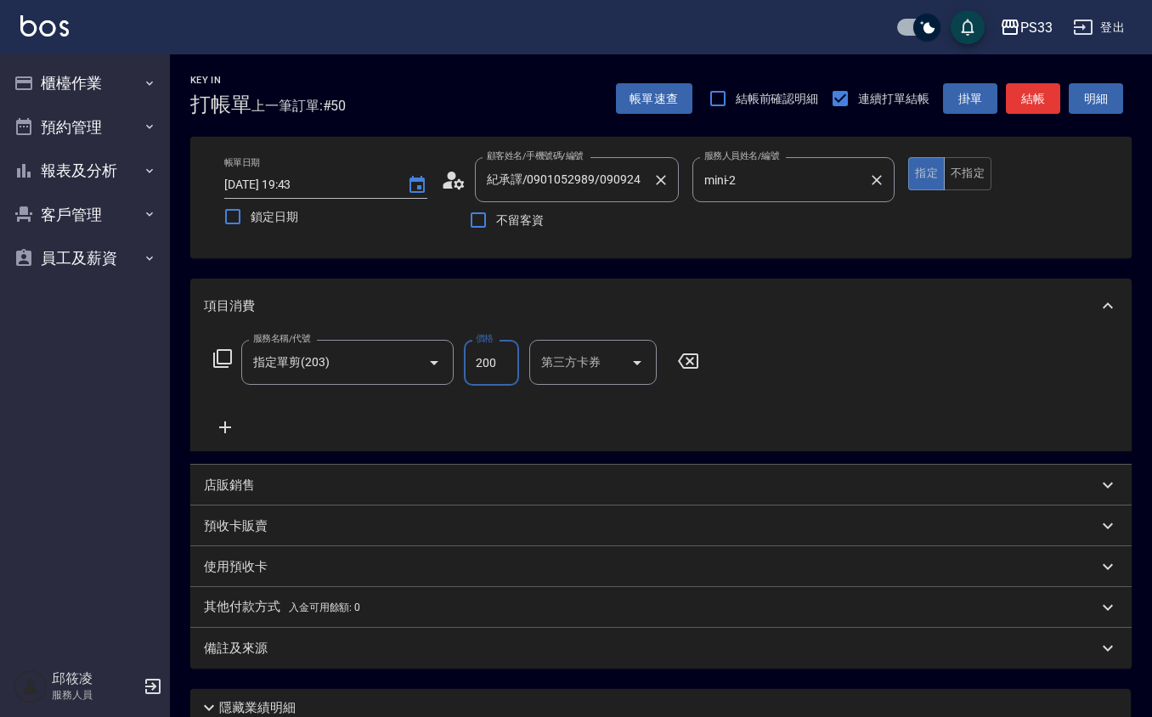
type input "200"
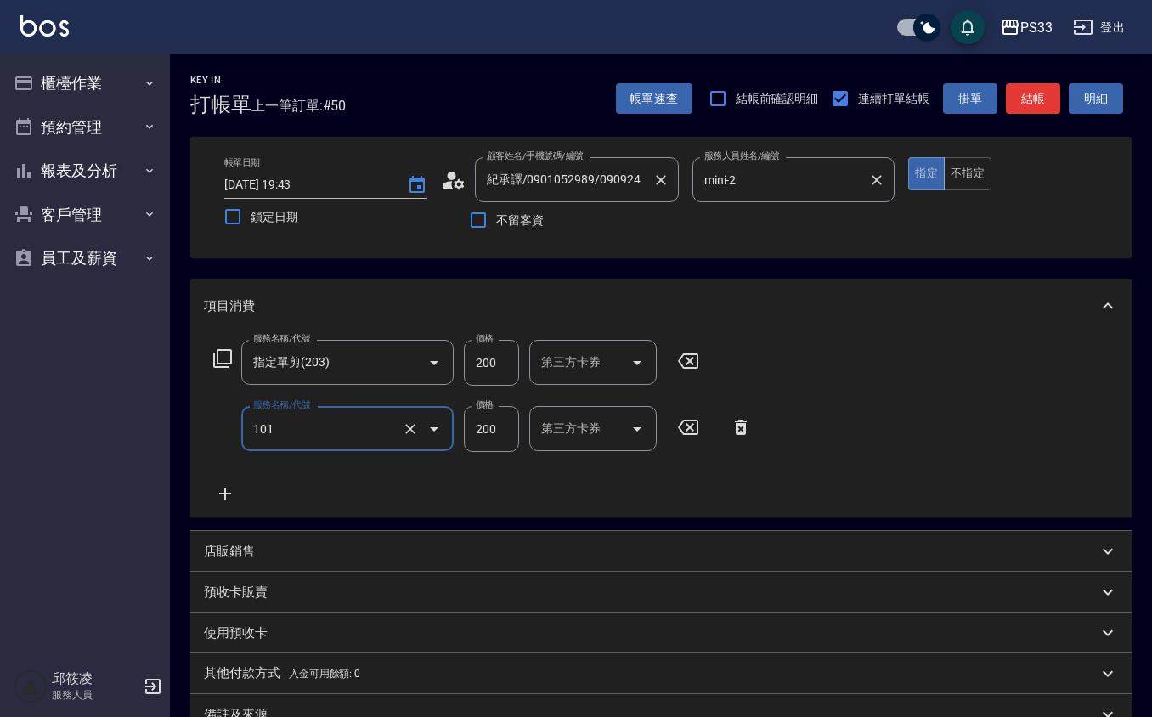
type input "洗髮(101)"
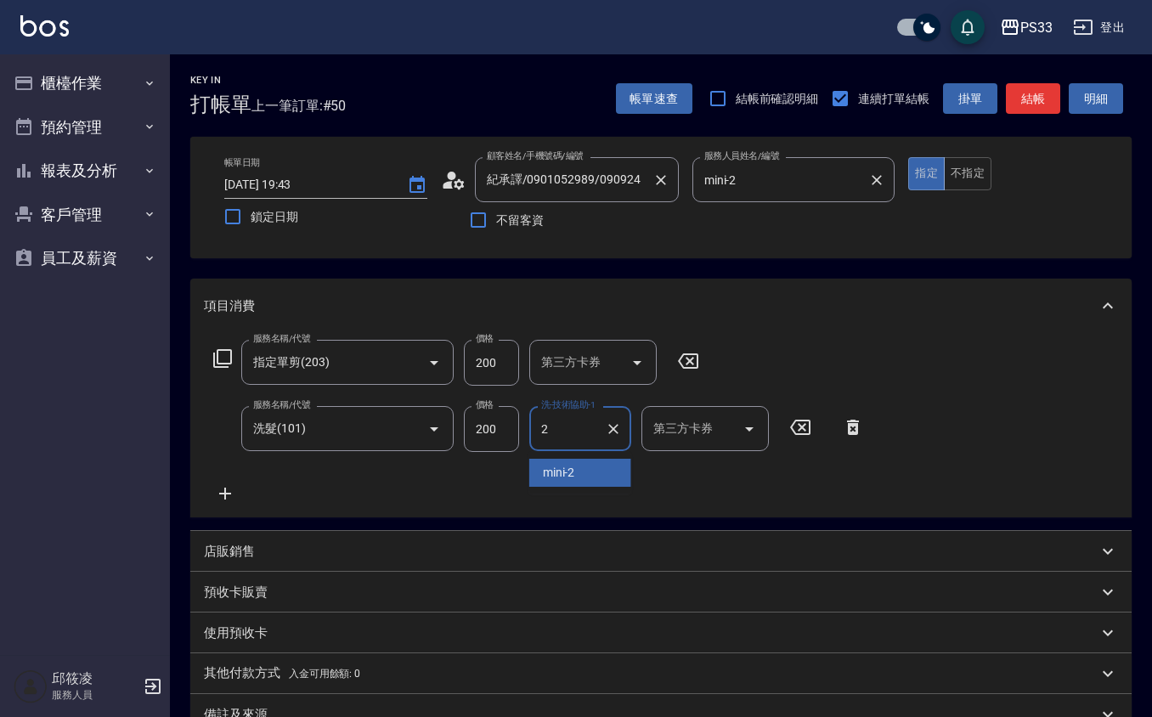
type input "mini-2"
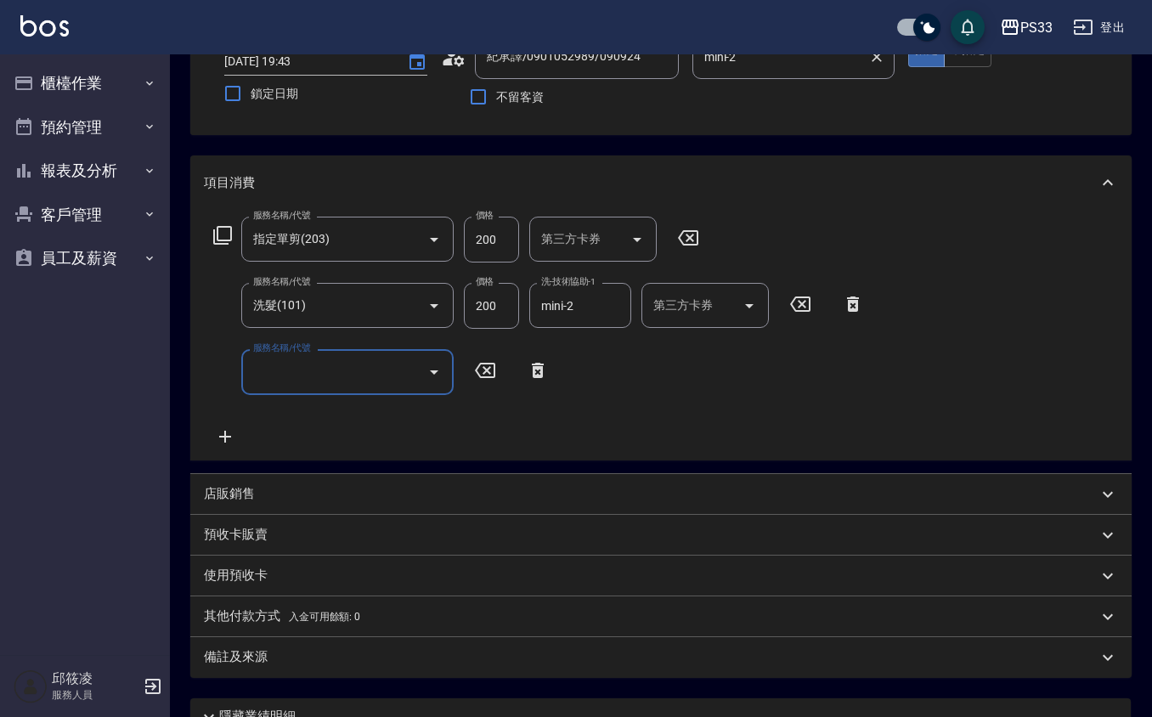
scroll to position [272, 0]
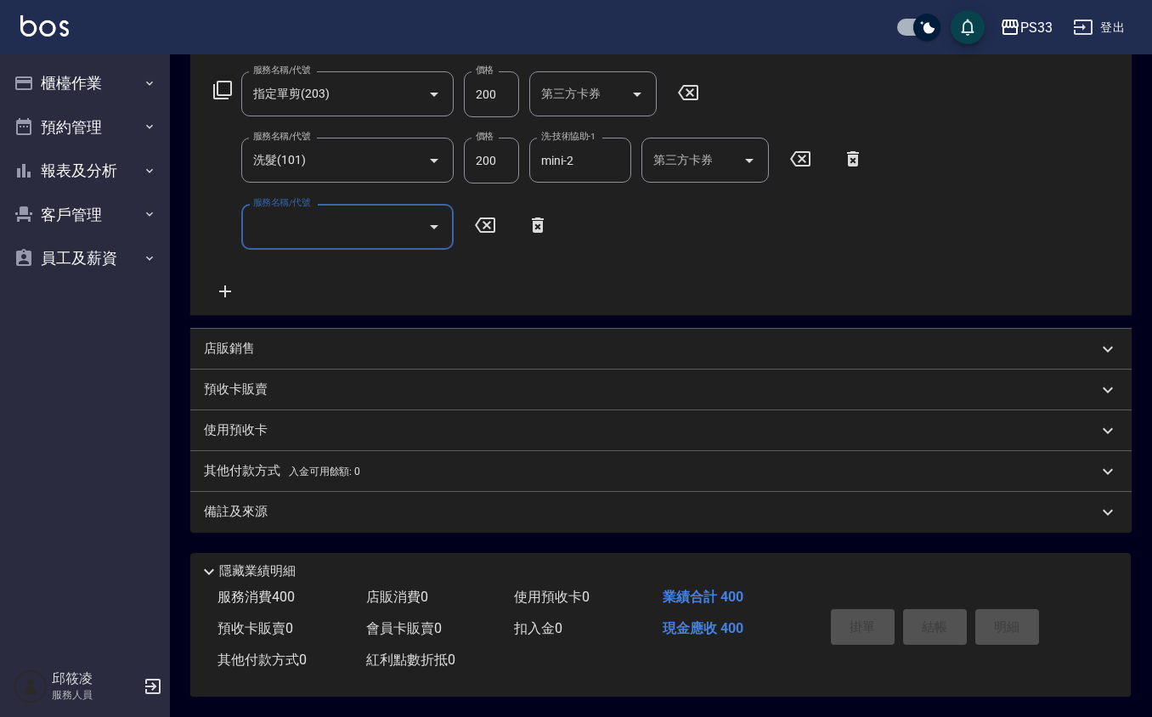
type input "2025/10/11 19:44"
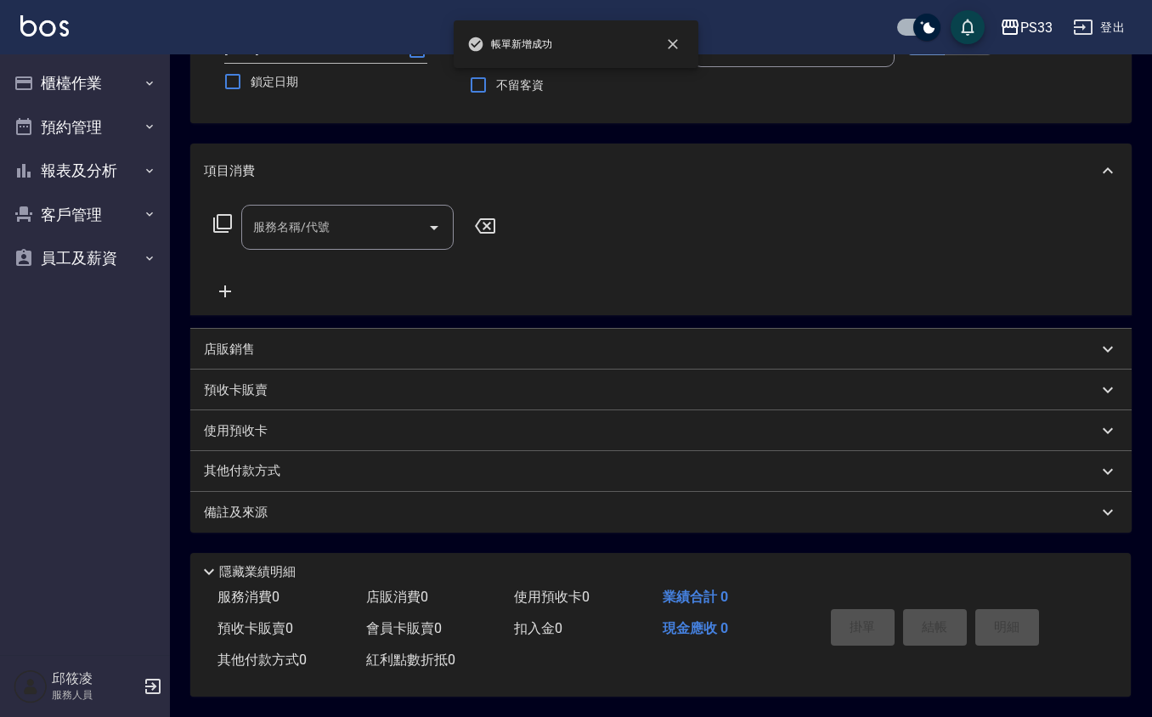
scroll to position [0, 0]
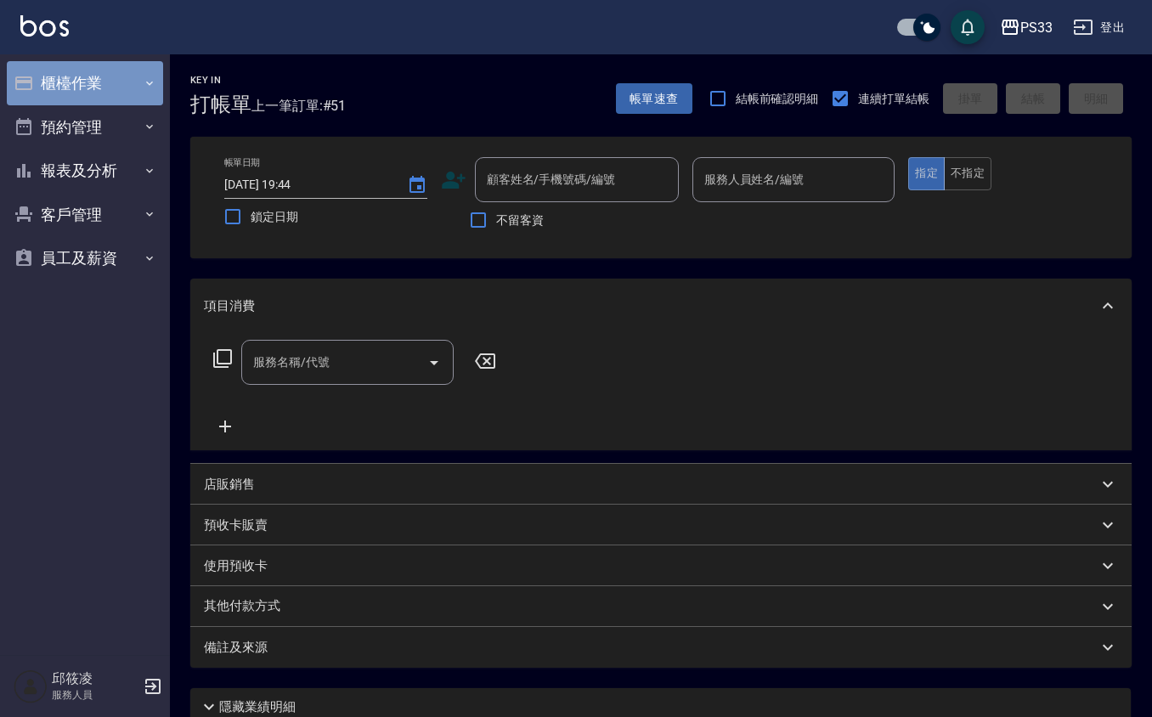
click at [76, 92] on button "櫃檯作業" at bounding box center [85, 83] width 156 height 44
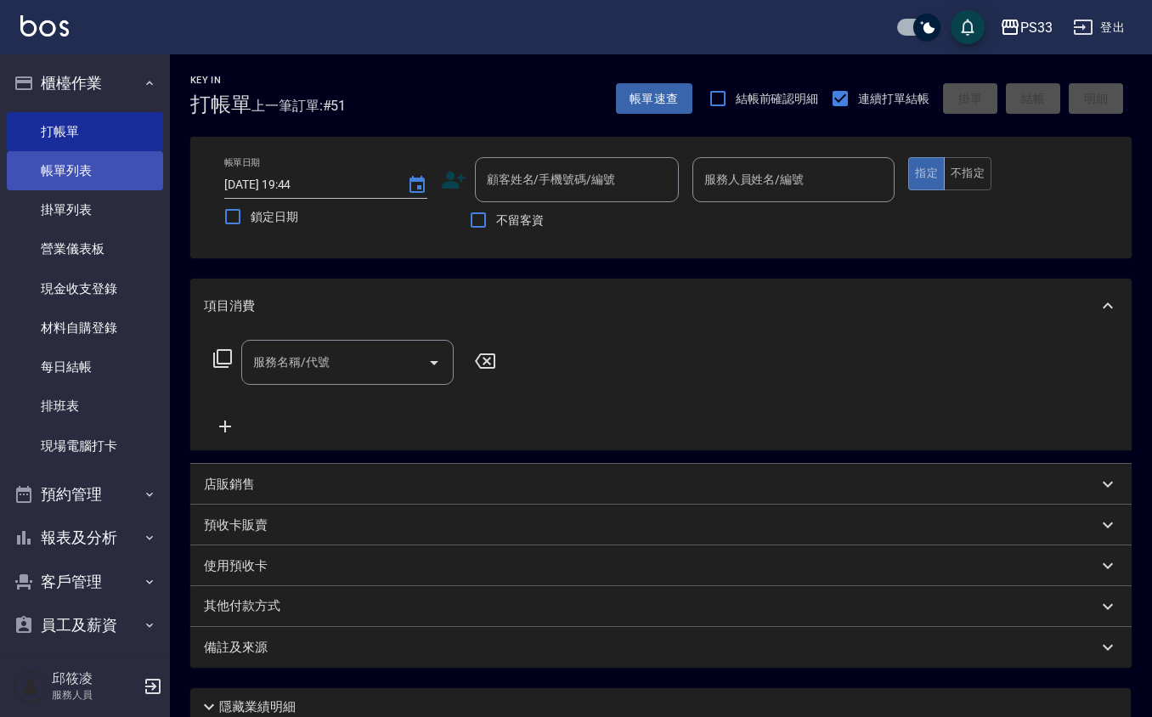
click at [93, 161] on link "帳單列表" at bounding box center [85, 170] width 156 height 39
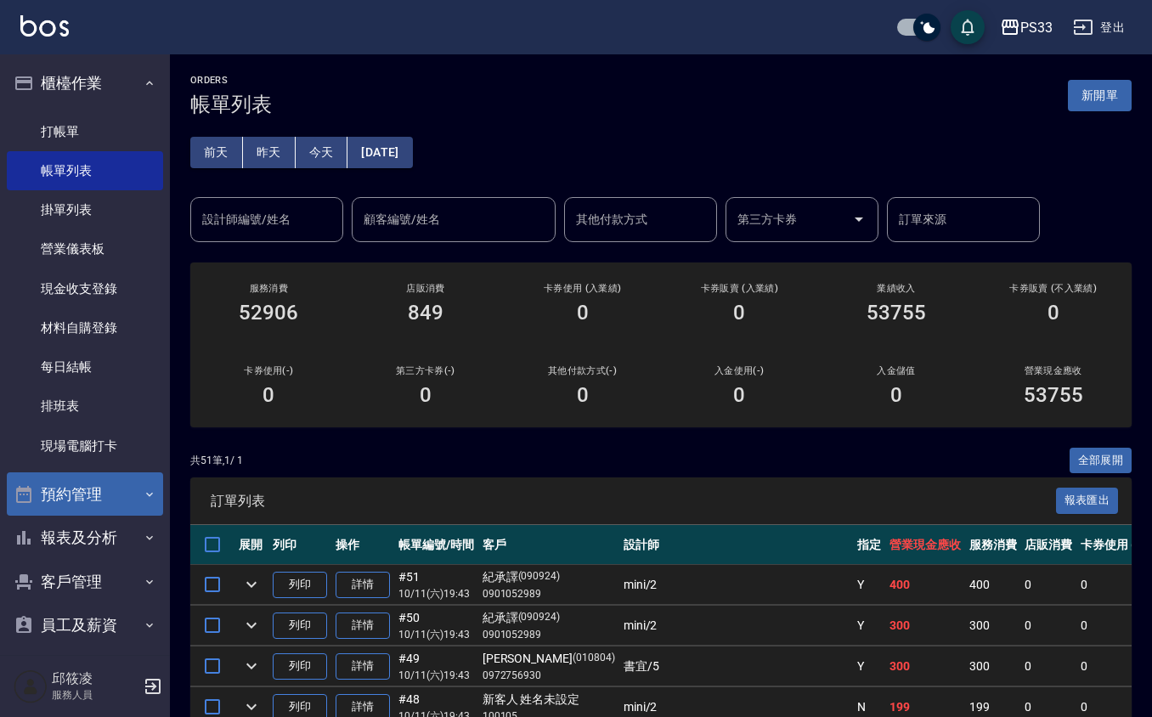
scroll to position [12, 0]
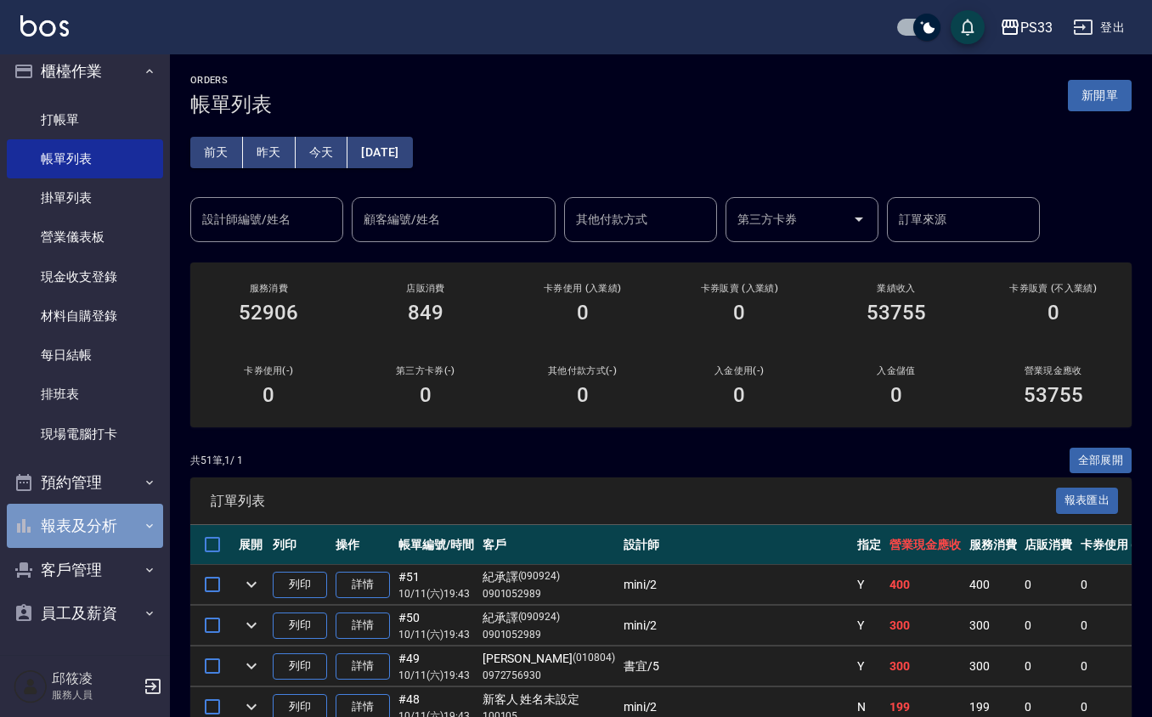
click at [105, 527] on button "報表及分析" at bounding box center [85, 526] width 156 height 44
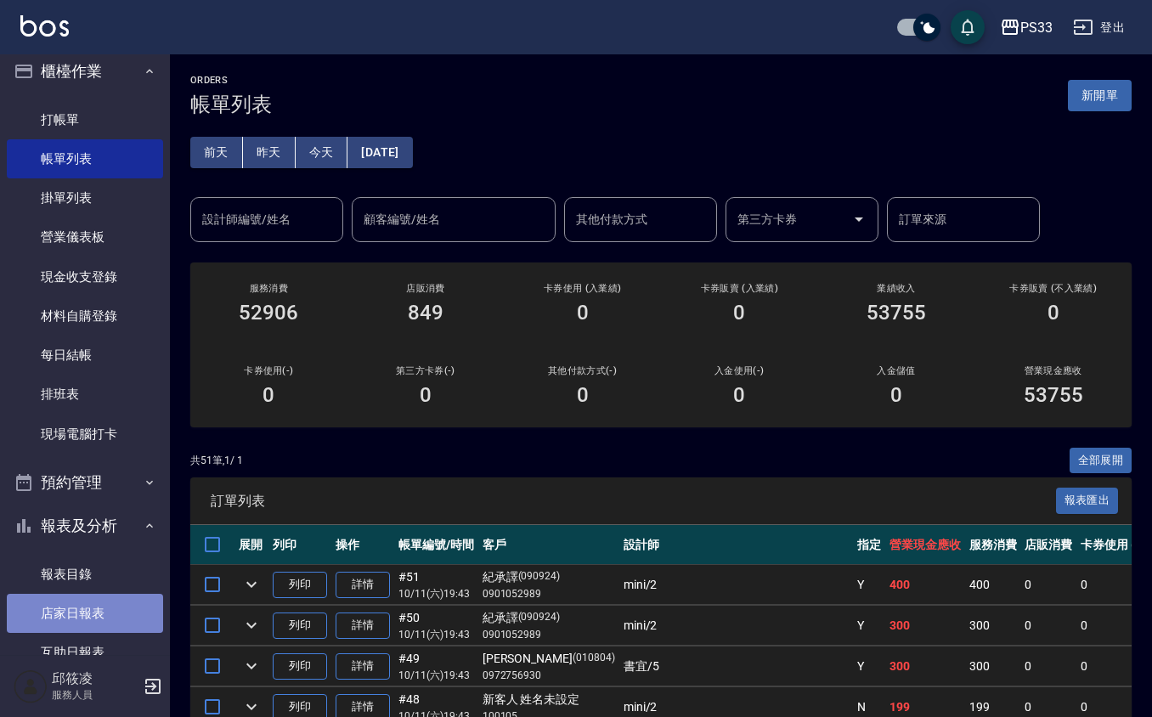
click at [109, 603] on link "店家日報表" at bounding box center [85, 613] width 156 height 39
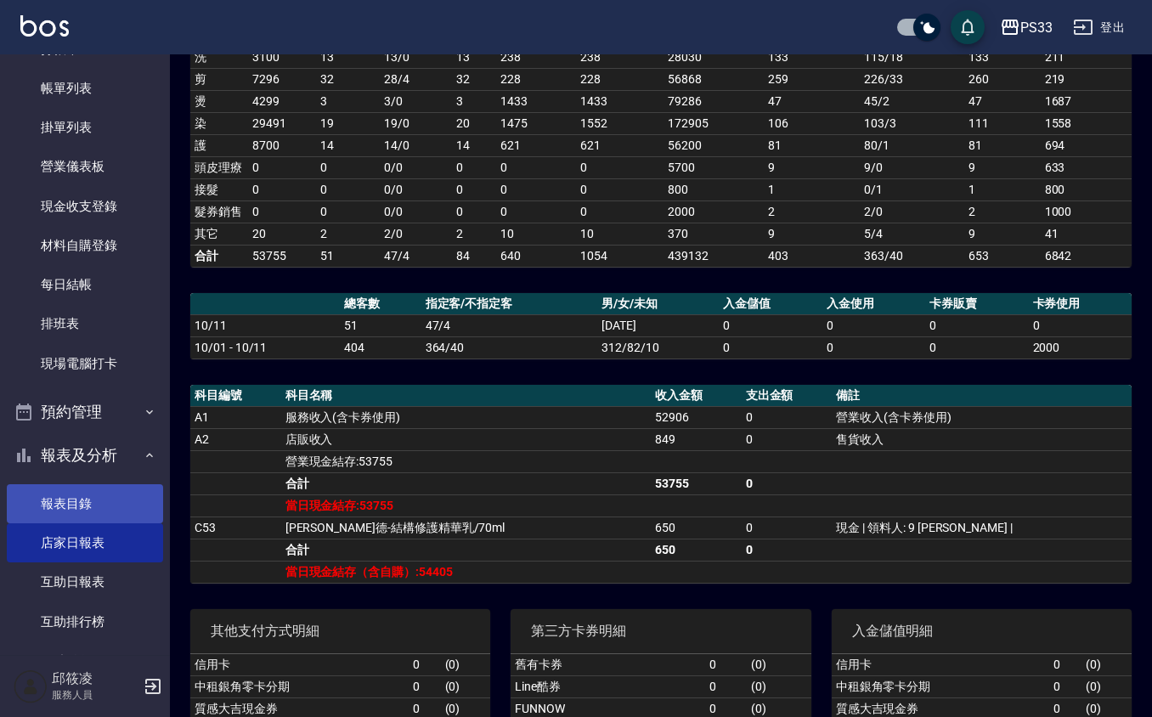
scroll to position [352, 0]
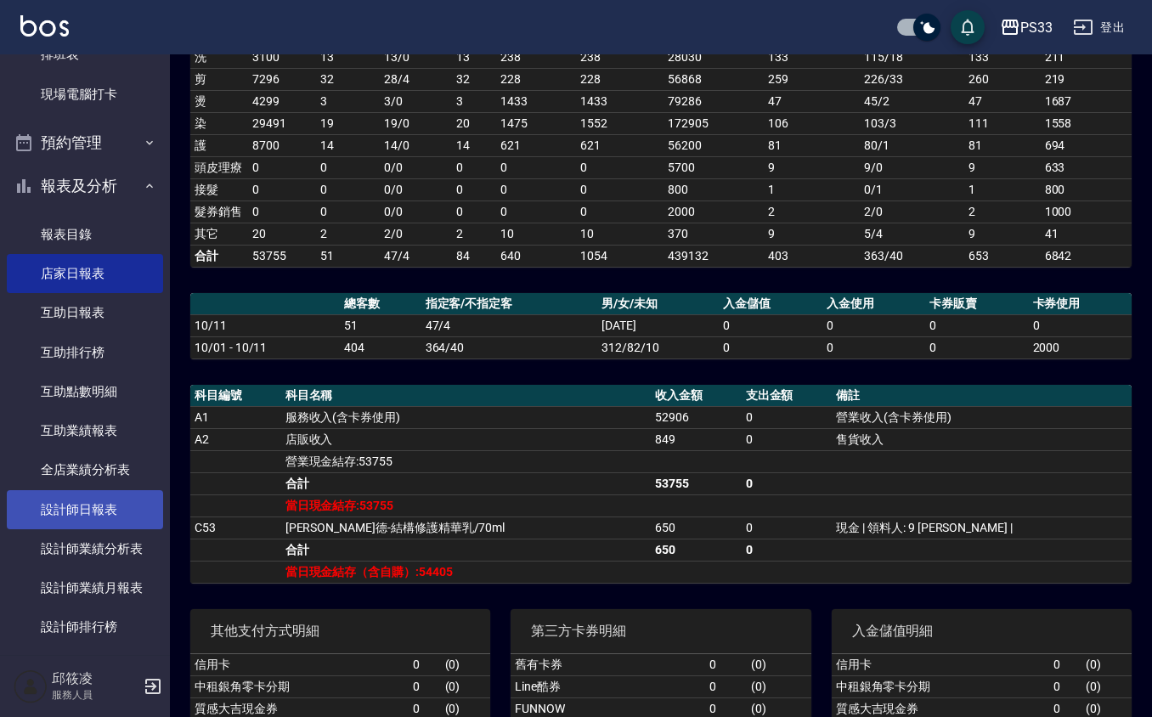
click at [71, 513] on link "設計師日報表" at bounding box center [85, 509] width 156 height 39
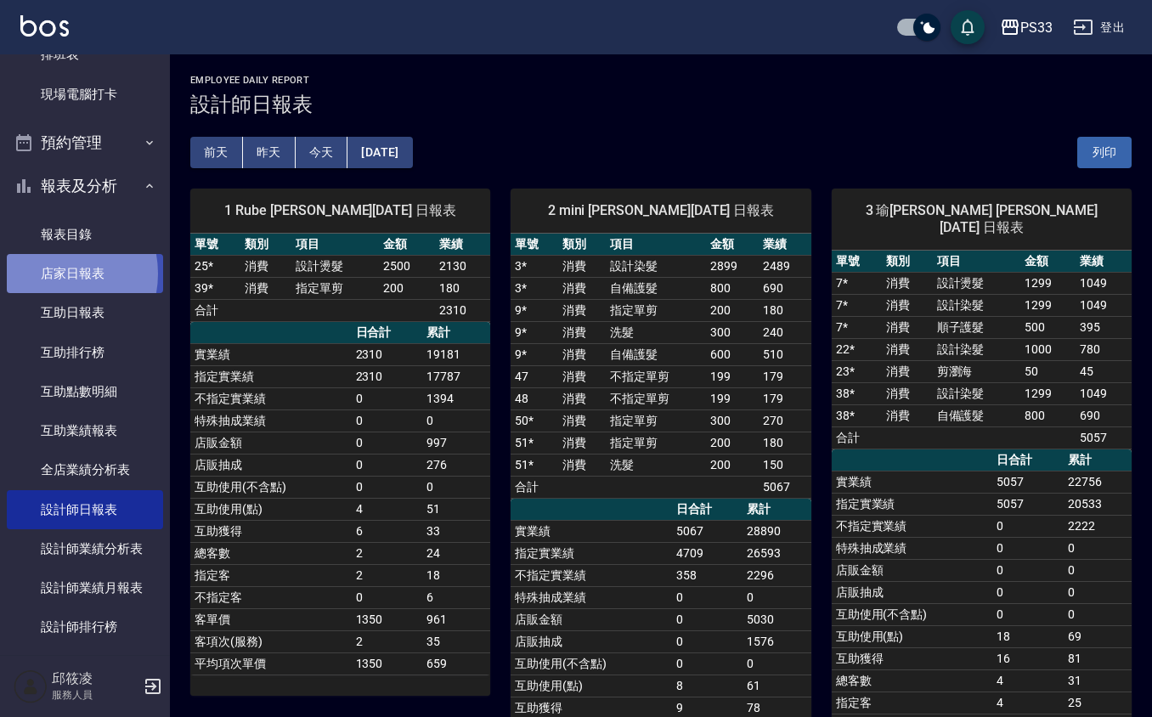
click at [49, 273] on link "店家日報表" at bounding box center [85, 273] width 156 height 39
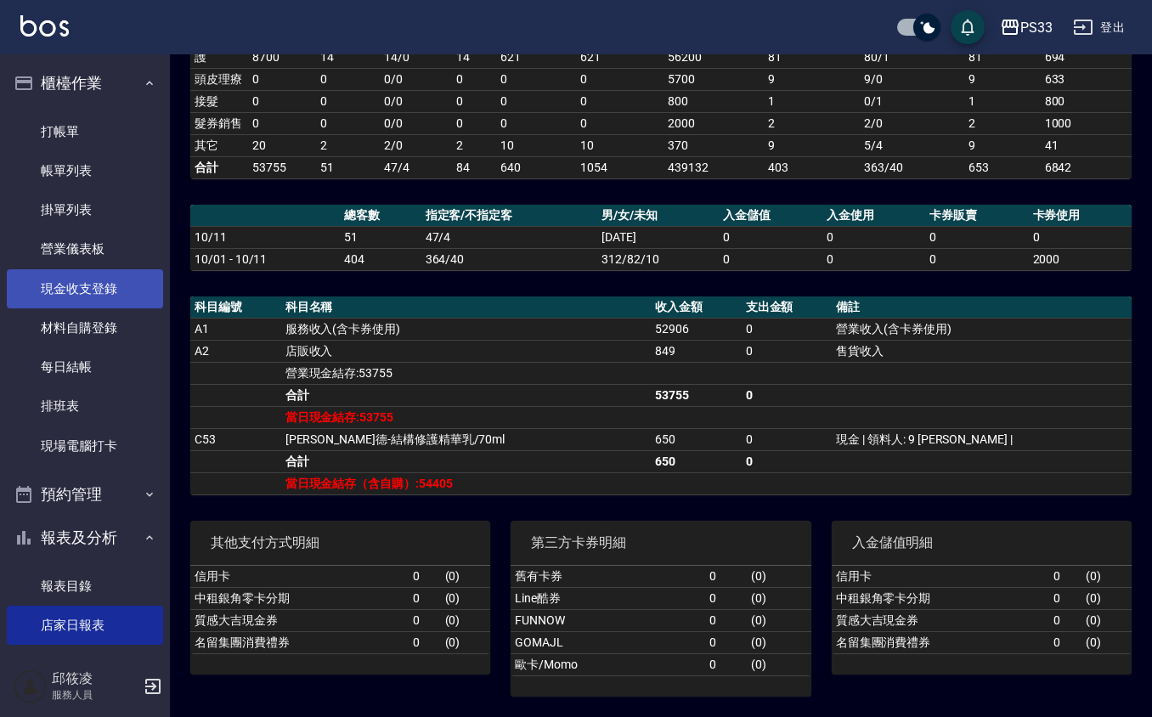
scroll to position [161, 0]
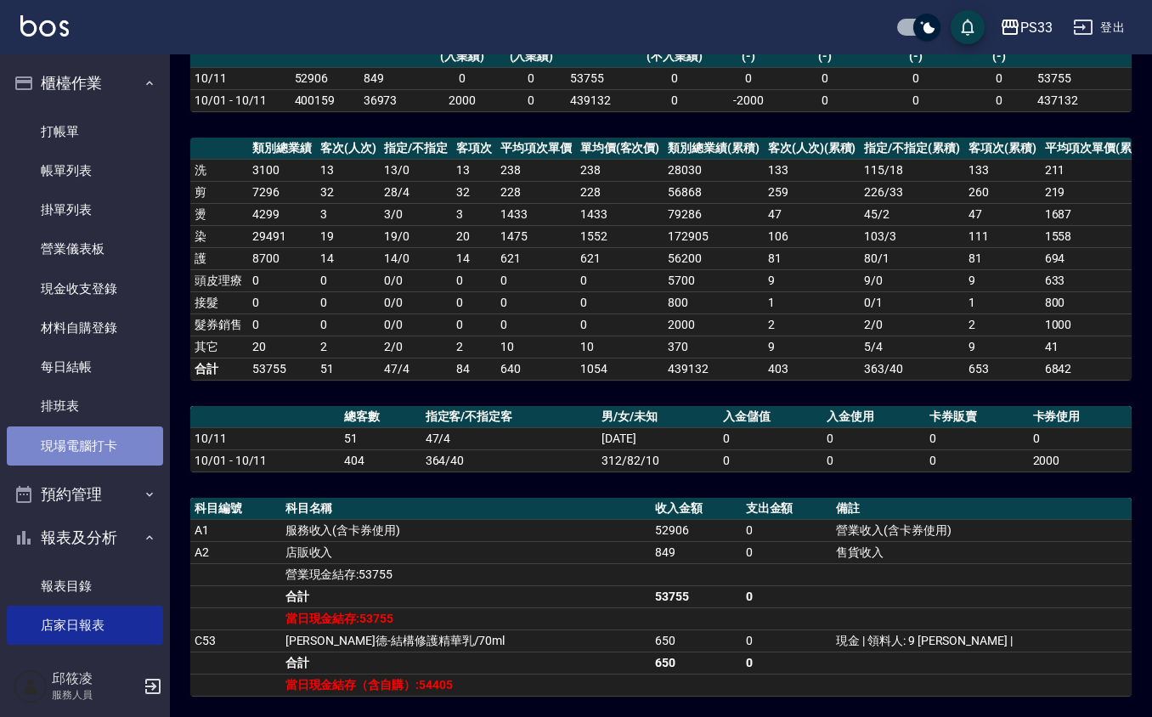
click at [93, 447] on link "現場電腦打卡" at bounding box center [85, 445] width 156 height 39
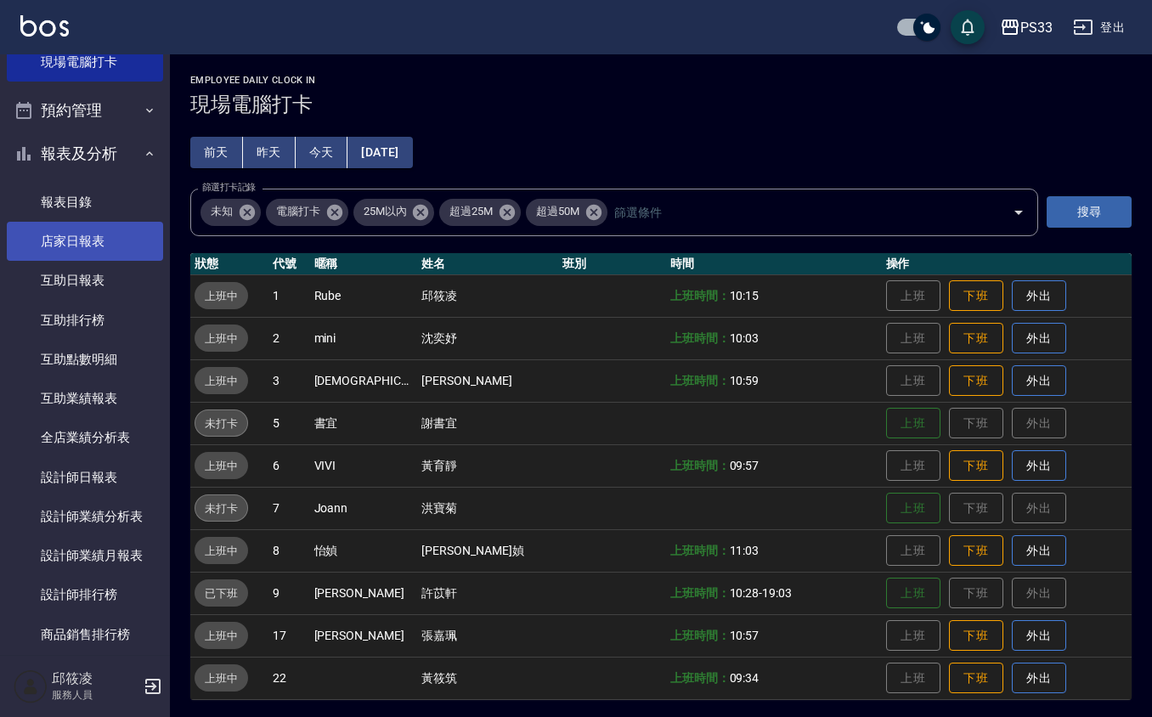
scroll to position [453, 0]
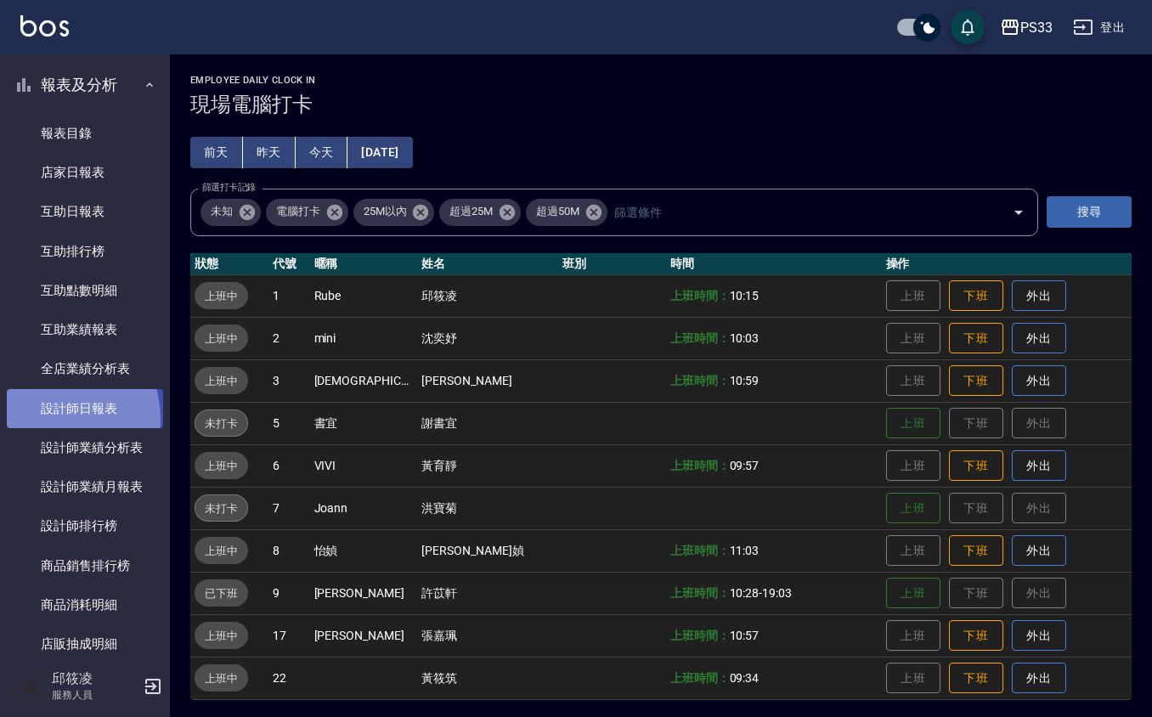
click at [42, 420] on link "設計師日報表" at bounding box center [85, 408] width 156 height 39
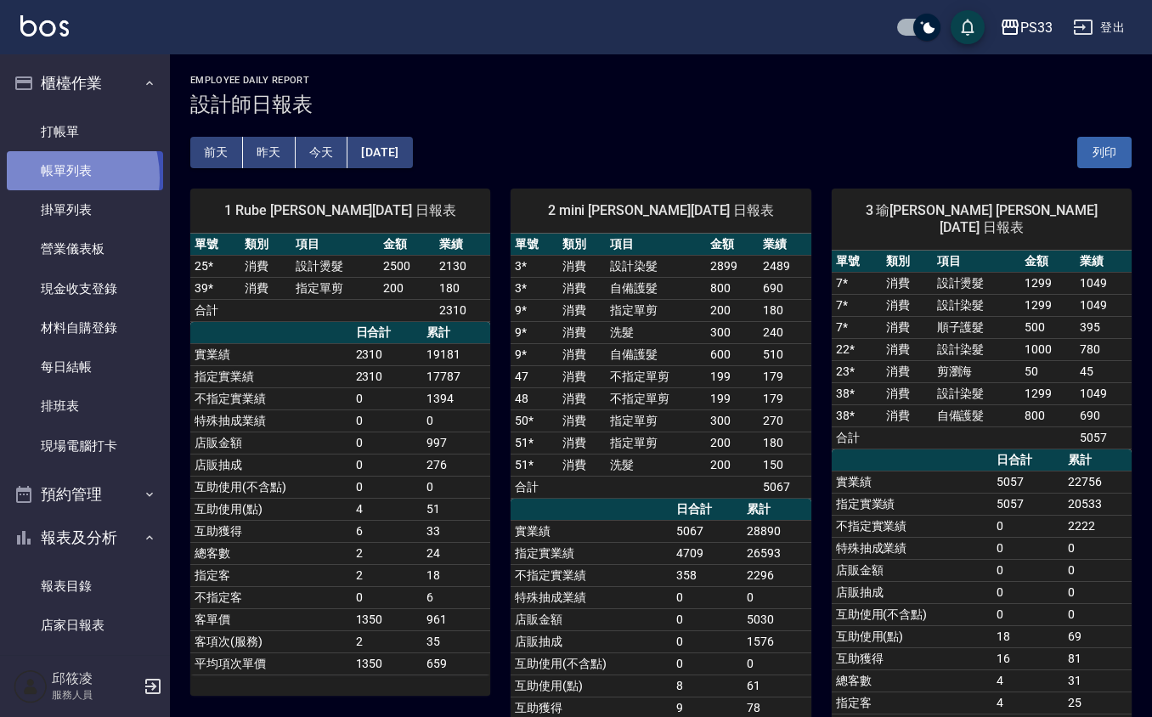
click at [46, 178] on link "帳單列表" at bounding box center [85, 170] width 156 height 39
click at [102, 173] on link "帳單列表" at bounding box center [85, 170] width 156 height 39
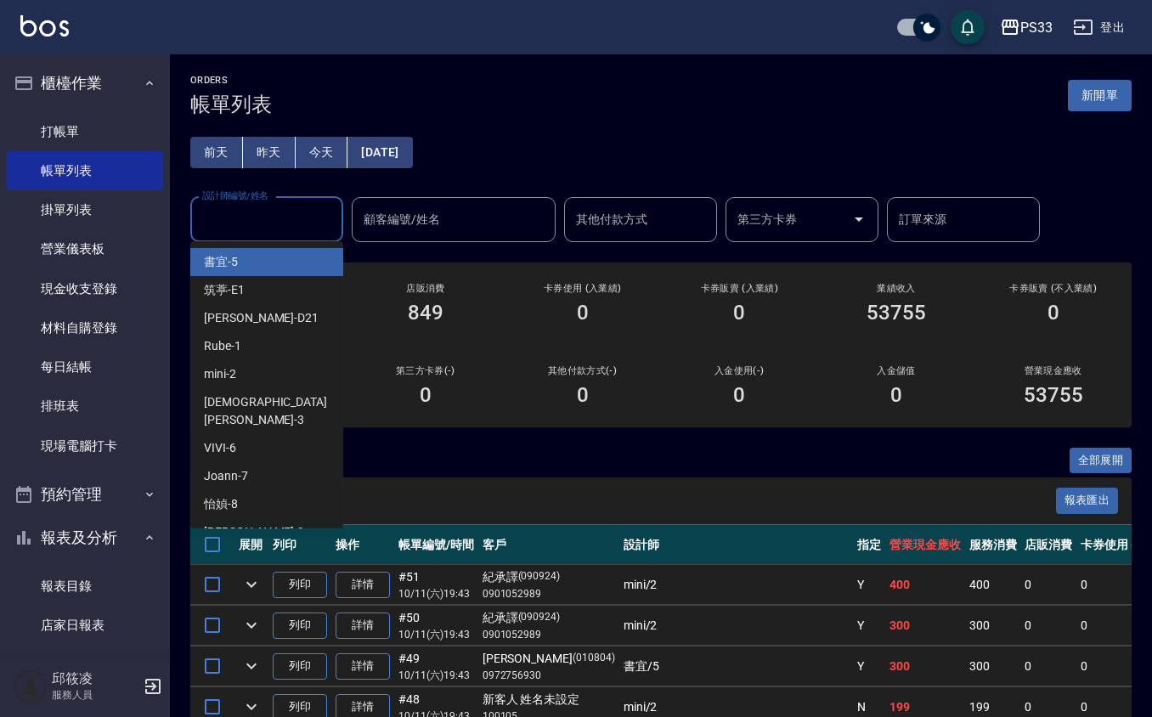
click at [260, 226] on input "設計師編號/姓名" at bounding box center [267, 220] width 138 height 30
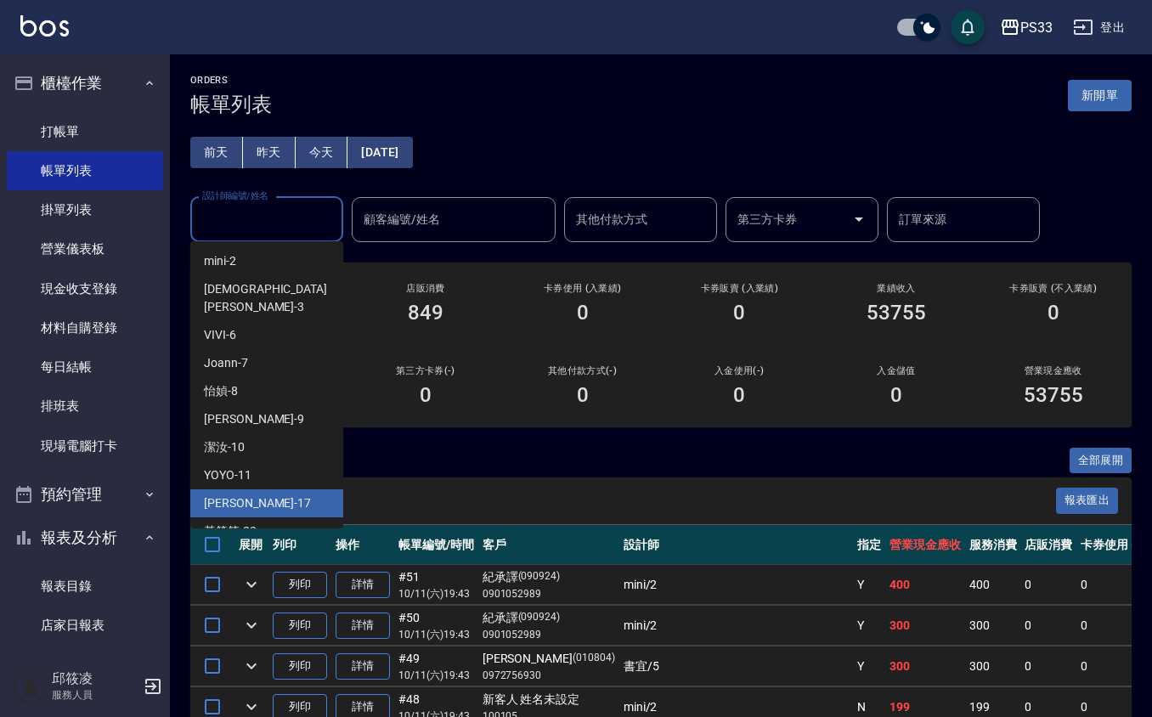
click at [255, 489] on div "嘉珮 -17" at bounding box center [266, 503] width 153 height 28
type input "[PERSON_NAME]-17"
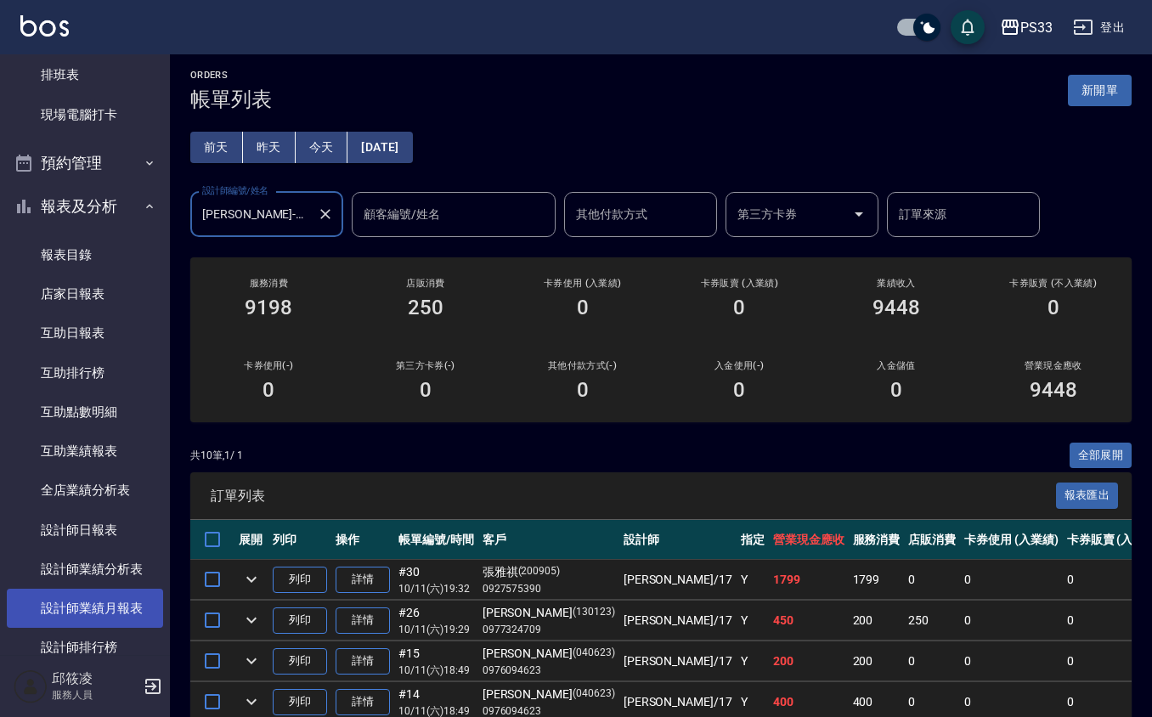
scroll to position [453, 0]
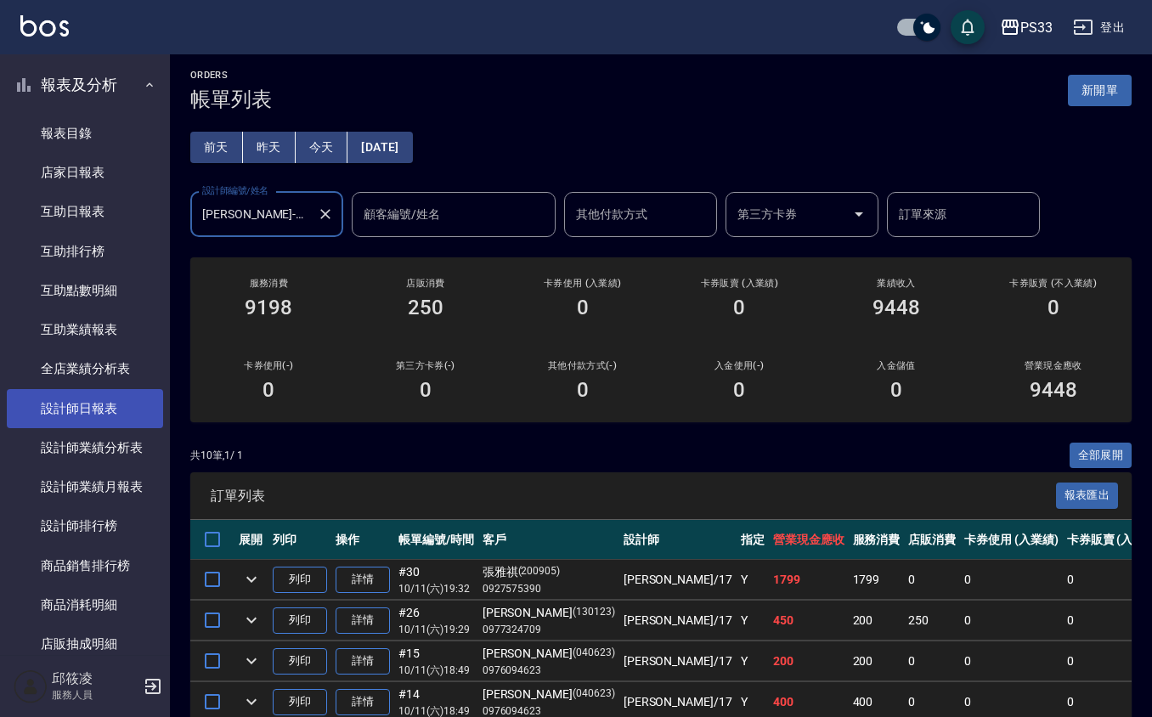
click at [90, 411] on link "設計師日報表" at bounding box center [85, 408] width 156 height 39
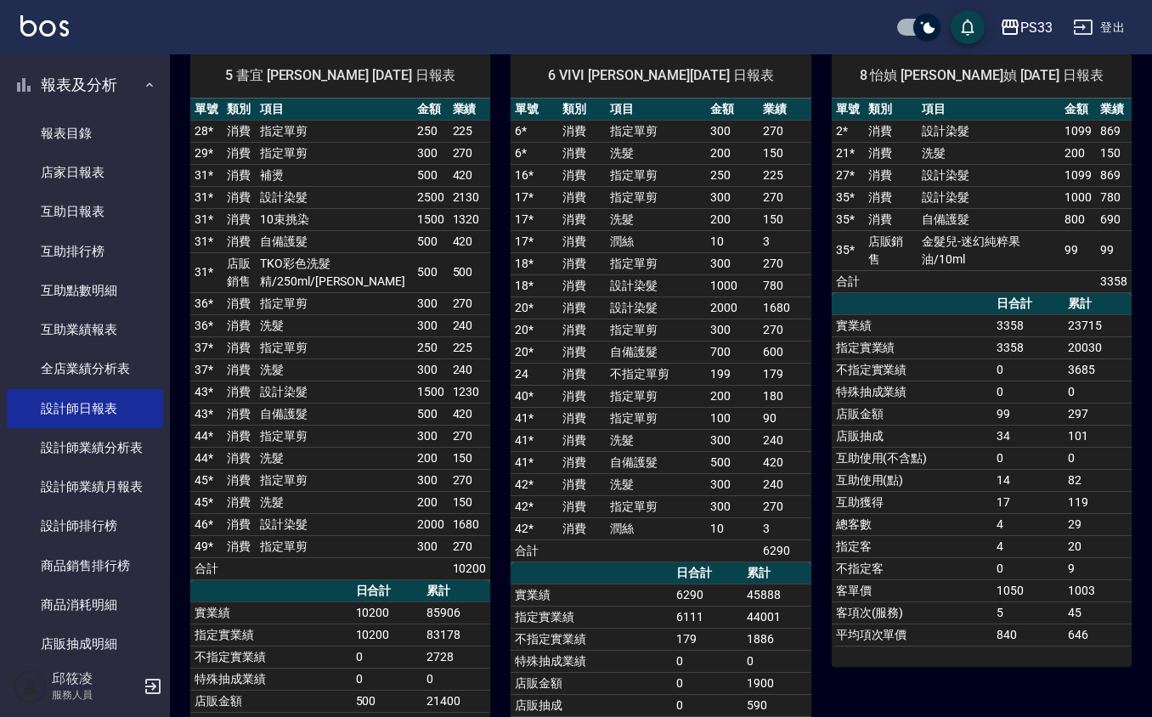
scroll to position [792, 0]
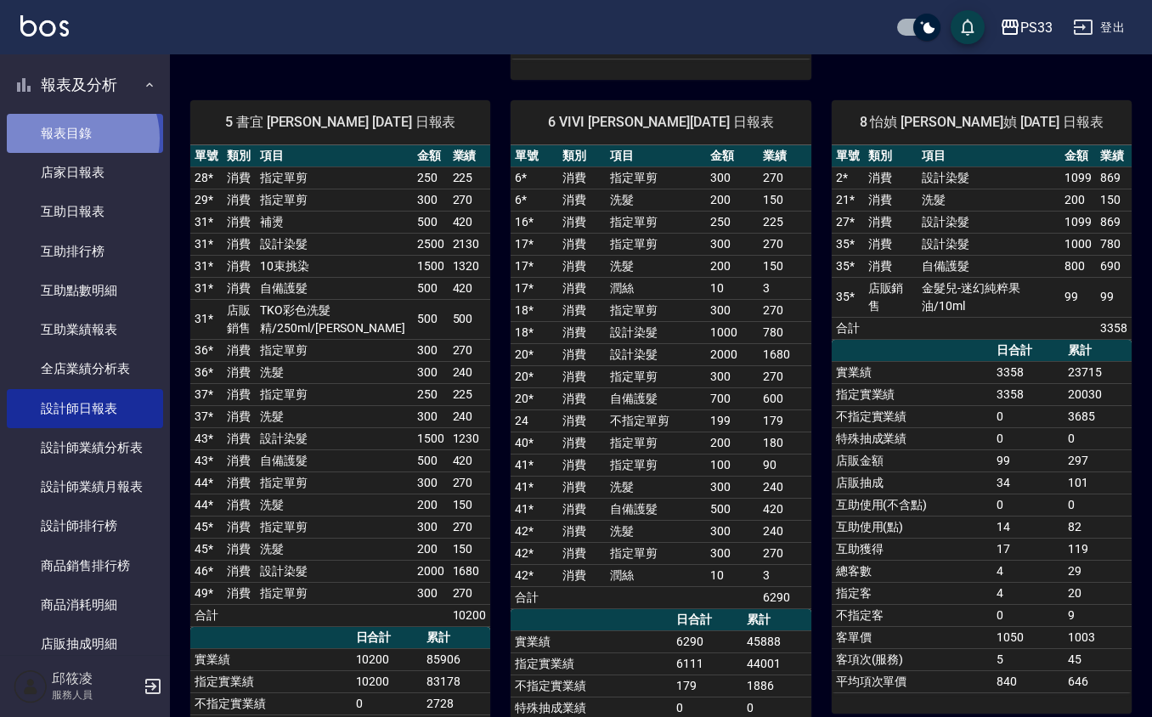
click at [73, 138] on link "報表目錄" at bounding box center [85, 133] width 156 height 39
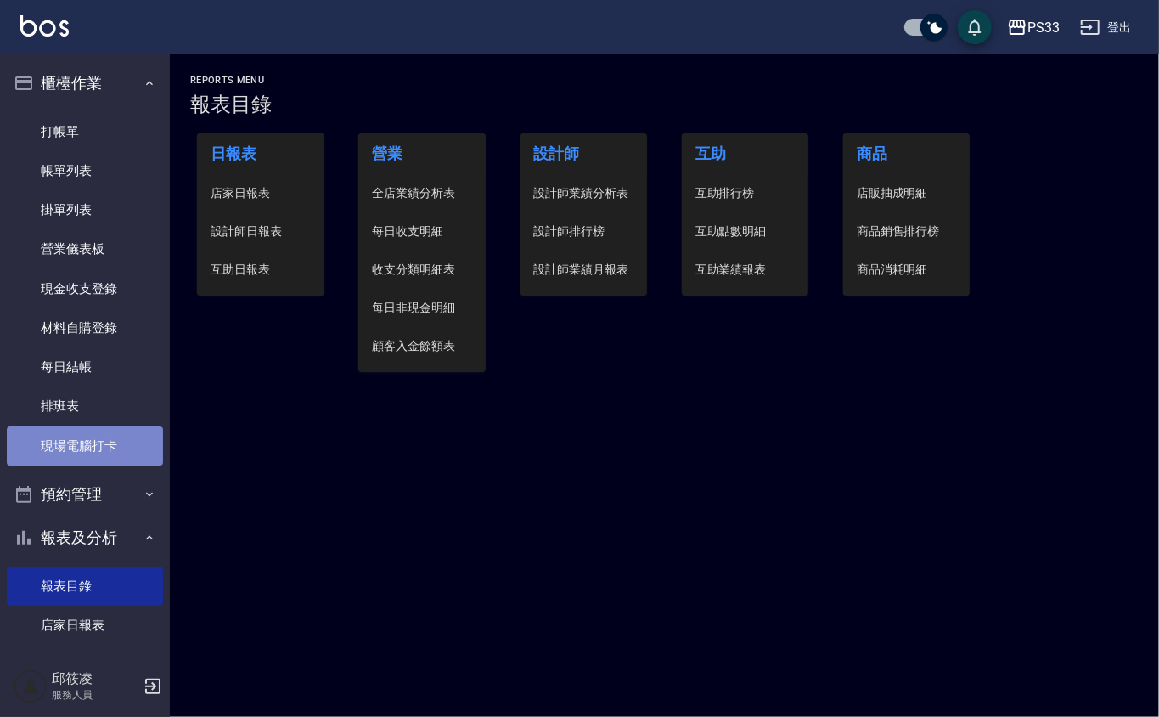
click at [96, 435] on link "現場電腦打卡" at bounding box center [85, 445] width 156 height 39
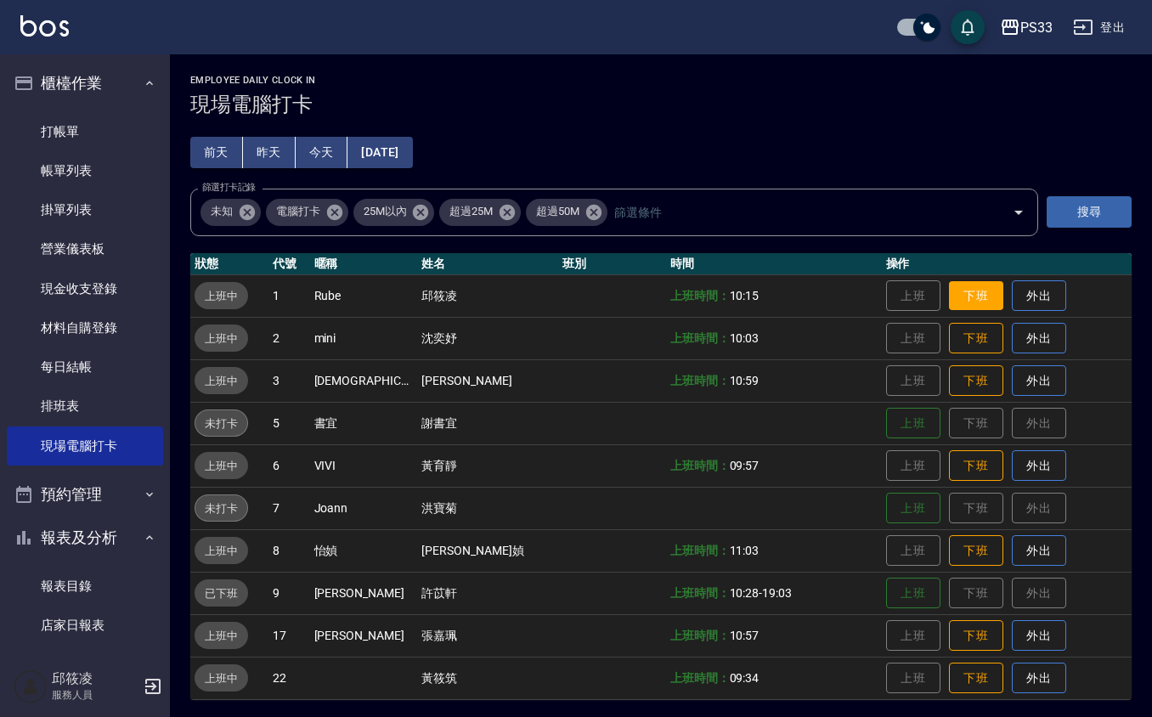
click at [968, 292] on button "下班" at bounding box center [976, 296] width 54 height 30
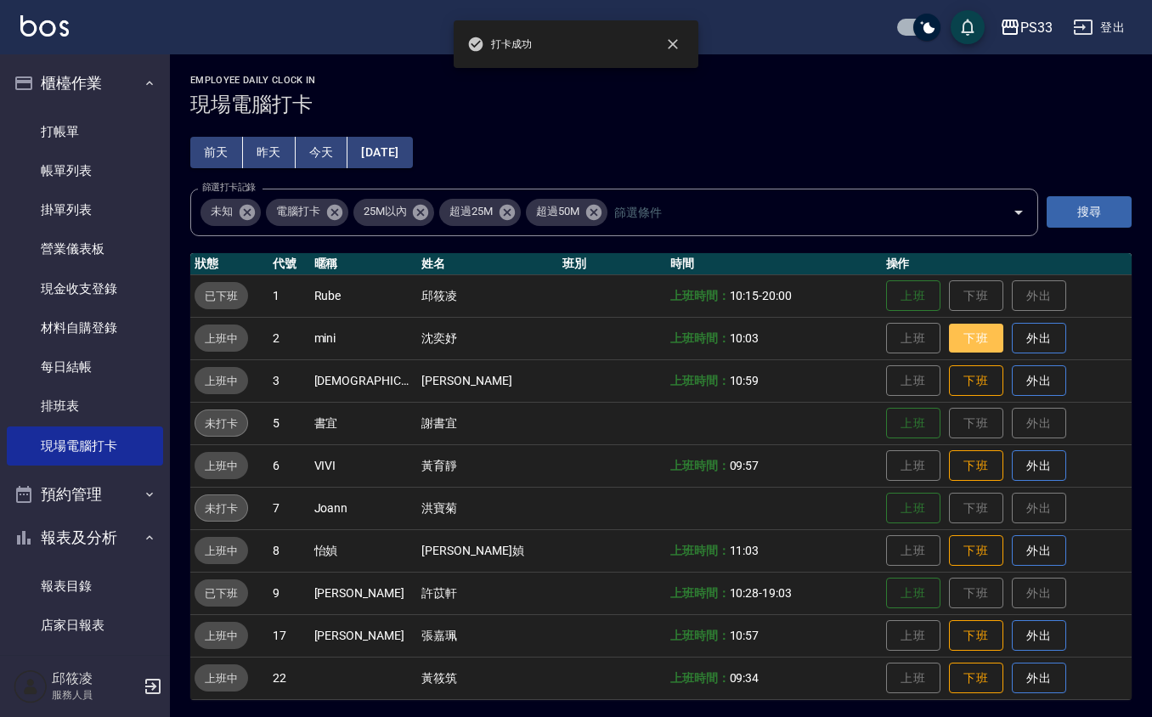
click at [972, 337] on button "下班" at bounding box center [976, 339] width 54 height 30
click at [949, 391] on button "下班" at bounding box center [976, 381] width 54 height 30
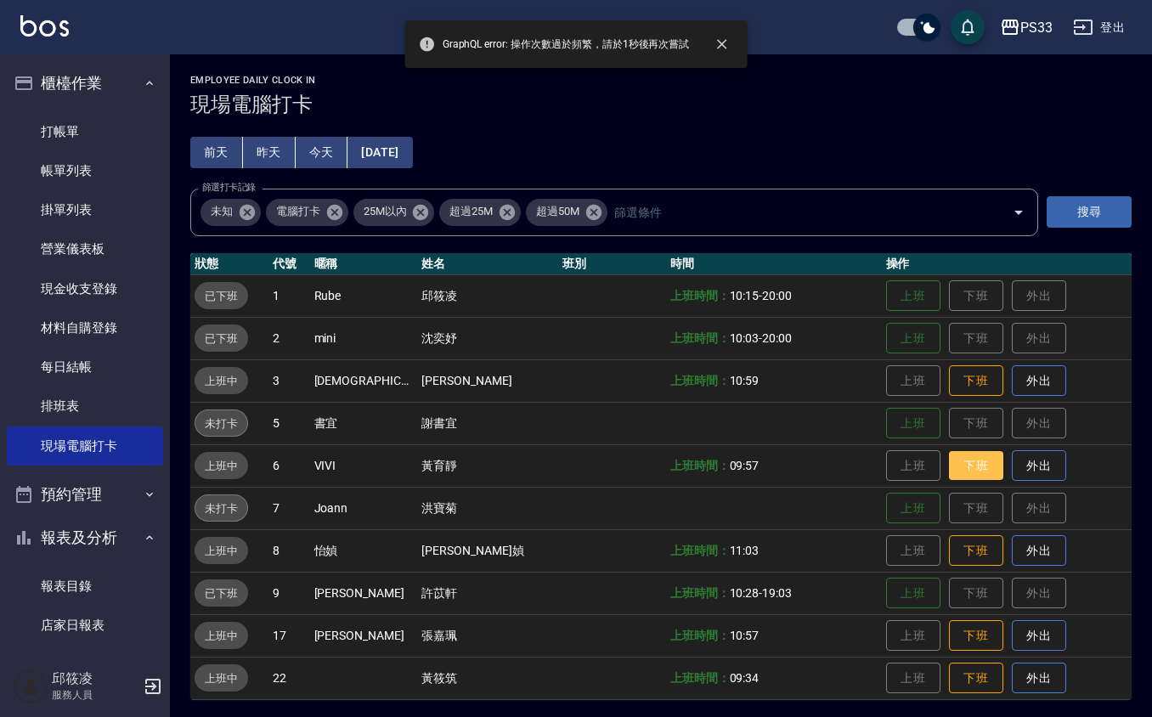
click at [962, 476] on button "下班" at bounding box center [976, 466] width 54 height 30
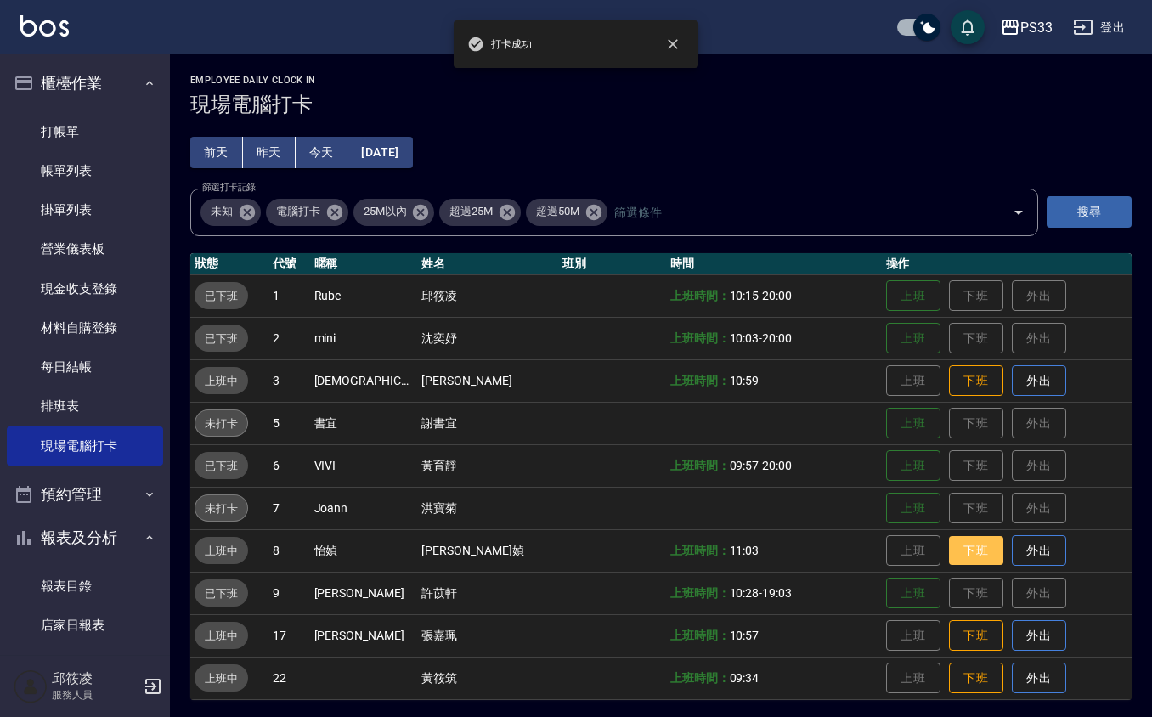
click at [949, 559] on button "下班" at bounding box center [976, 551] width 54 height 30
click at [958, 640] on button "下班" at bounding box center [976, 636] width 54 height 30
click at [953, 693] on td "上班 下班 外出" at bounding box center [1007, 678] width 250 height 42
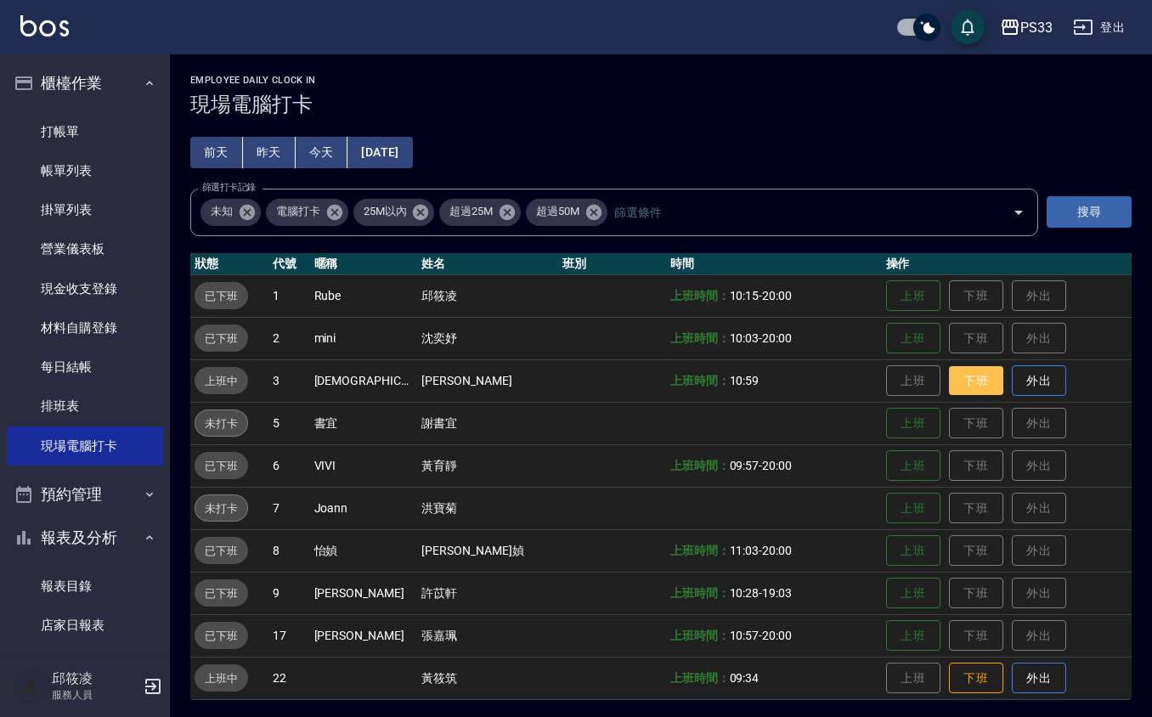
click at [956, 372] on button "下班" at bounding box center [976, 381] width 54 height 30
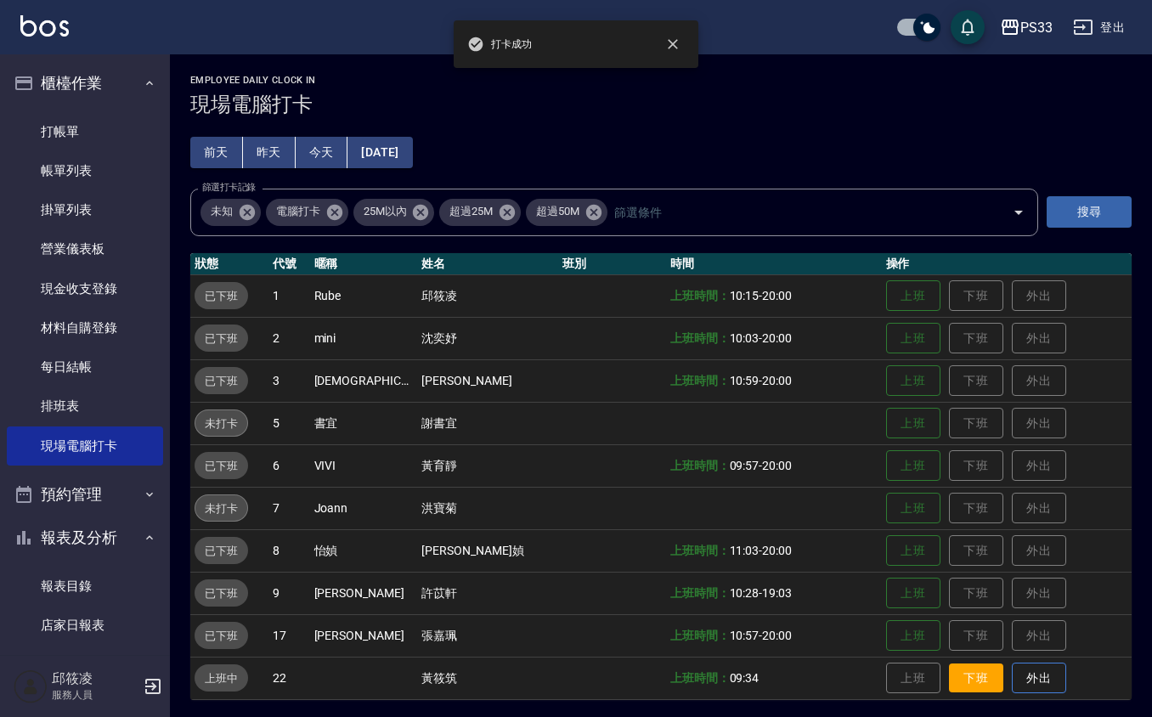
click at [962, 681] on button "下班" at bounding box center [976, 678] width 54 height 30
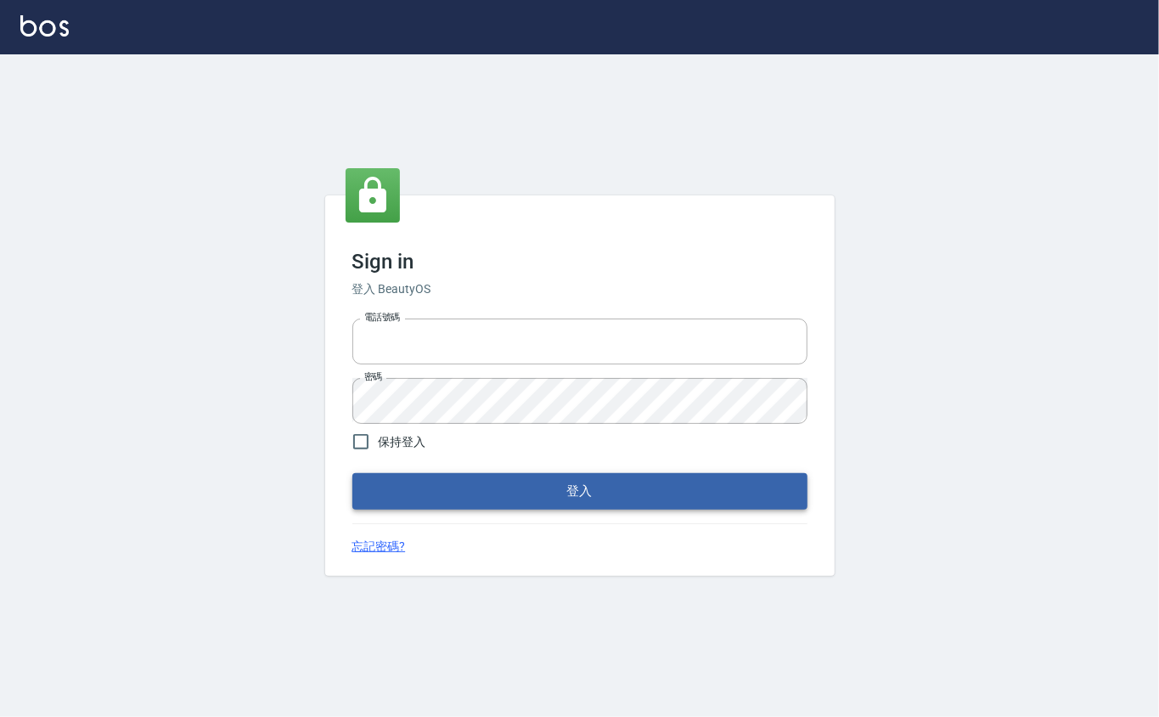
type input "0912271117"
click at [425, 487] on button "登入" at bounding box center [580, 491] width 455 height 36
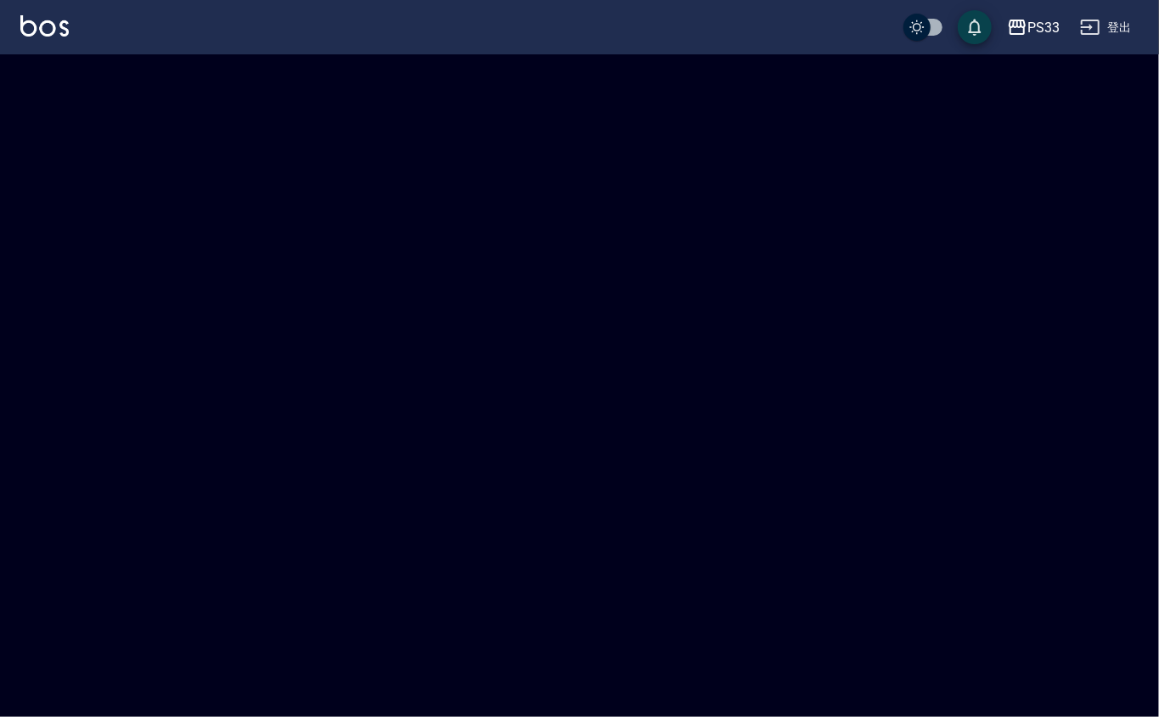
checkbox input "true"
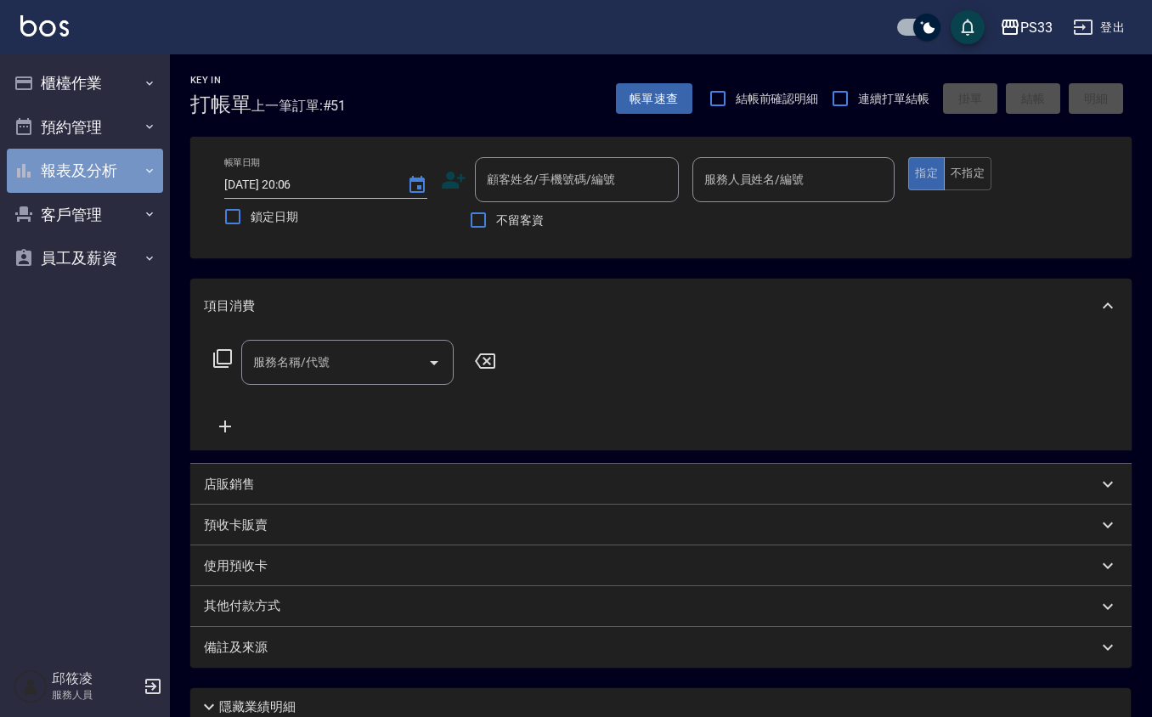
click at [90, 170] on button "報表及分析" at bounding box center [85, 171] width 156 height 44
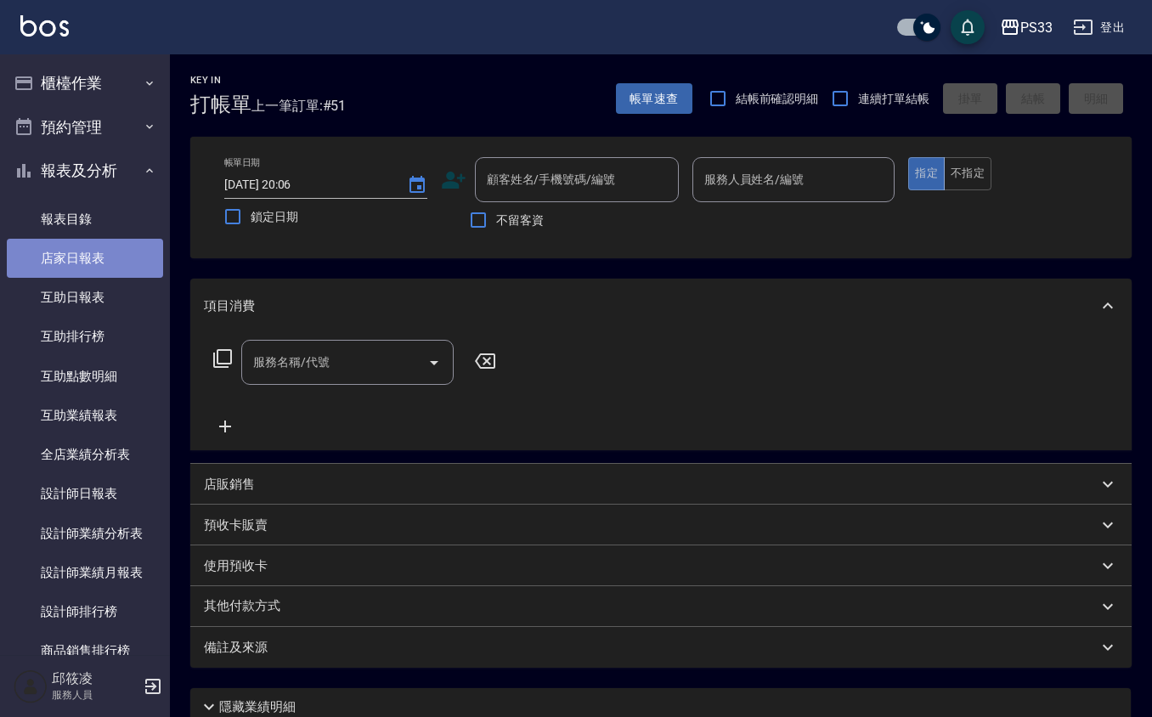
click at [110, 262] on link "店家日報表" at bounding box center [85, 258] width 156 height 39
